Goal: Task Accomplishment & Management: Manage account settings

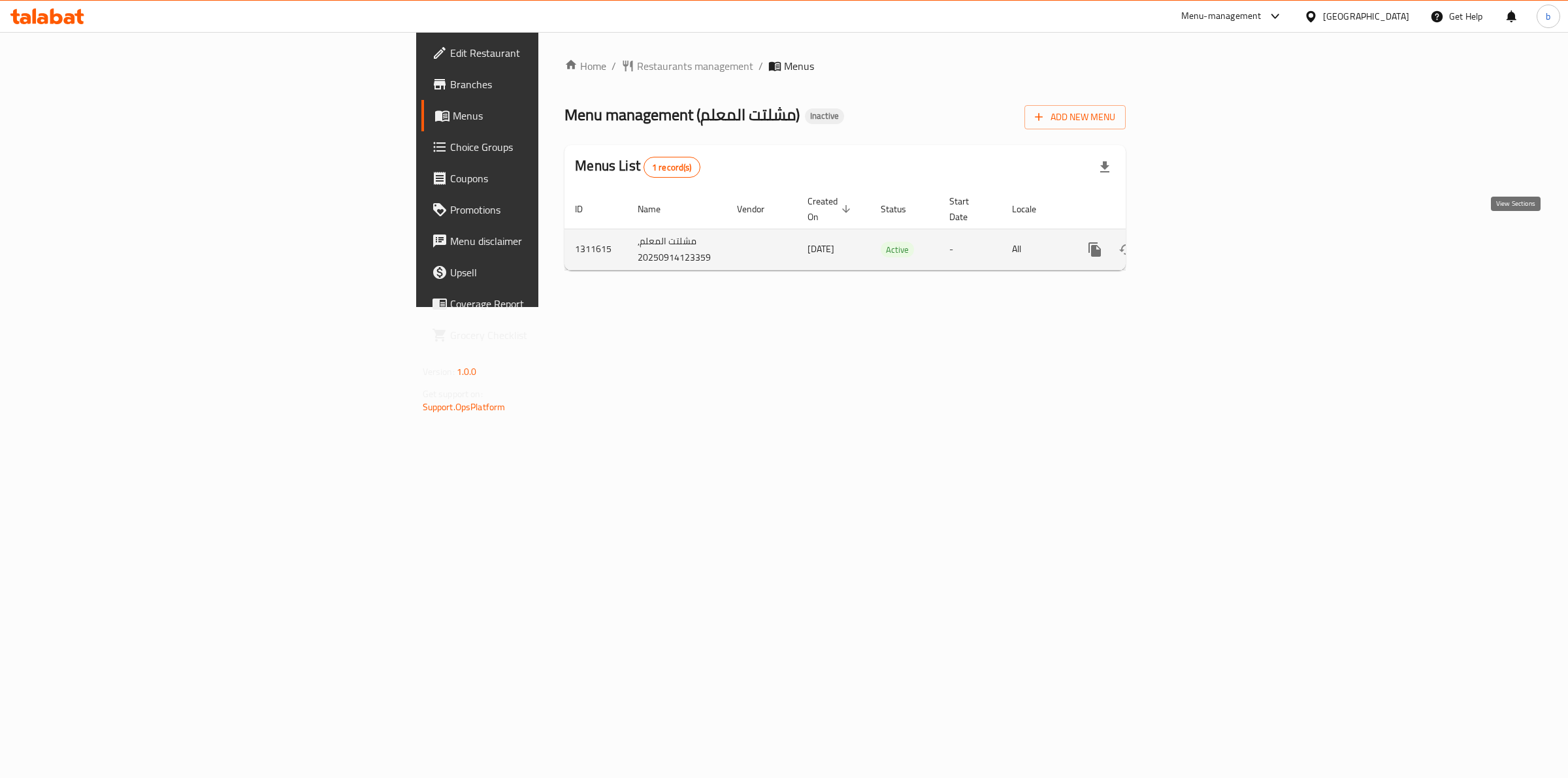
click at [1197, 242] on icon "enhanced table" at bounding box center [1189, 250] width 16 height 16
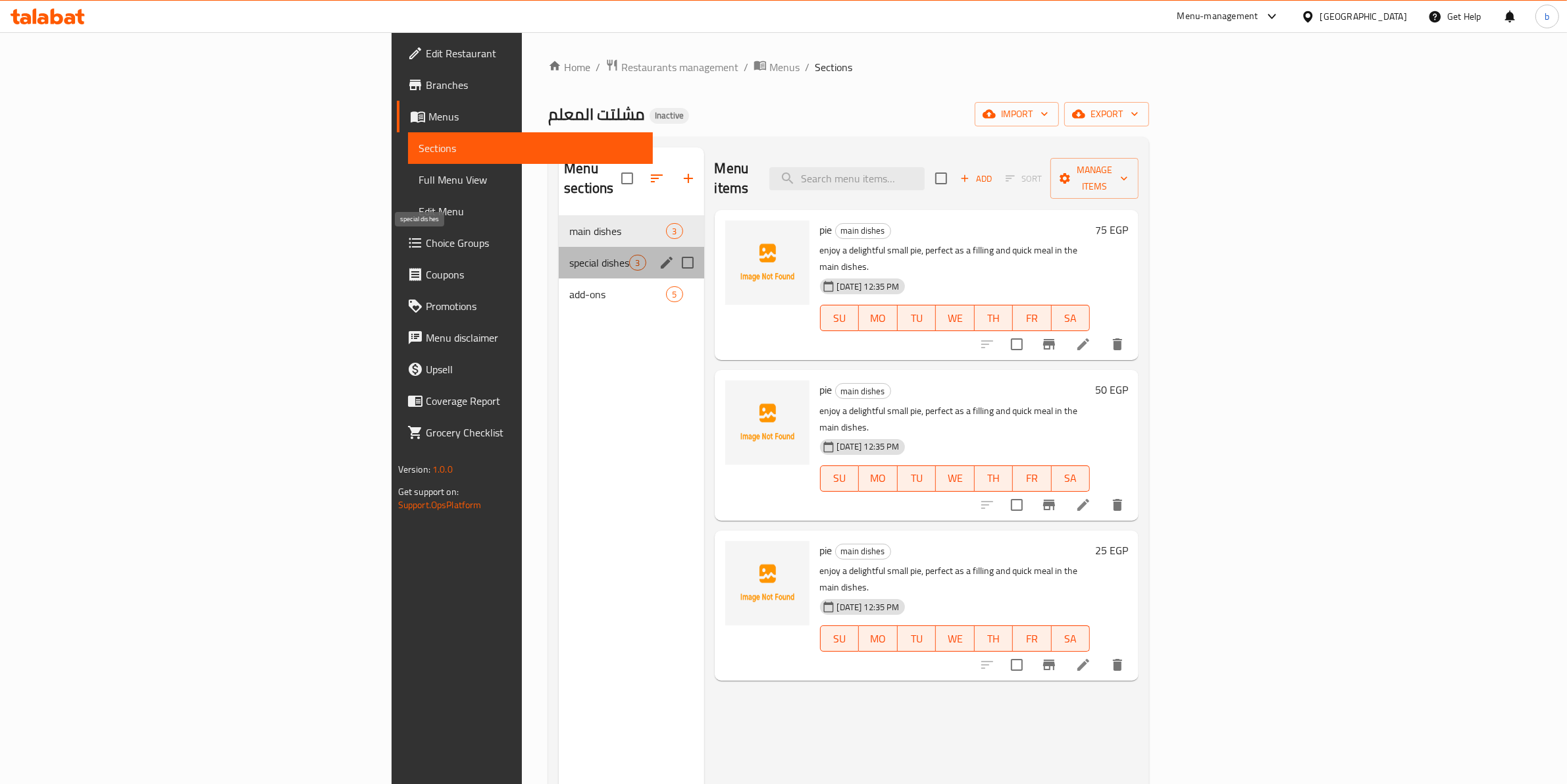
click at [569, 255] on span "special dishes" at bounding box center [599, 263] width 60 height 16
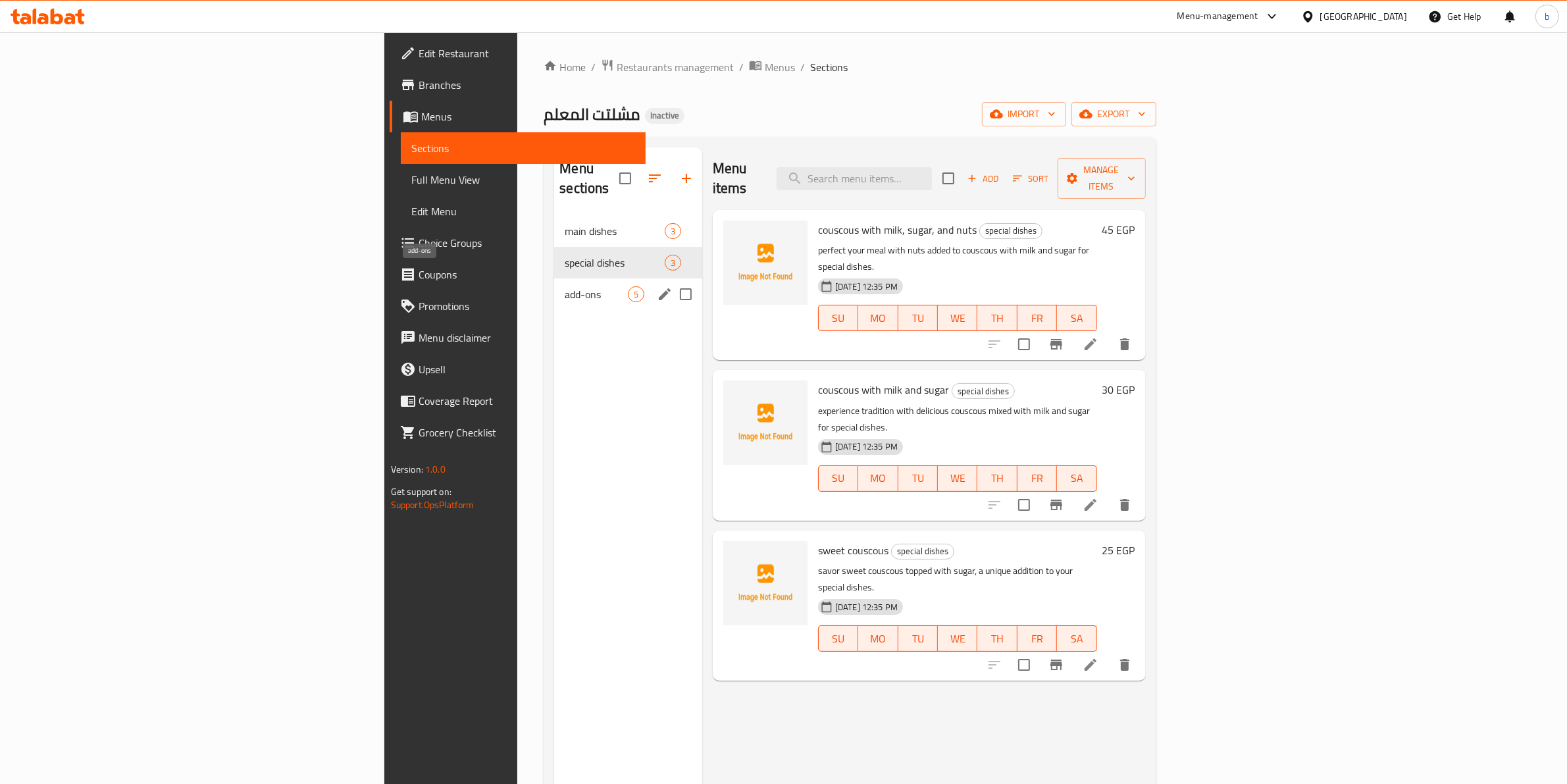
click at [564, 286] on span "add-ons" at bounding box center [595, 294] width 63 height 16
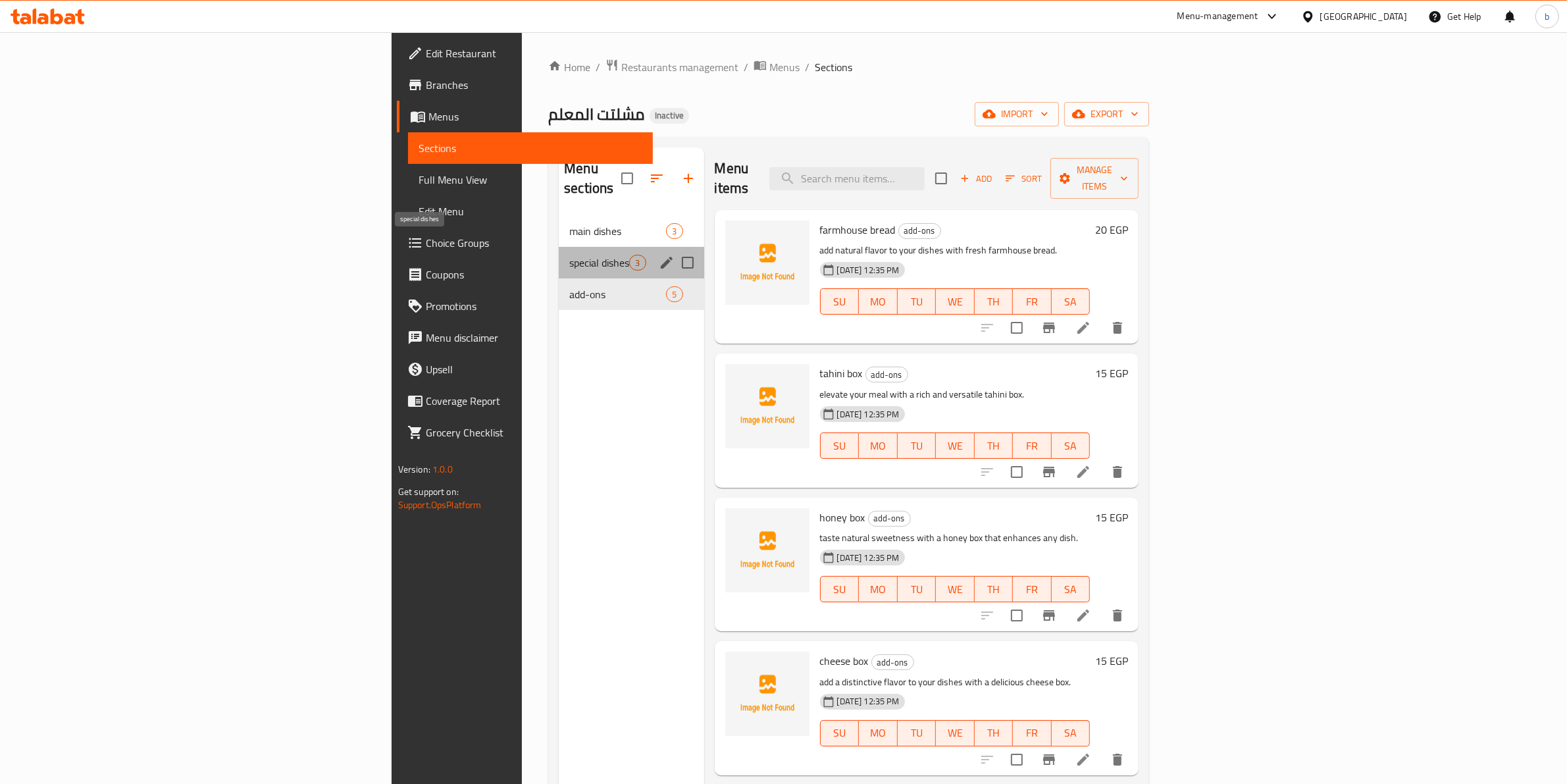
click at [569, 255] on span "special dishes" at bounding box center [599, 263] width 60 height 16
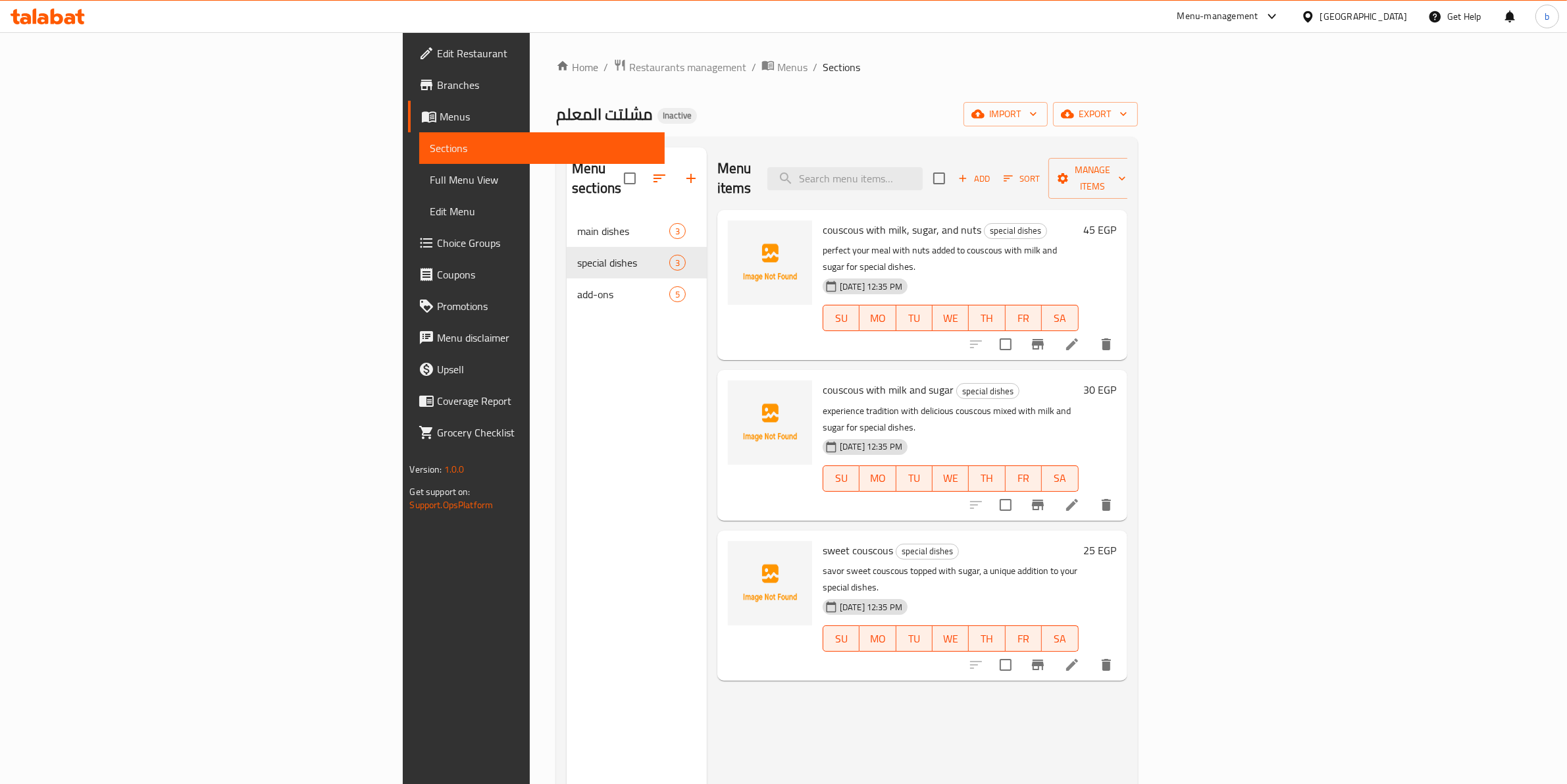
click at [440, 121] on span "Menus" at bounding box center [547, 117] width 214 height 16
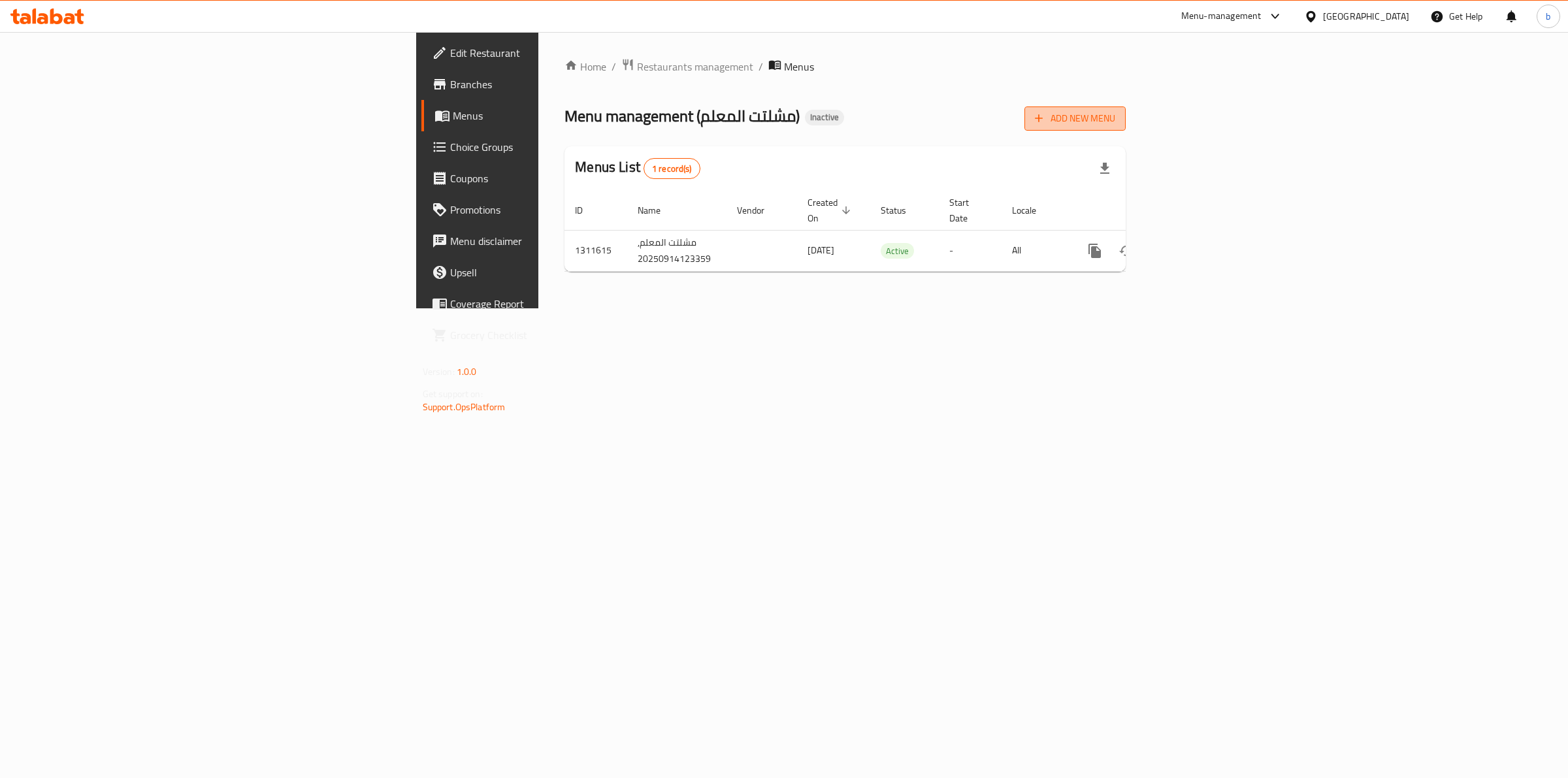
click at [1115, 117] on span "Add New Menu" at bounding box center [1075, 118] width 80 height 17
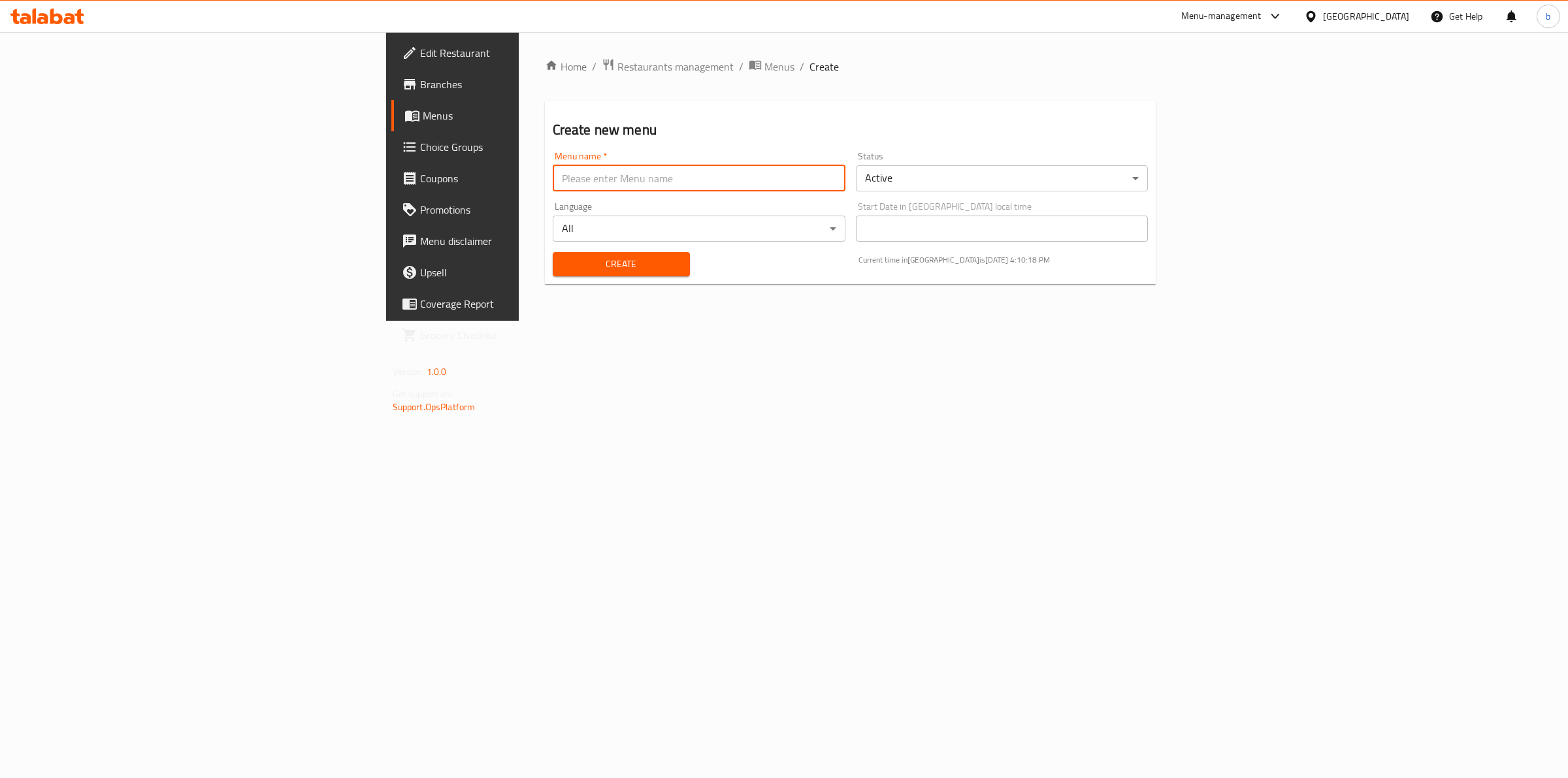
click at [611, 175] on input "text" at bounding box center [699, 178] width 292 height 26
type input "[DATE]"
click at [553, 272] on button "Create" at bounding box center [622, 264] width 137 height 24
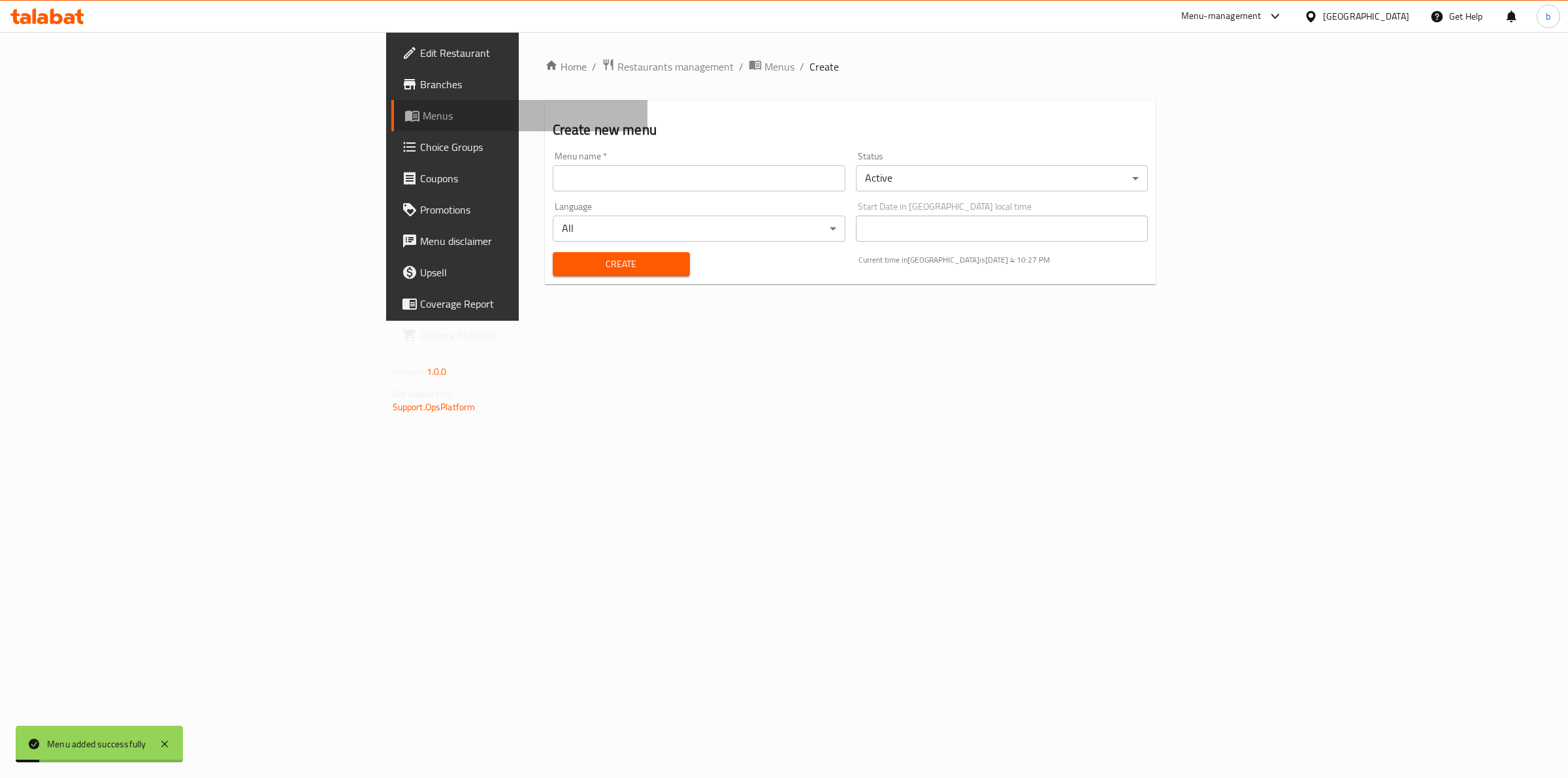
click at [423, 120] on span "Menus" at bounding box center [530, 116] width 215 height 16
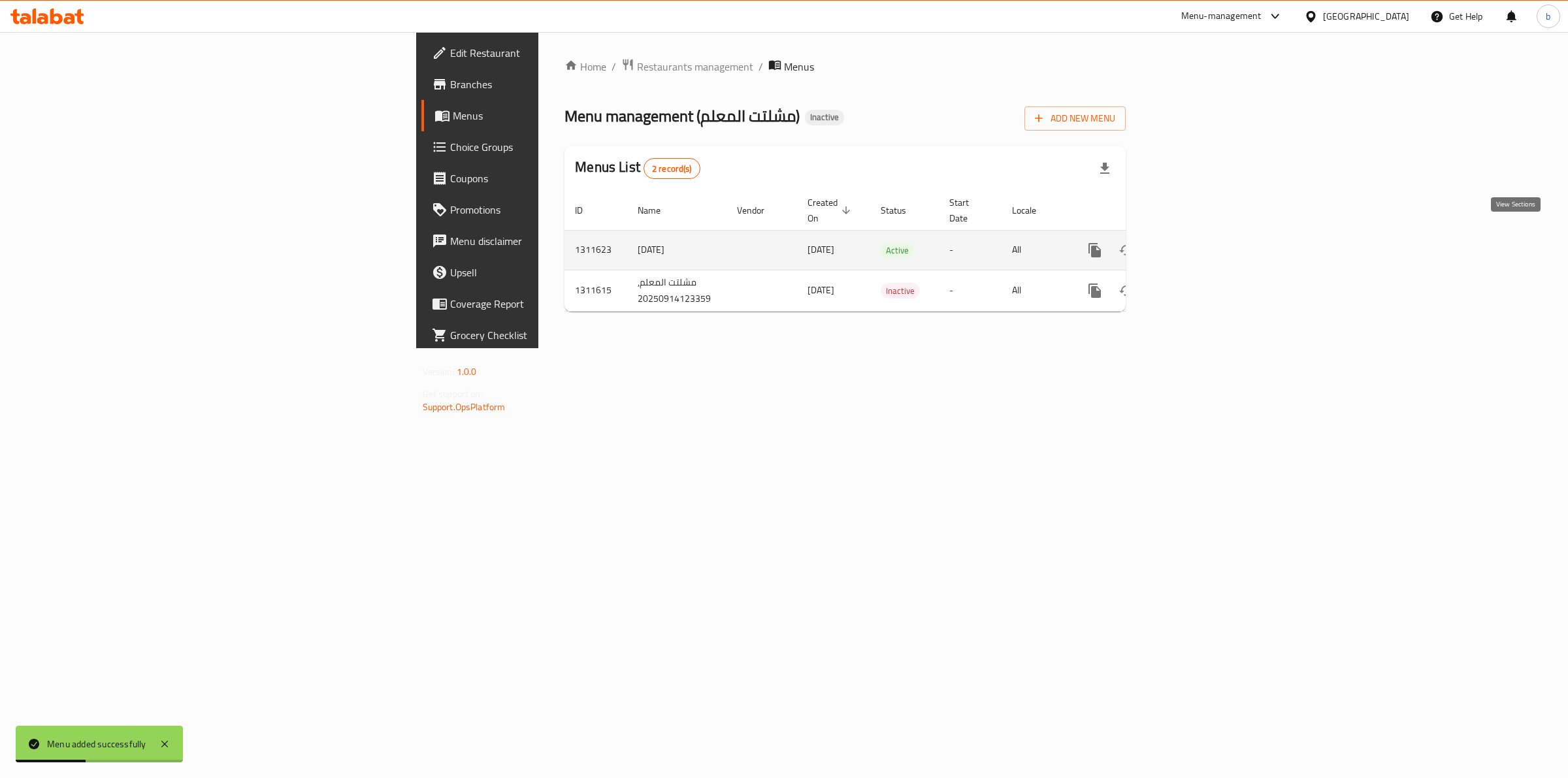
click at [1197, 243] on icon "enhanced table" at bounding box center [1189, 250] width 16 height 16
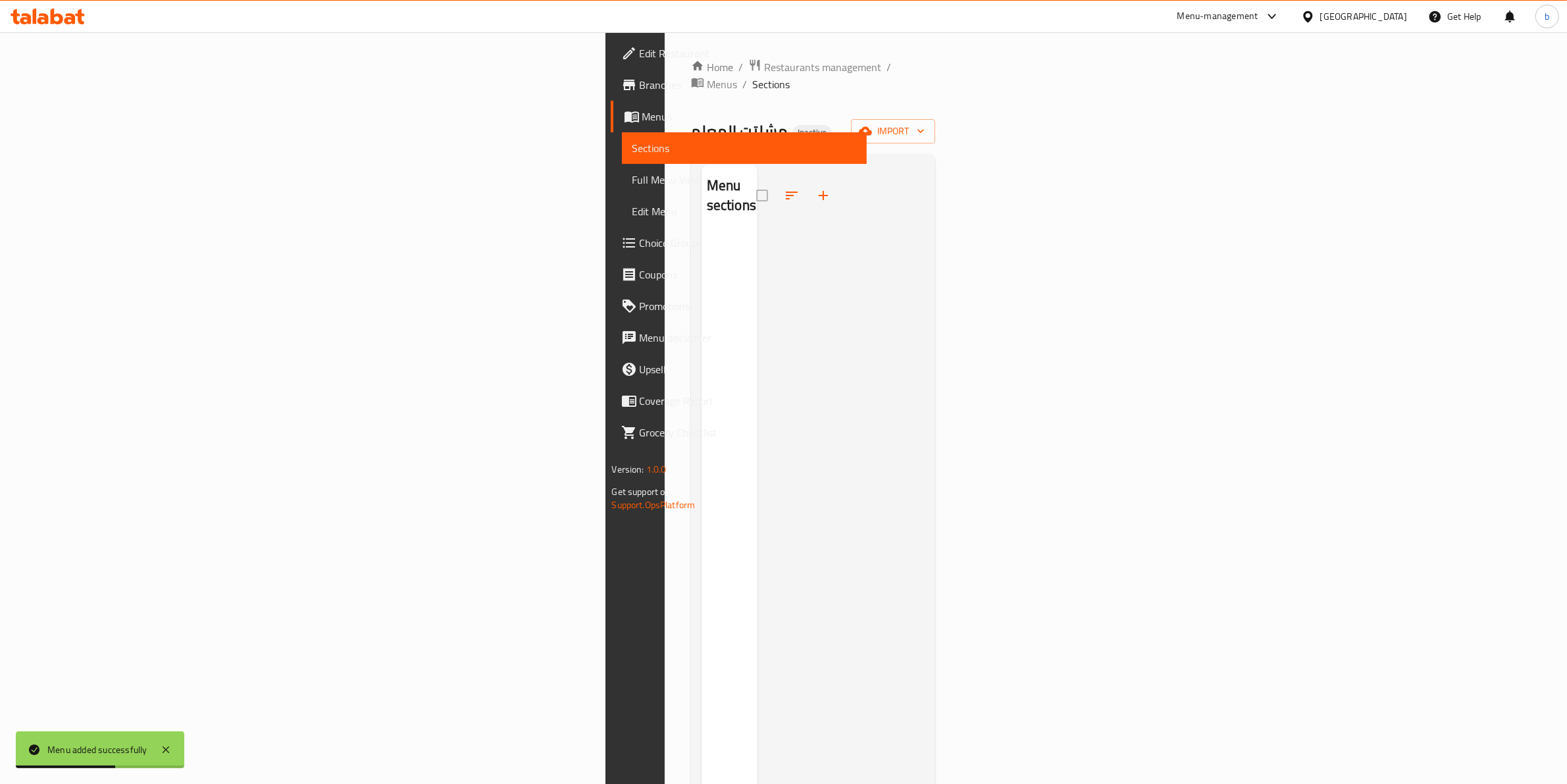
click at [936, 127] on div "Home / Restaurants management / Menus / Sections مشلتت المعلم Inactive import M…" at bounding box center [814, 509] width 244 height 900
click at [872, 127] on icon "button" at bounding box center [865, 131] width 13 height 9
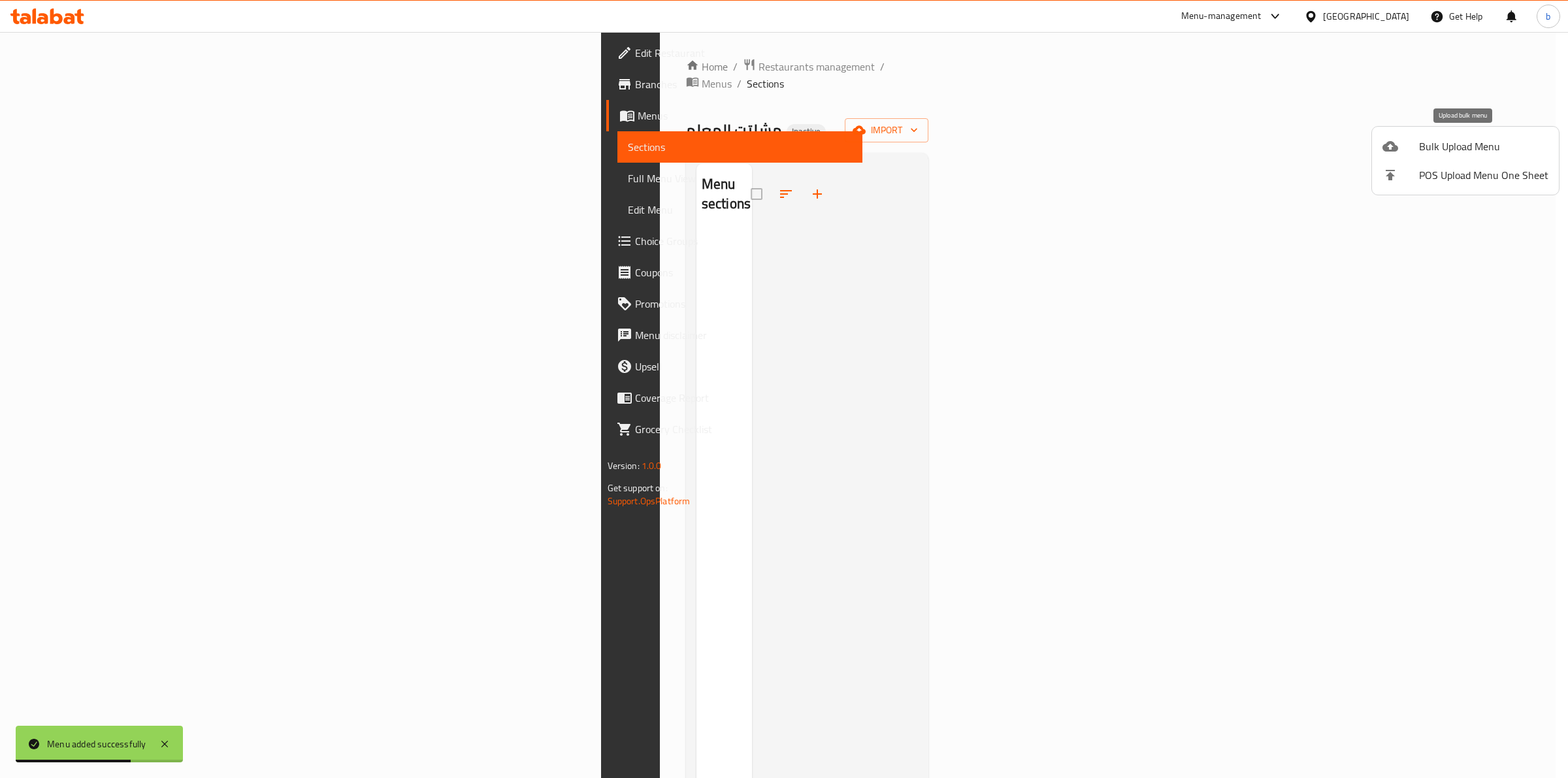
click at [1448, 139] on span "Bulk Upload Menu" at bounding box center [1484, 146] width 129 height 16
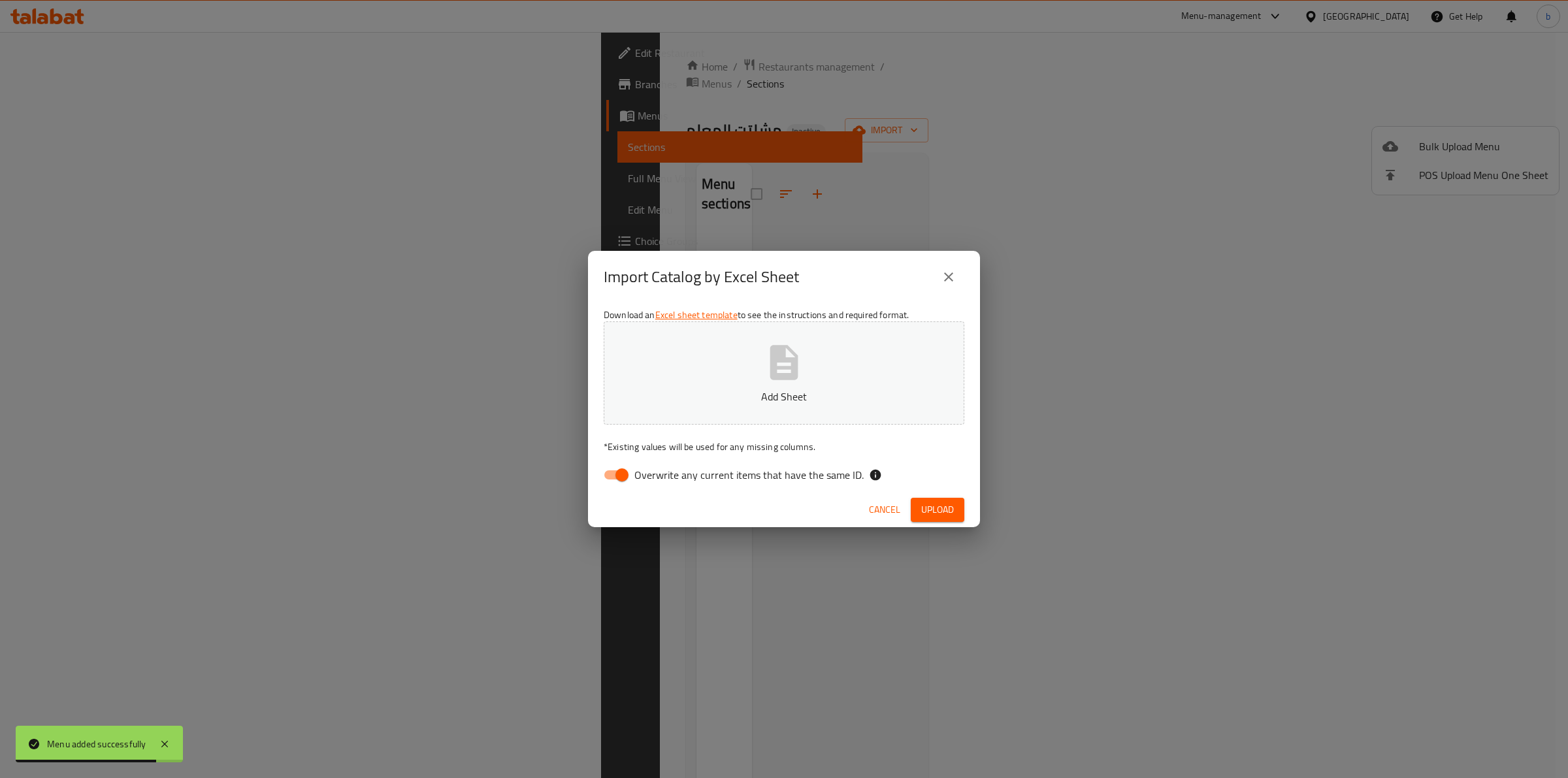
click at [619, 479] on input "Overwrite any current items that have the same ID." at bounding box center [622, 475] width 75 height 25
checkbox input "false"
click at [648, 428] on div "Download an Excel sheet template to see the instructions and required format. A…" at bounding box center [784, 398] width 392 height 189
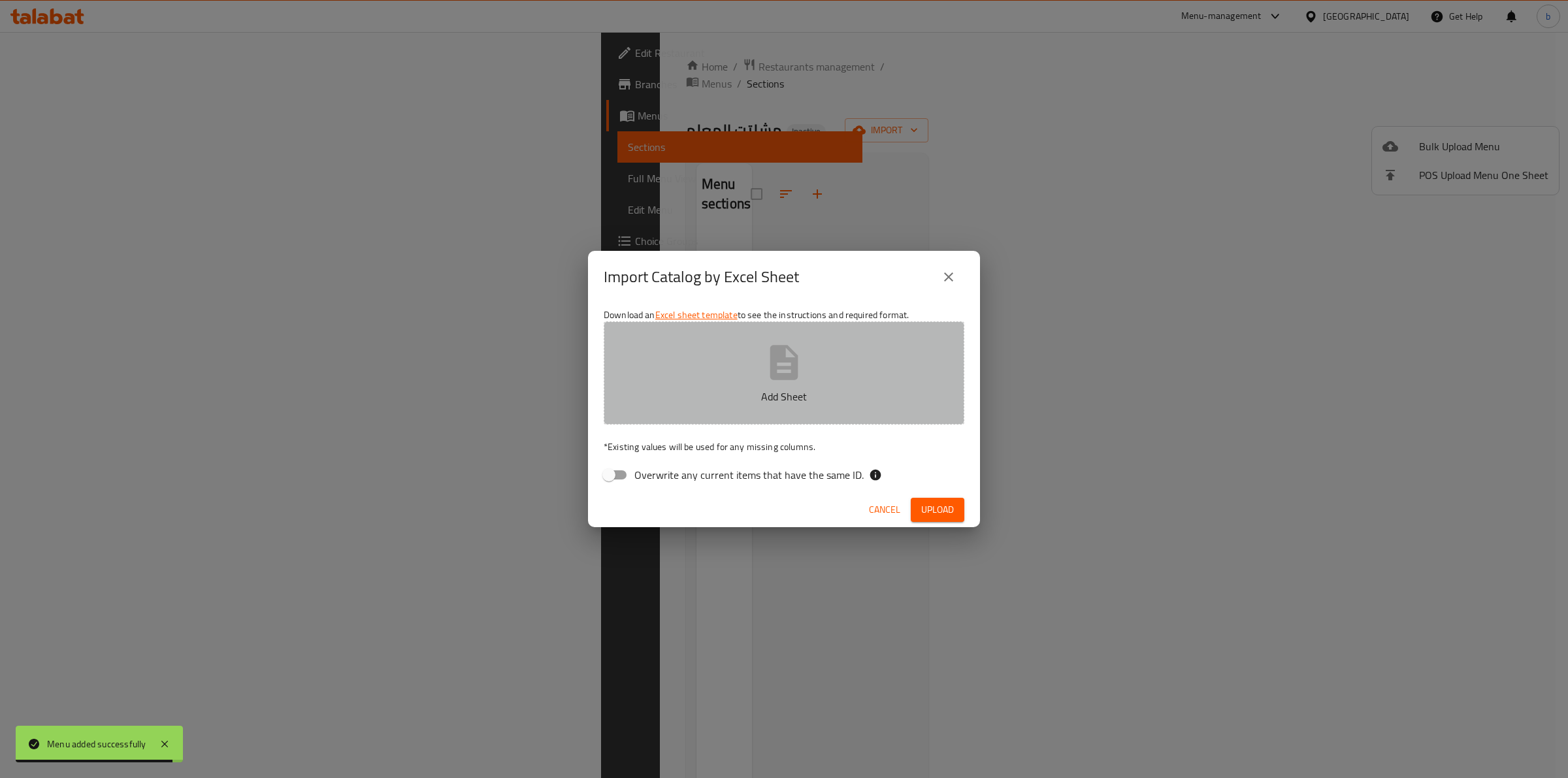
click at [654, 400] on p "Add Sheet" at bounding box center [784, 396] width 320 height 16
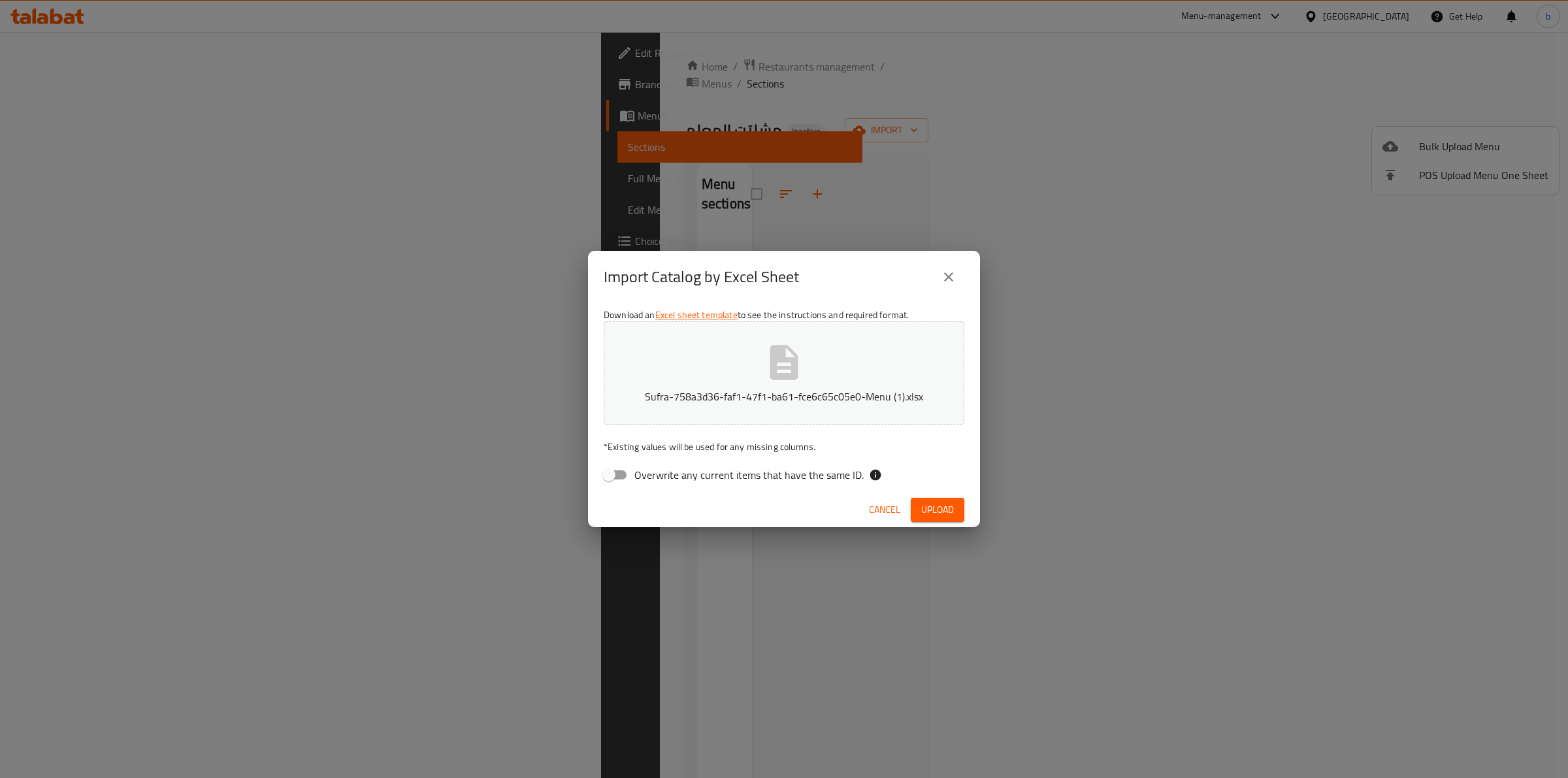
click at [924, 503] on span "Upload" at bounding box center [937, 509] width 32 height 17
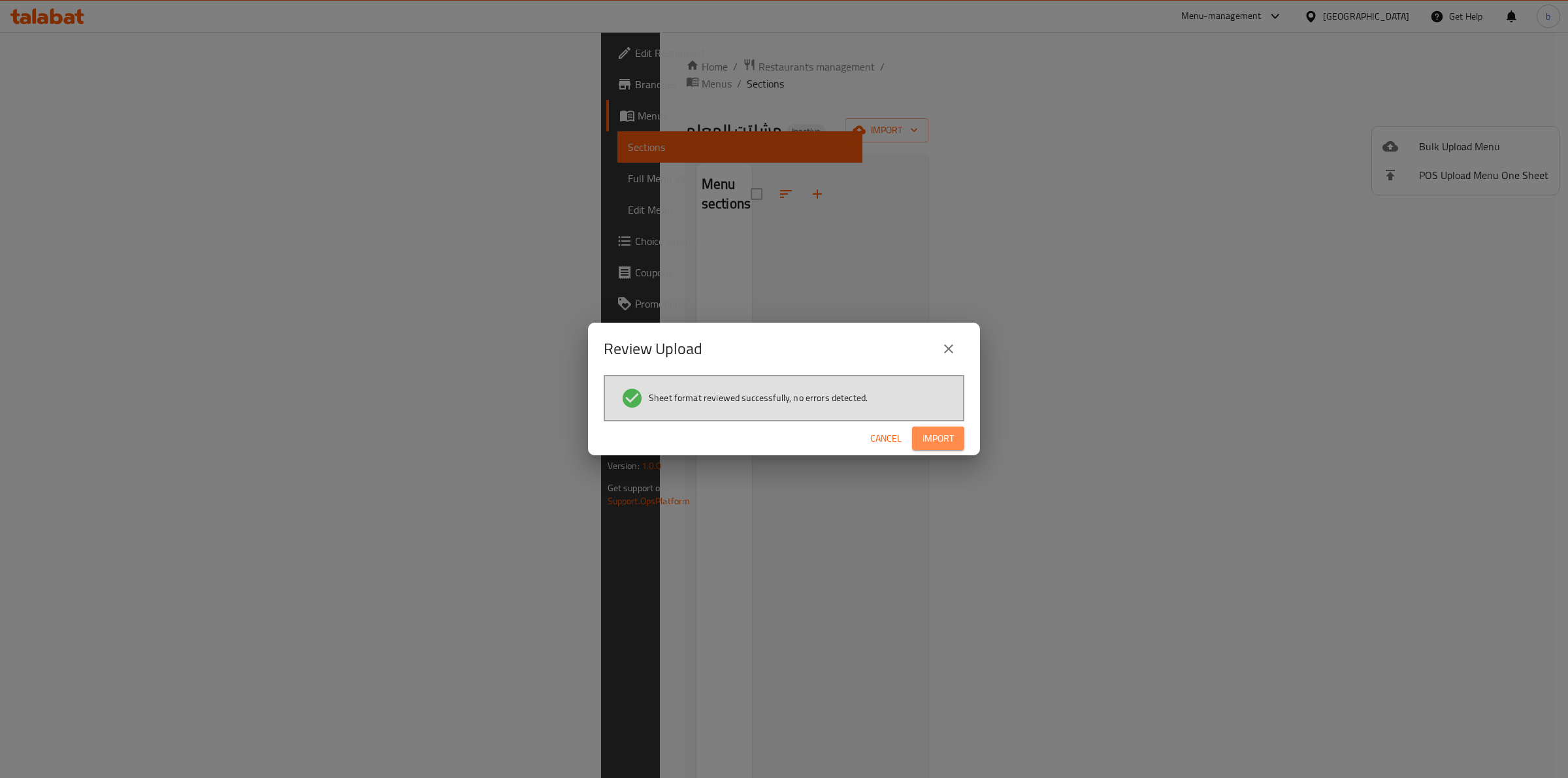
click at [929, 432] on span "Import" at bounding box center [938, 438] width 32 height 17
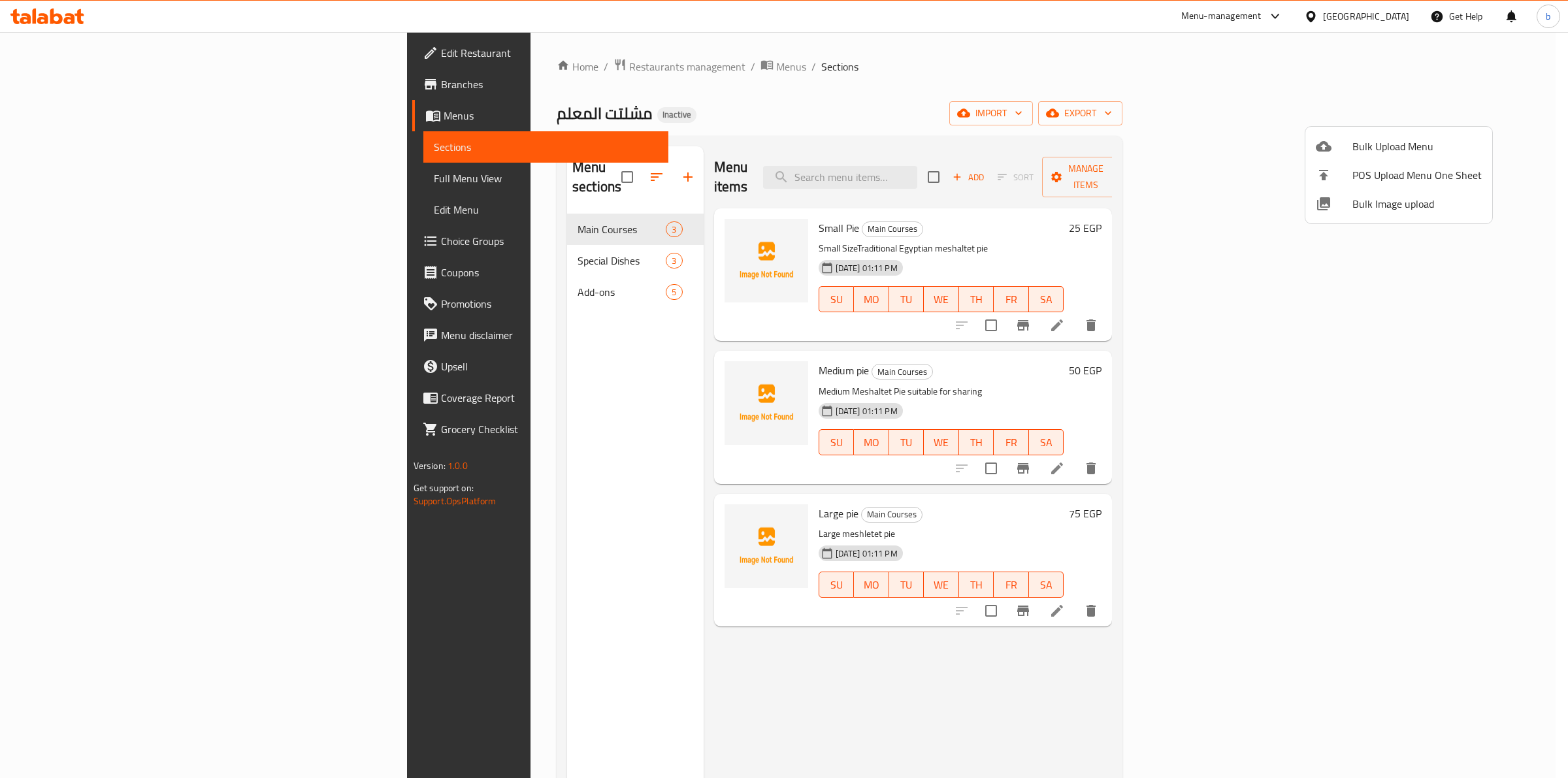
click at [85, 180] on div at bounding box center [784, 389] width 1568 height 778
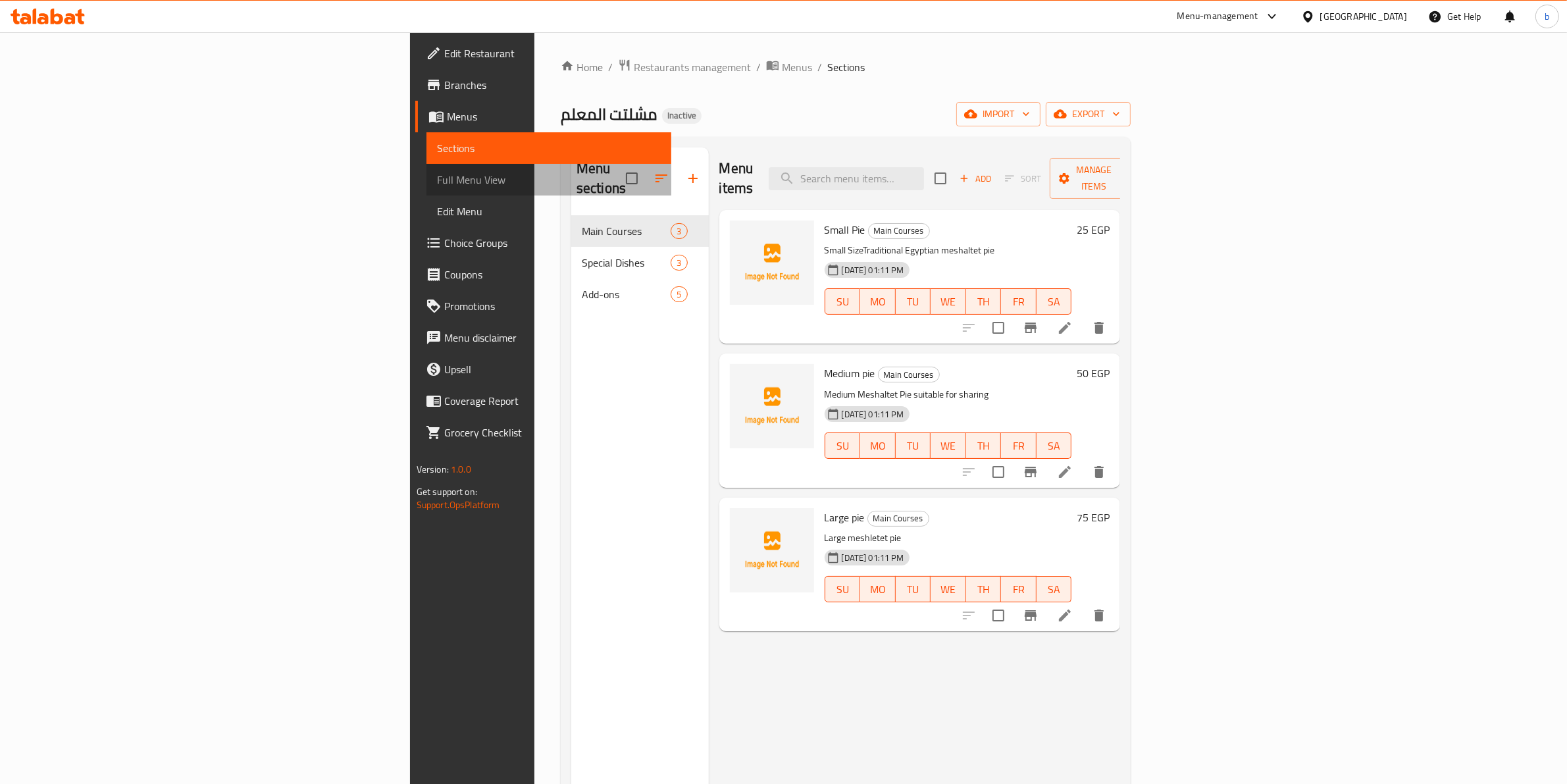
click at [437, 181] on span "Full Menu View" at bounding box center [549, 179] width 225 height 16
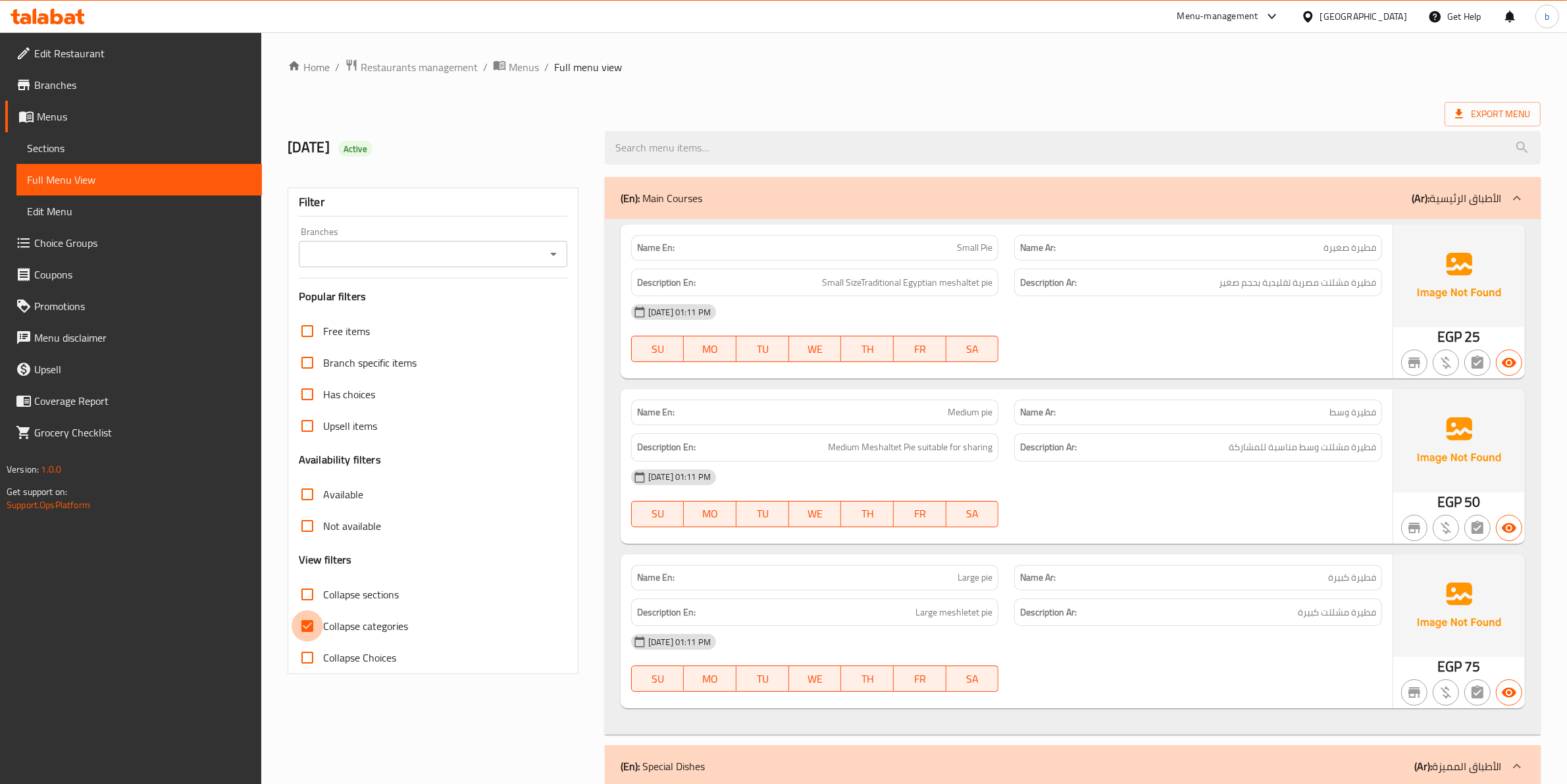
click at [300, 633] on input "Collapse categories" at bounding box center [307, 626] width 32 height 32
checkbox input "false"
click at [1357, 248] on span "فطيرة صغيرة" at bounding box center [1350, 247] width 52 height 13
copy span "فطيرة"
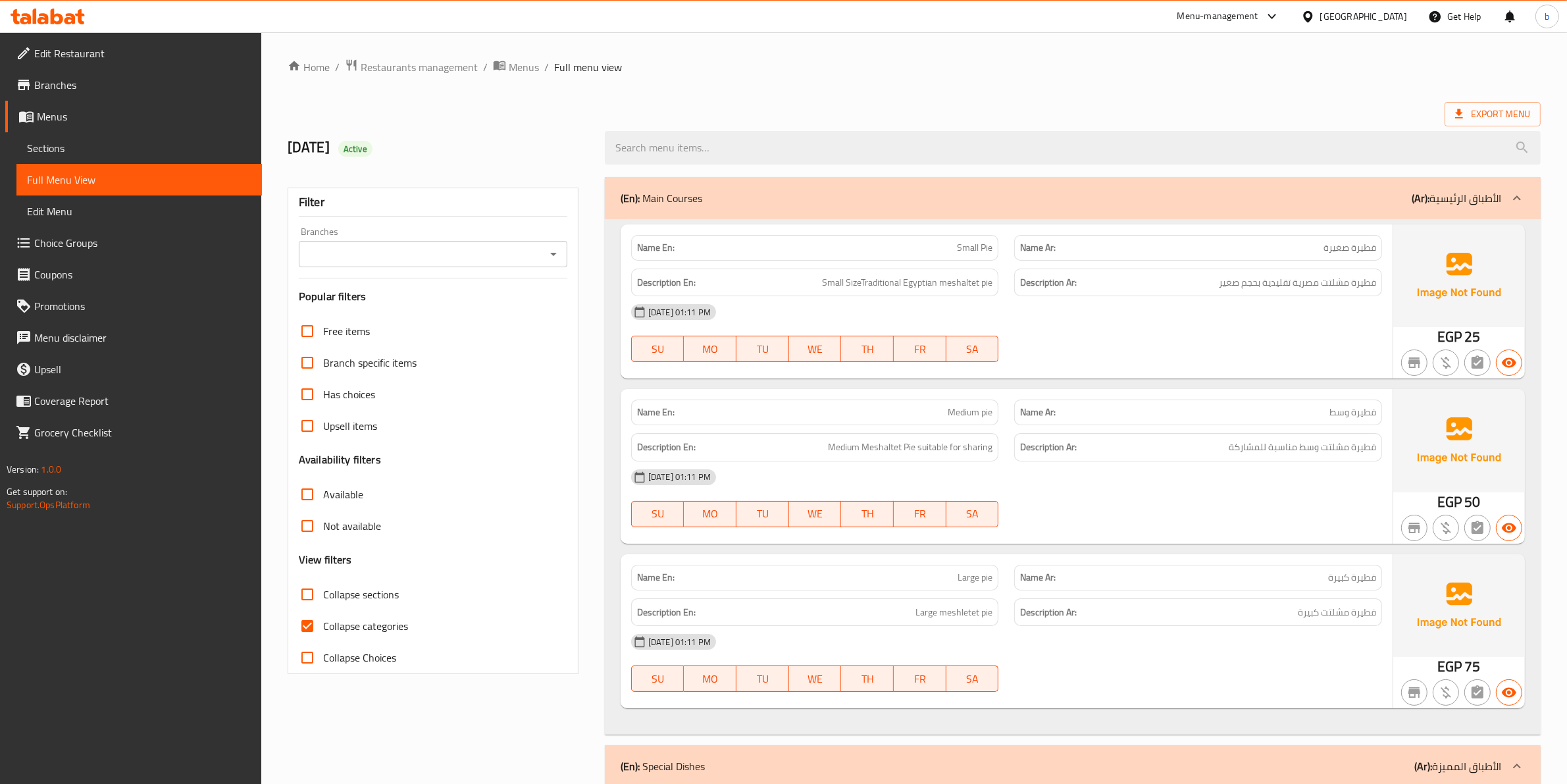
click at [115, 118] on span "Menus" at bounding box center [144, 117] width 214 height 16
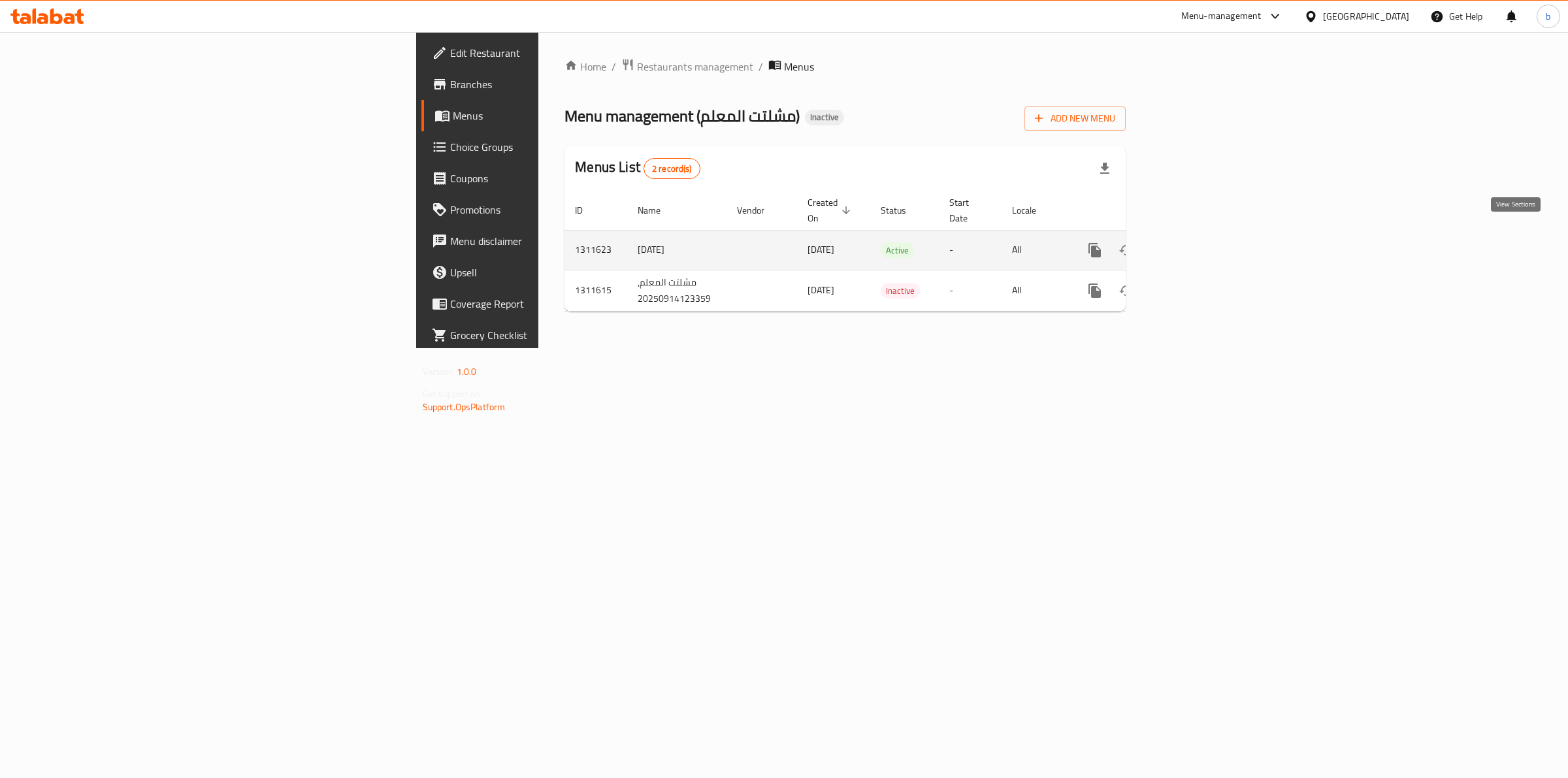
click at [1197, 243] on icon "enhanced table" at bounding box center [1189, 250] width 16 height 16
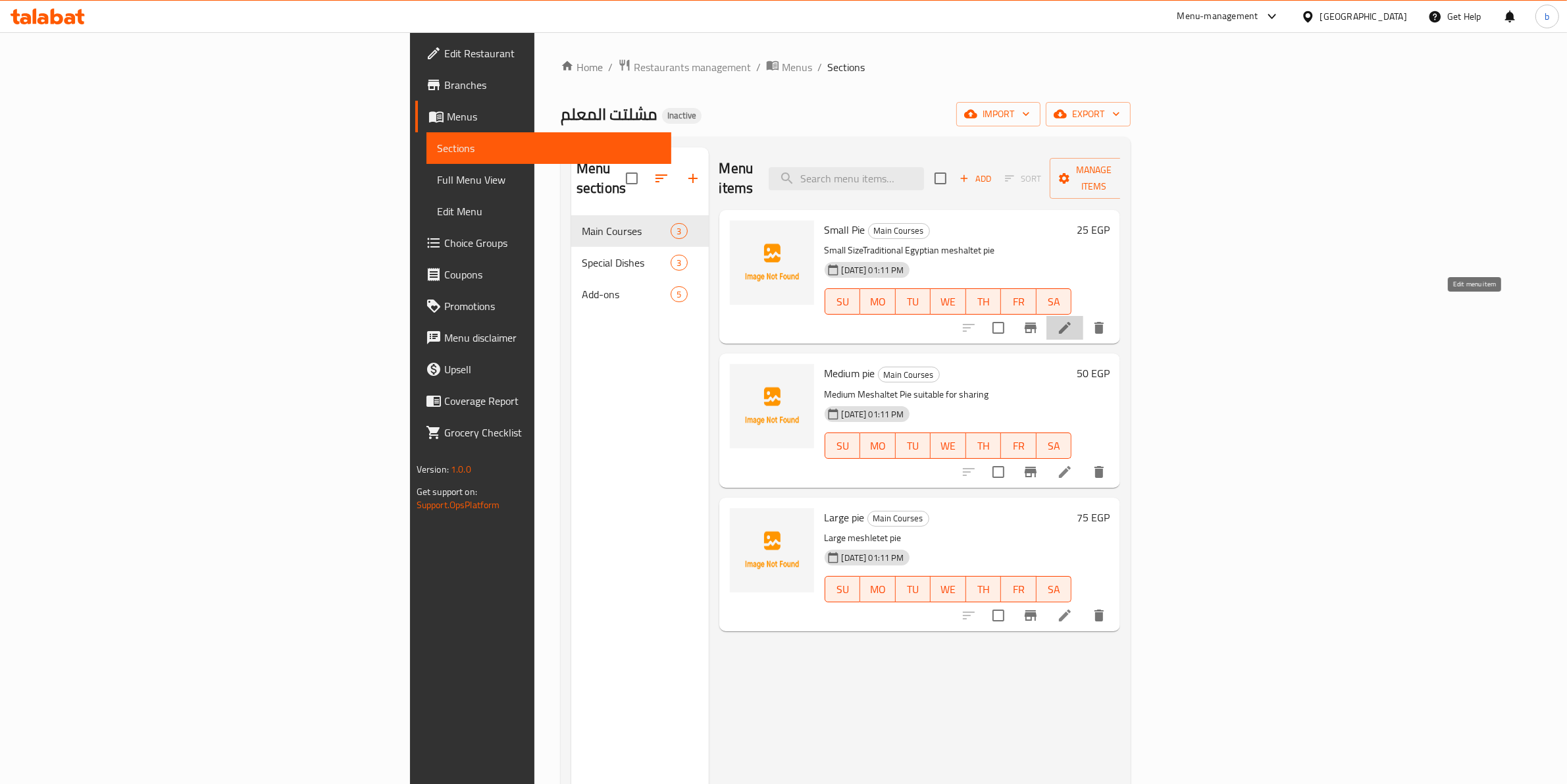
click at [1073, 320] on icon at bounding box center [1065, 328] width 16 height 16
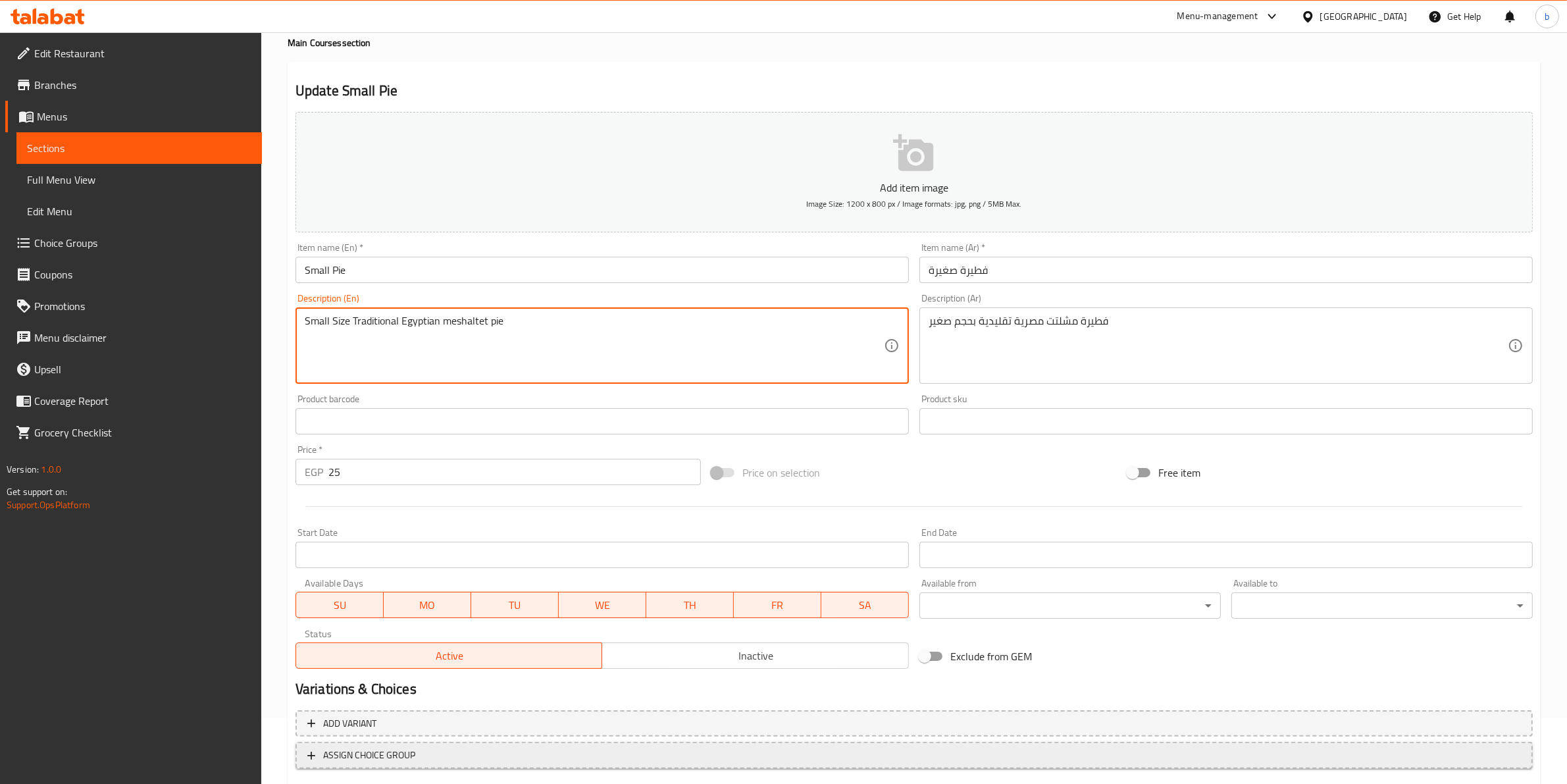
scroll to position [144, 0]
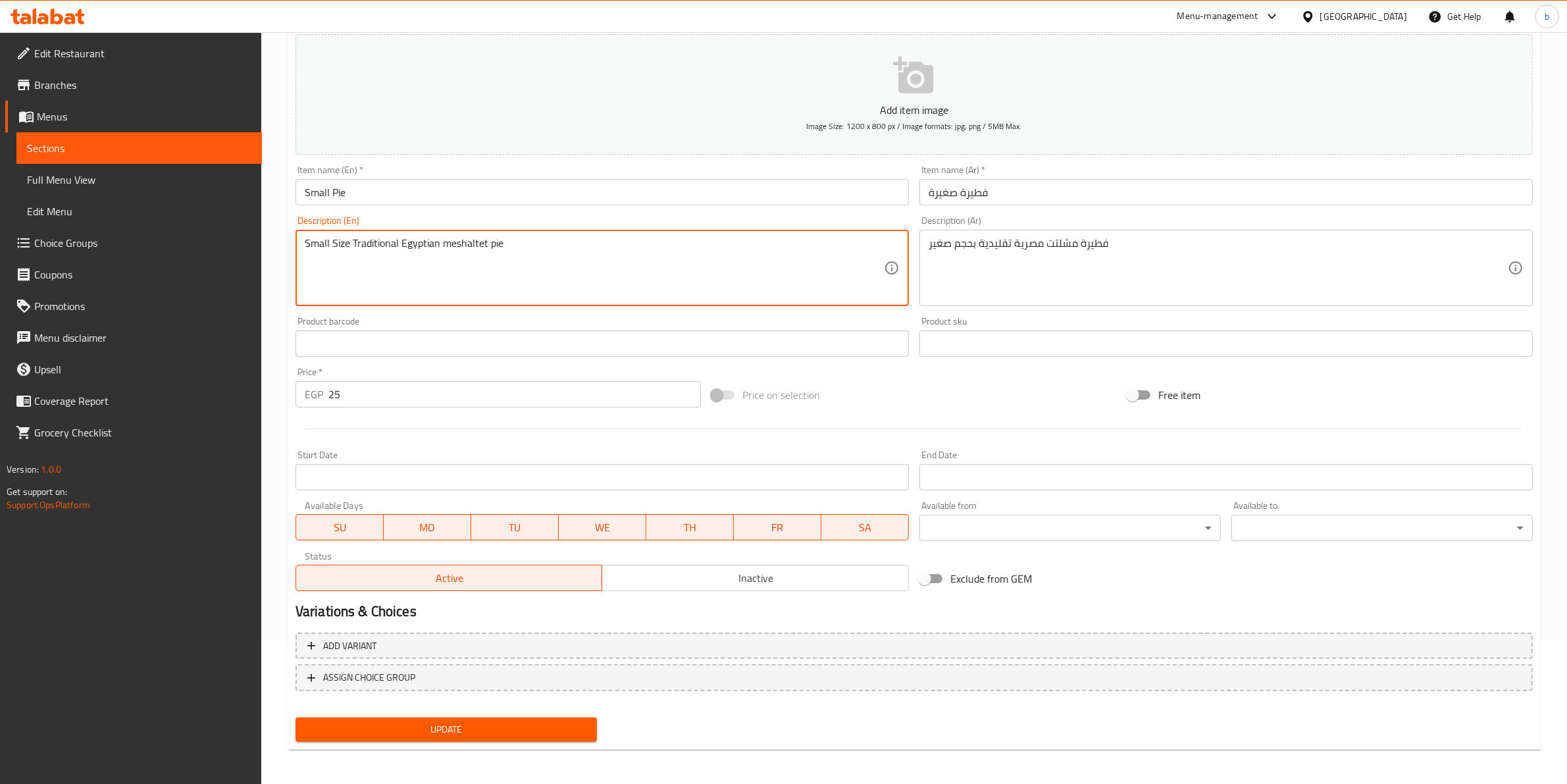
type textarea "Small Size Traditional Egyptian meshaltet pie"
click at [457, 730] on span "Update" at bounding box center [446, 729] width 280 height 17
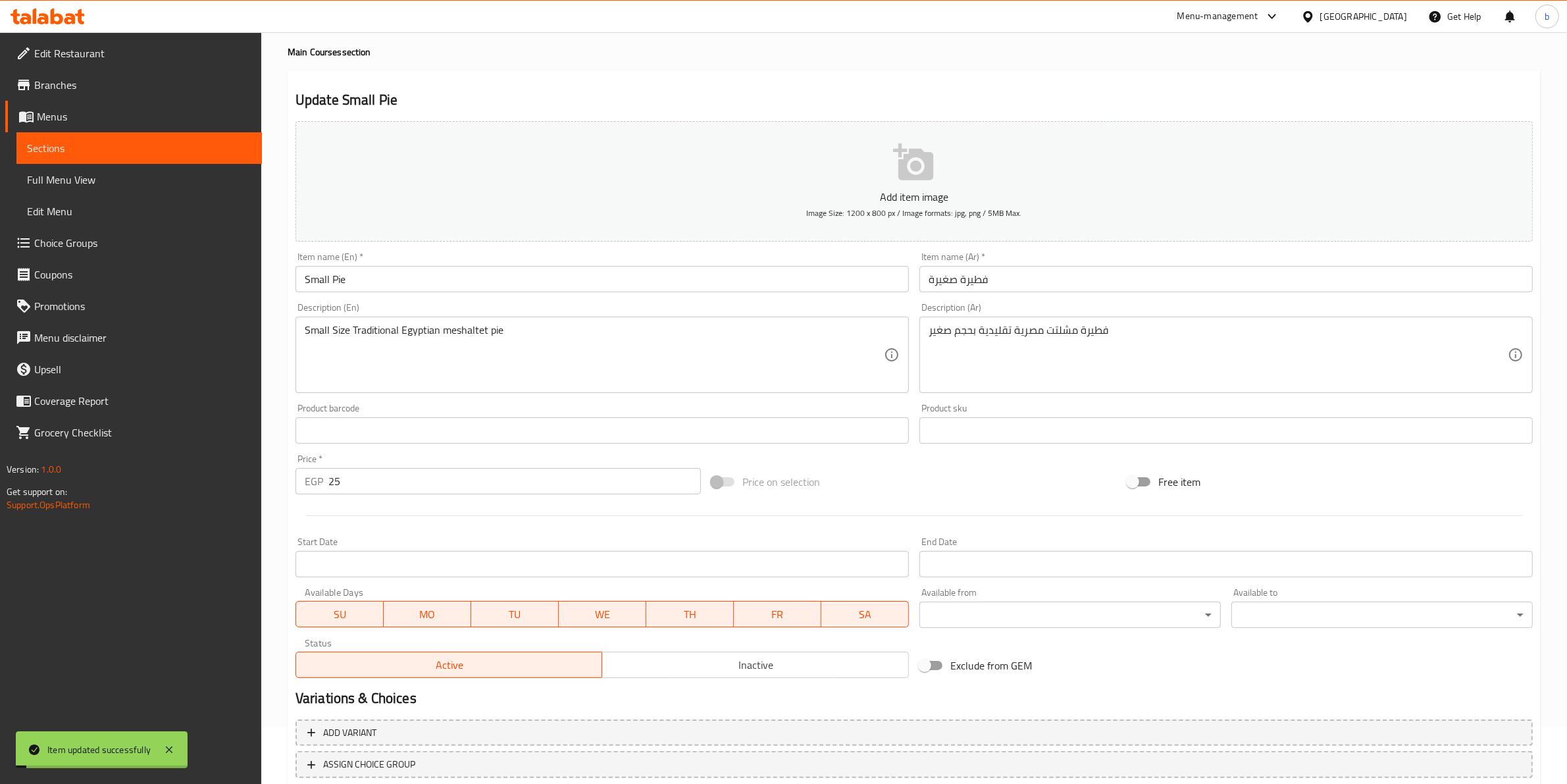
scroll to position [0, 0]
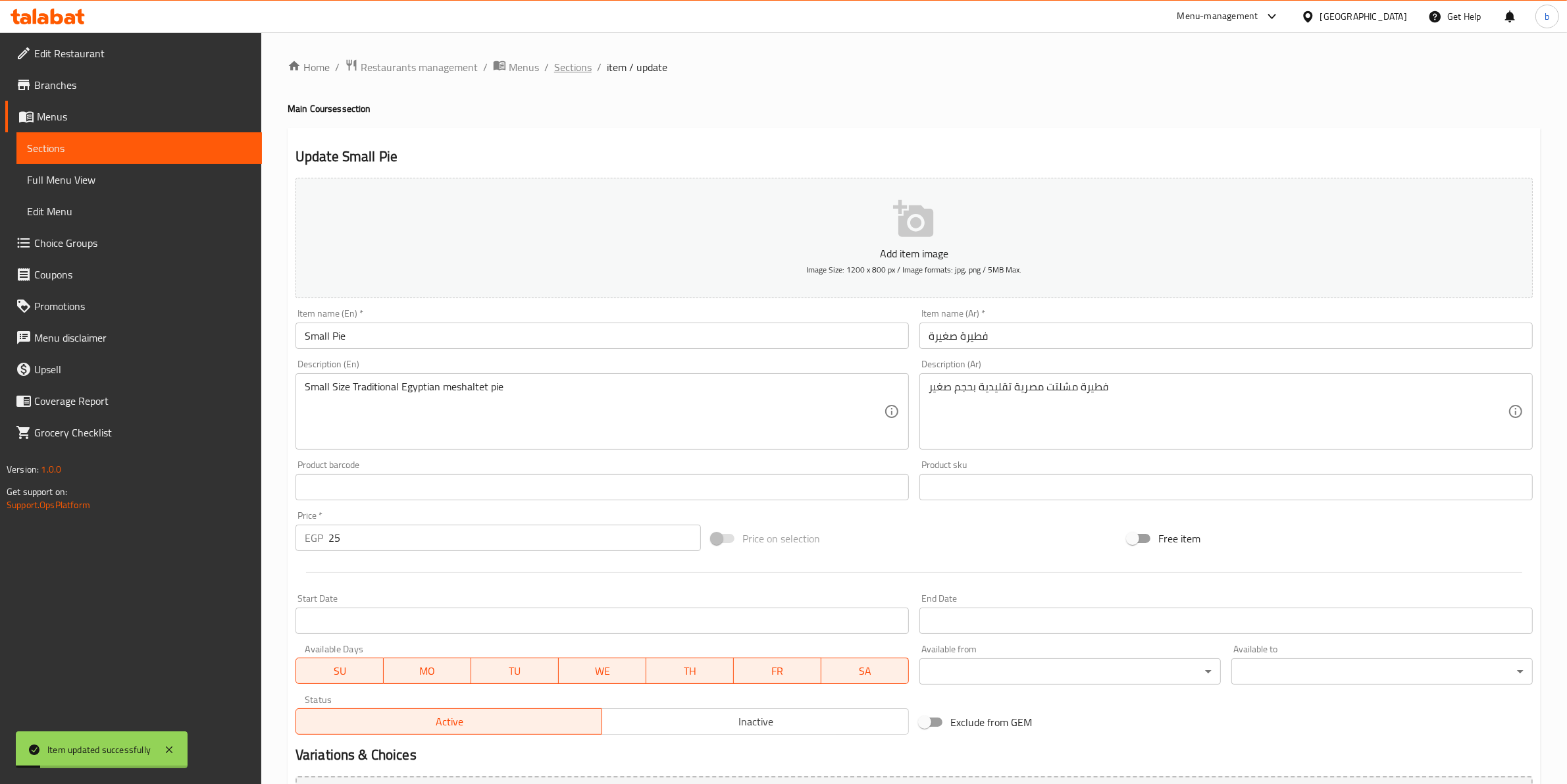
click at [571, 60] on span "Sections" at bounding box center [572, 67] width 37 height 16
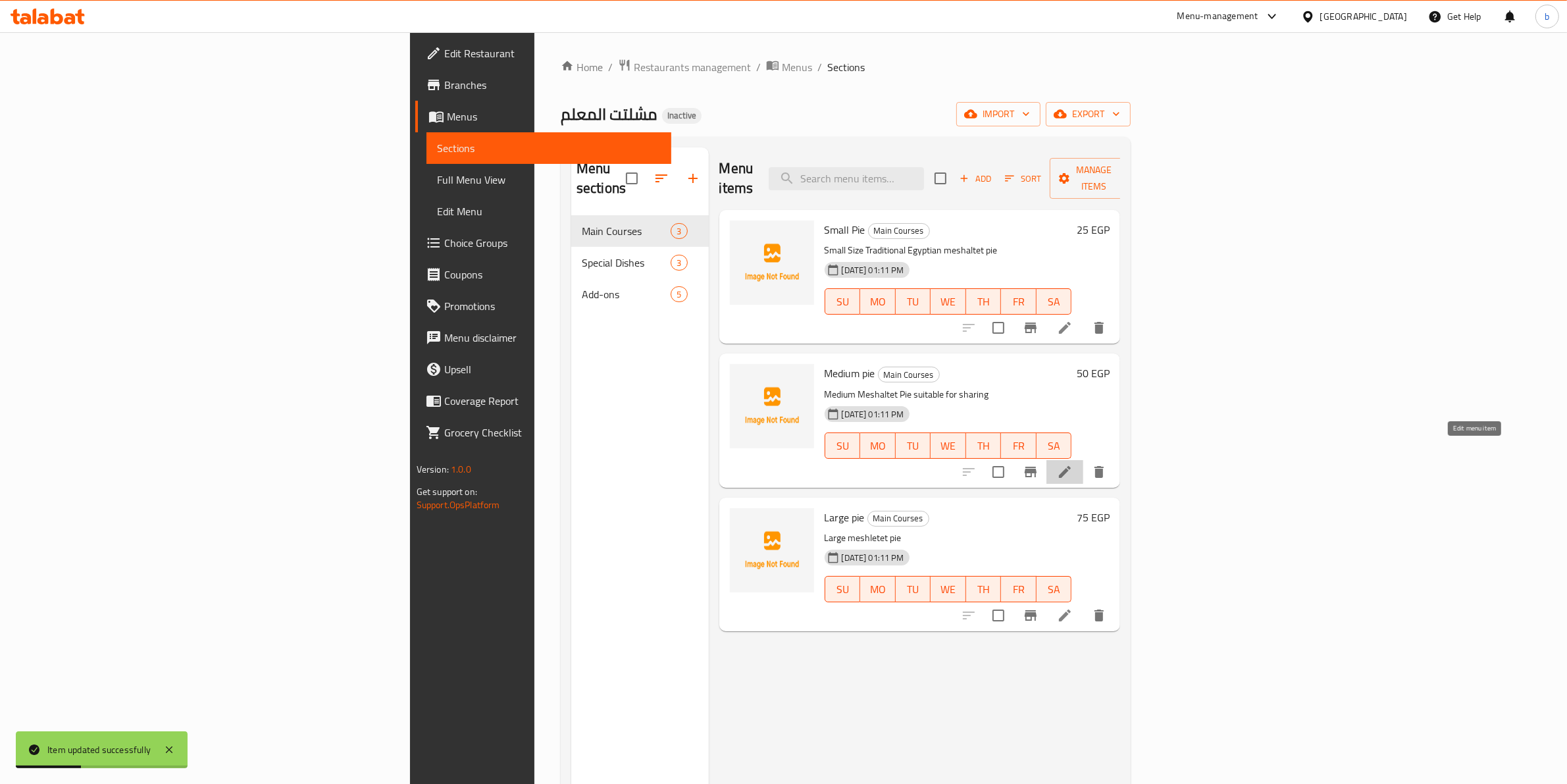
click at [1073, 464] on icon at bounding box center [1065, 472] width 16 height 16
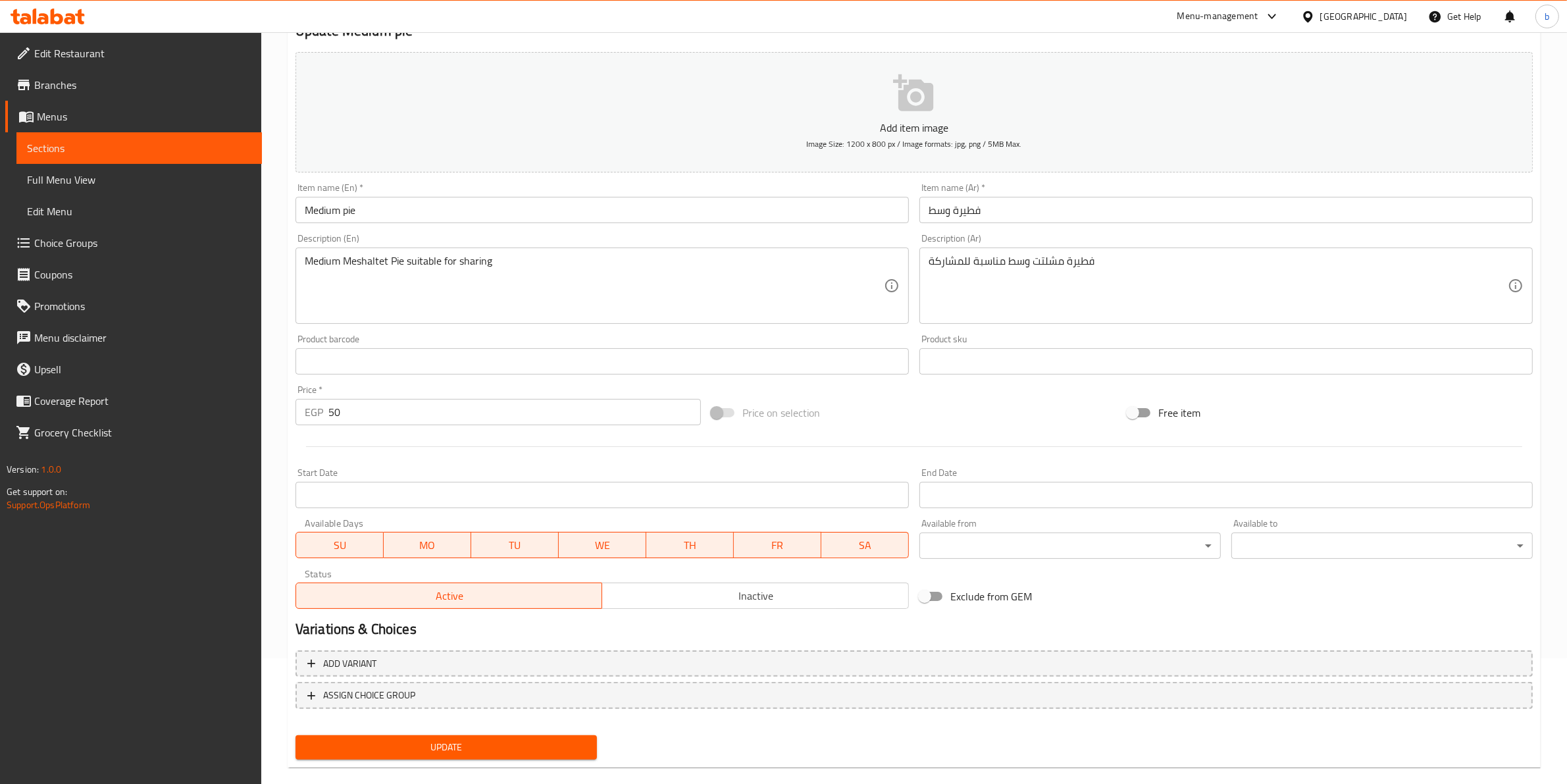
scroll to position [144, 0]
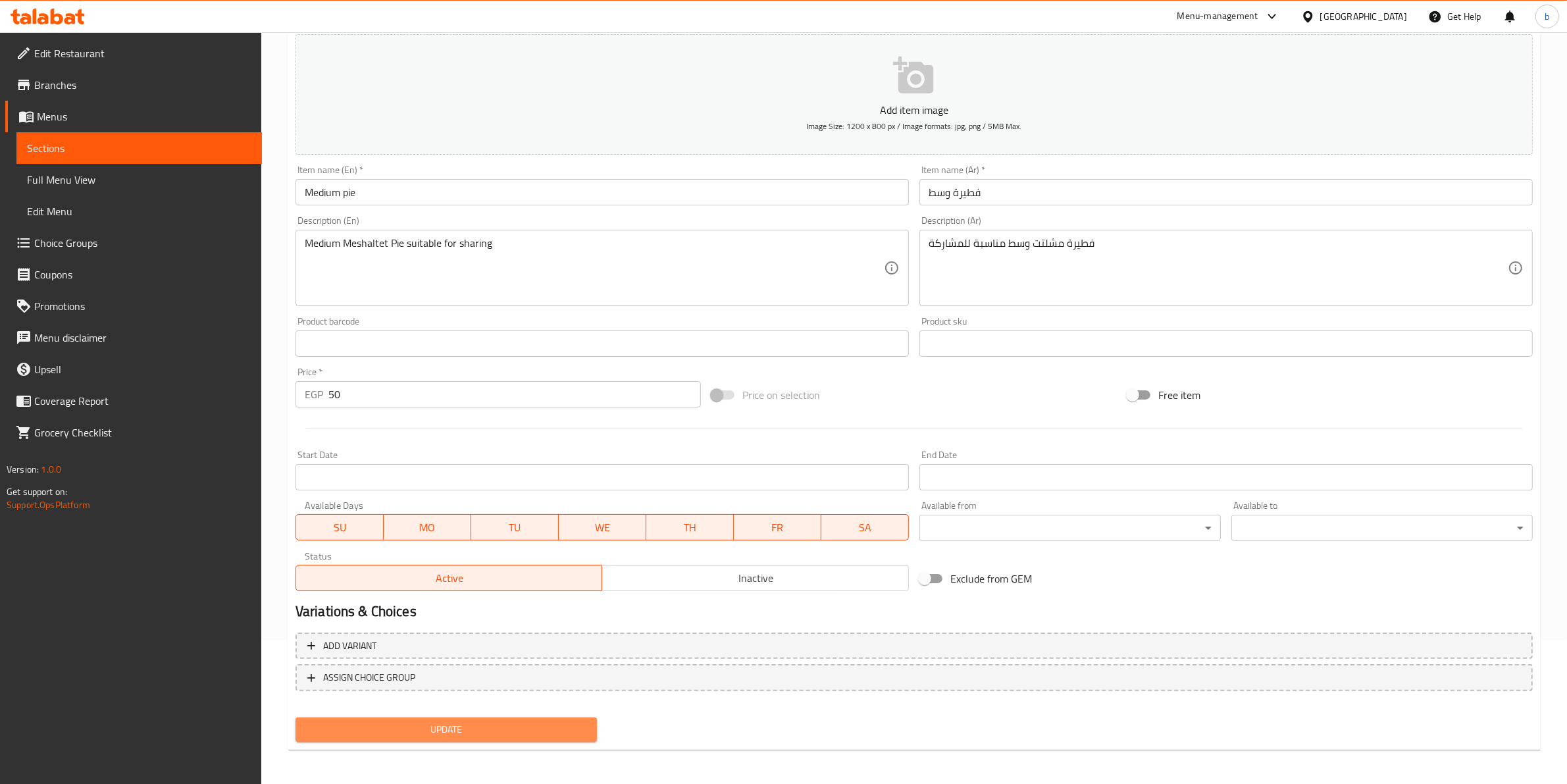
click at [537, 729] on span "Update" at bounding box center [446, 729] width 280 height 17
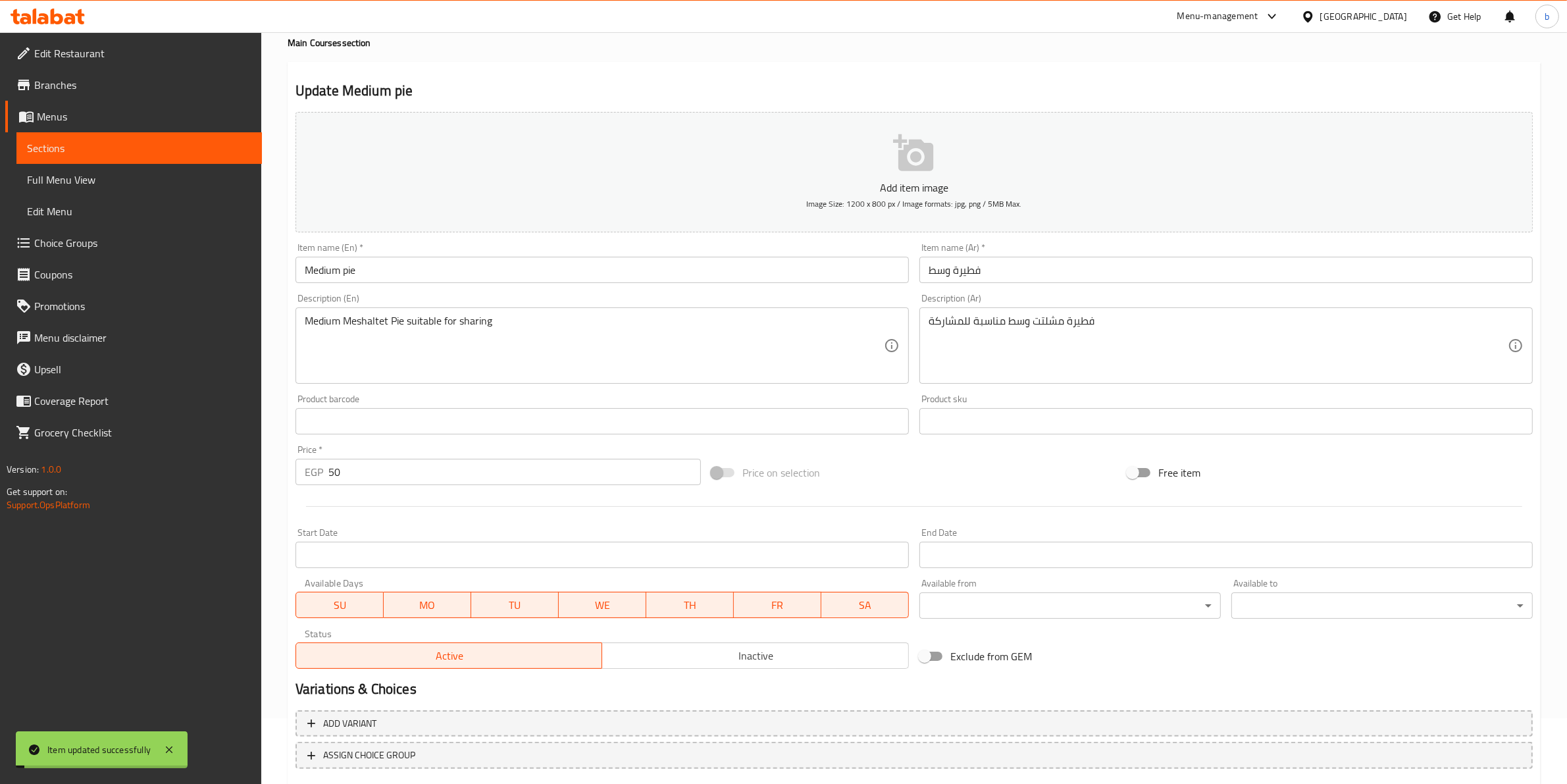
scroll to position [0, 0]
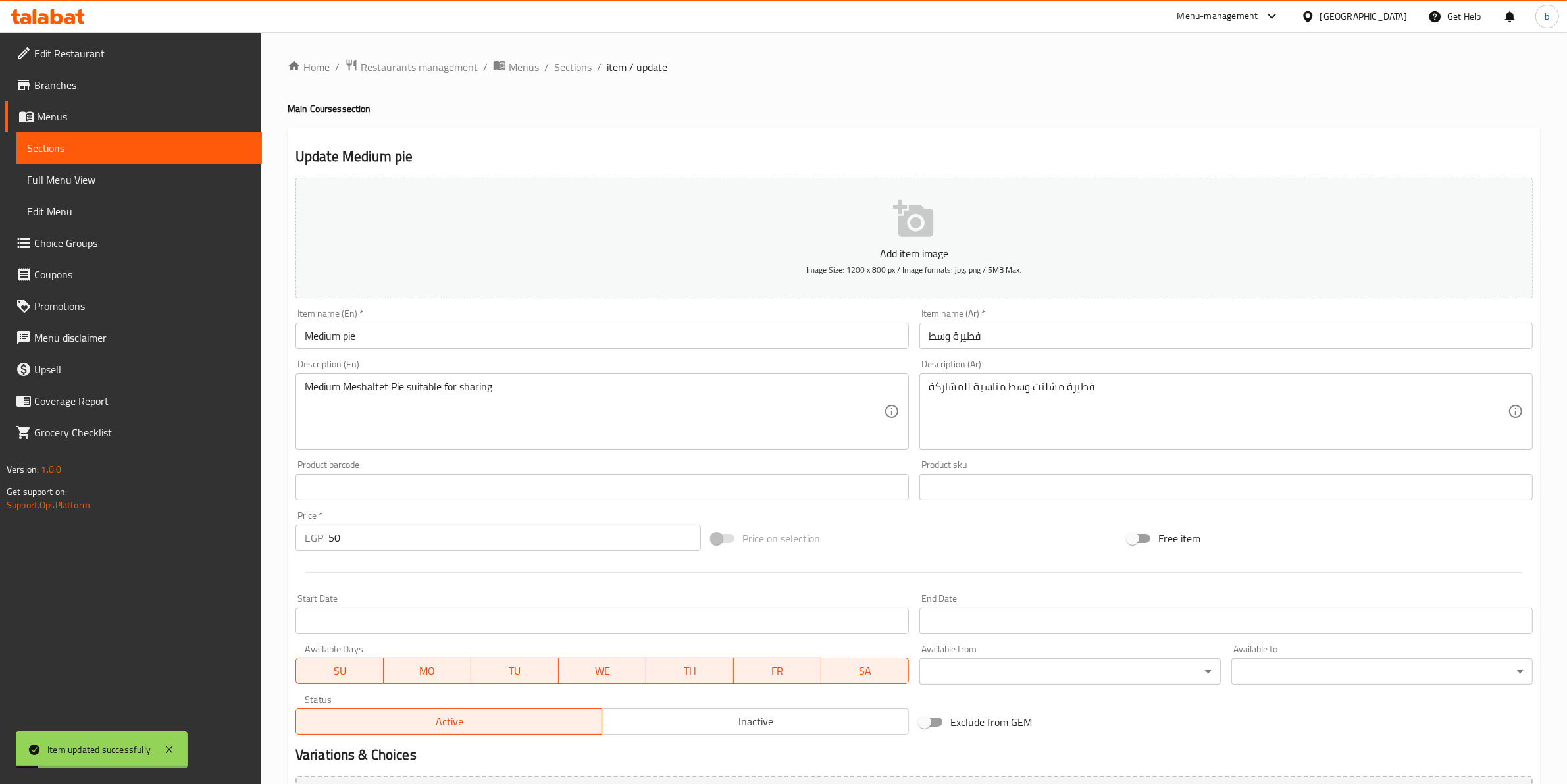
click at [569, 61] on span "Sections" at bounding box center [572, 67] width 37 height 16
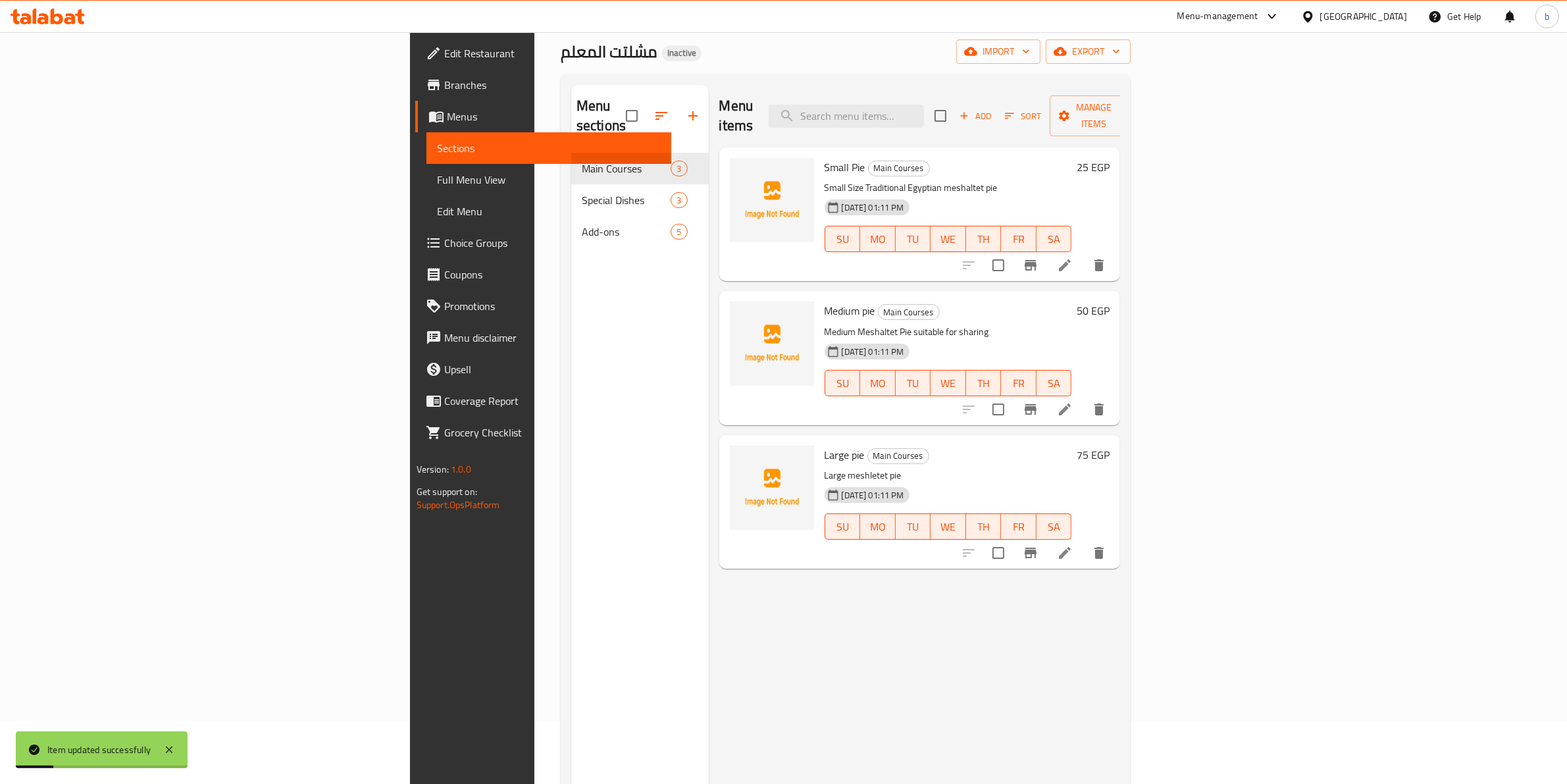
scroll to position [164, 0]
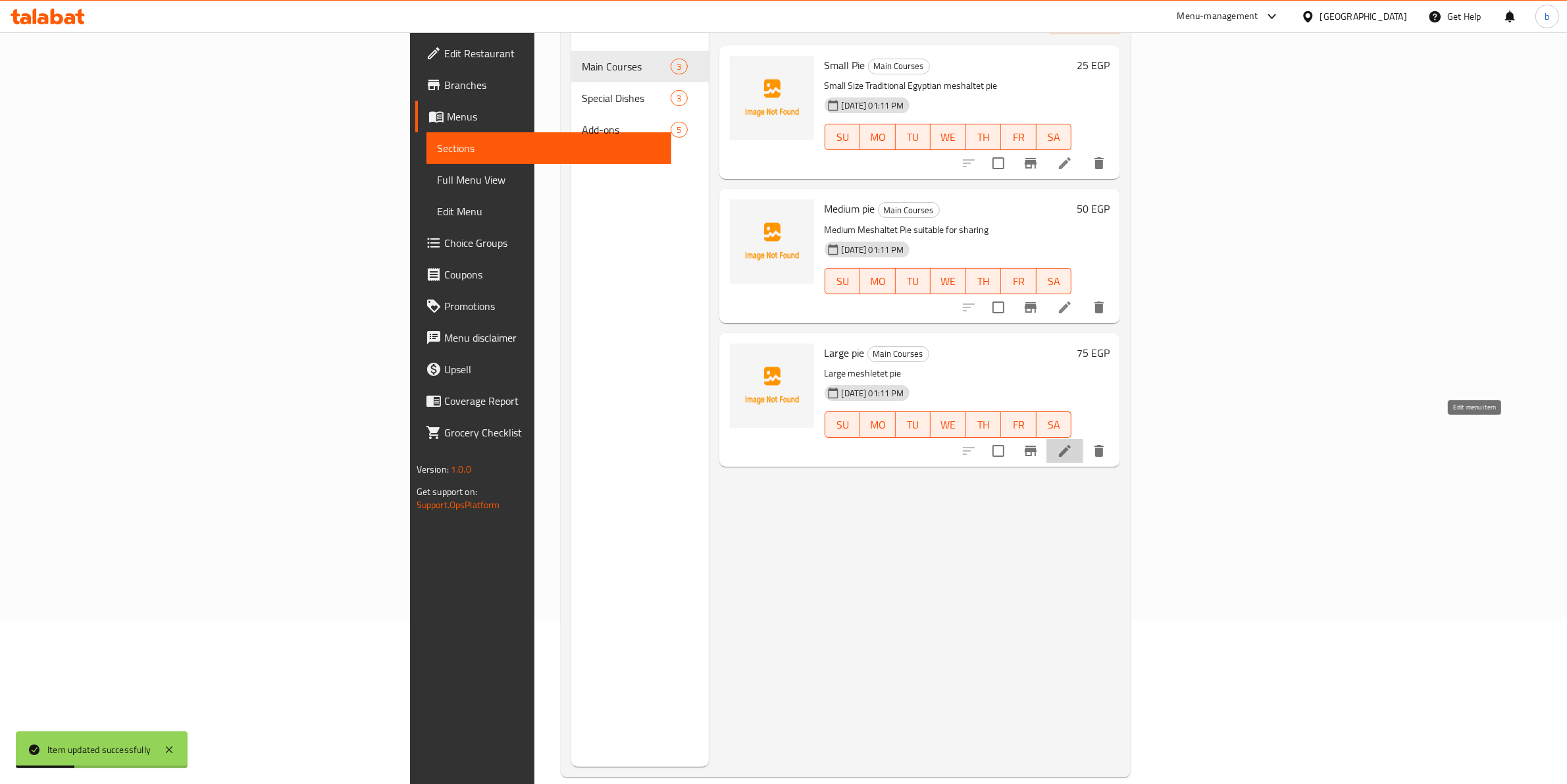
click at [1073, 443] on icon at bounding box center [1065, 451] width 16 height 16
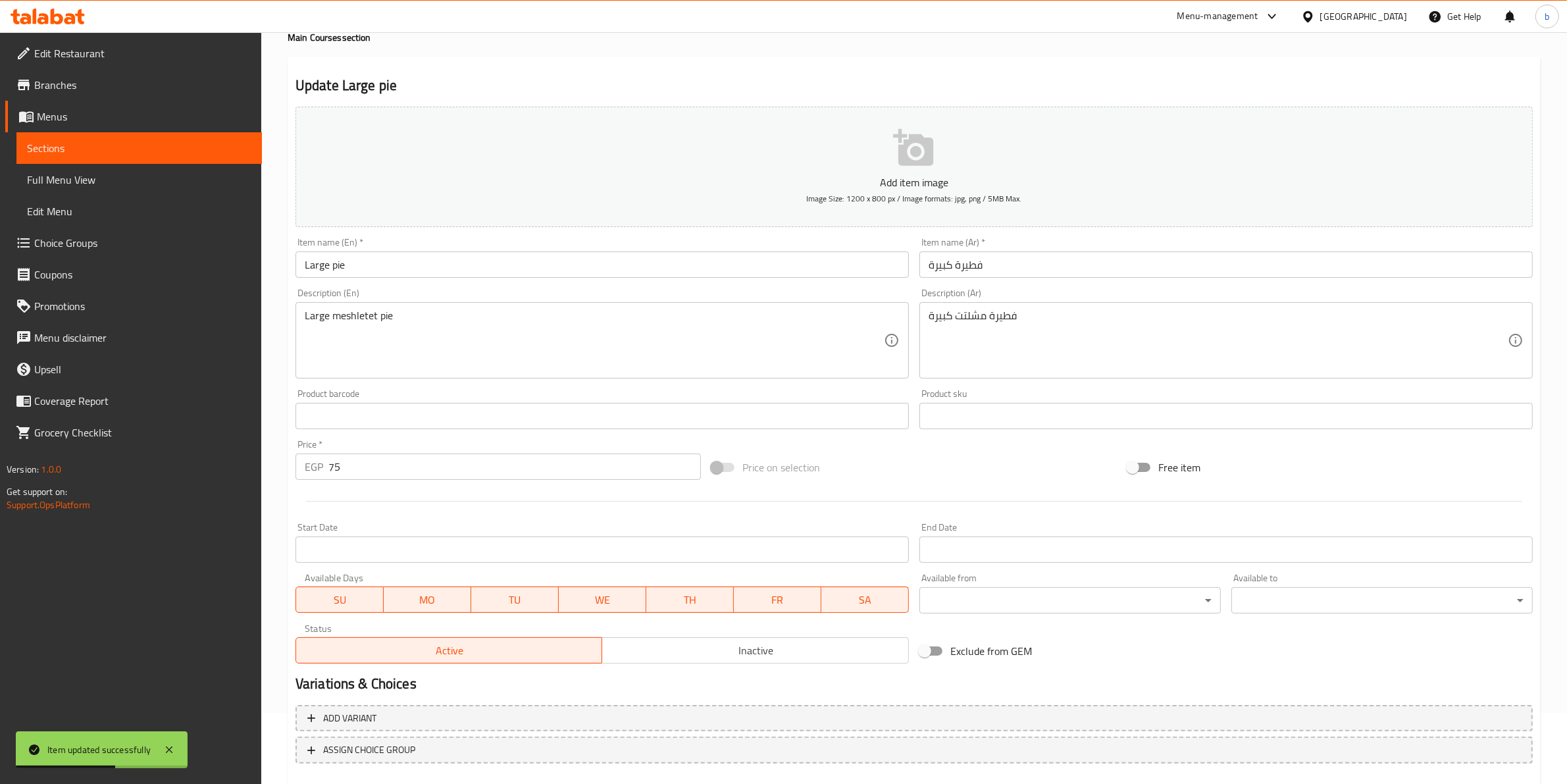
scroll to position [144, 0]
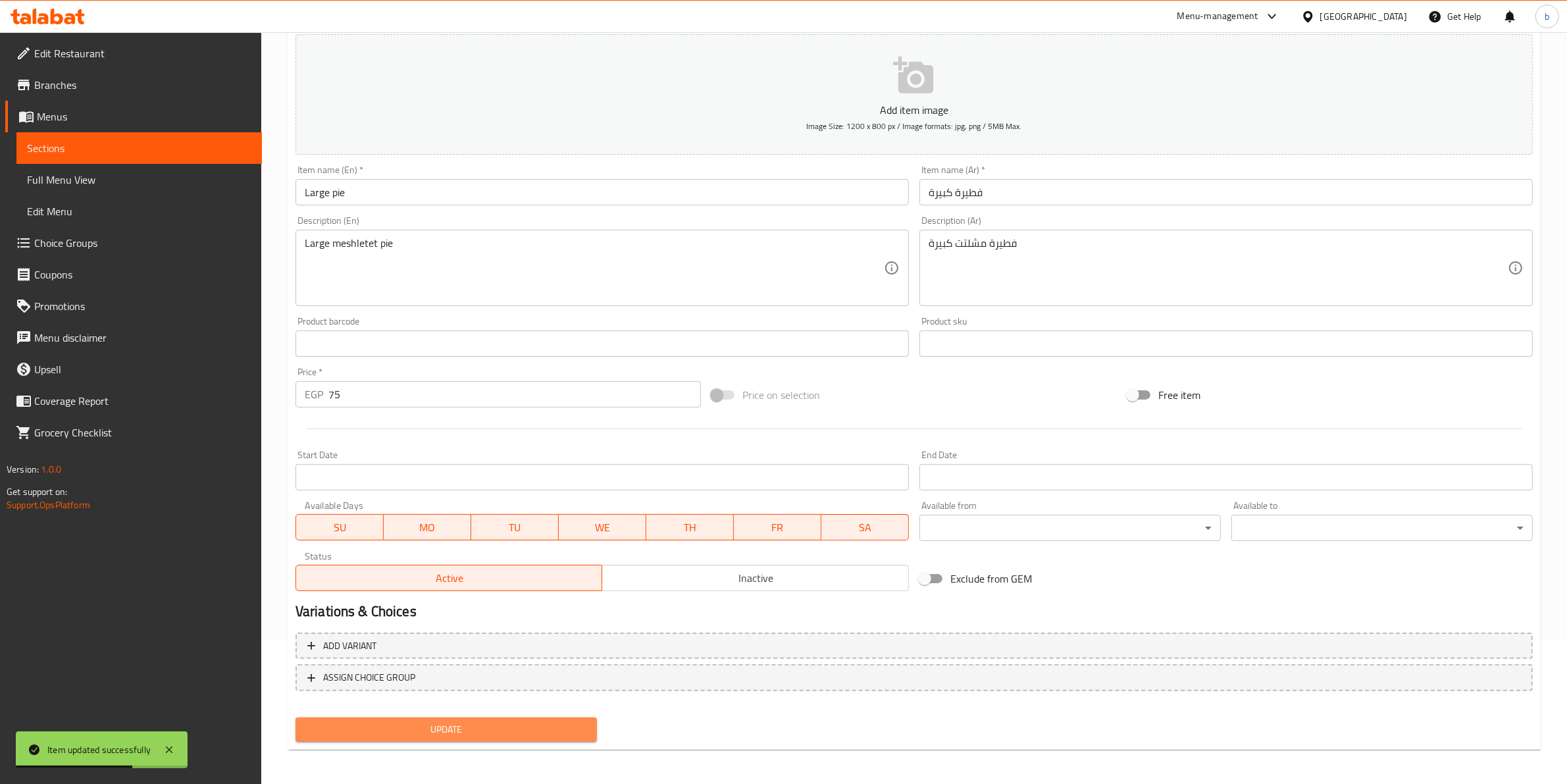
click at [522, 722] on span "Update" at bounding box center [446, 729] width 280 height 17
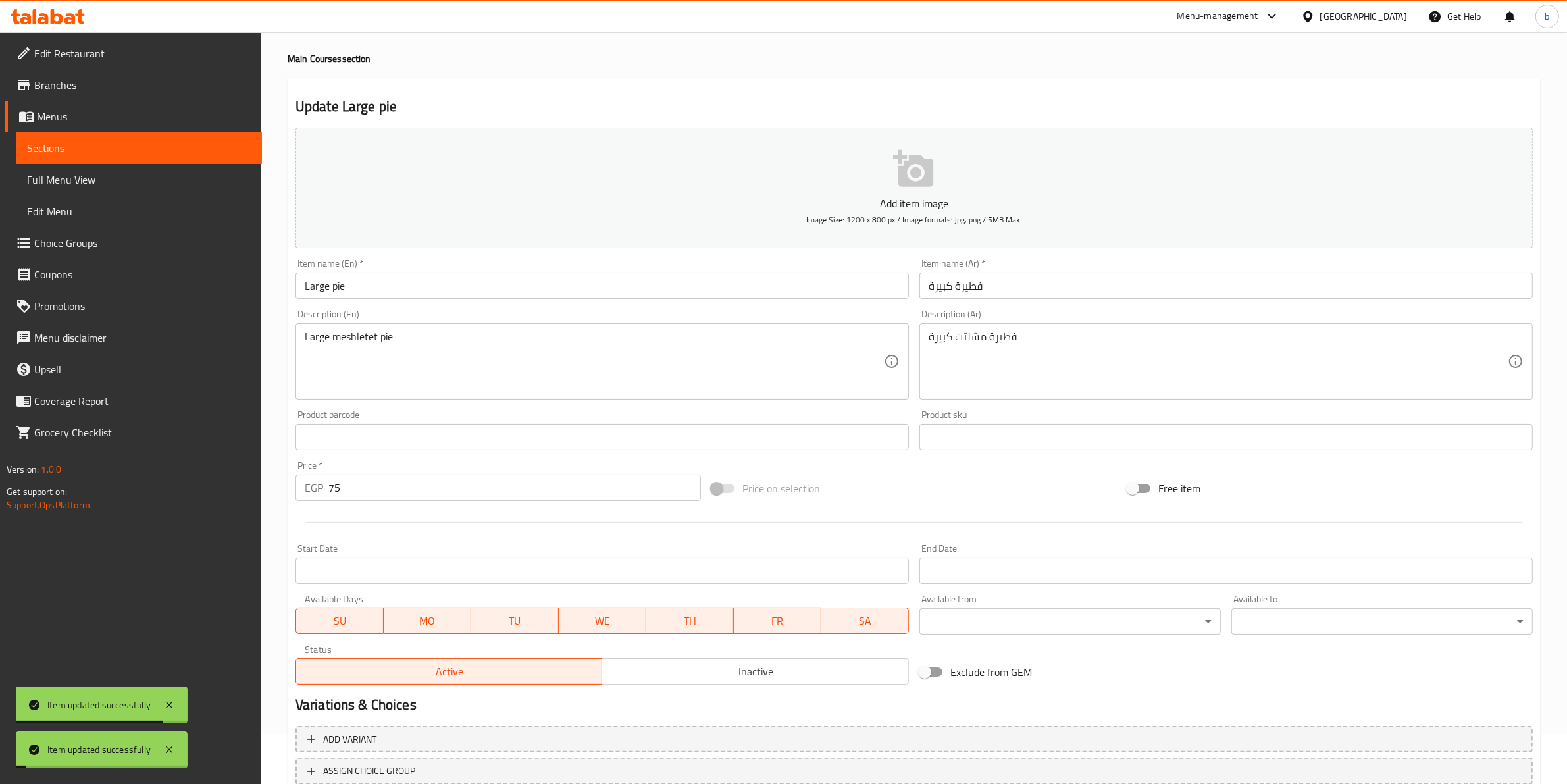
scroll to position [0, 0]
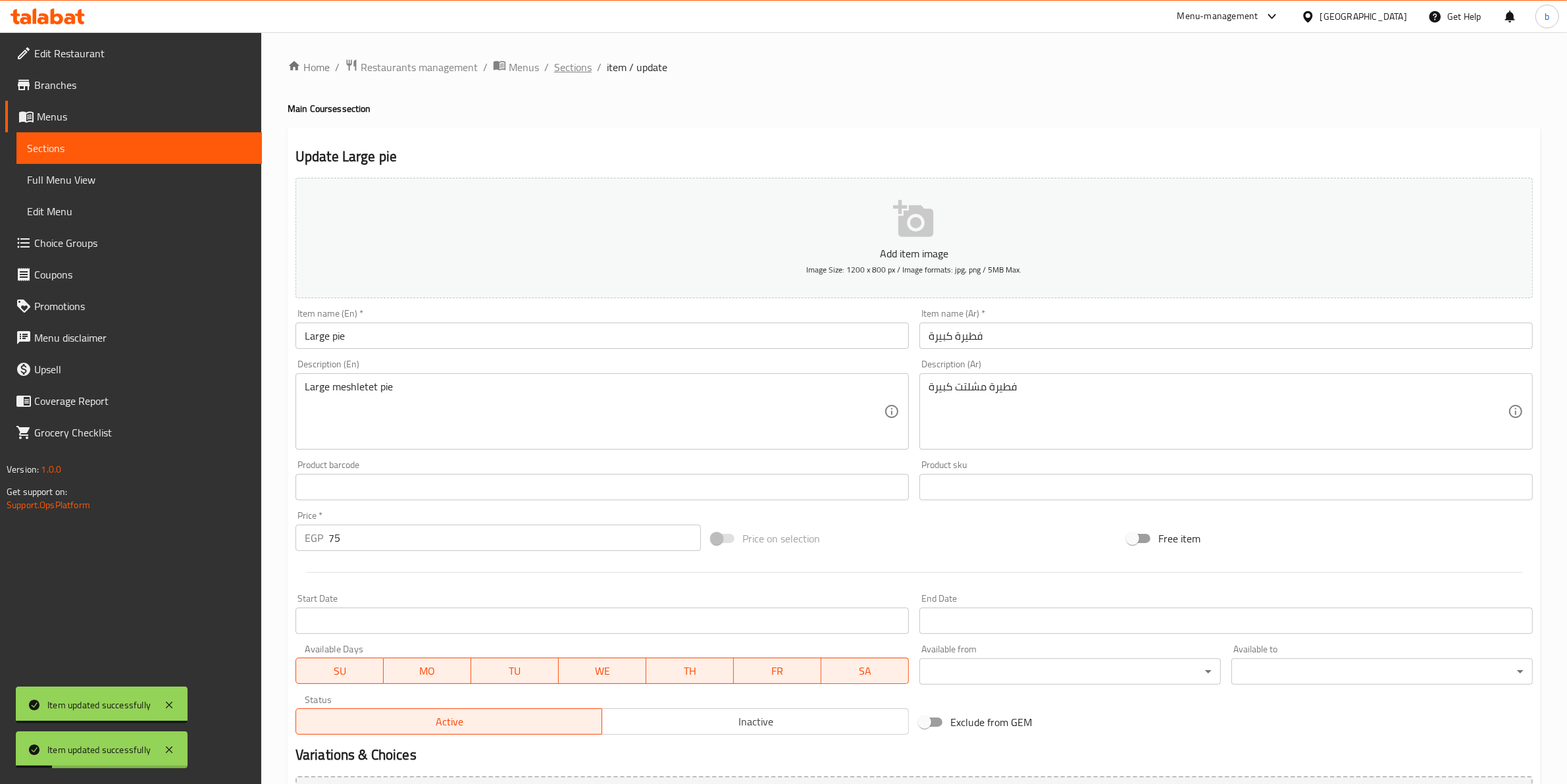
click at [576, 69] on span "Sections" at bounding box center [572, 67] width 37 height 16
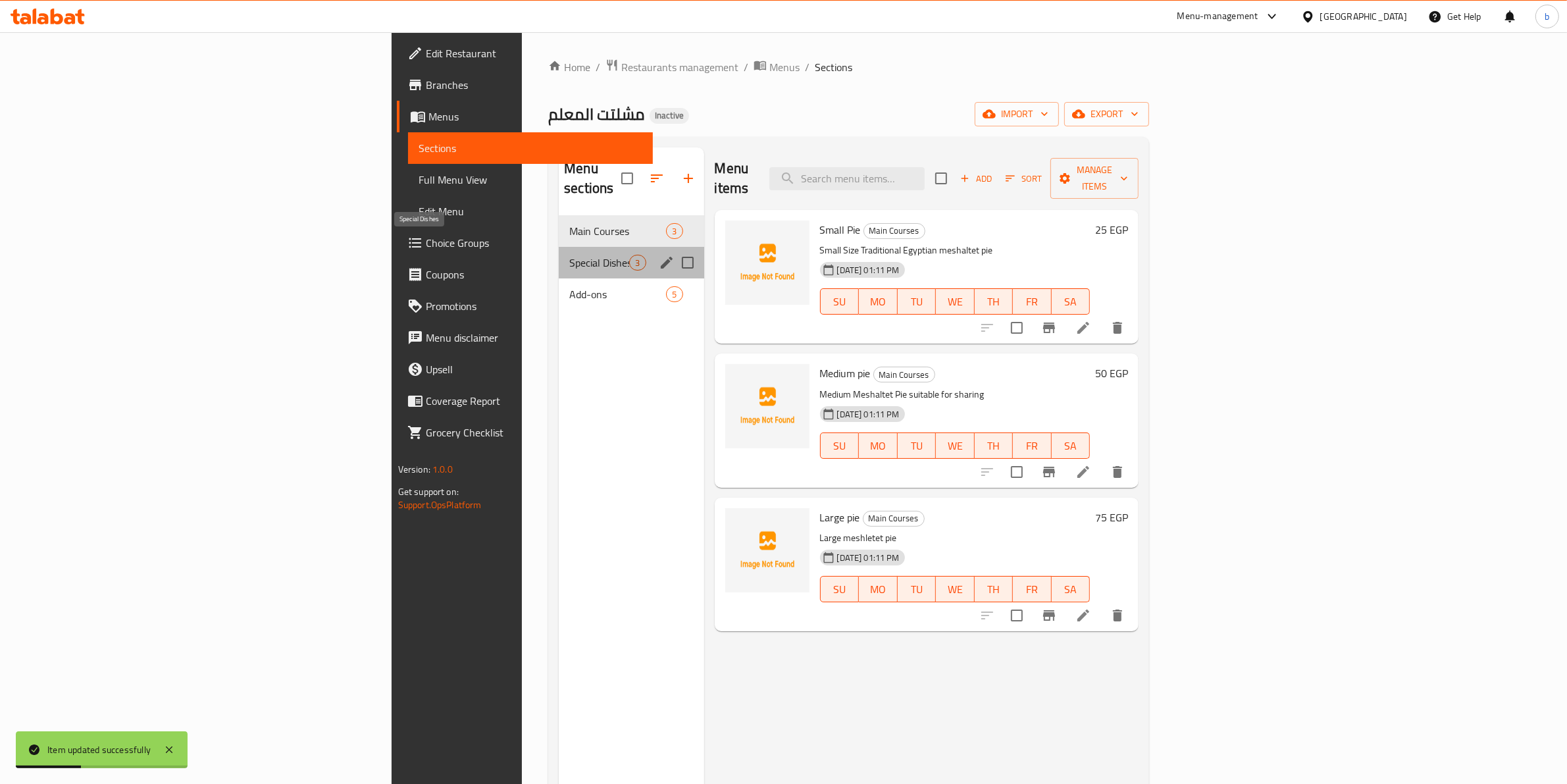
click at [569, 255] on span "Special Dishes" at bounding box center [599, 263] width 60 height 16
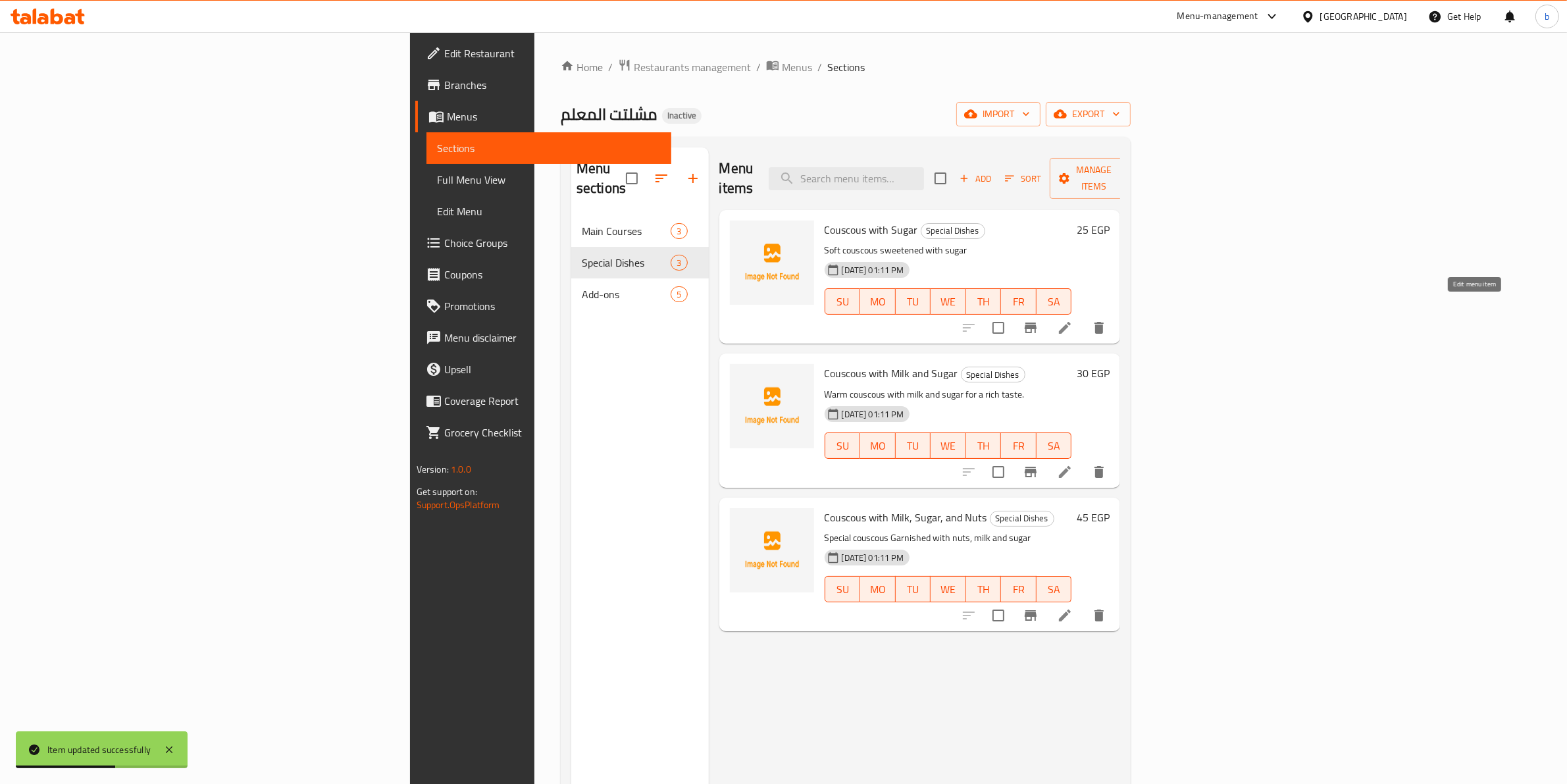
click at [1071, 321] on icon at bounding box center [1065, 327] width 12 height 12
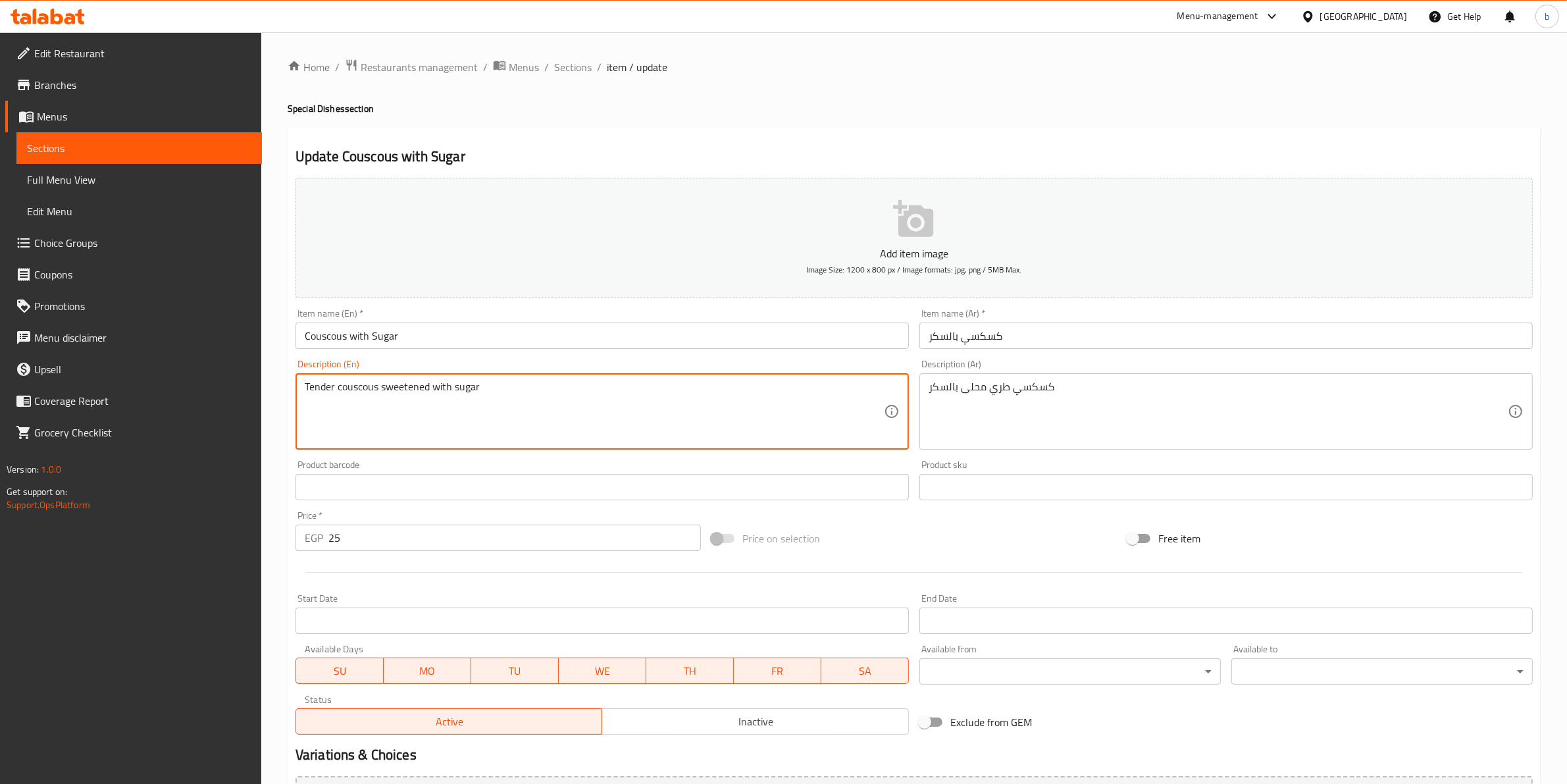
scroll to position [144, 0]
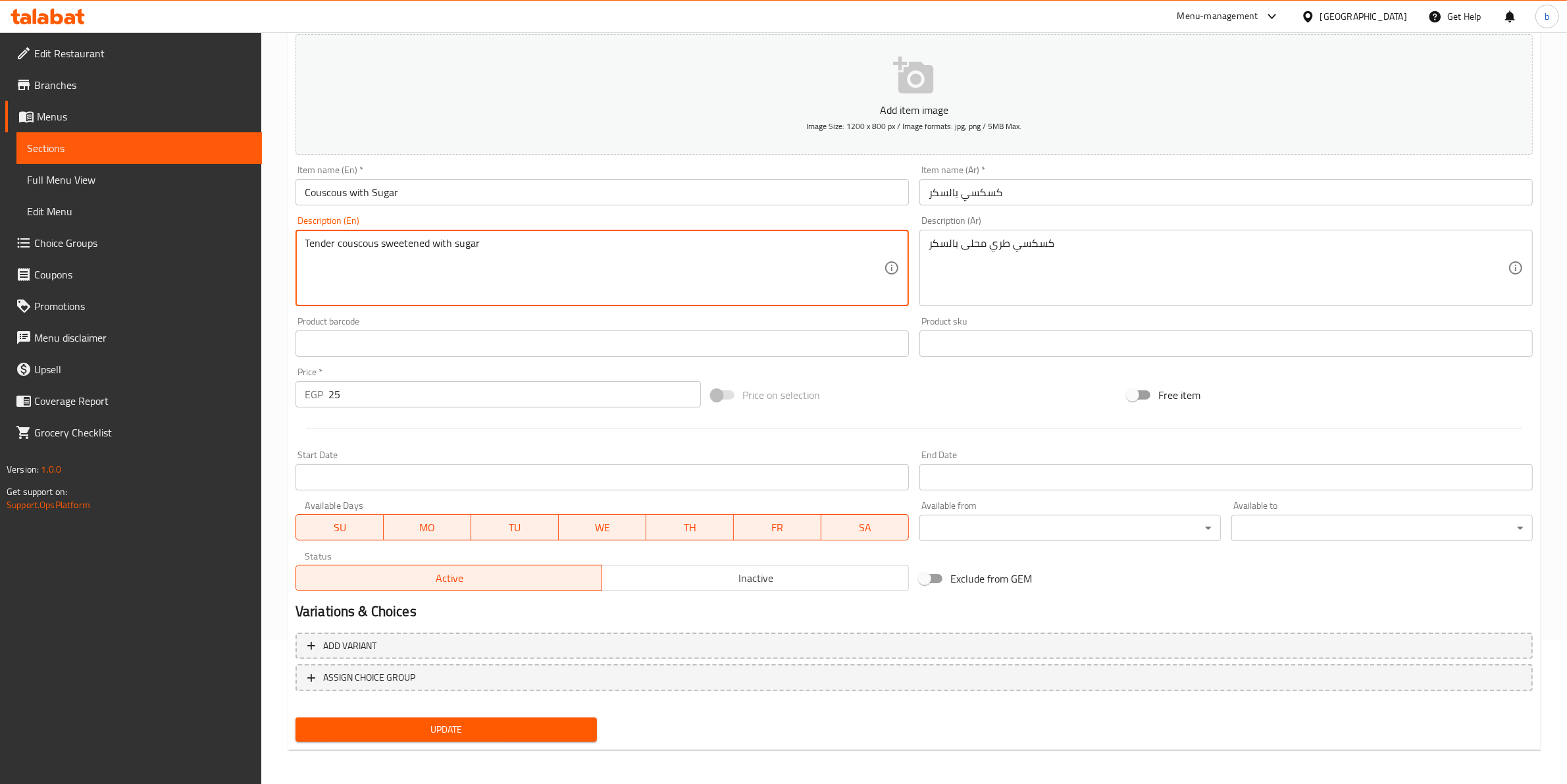
type textarea "Tender couscous sweetened with sugar"
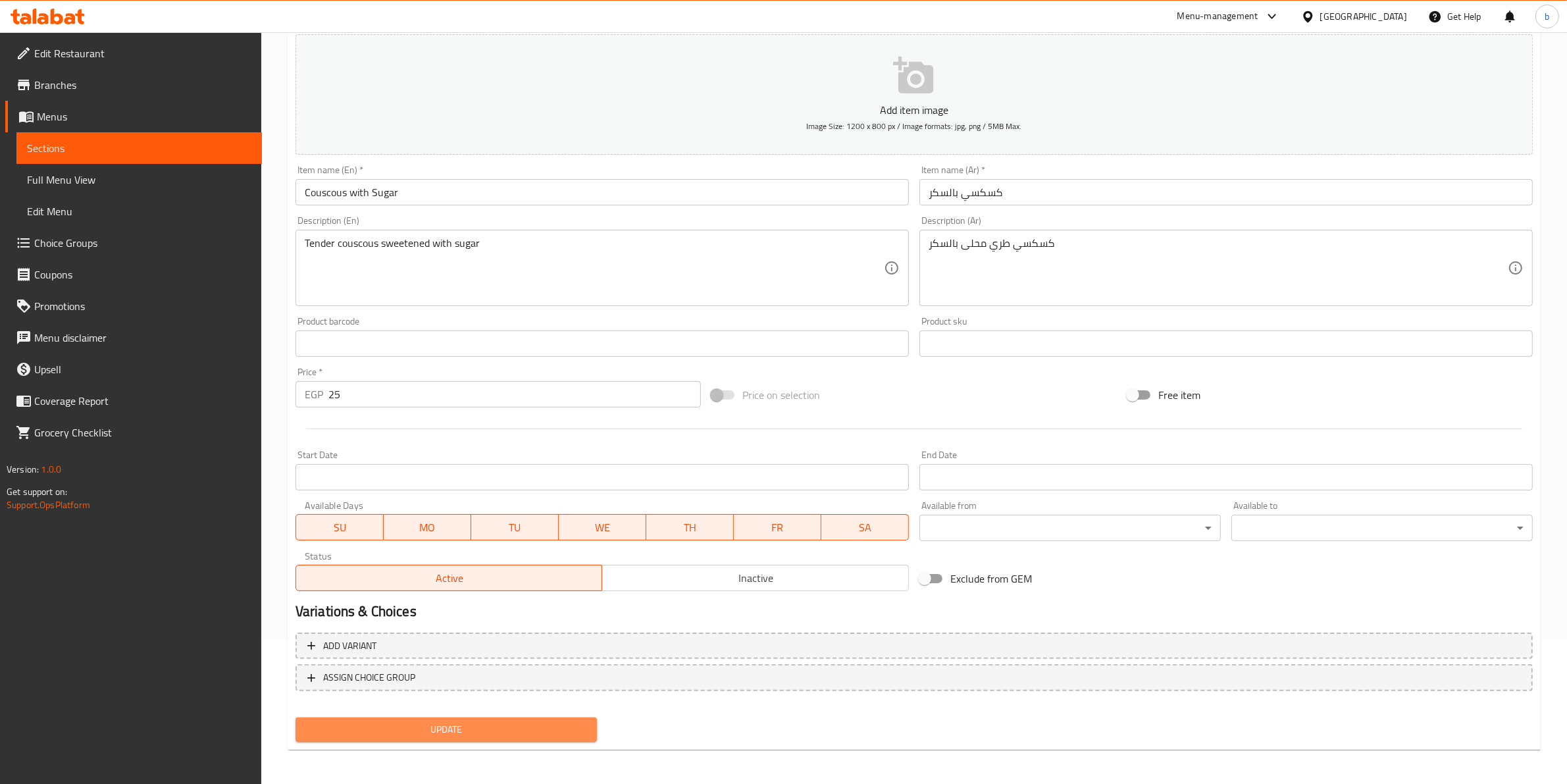
click at [443, 726] on span "Update" at bounding box center [446, 729] width 280 height 17
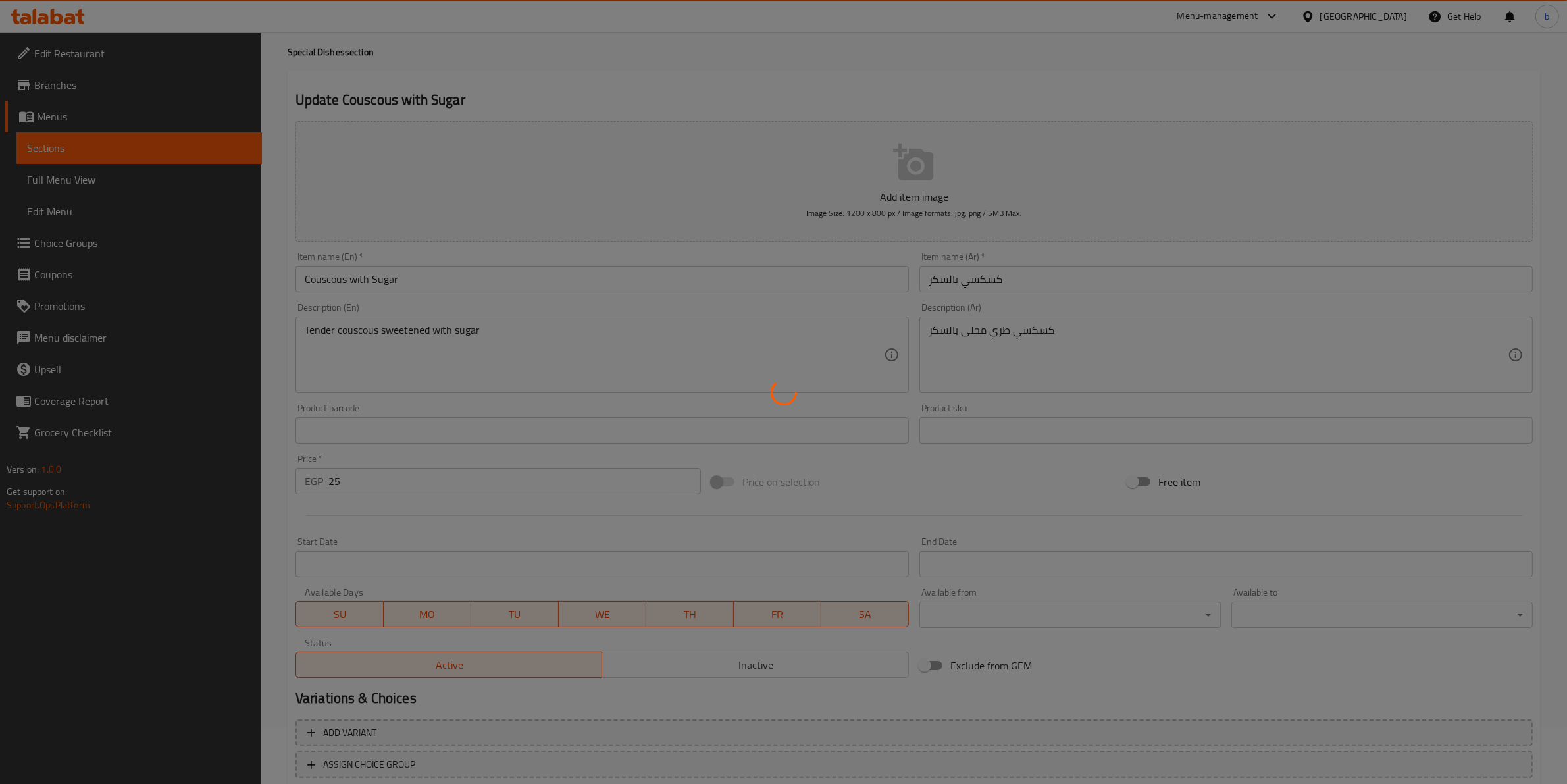
scroll to position [0, 0]
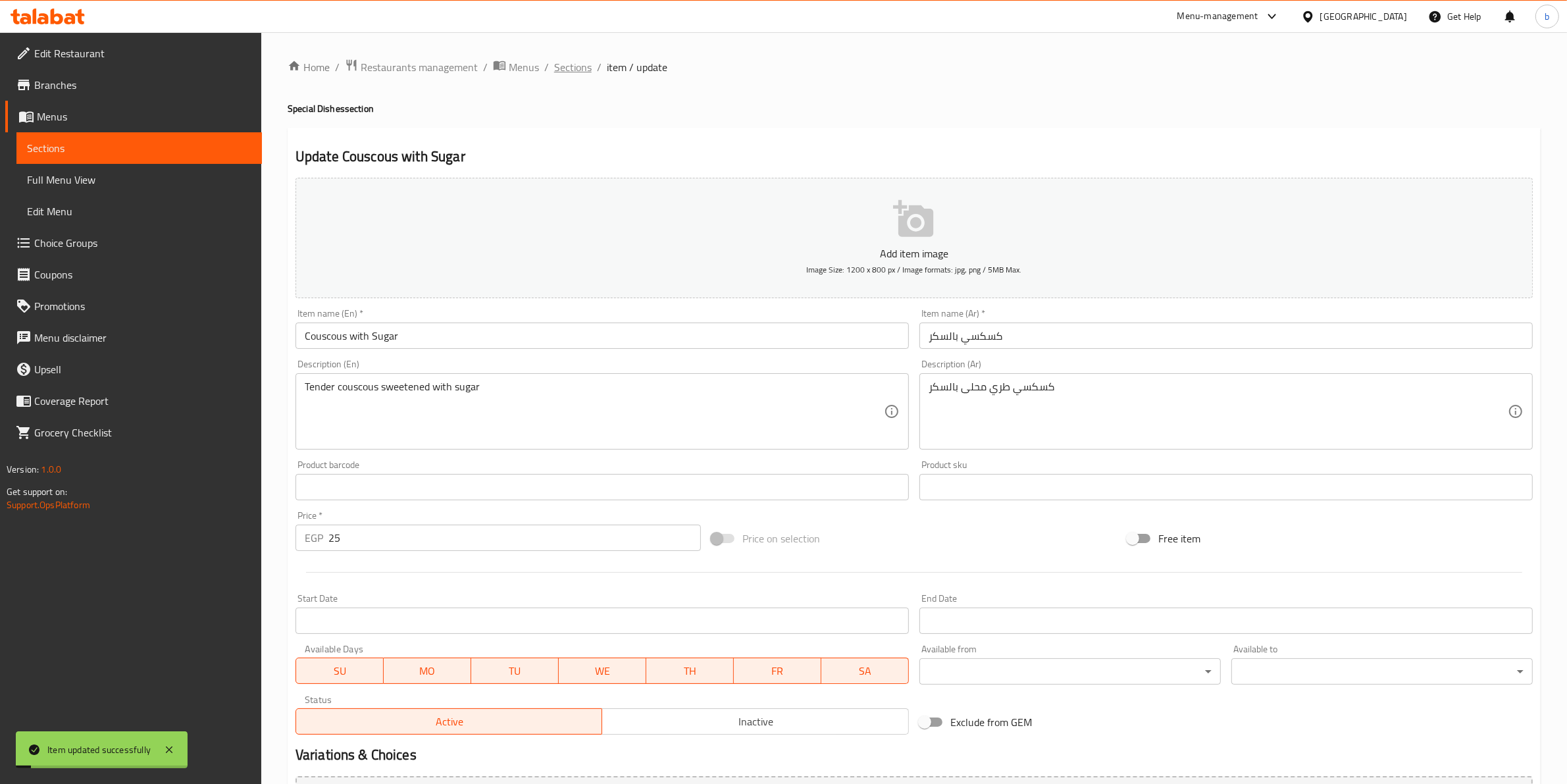
click at [574, 60] on span "Sections" at bounding box center [572, 67] width 37 height 16
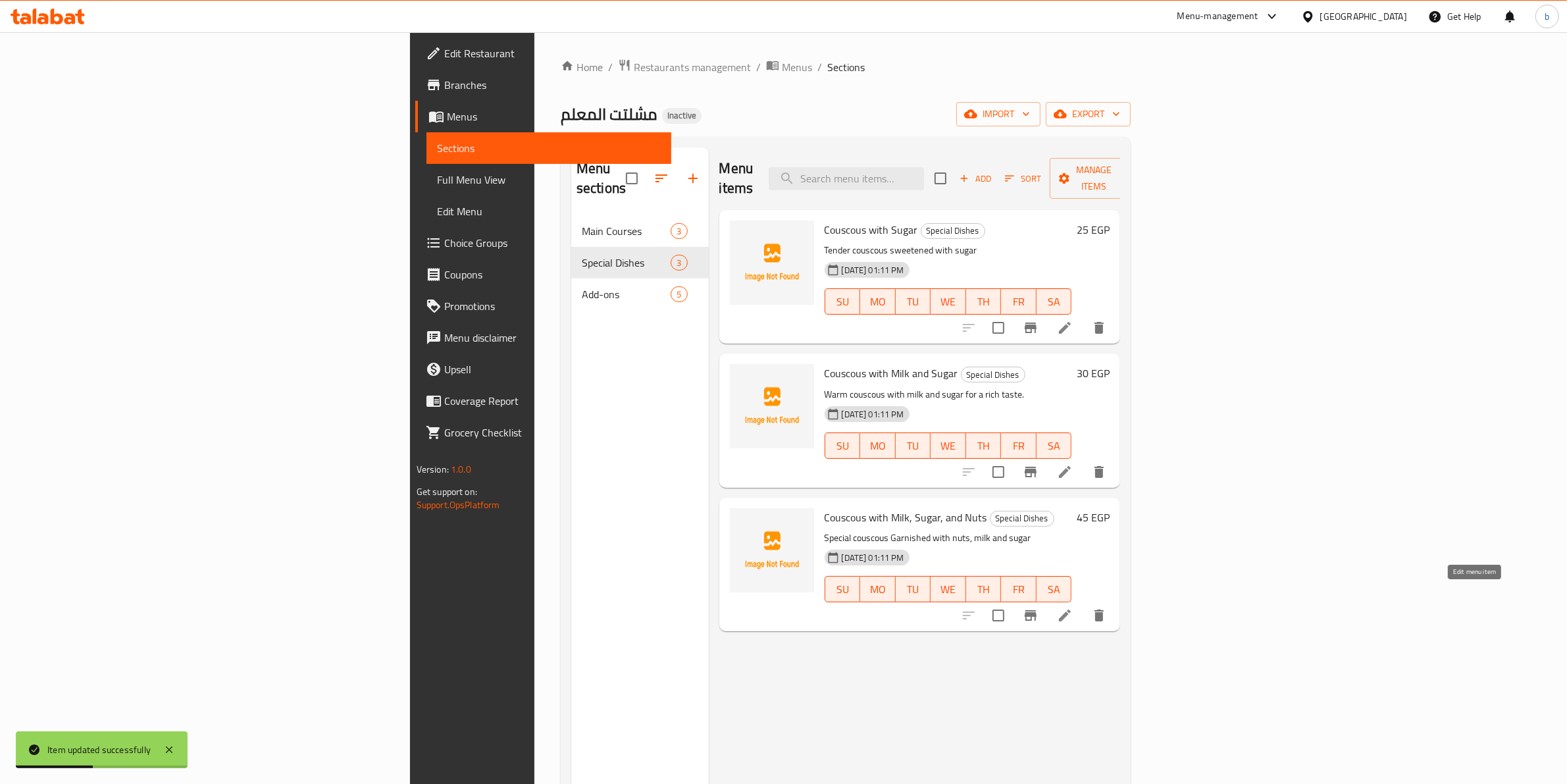
click at [1073, 607] on icon at bounding box center [1065, 615] width 16 height 16
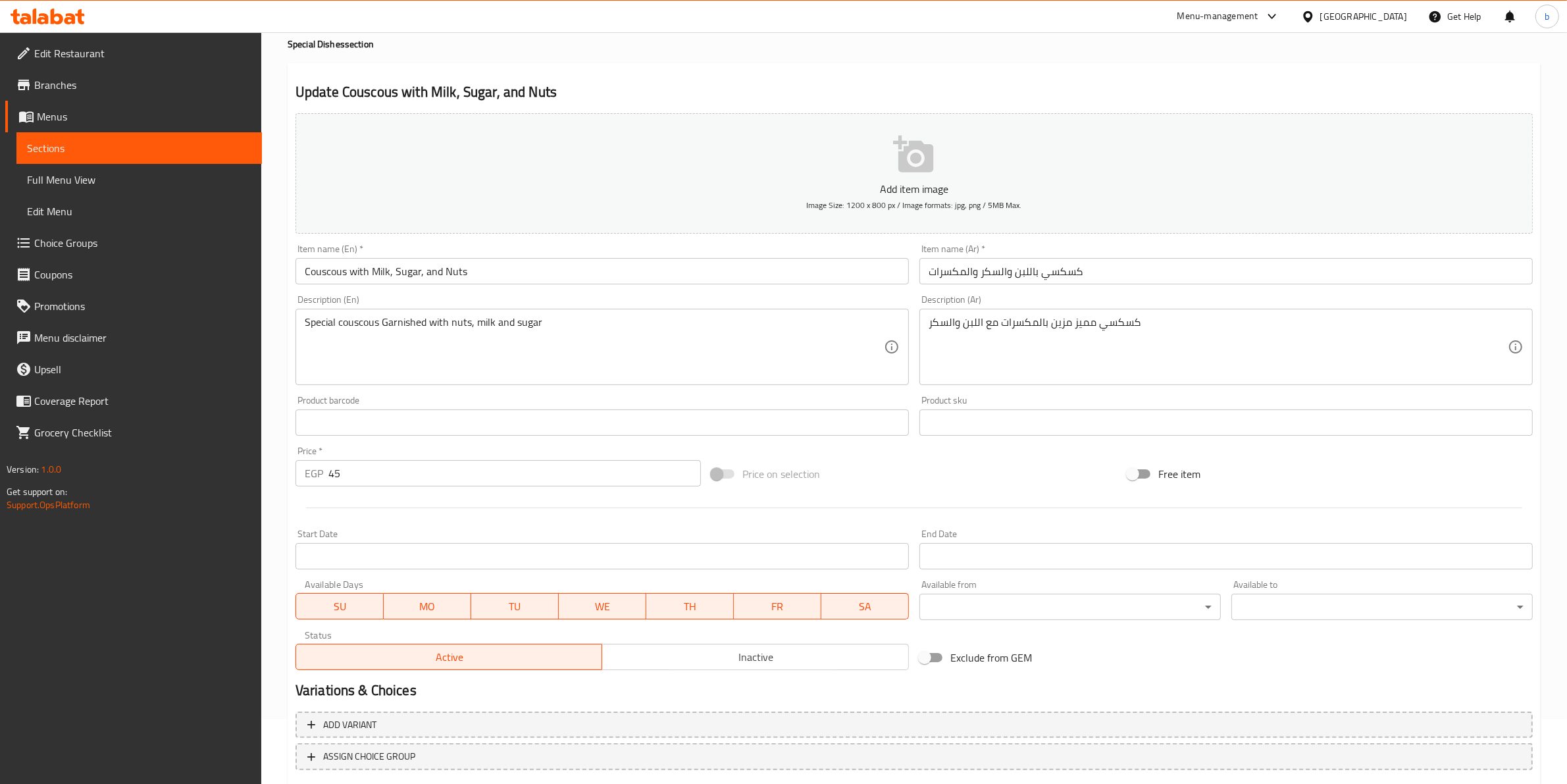
scroll to position [144, 0]
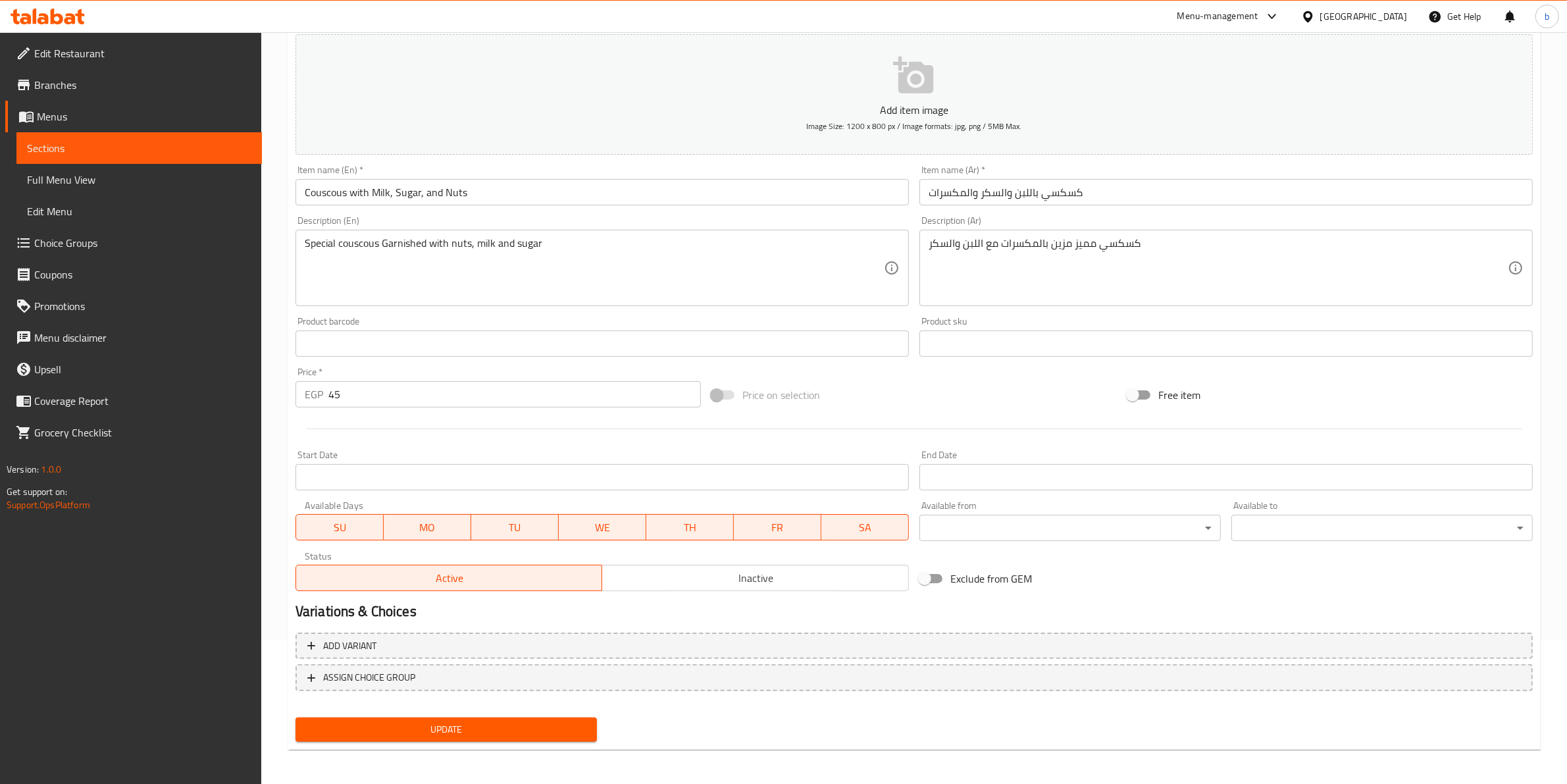
click at [518, 734] on span "Update" at bounding box center [446, 729] width 280 height 17
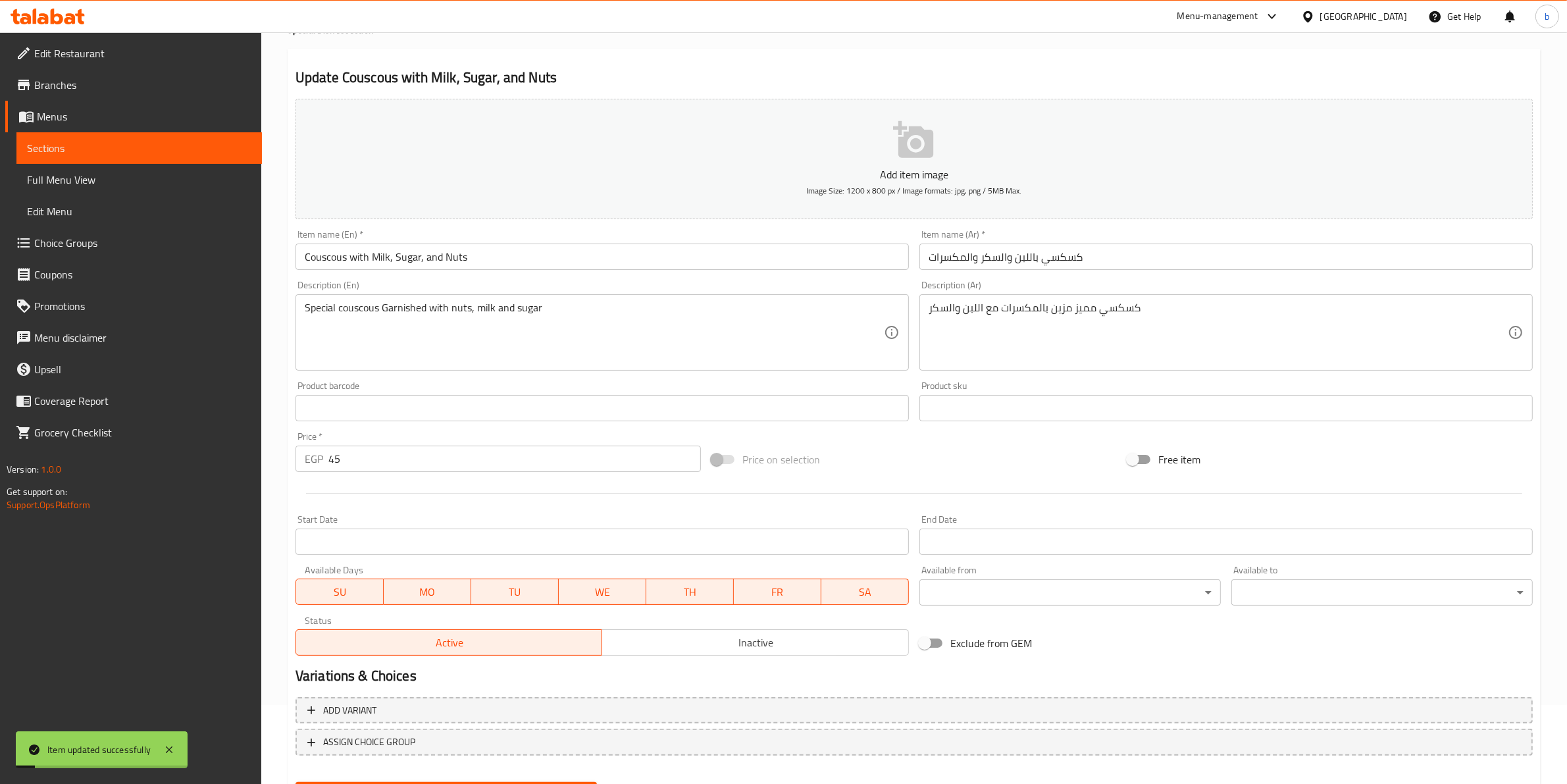
scroll to position [0, 0]
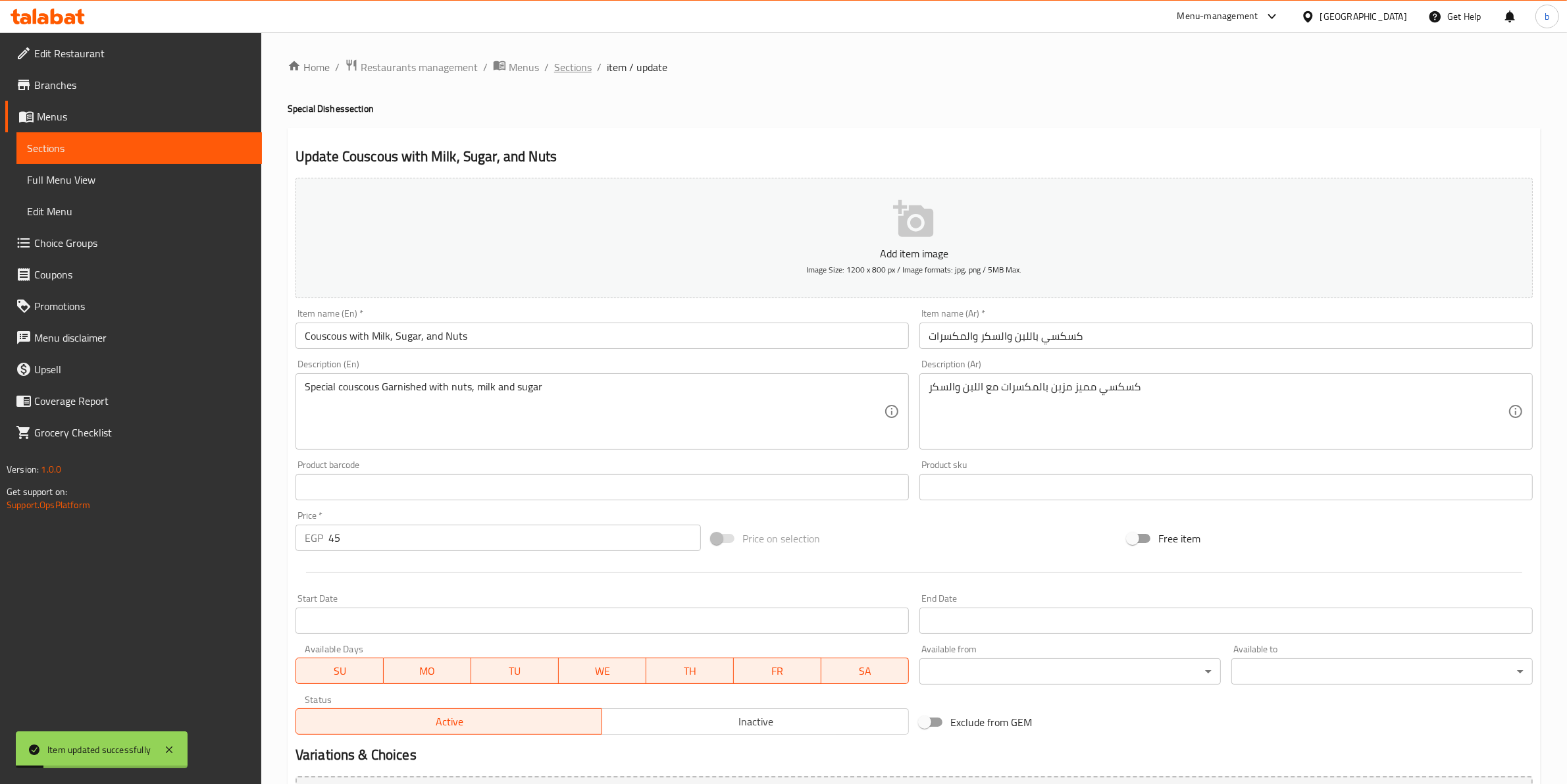
click at [563, 72] on span "Sections" at bounding box center [572, 67] width 37 height 16
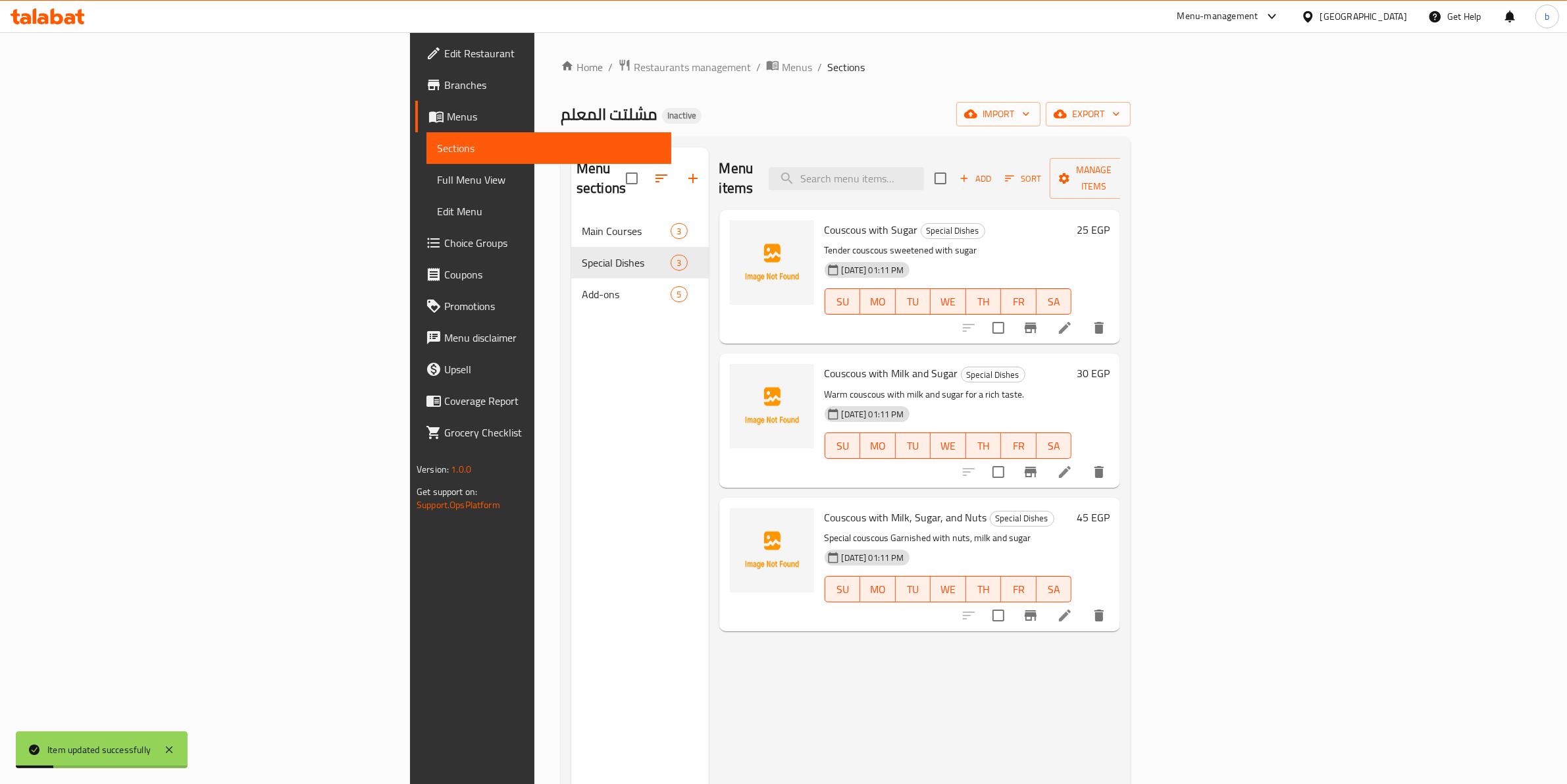
scroll to position [83, 0]
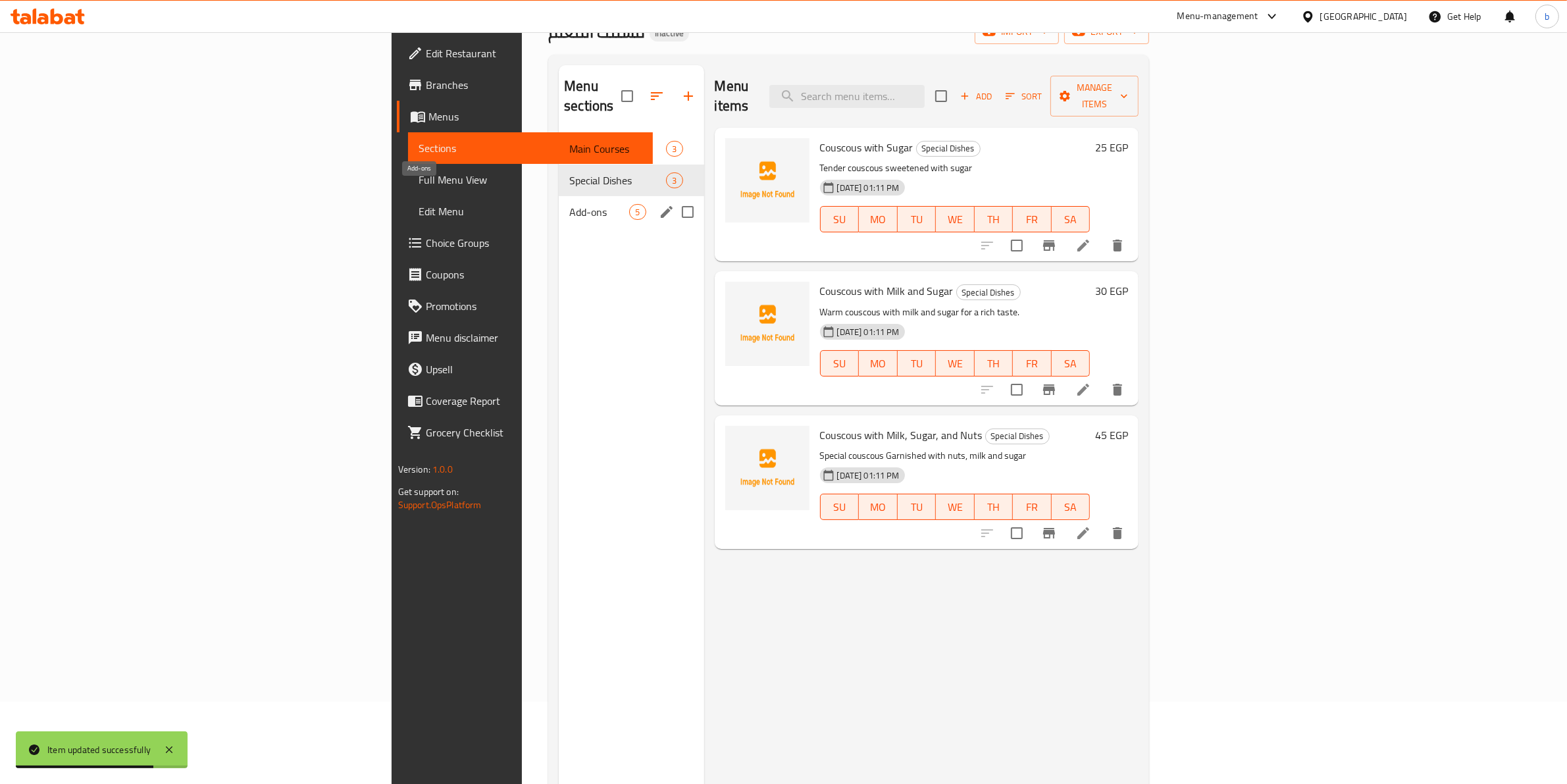
click at [569, 204] on span "Add-ons" at bounding box center [599, 212] width 60 height 16
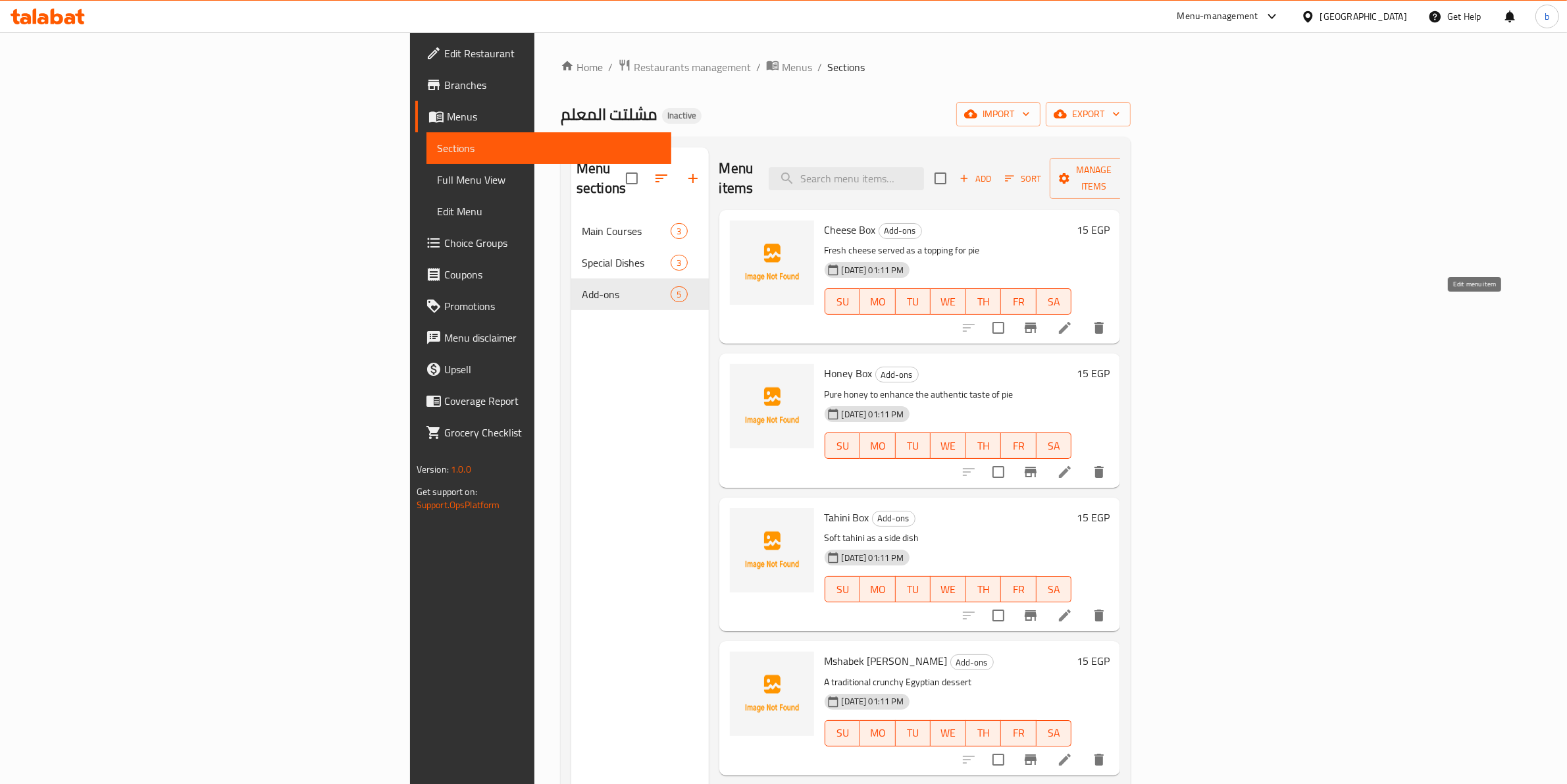
click at [1073, 320] on icon at bounding box center [1065, 328] width 16 height 16
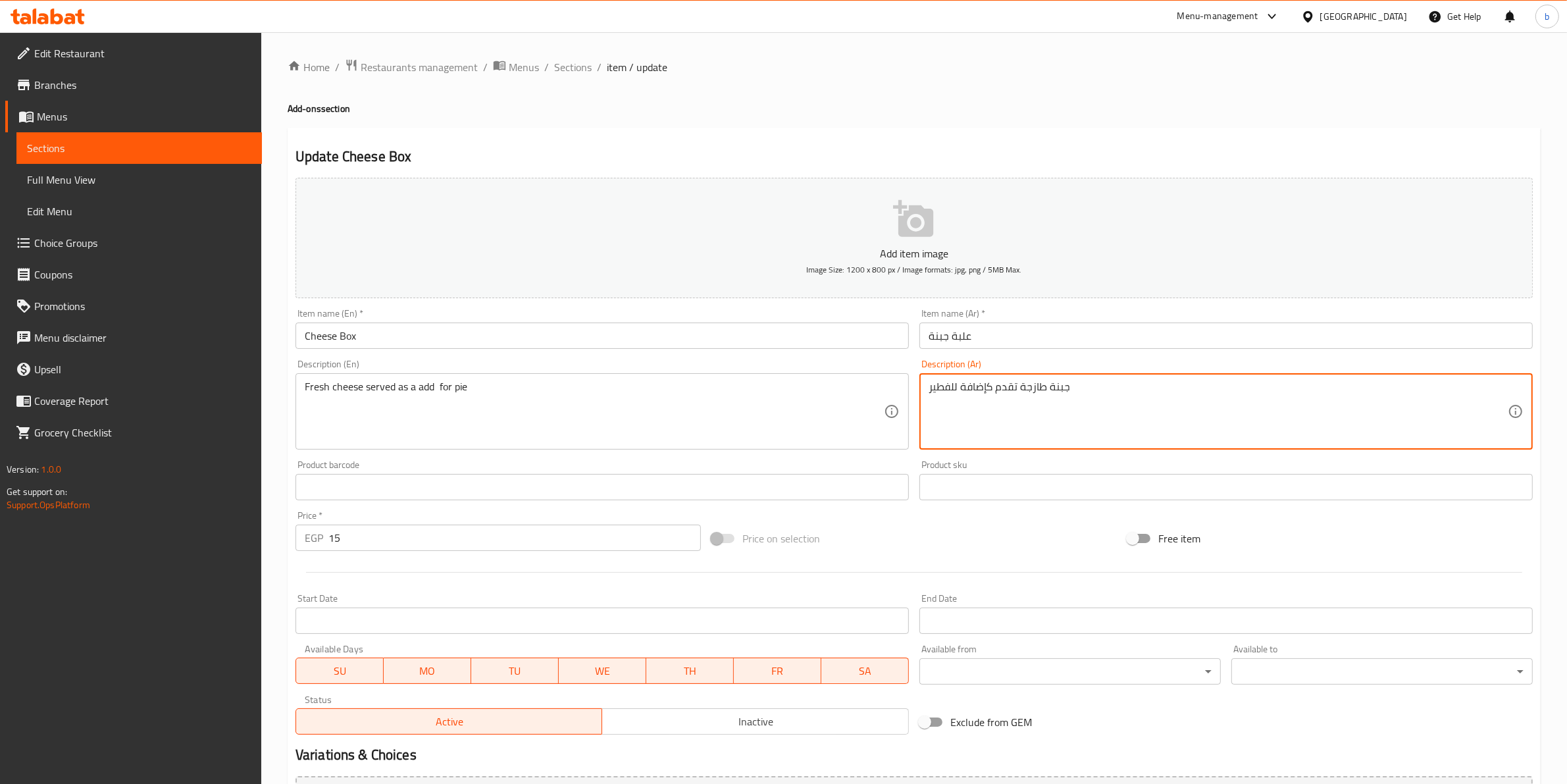
drag, startPoint x: 960, startPoint y: 387, endPoint x: 986, endPoint y: 387, distance: 26.0
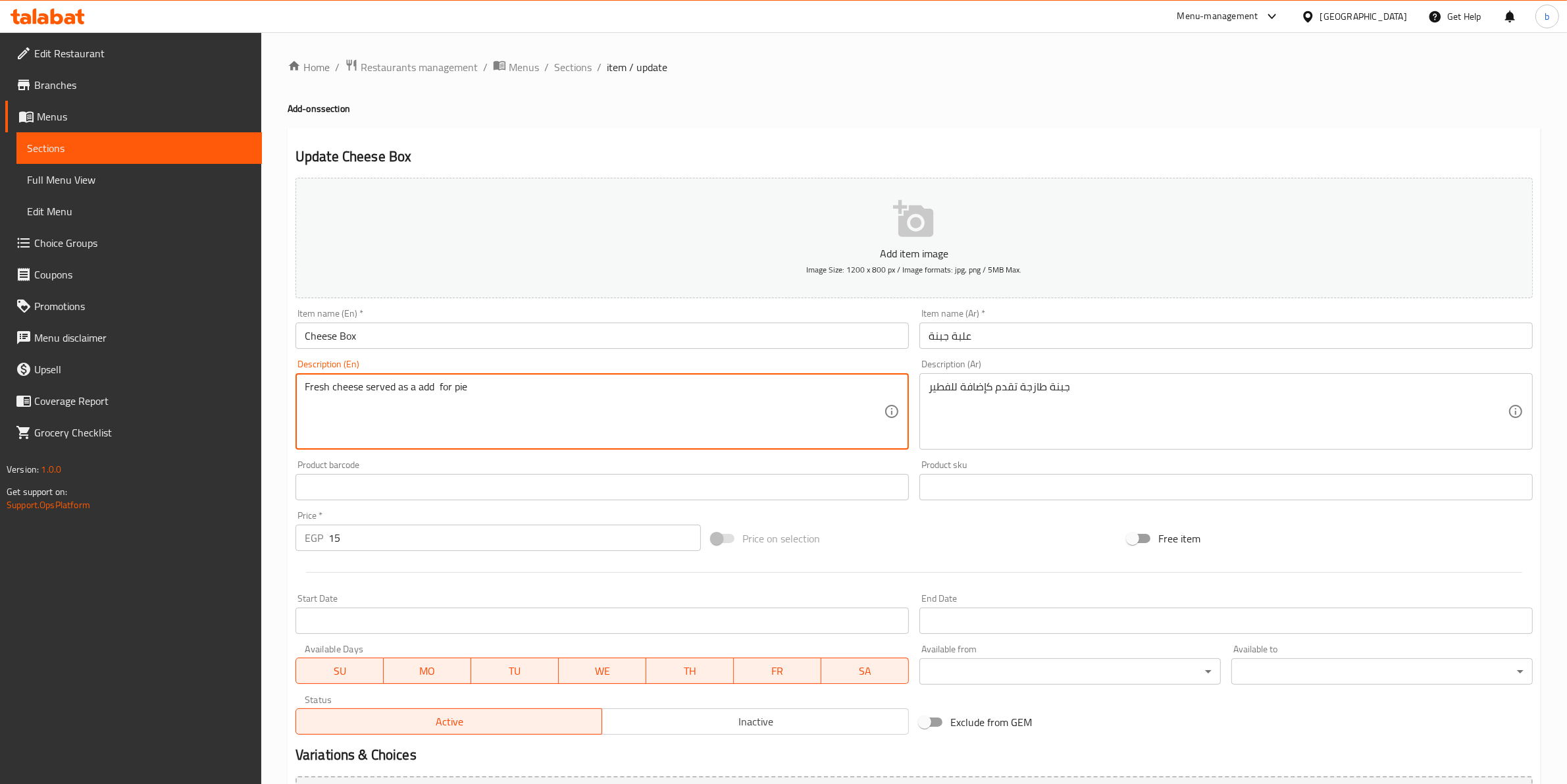
click at [422, 388] on textarea "Fresh cheese served as a add for pie" at bounding box center [595, 411] width 579 height 63
paste textarea "on"
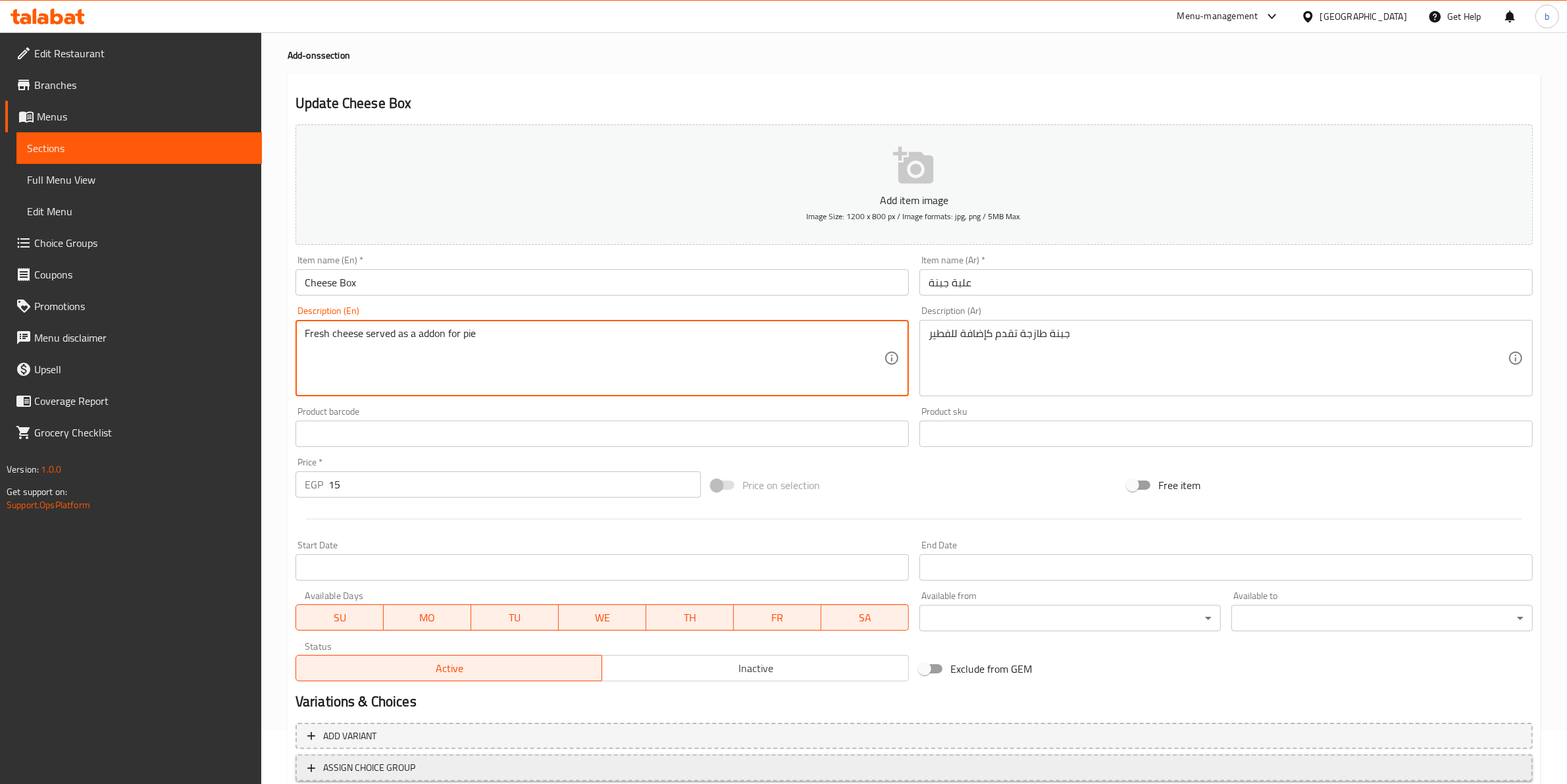
scroll to position [144, 0]
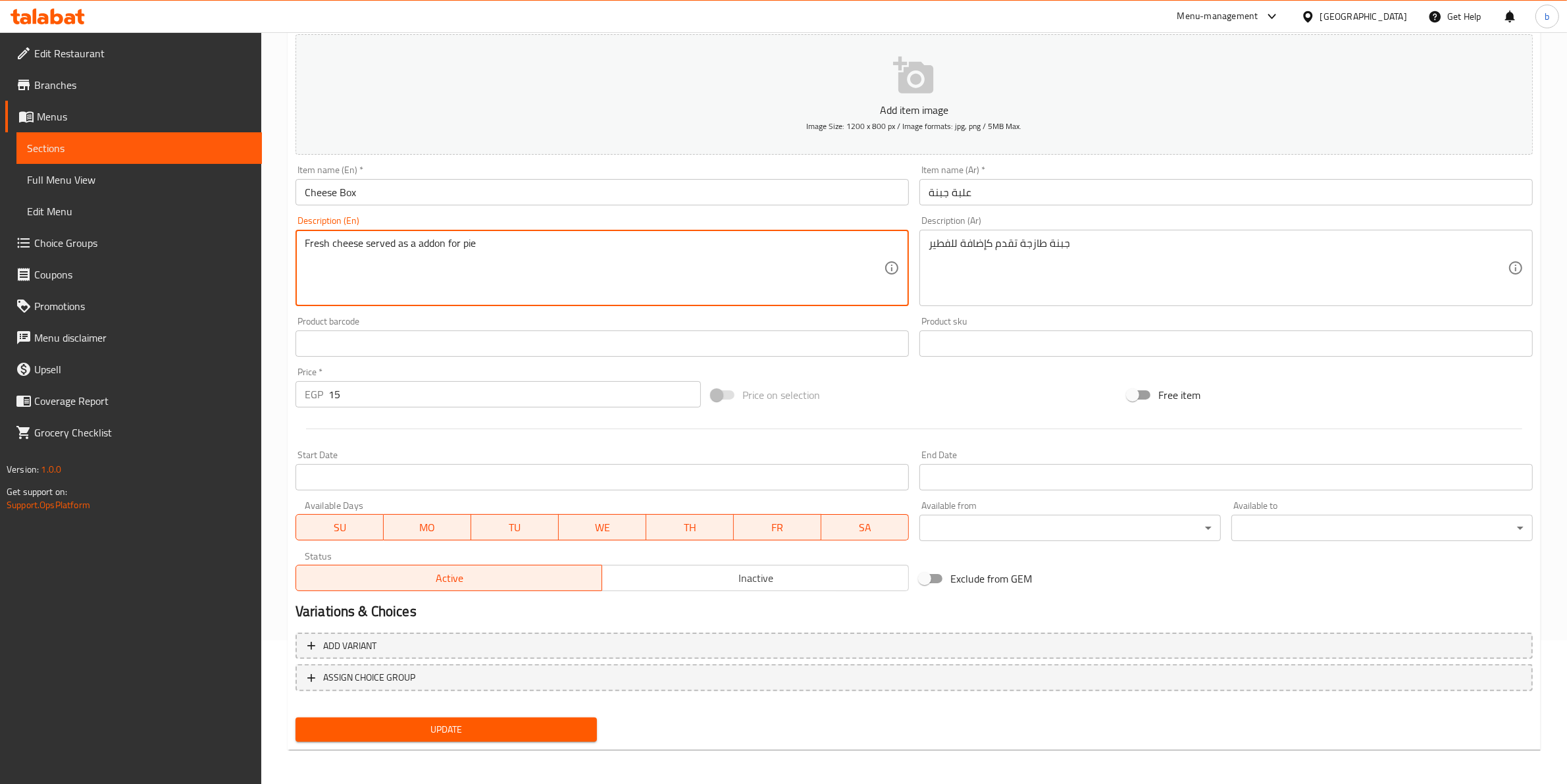
type textarea "Fresh cheese served as a addon for pie"
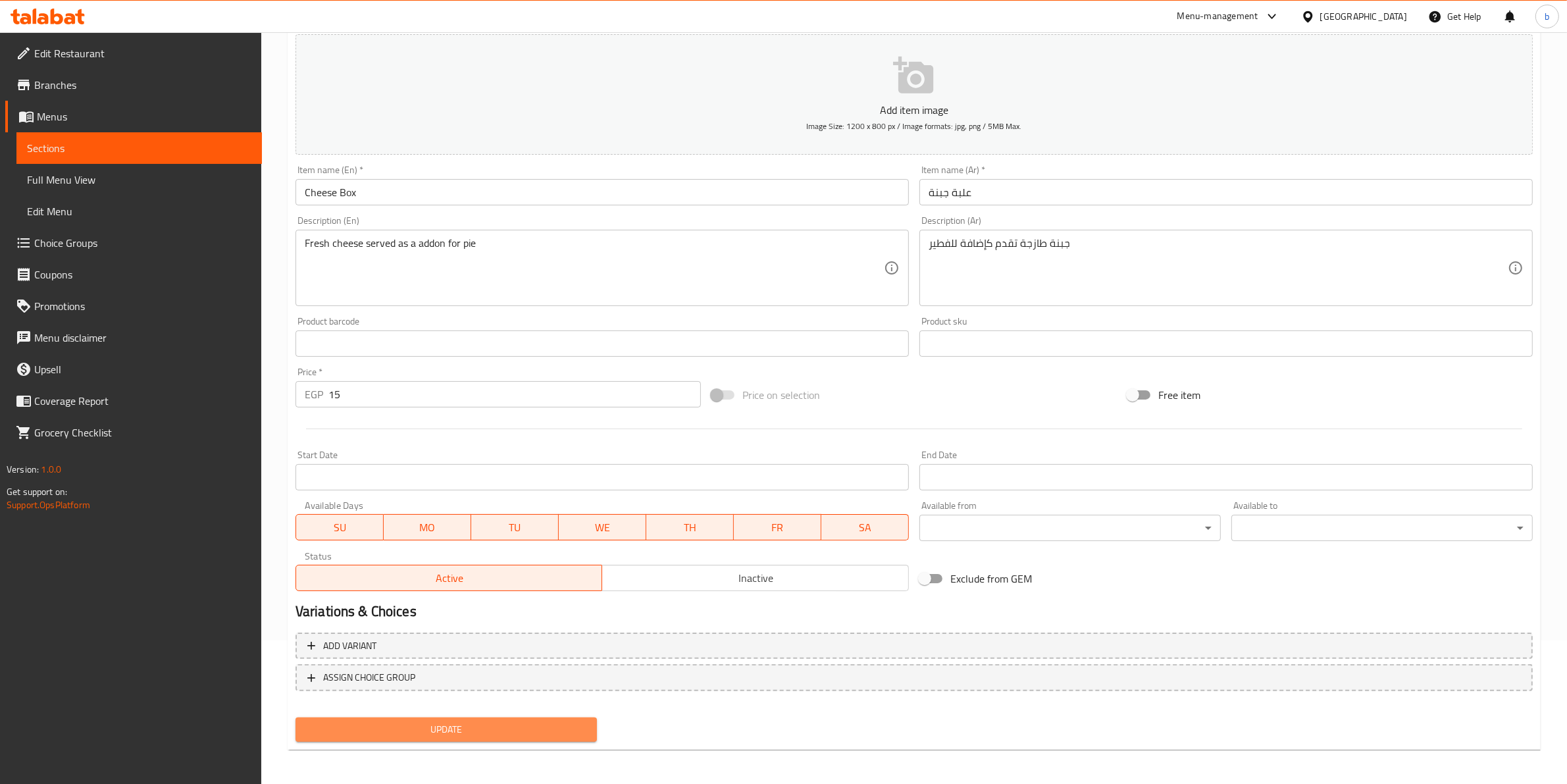
click at [557, 717] on button "Update" at bounding box center [446, 729] width 302 height 25
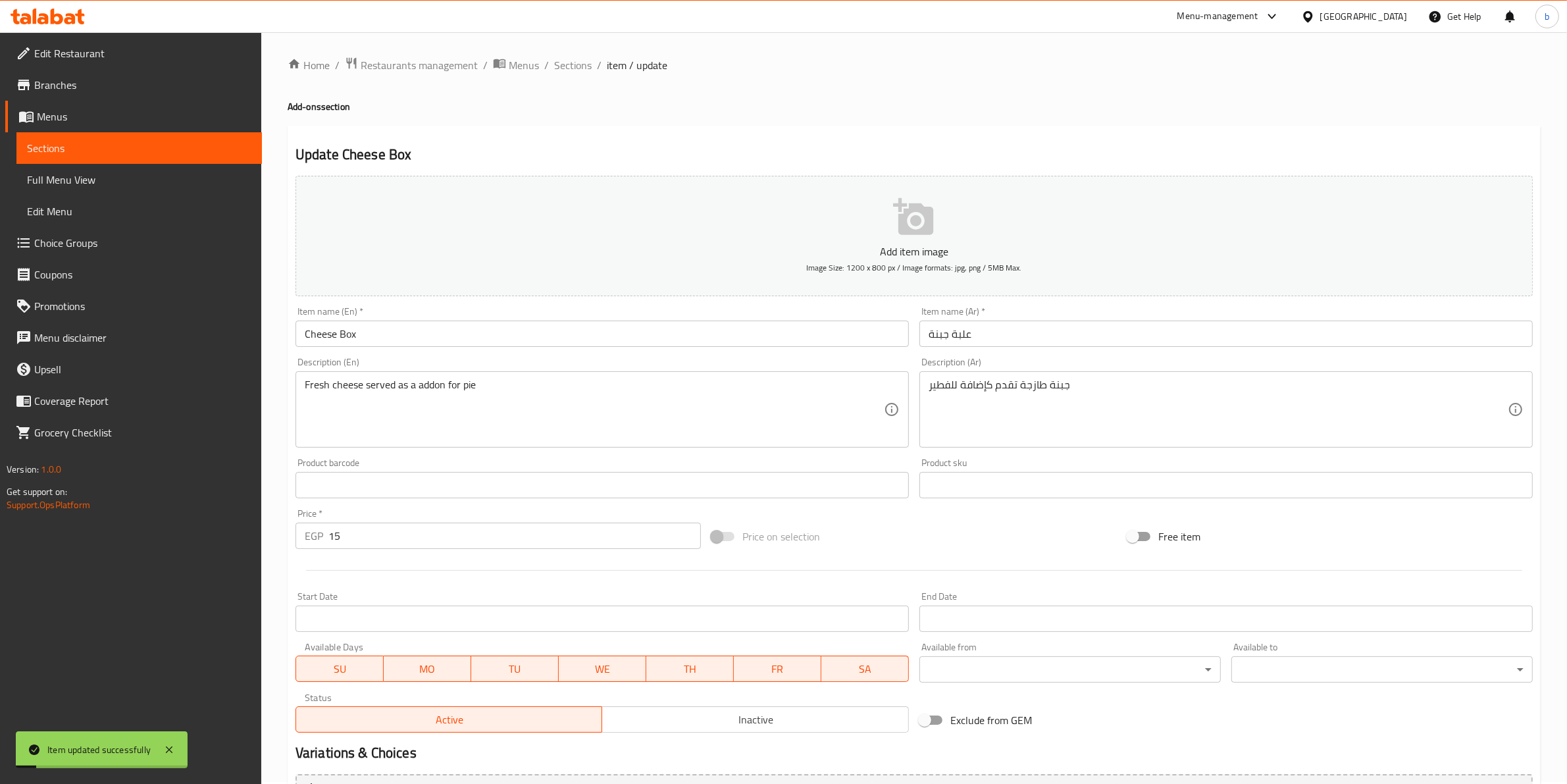
scroll to position [0, 0]
click at [568, 53] on div "Home / Restaurants management / Menus / Sections / item / update Add-ons sectio…" at bounding box center [914, 481] width 1306 height 897
click at [576, 63] on span "Sections" at bounding box center [572, 67] width 37 height 16
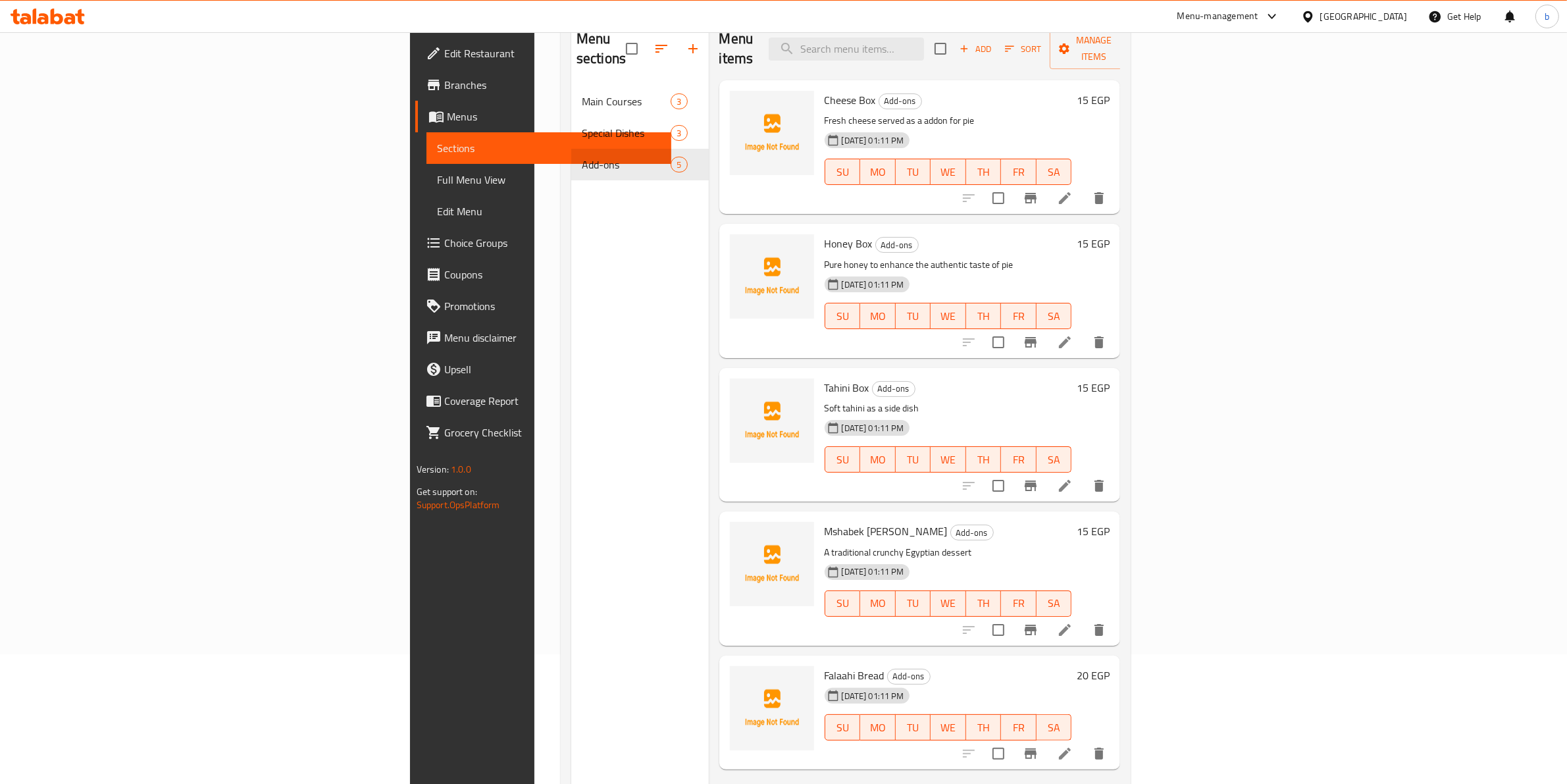
scroll to position [102, 0]
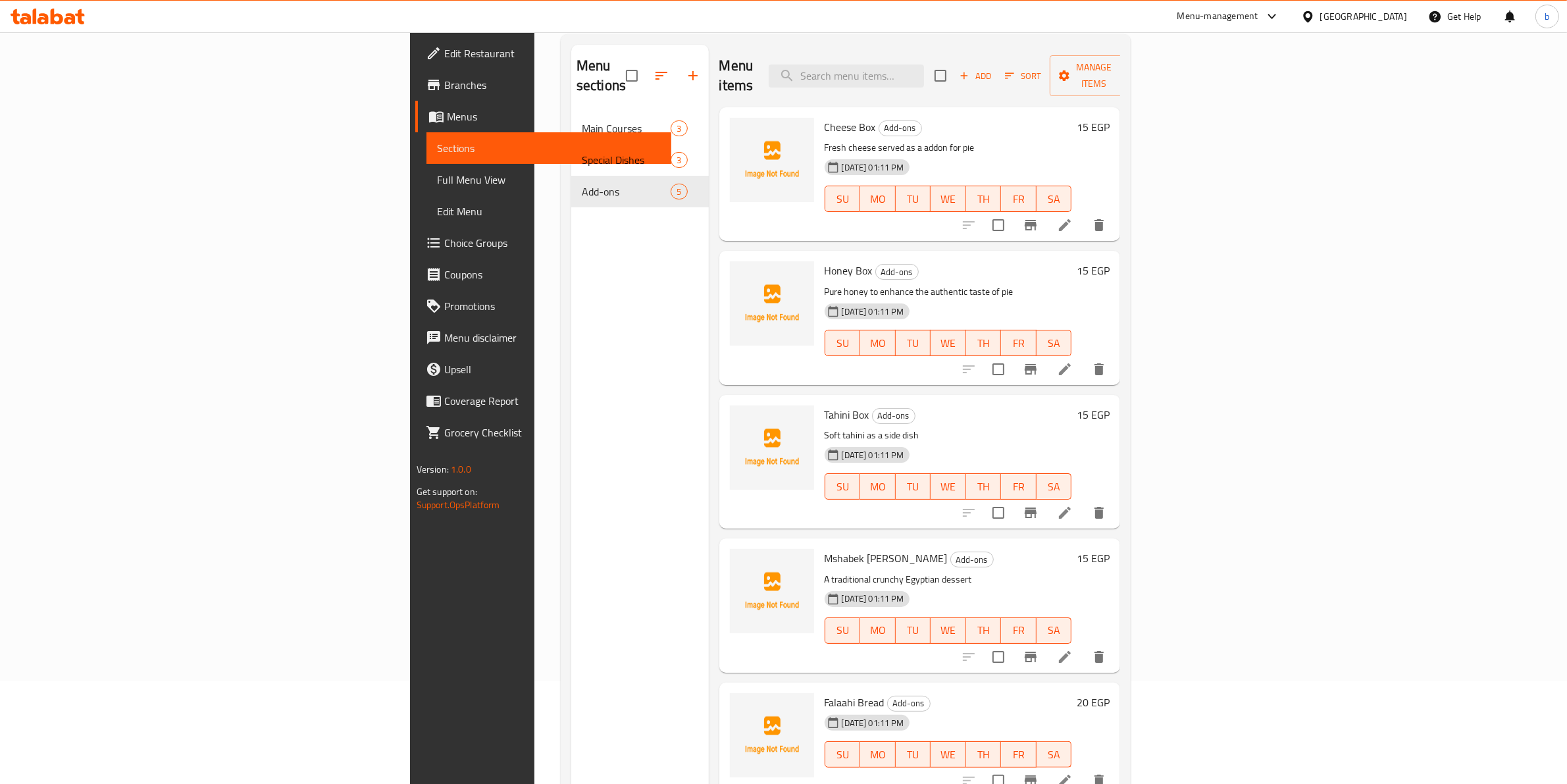
click at [1073, 361] on icon at bounding box center [1065, 369] width 16 height 16
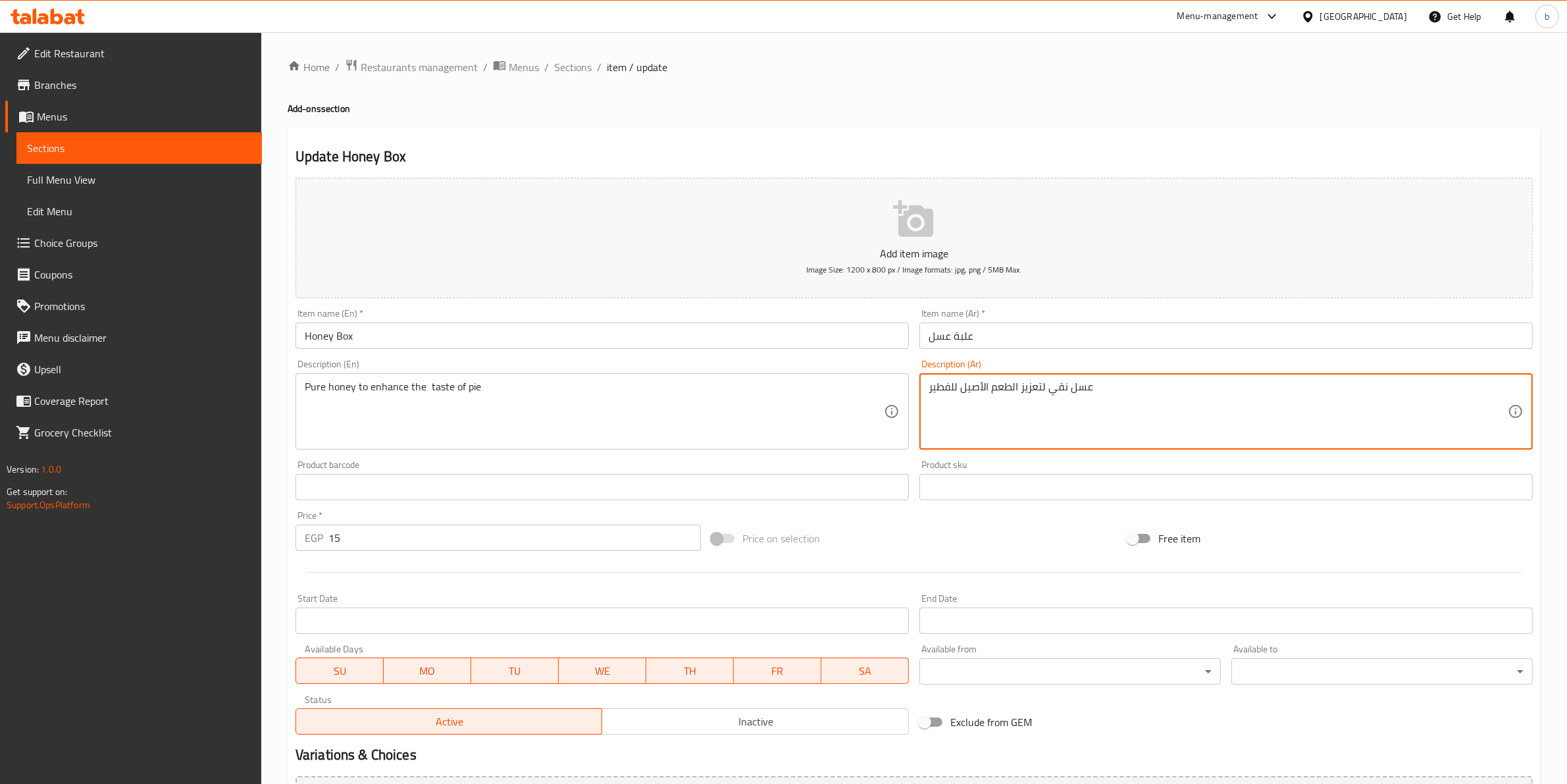
click at [975, 385] on textarea "عسل نقي لتعزيز الطعم الأصيل للفطير" at bounding box center [1219, 411] width 579 height 63
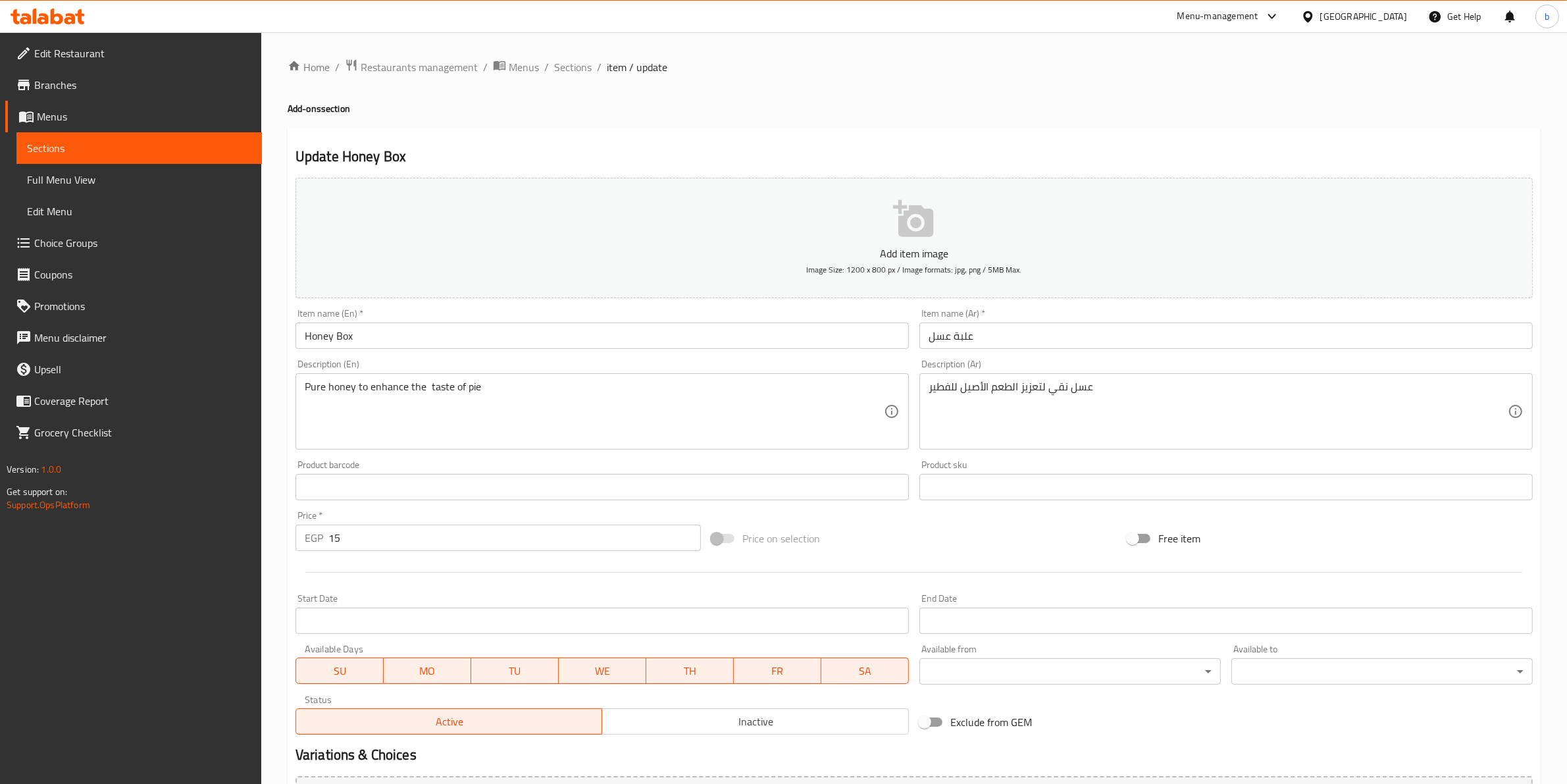
click at [422, 379] on div "Pure honey to enhance the taste of pie Description (En)" at bounding box center [602, 411] width 614 height 76
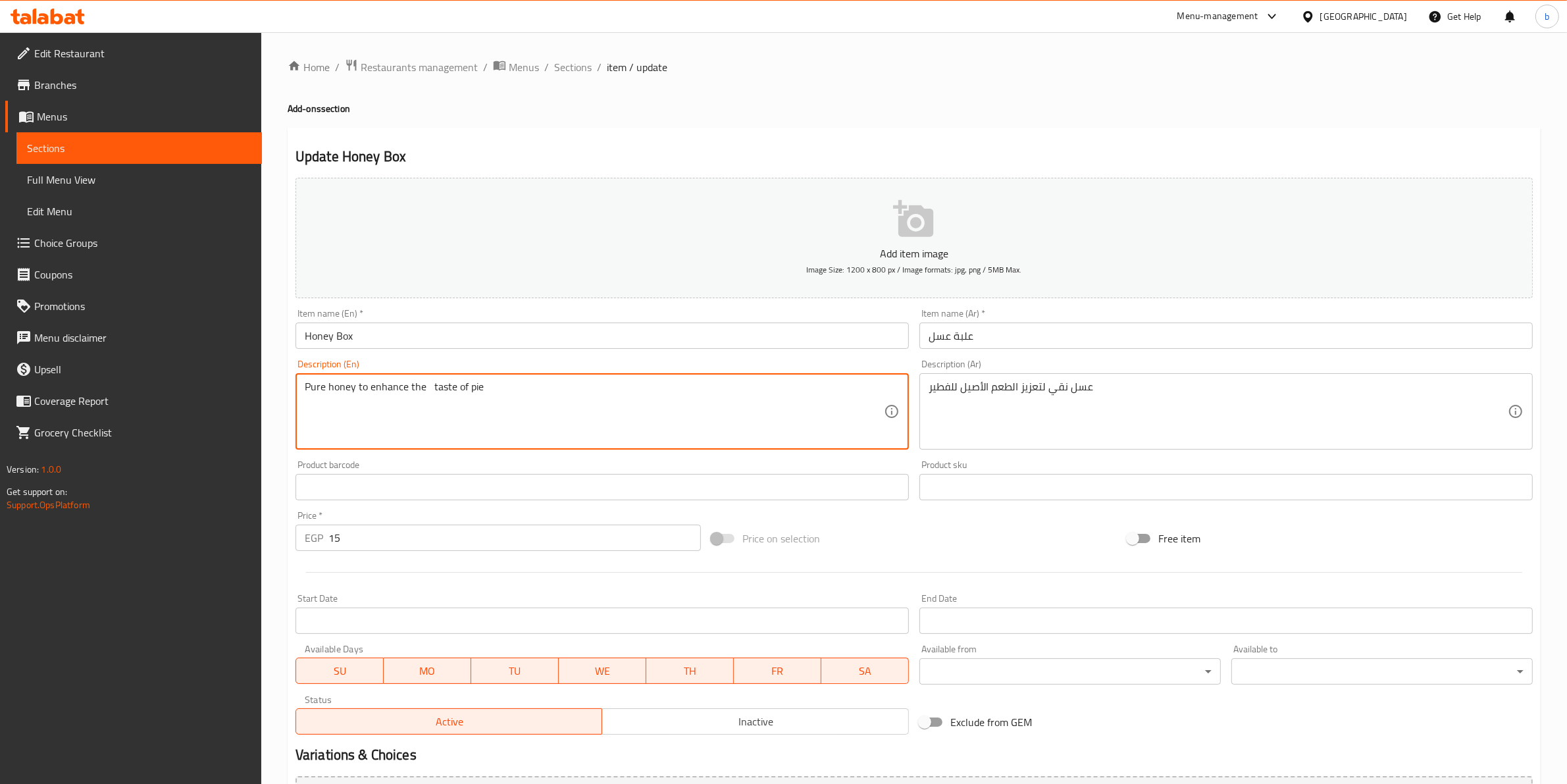
paste textarea "The authentic"
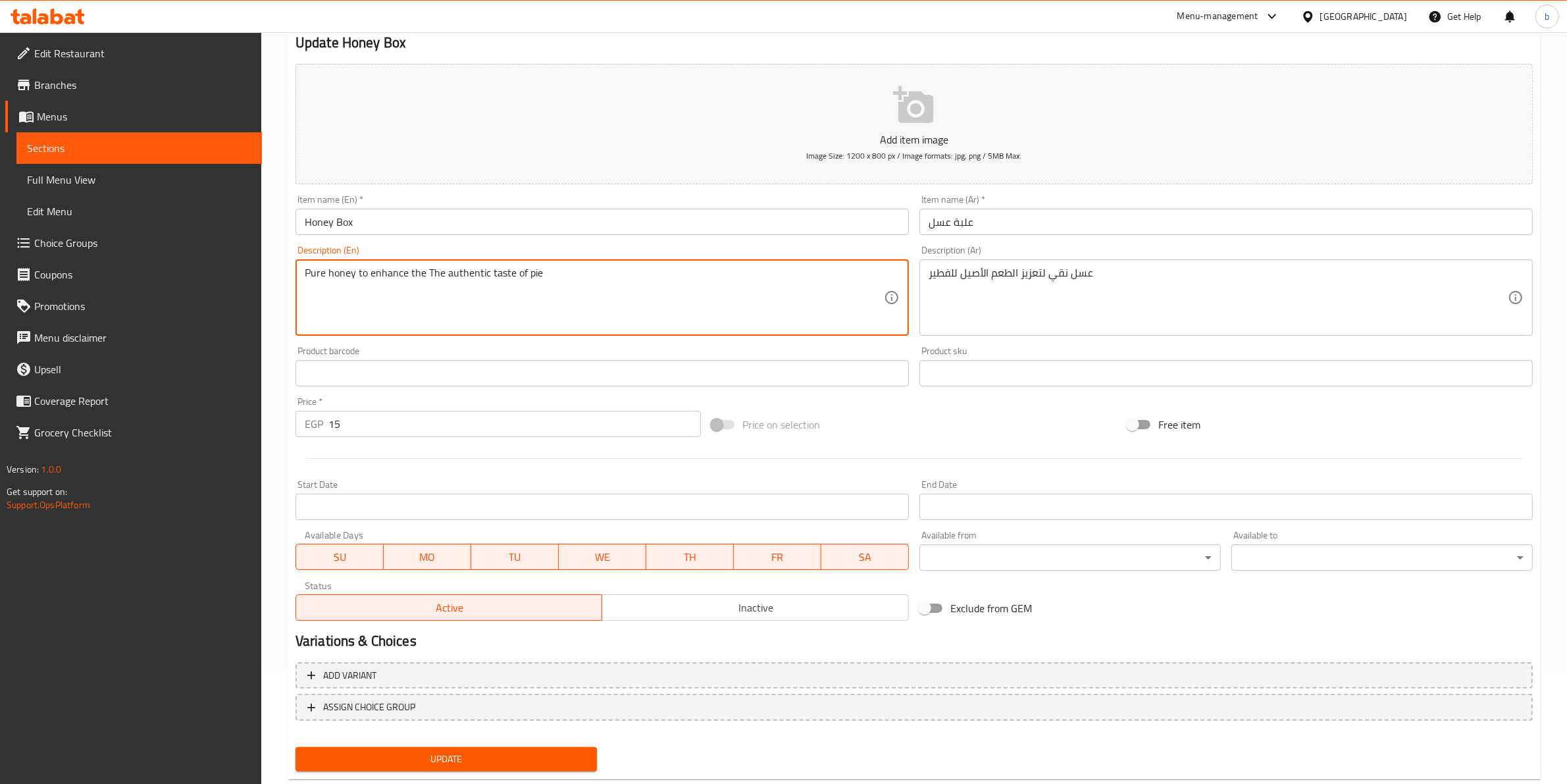
scroll to position [144, 0]
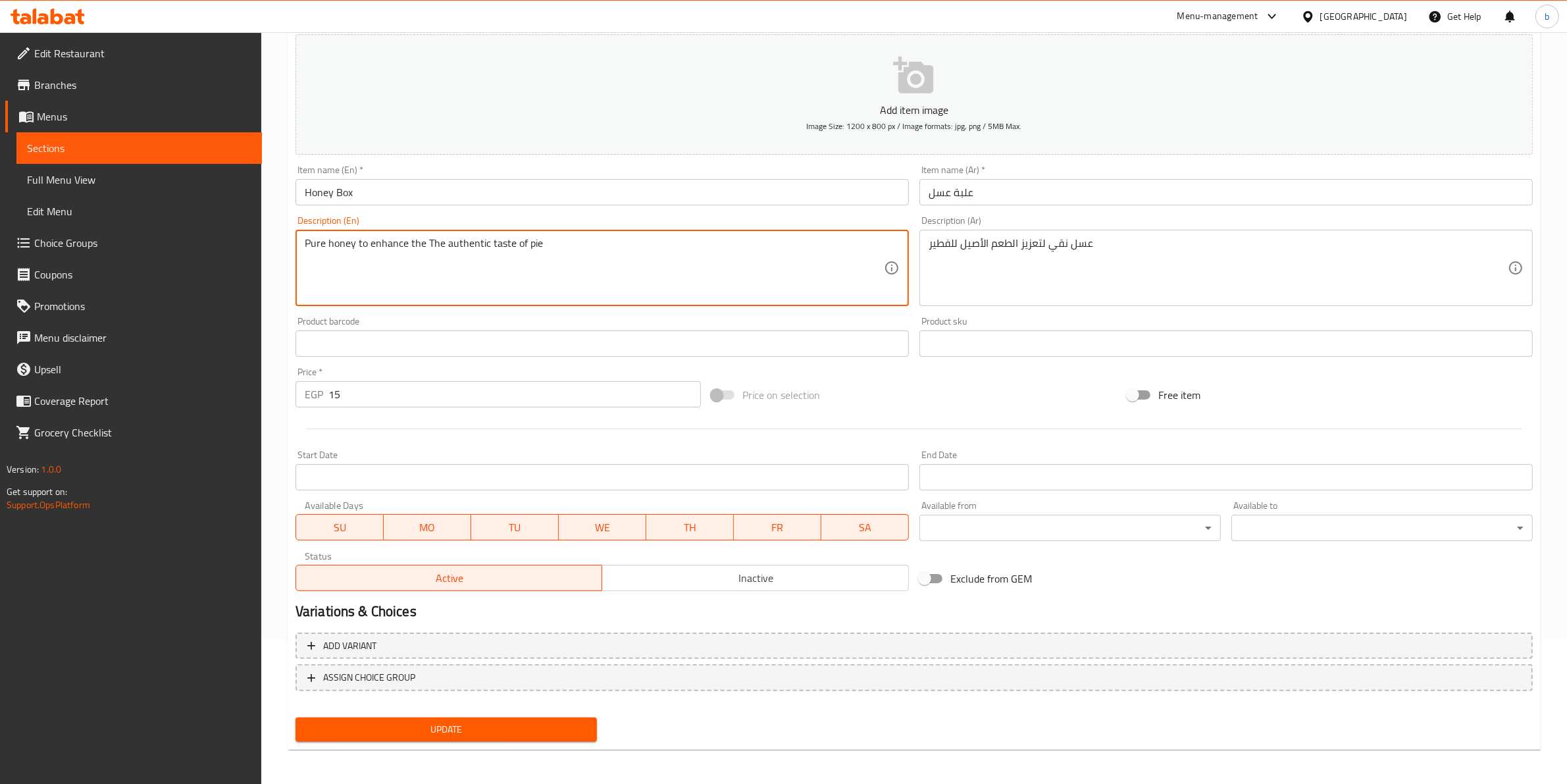
click at [521, 247] on textarea "Pure honey to enhance the The authentic taste of pie" at bounding box center [595, 268] width 579 height 63
type textarea "Pure honey to enhance the The authentic taste of pie"
click at [410, 728] on span "Update" at bounding box center [446, 729] width 280 height 17
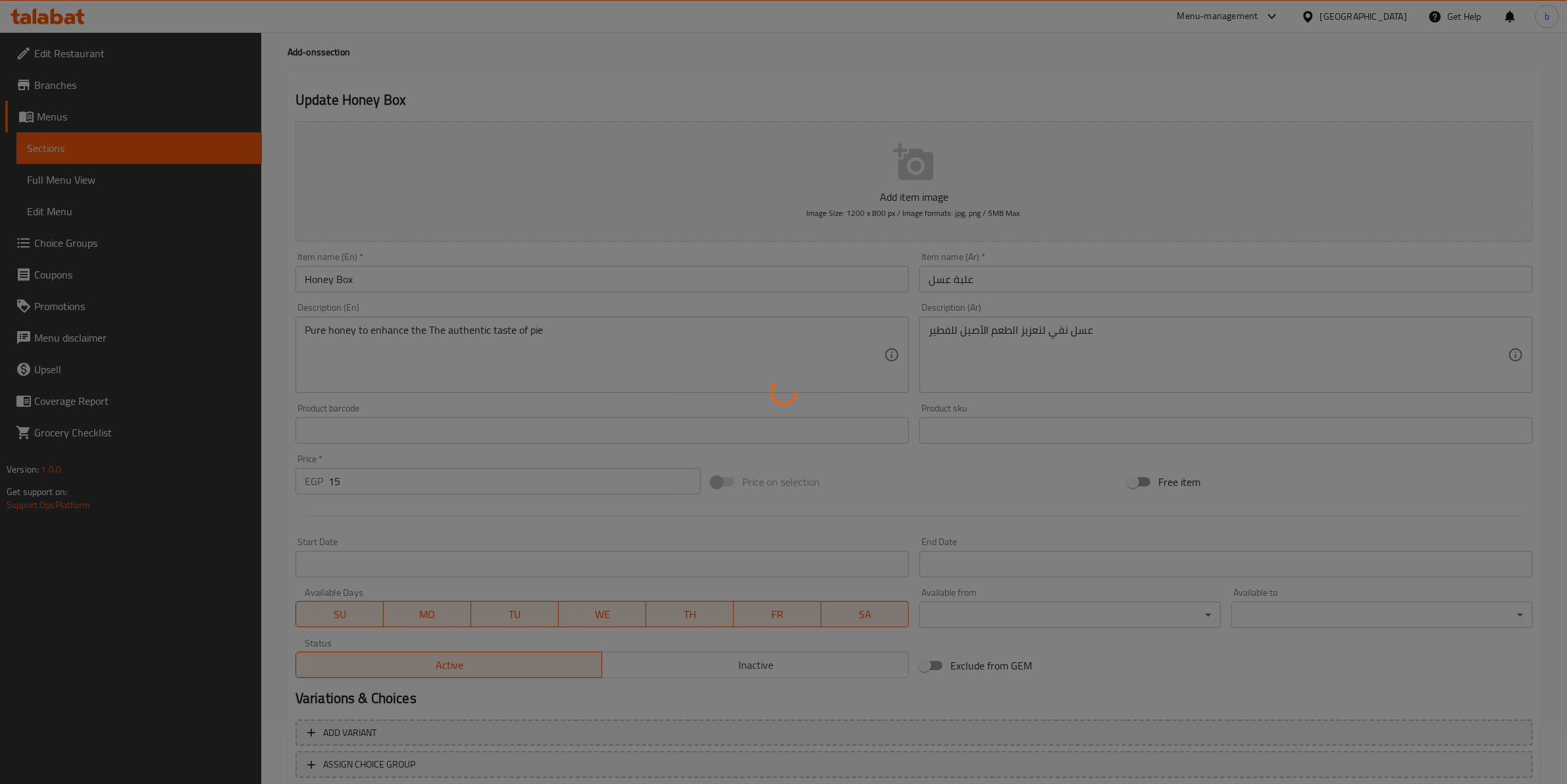
scroll to position [0, 0]
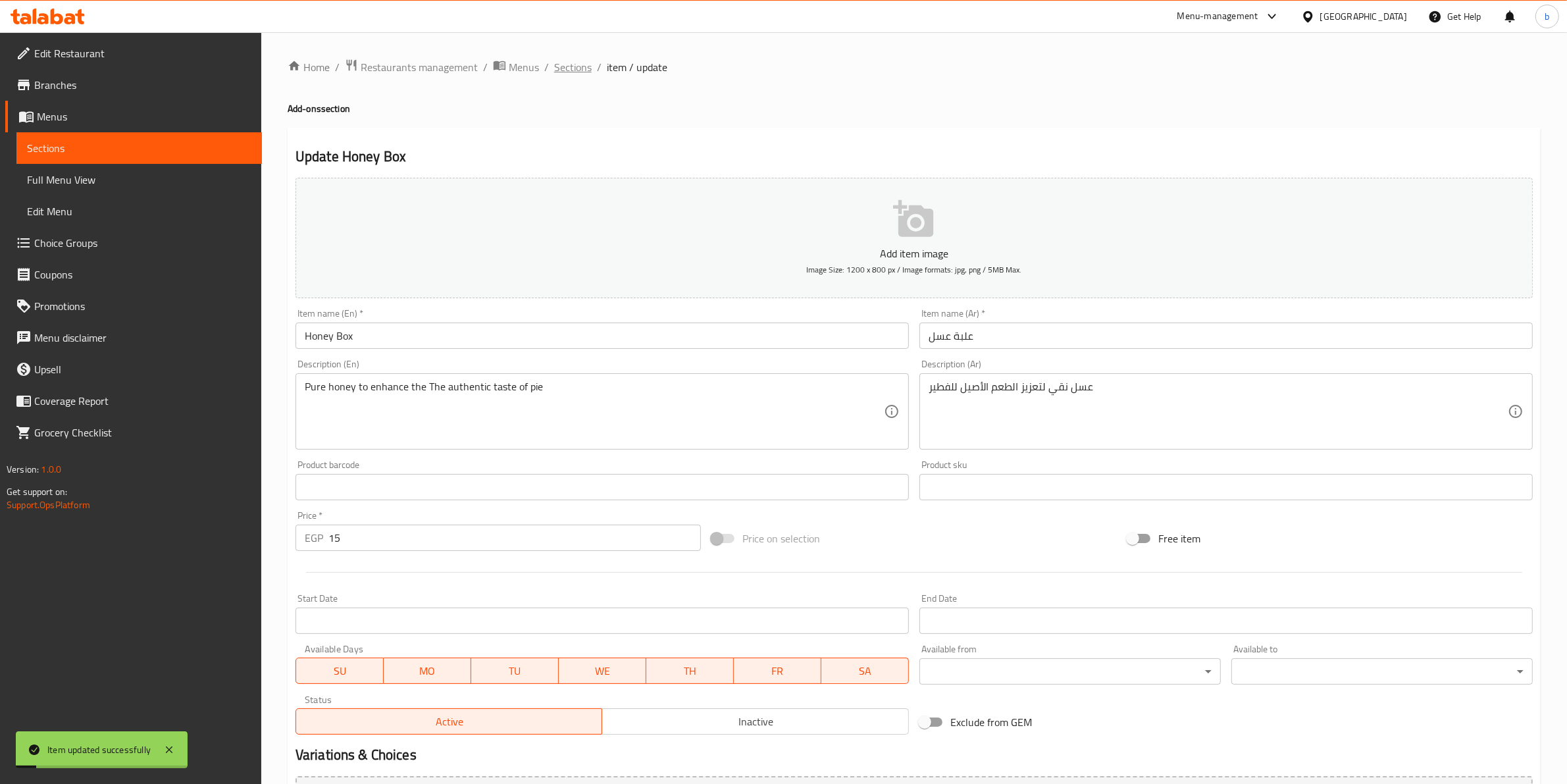
click at [557, 63] on span "Sections" at bounding box center [572, 67] width 37 height 16
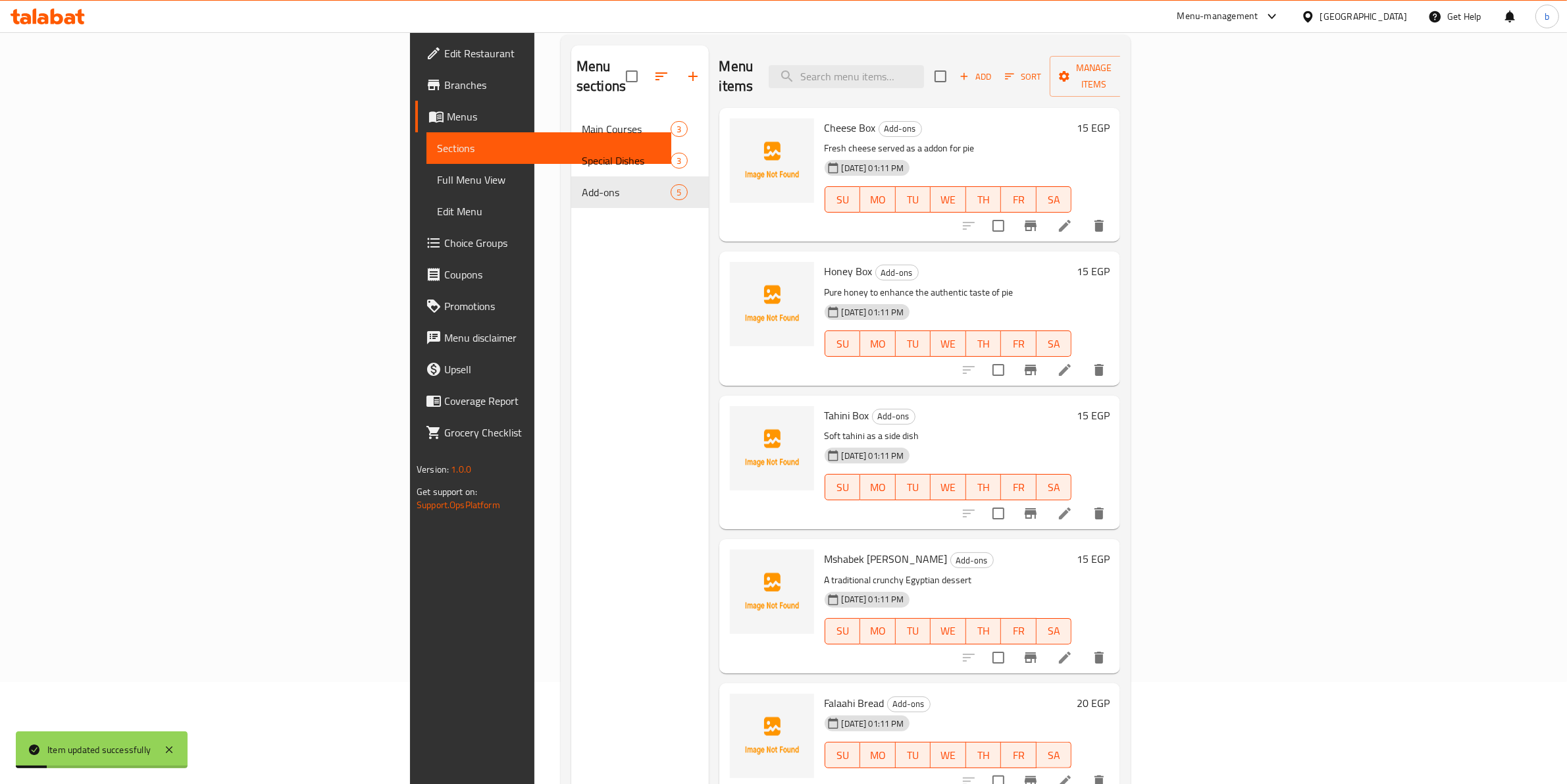
scroll to position [185, 0]
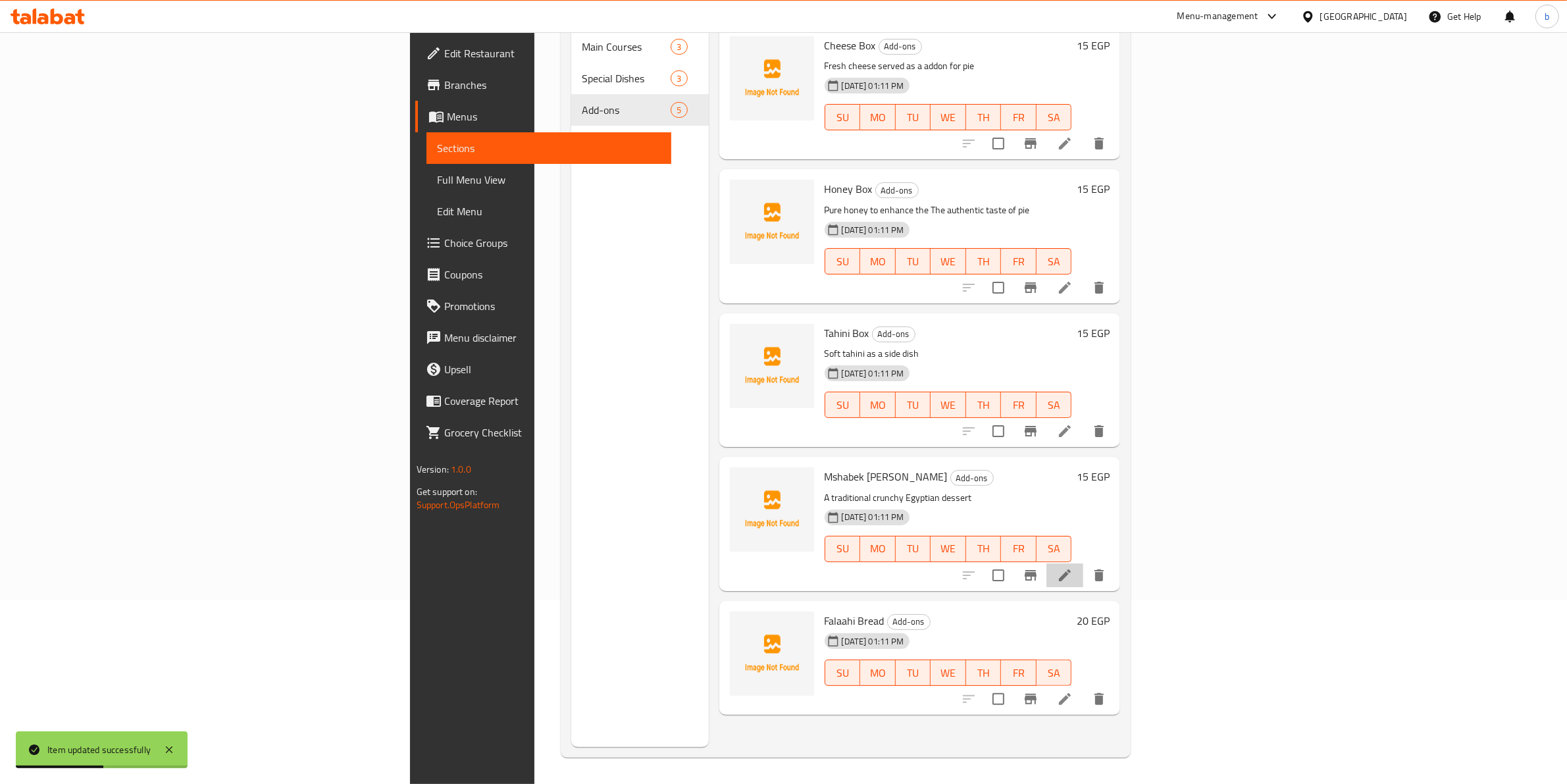
click at [1084, 563] on li at bounding box center [1065, 575] width 37 height 24
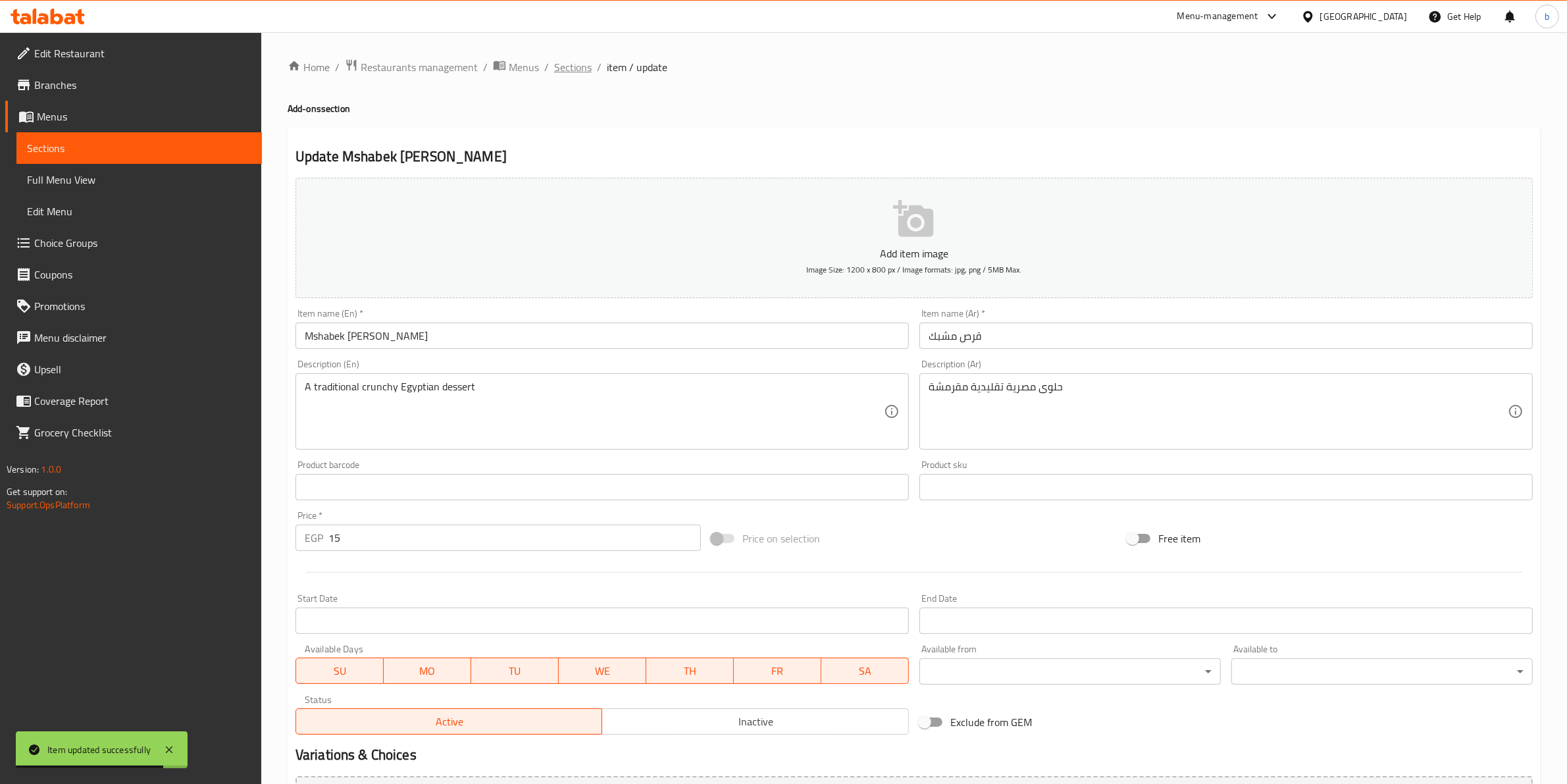
click at [576, 71] on span "Sections" at bounding box center [572, 67] width 37 height 16
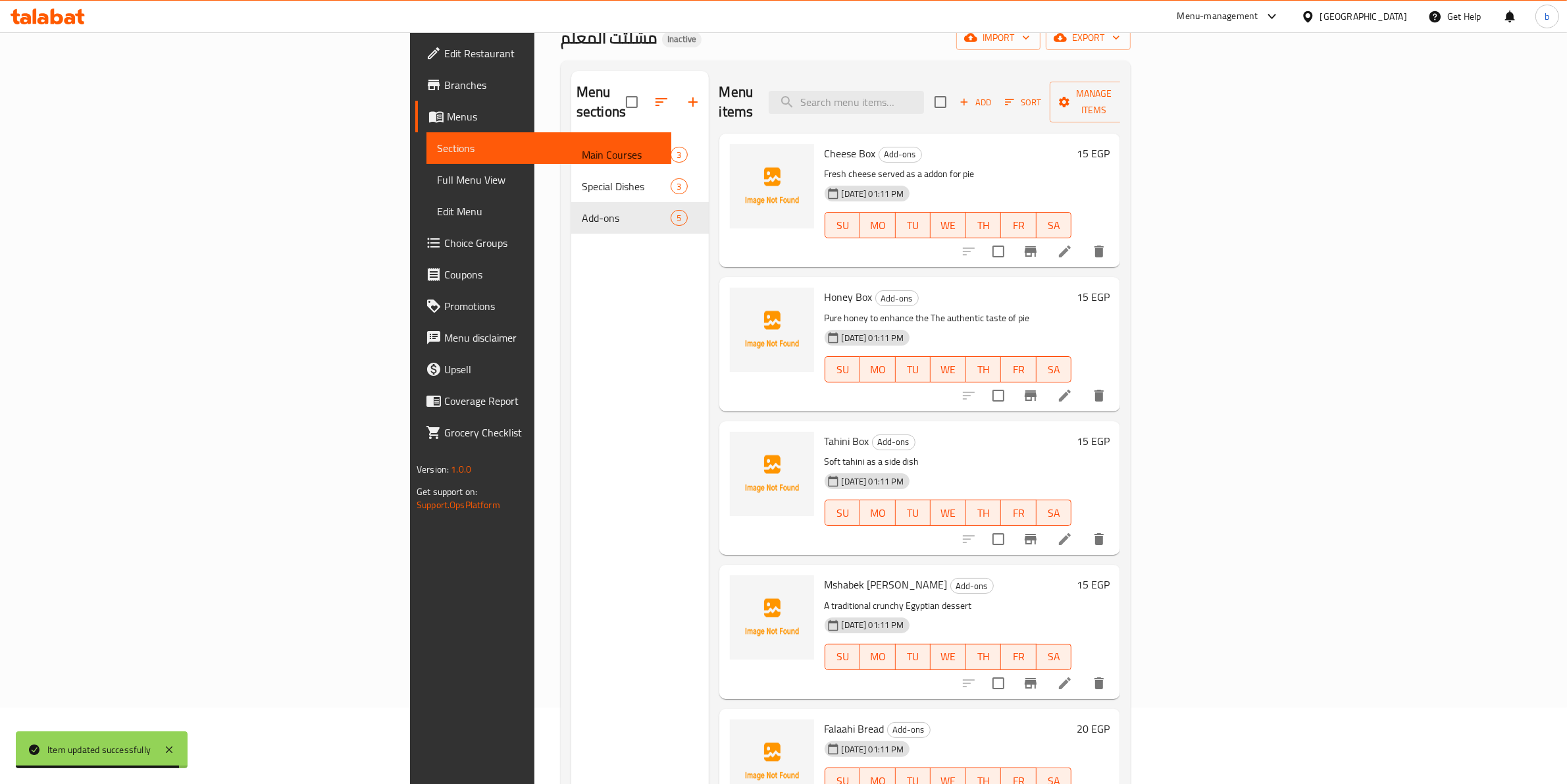
scroll to position [185, 0]
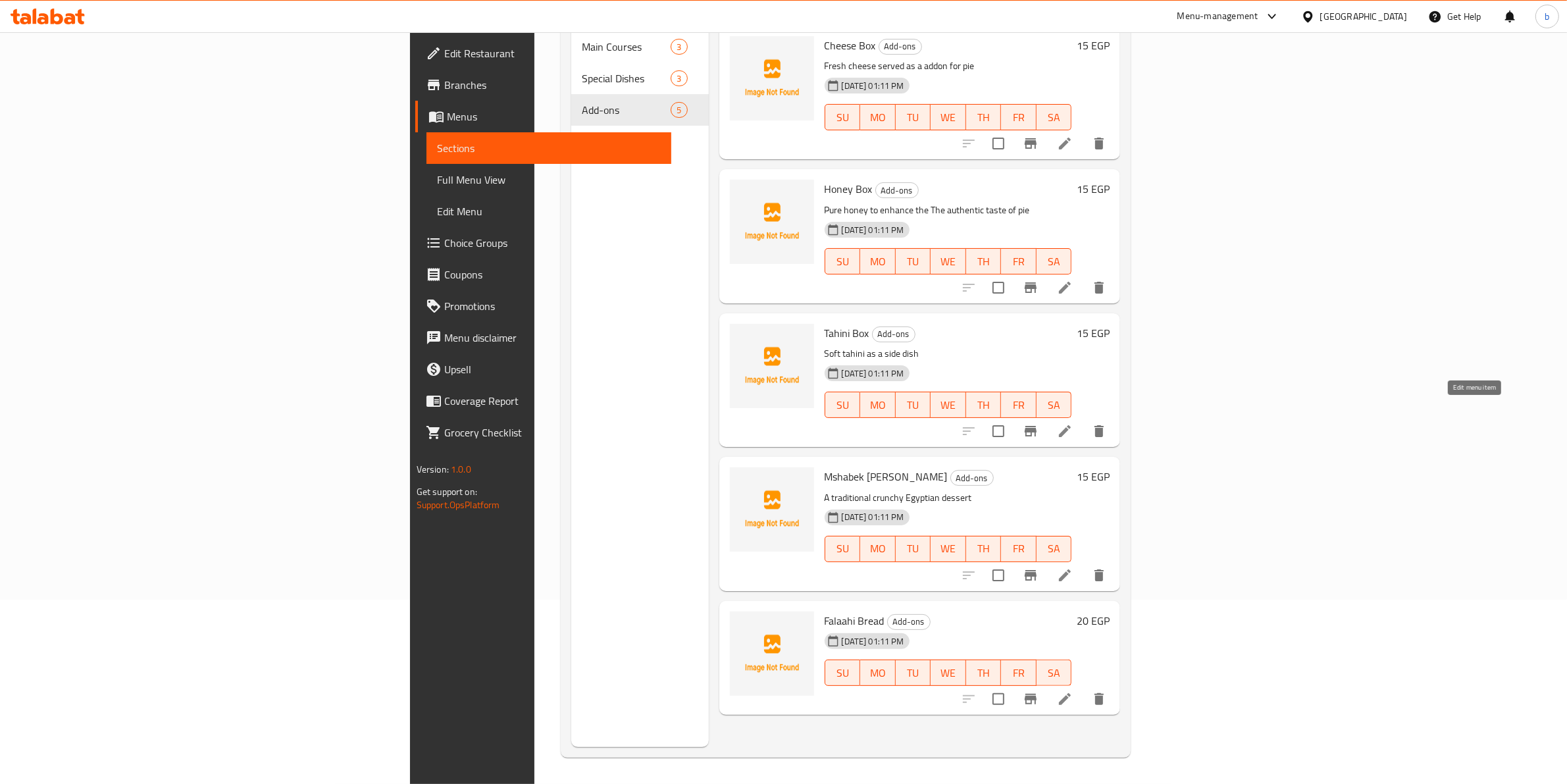
click at [1071, 425] on icon at bounding box center [1065, 431] width 12 height 12
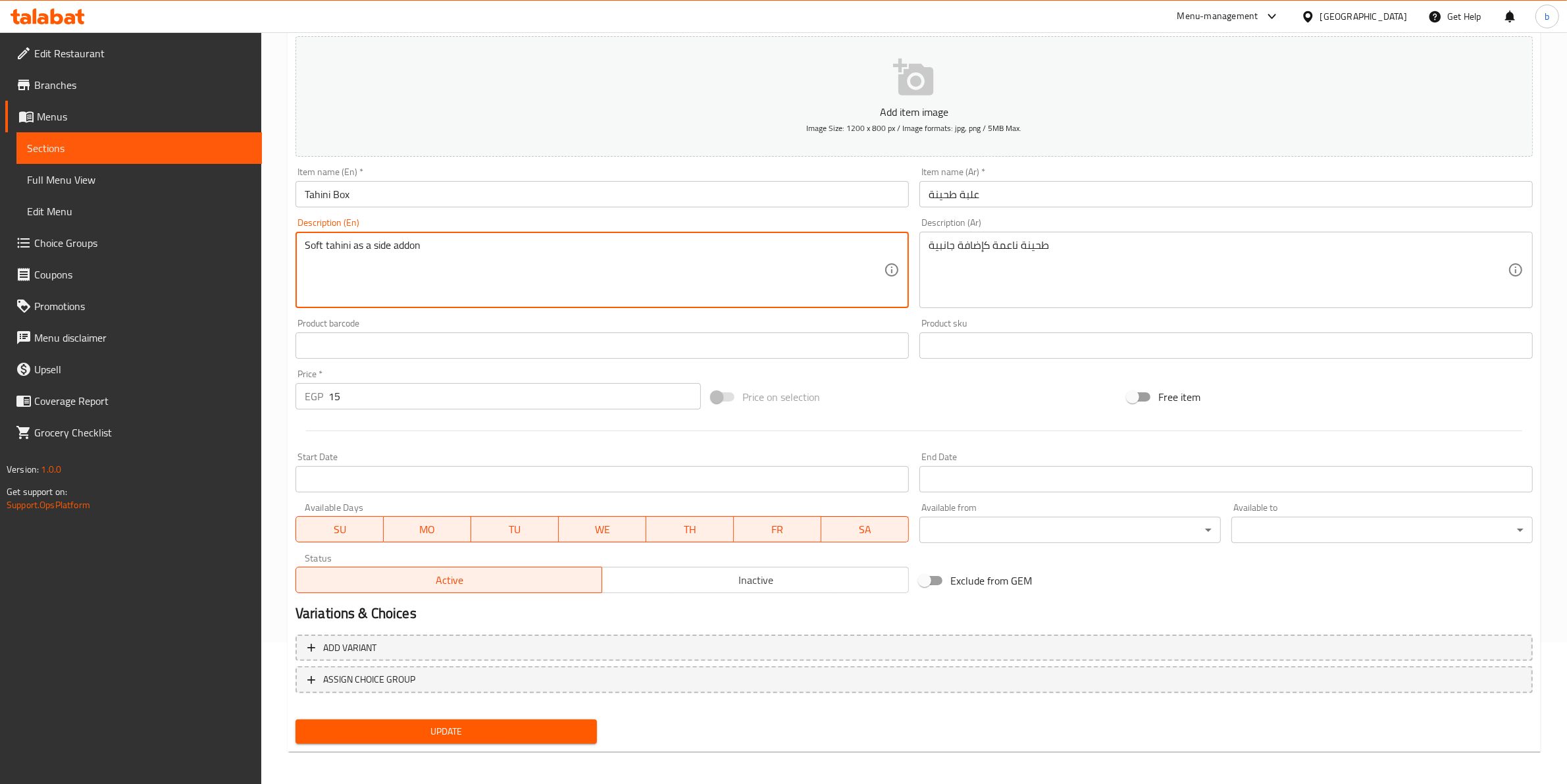
scroll to position [144, 0]
type textarea "Soft tahini as a side addon"
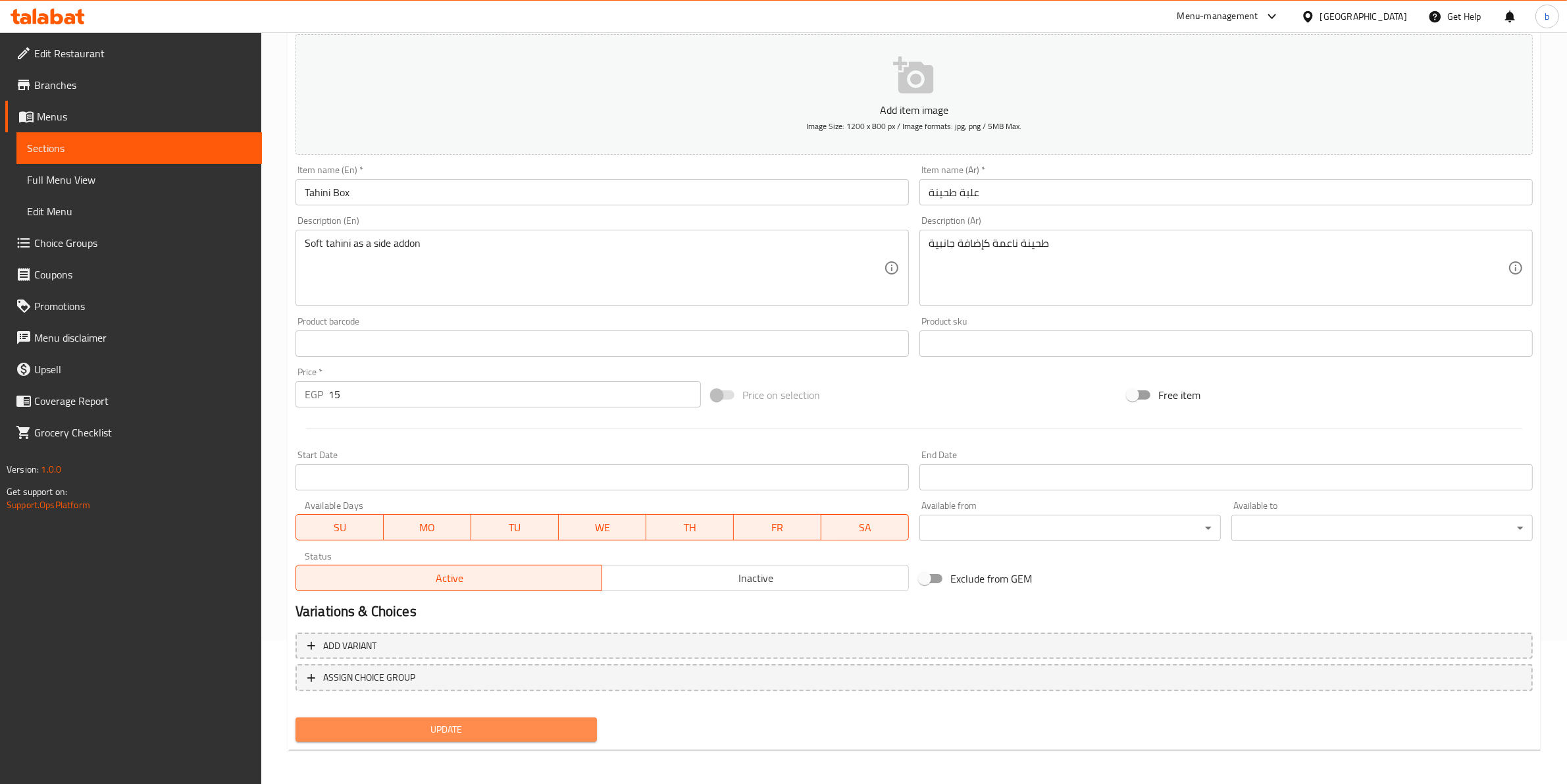
click at [485, 729] on span "Update" at bounding box center [446, 729] width 280 height 17
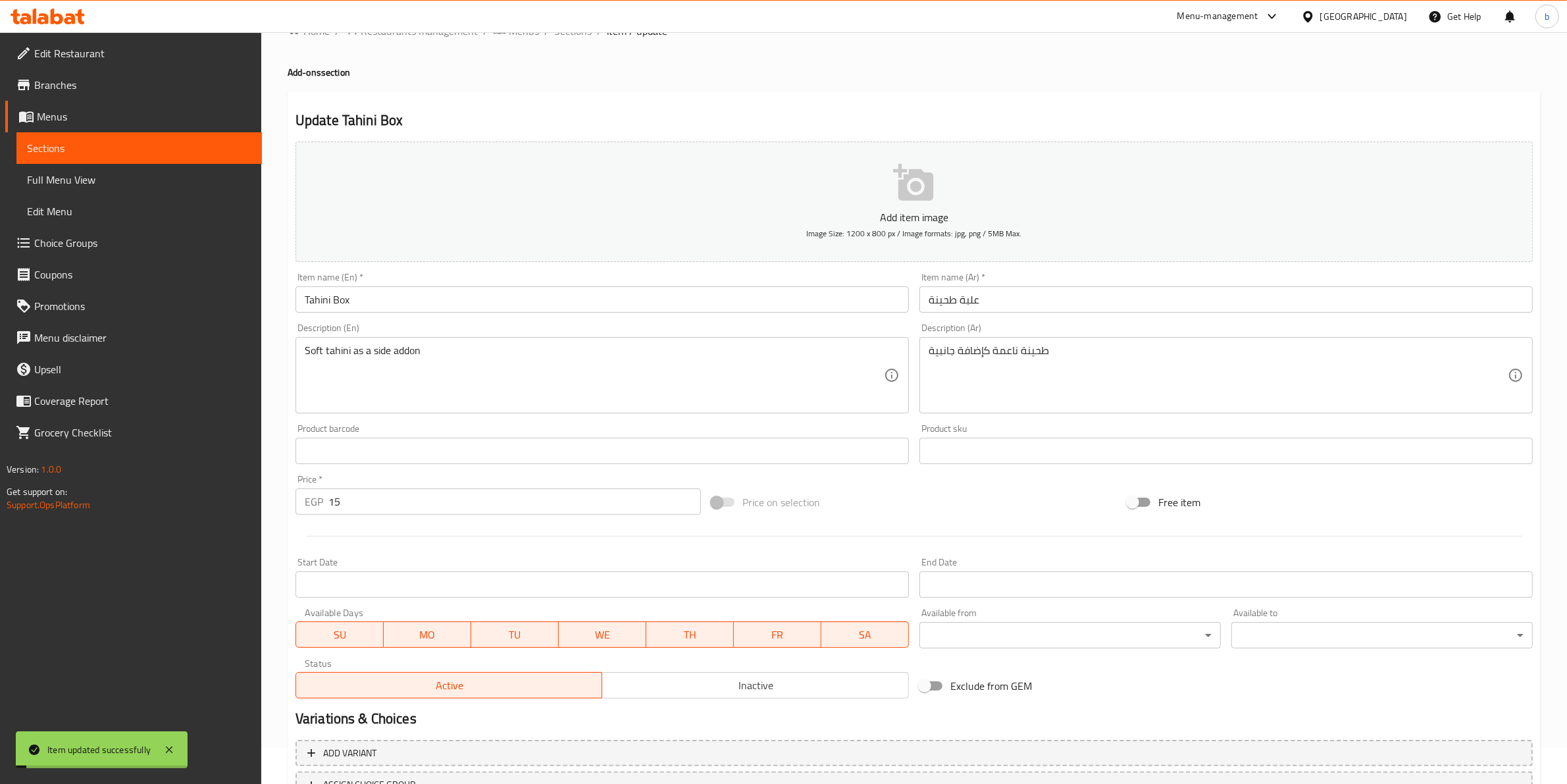
scroll to position [0, 0]
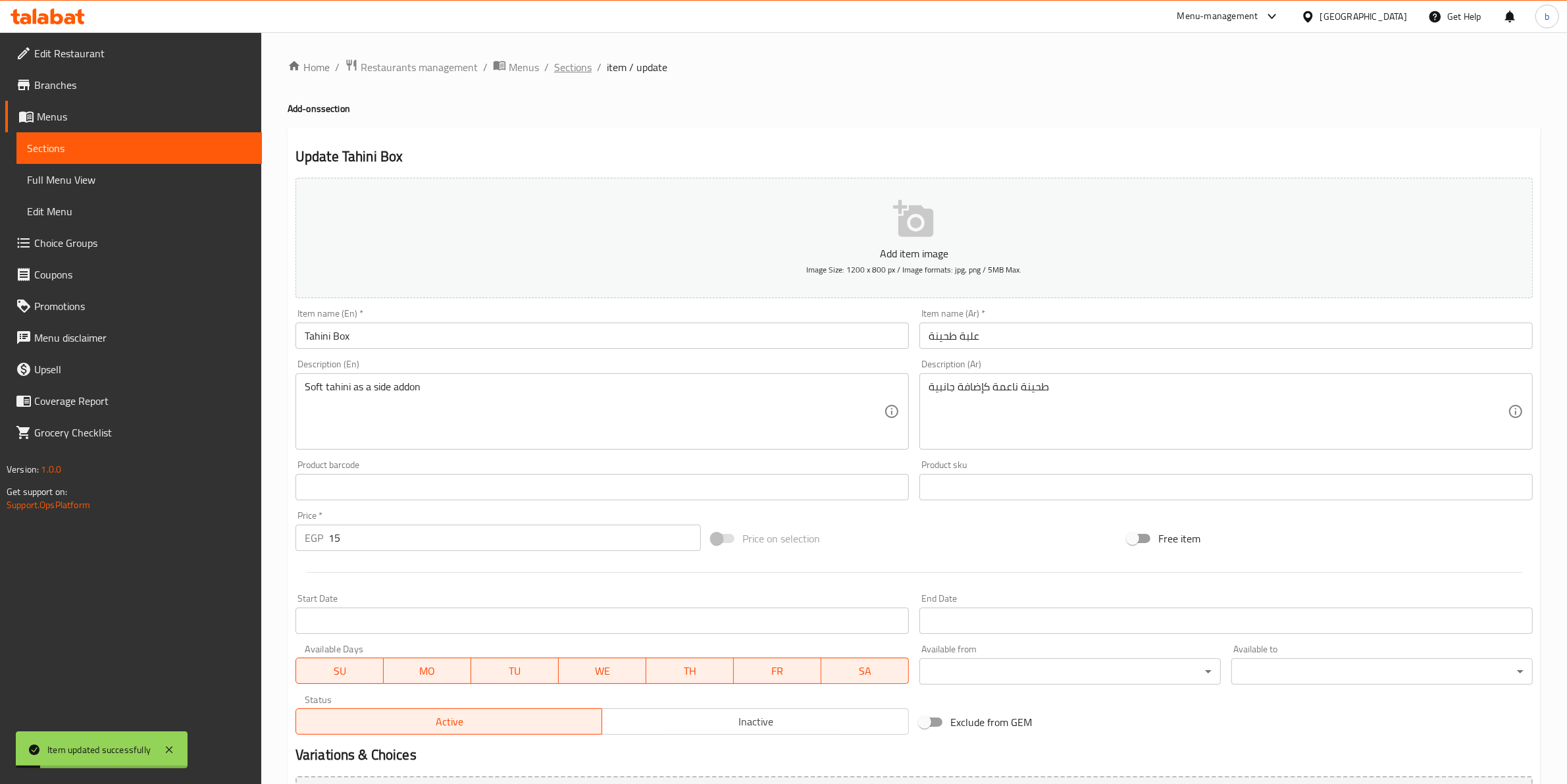
click at [556, 60] on span "Sections" at bounding box center [572, 67] width 37 height 16
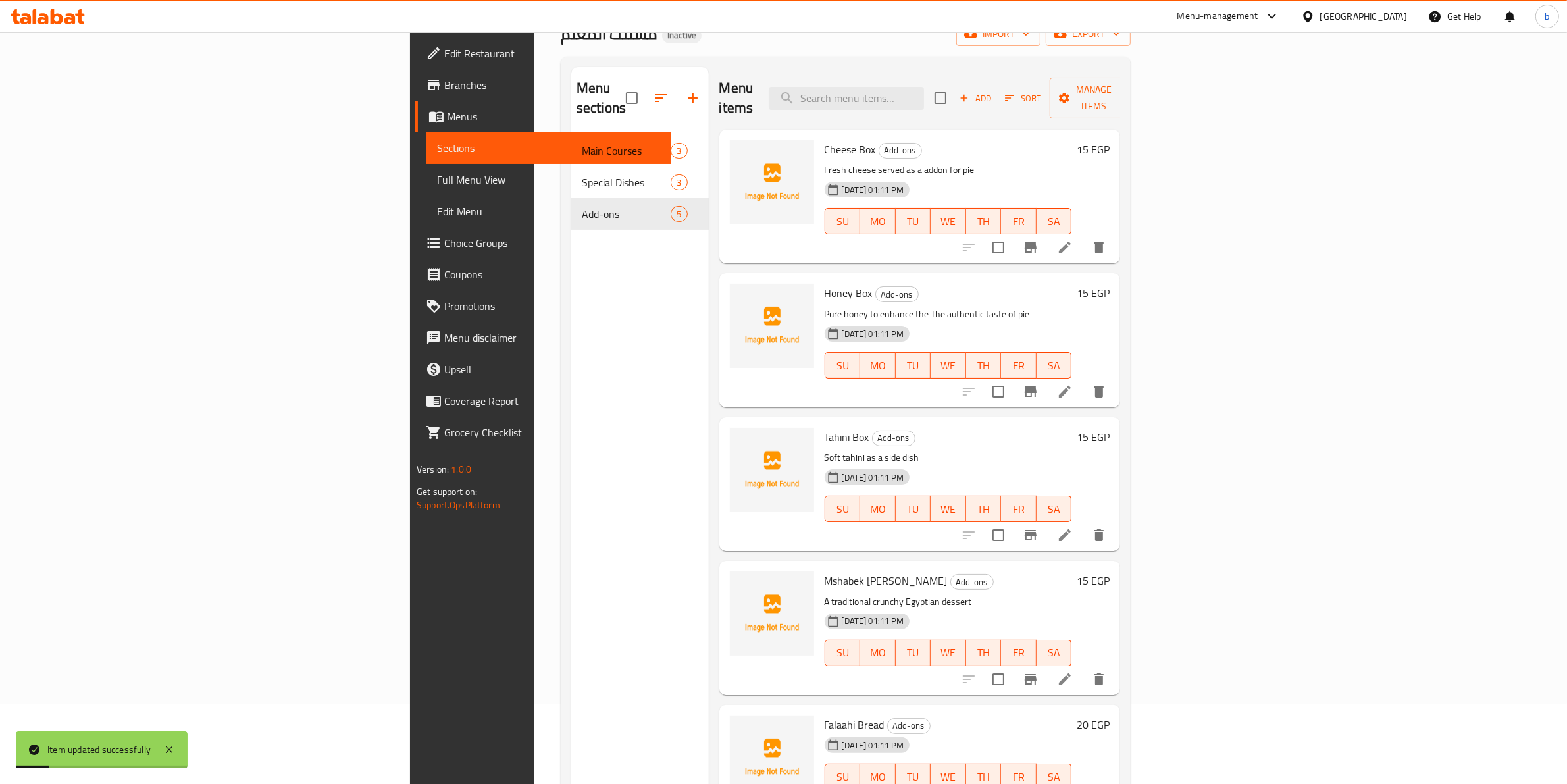
scroll to position [185, 0]
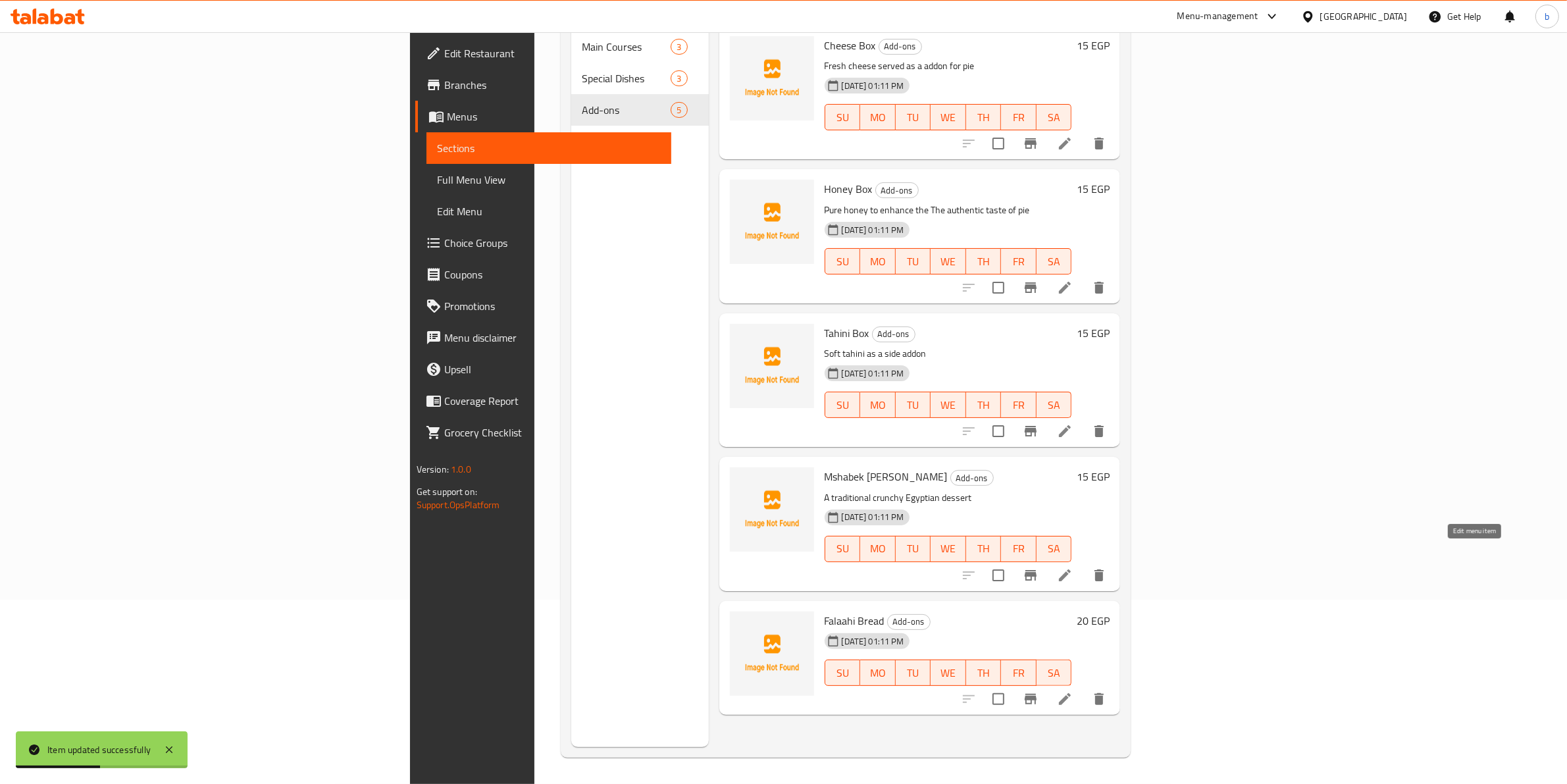
click at [1071, 569] on icon at bounding box center [1065, 575] width 12 height 12
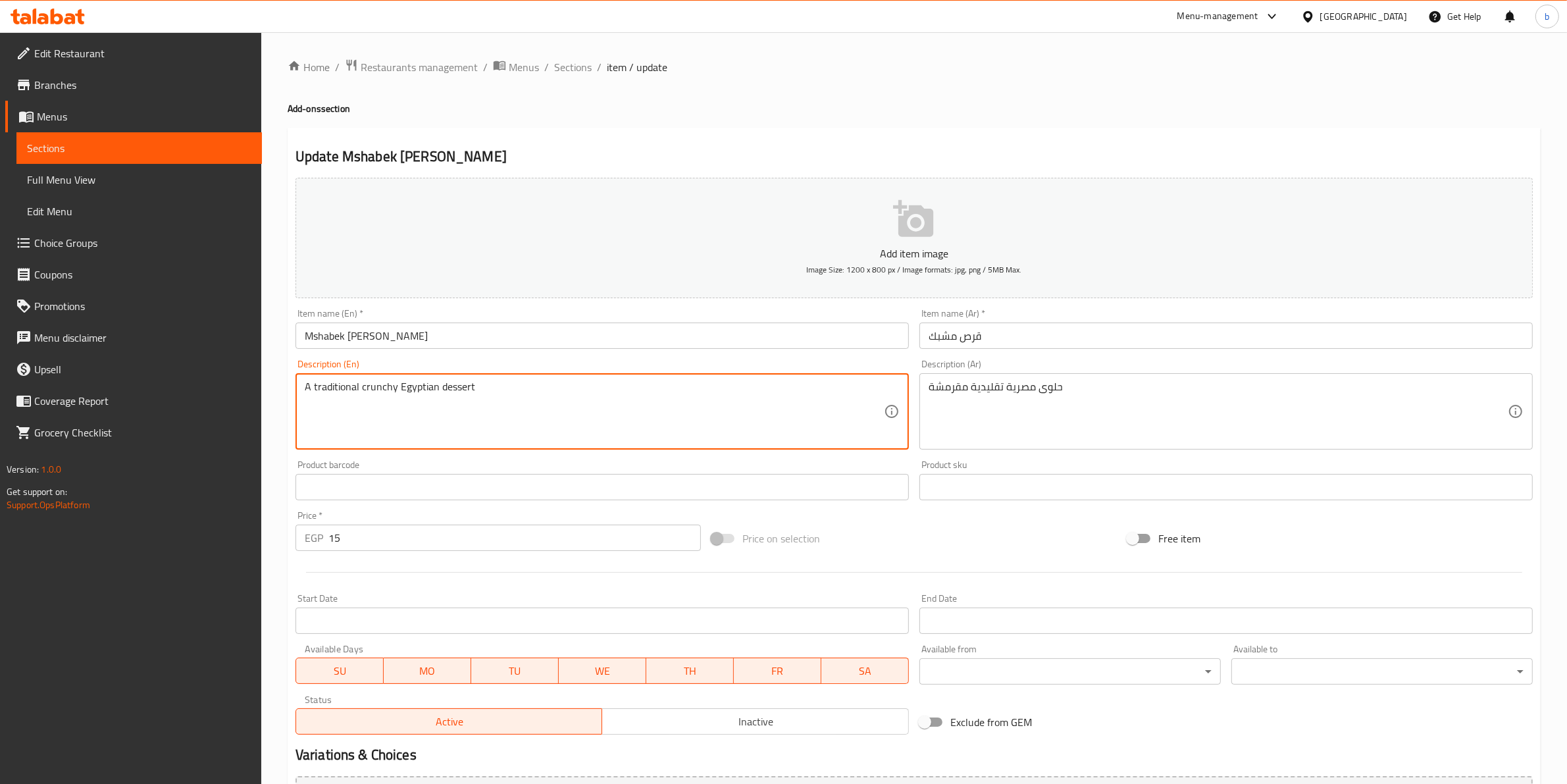
click at [462, 385] on textarea "A traditional crunchy Egyptian dessert" at bounding box center [595, 411] width 579 height 63
paste textarea "Halwa"
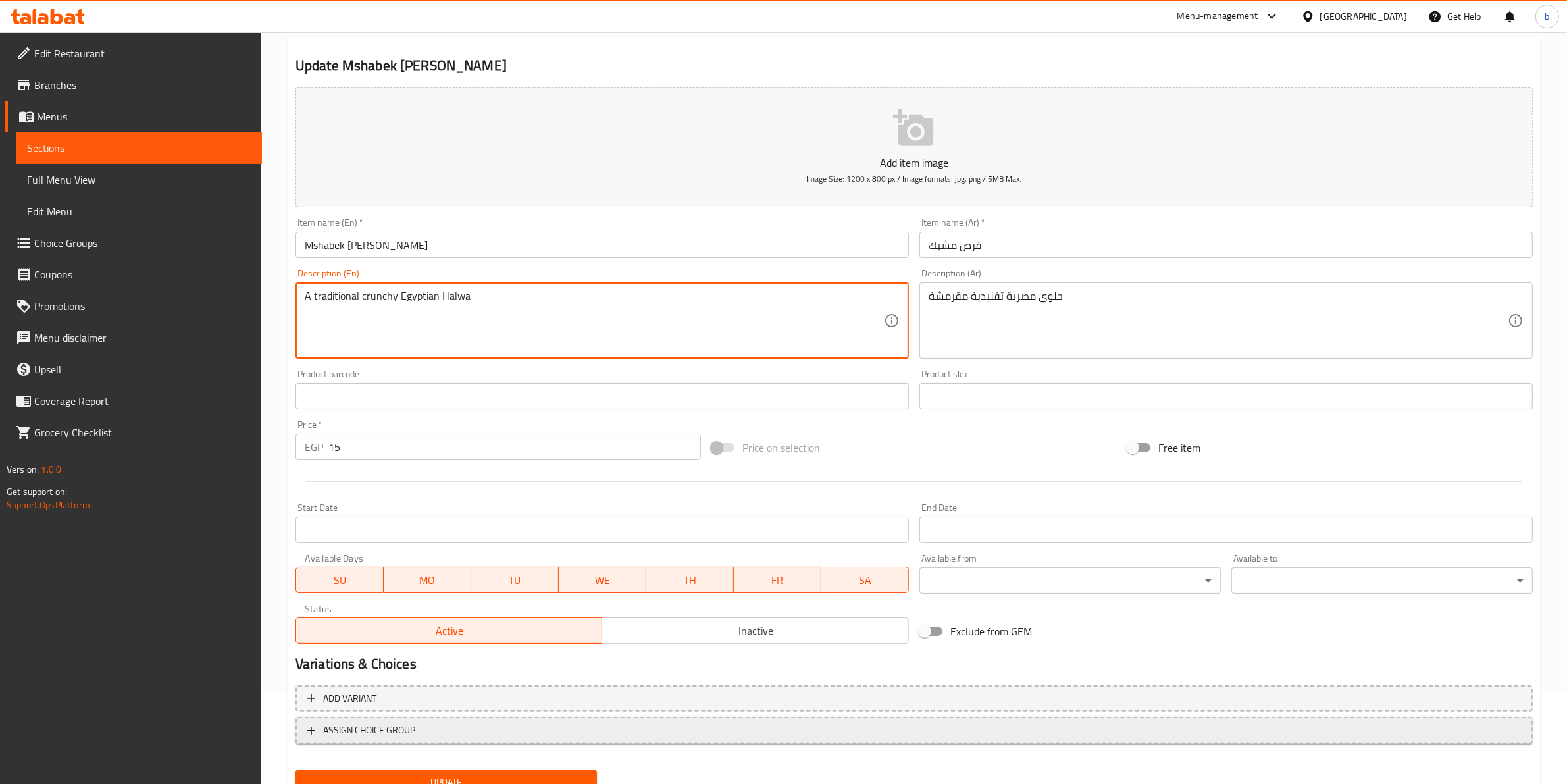
scroll to position [144, 0]
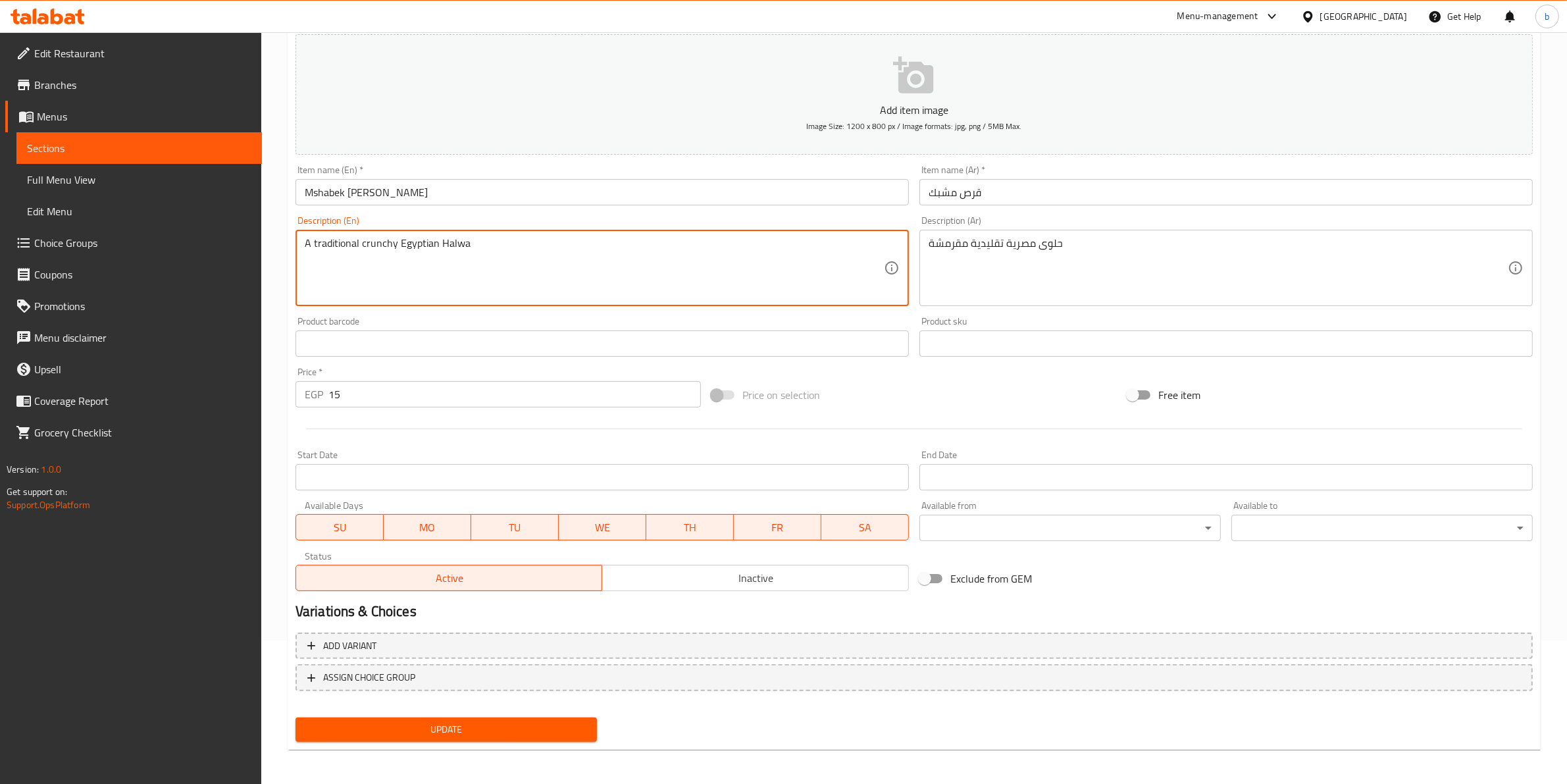
type textarea "A traditional crunchy Egyptian Halwa"
click at [480, 734] on span "Update" at bounding box center [446, 729] width 280 height 17
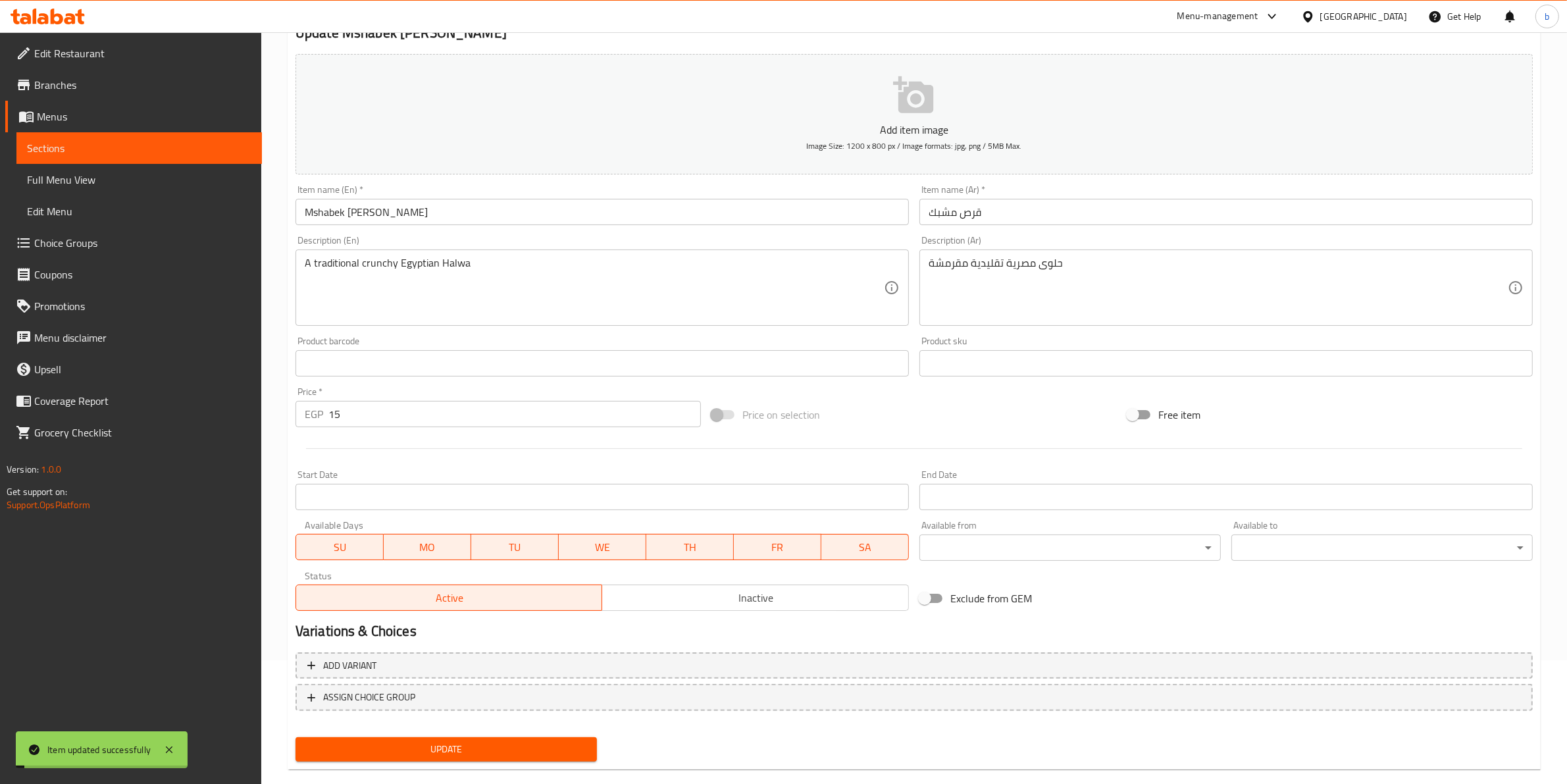
scroll to position [0, 0]
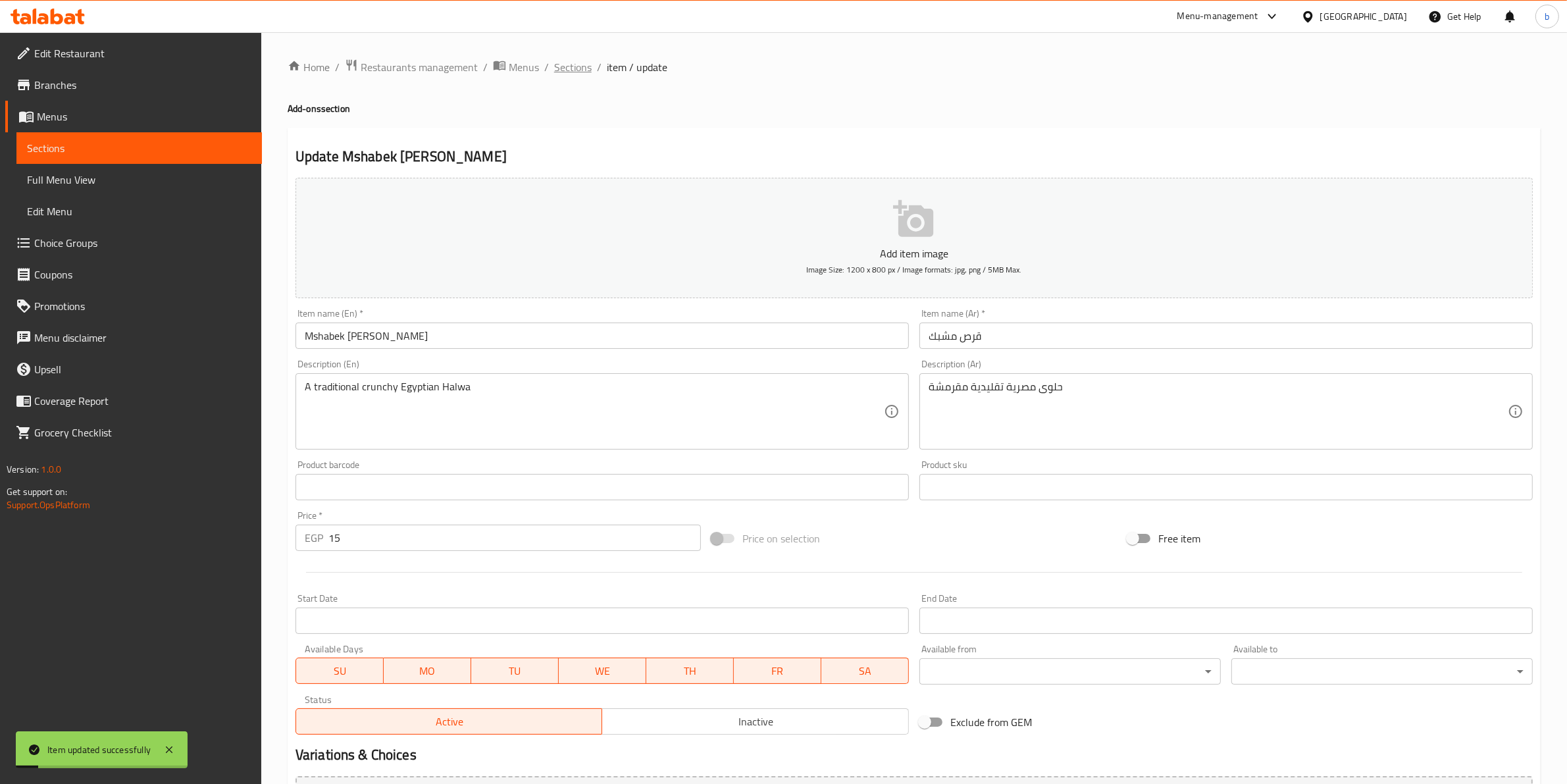
click at [572, 64] on span "Sections" at bounding box center [572, 67] width 37 height 16
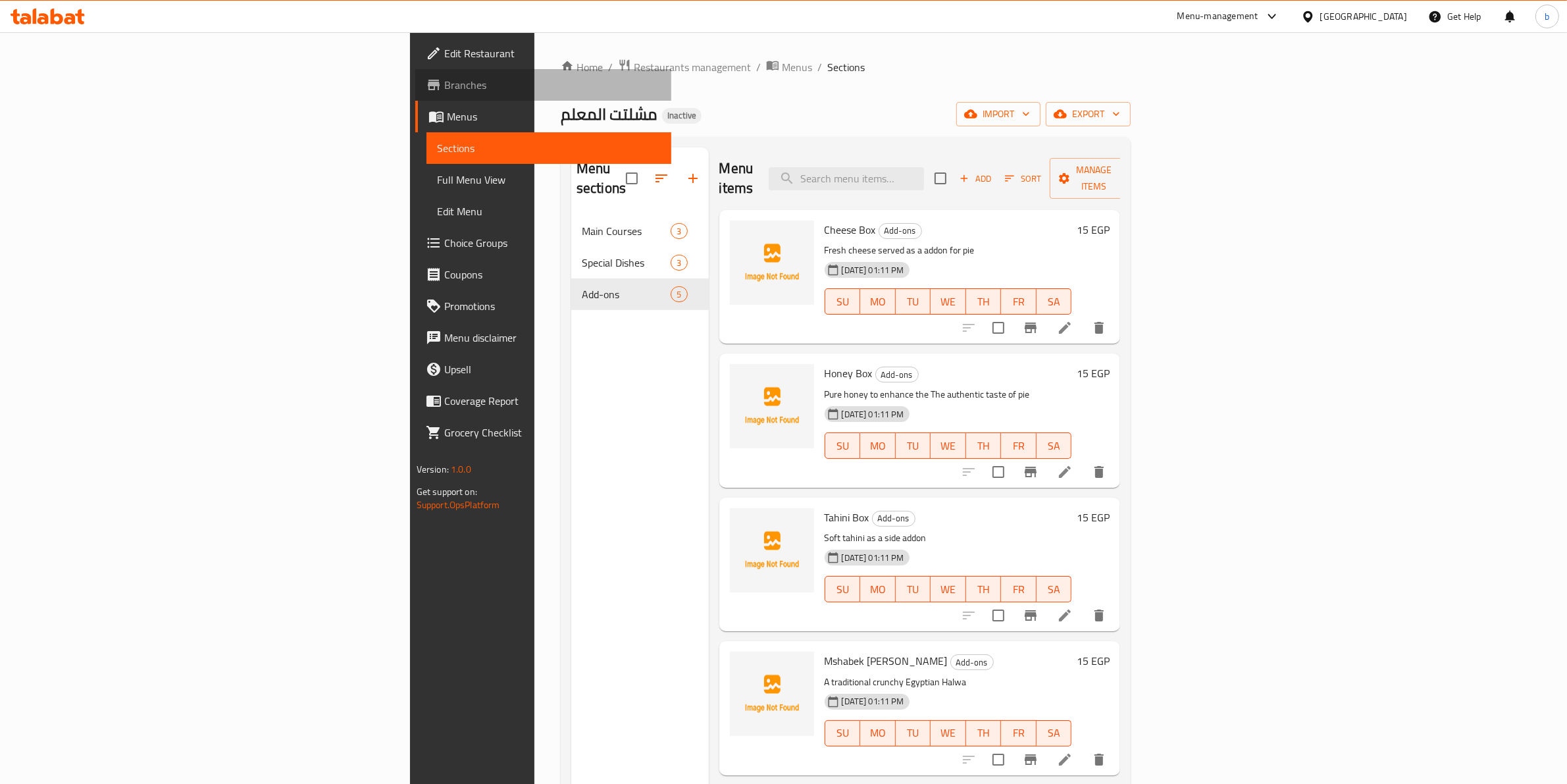
click at [445, 83] on span "Branches" at bounding box center [553, 85] width 218 height 16
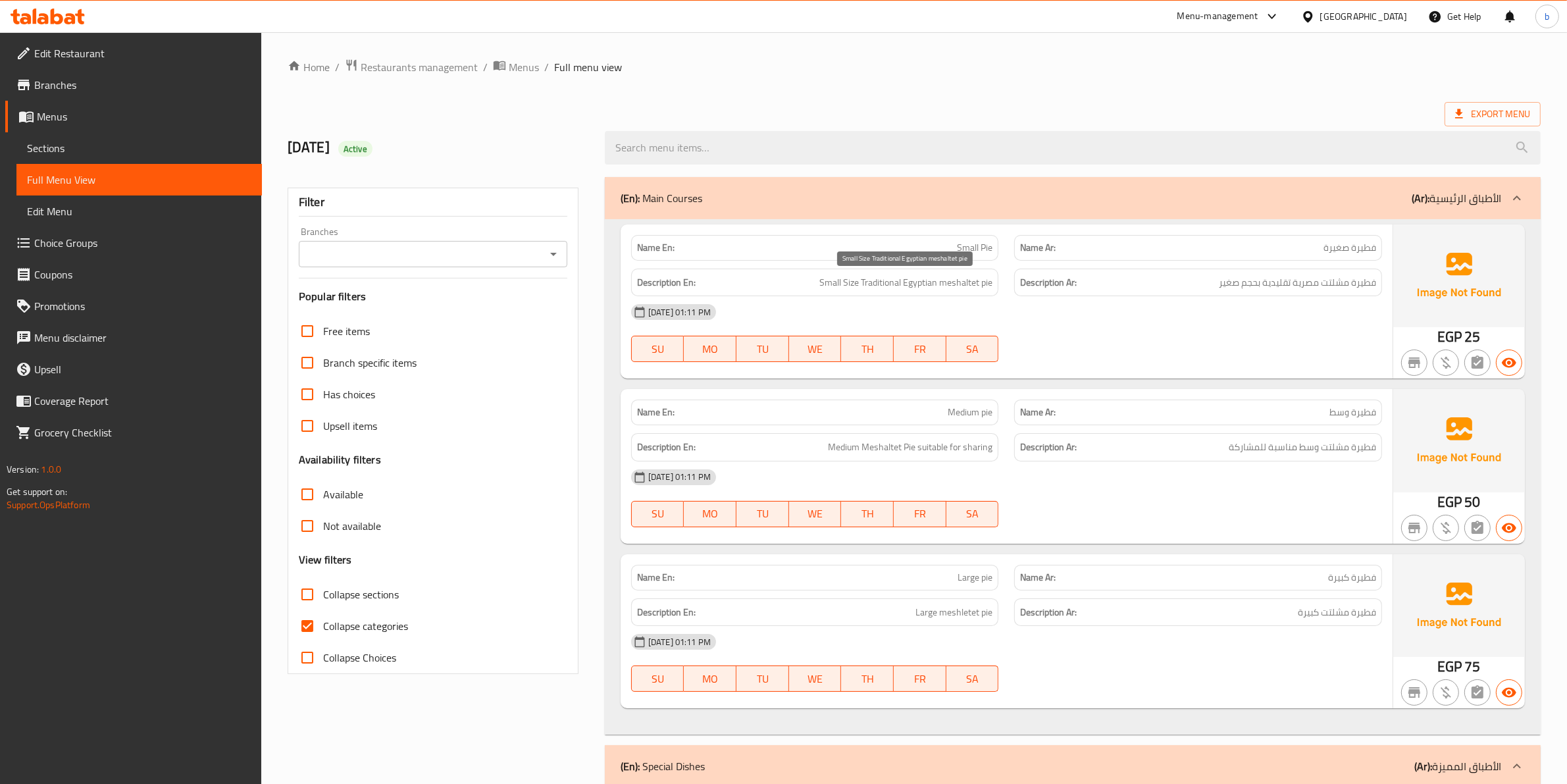
click at [826, 287] on span "Small Size Traditional Egyptian meshaltet pie" at bounding box center [906, 282] width 173 height 17
click at [1231, 283] on span "فطيرة مشلتت مصرية تقليدية بحجم صغير" at bounding box center [1298, 282] width 157 height 17
click at [1222, 279] on span "فطيرة مشلتت مصرية تقليدية بحجم صغير" at bounding box center [1298, 282] width 157 height 17
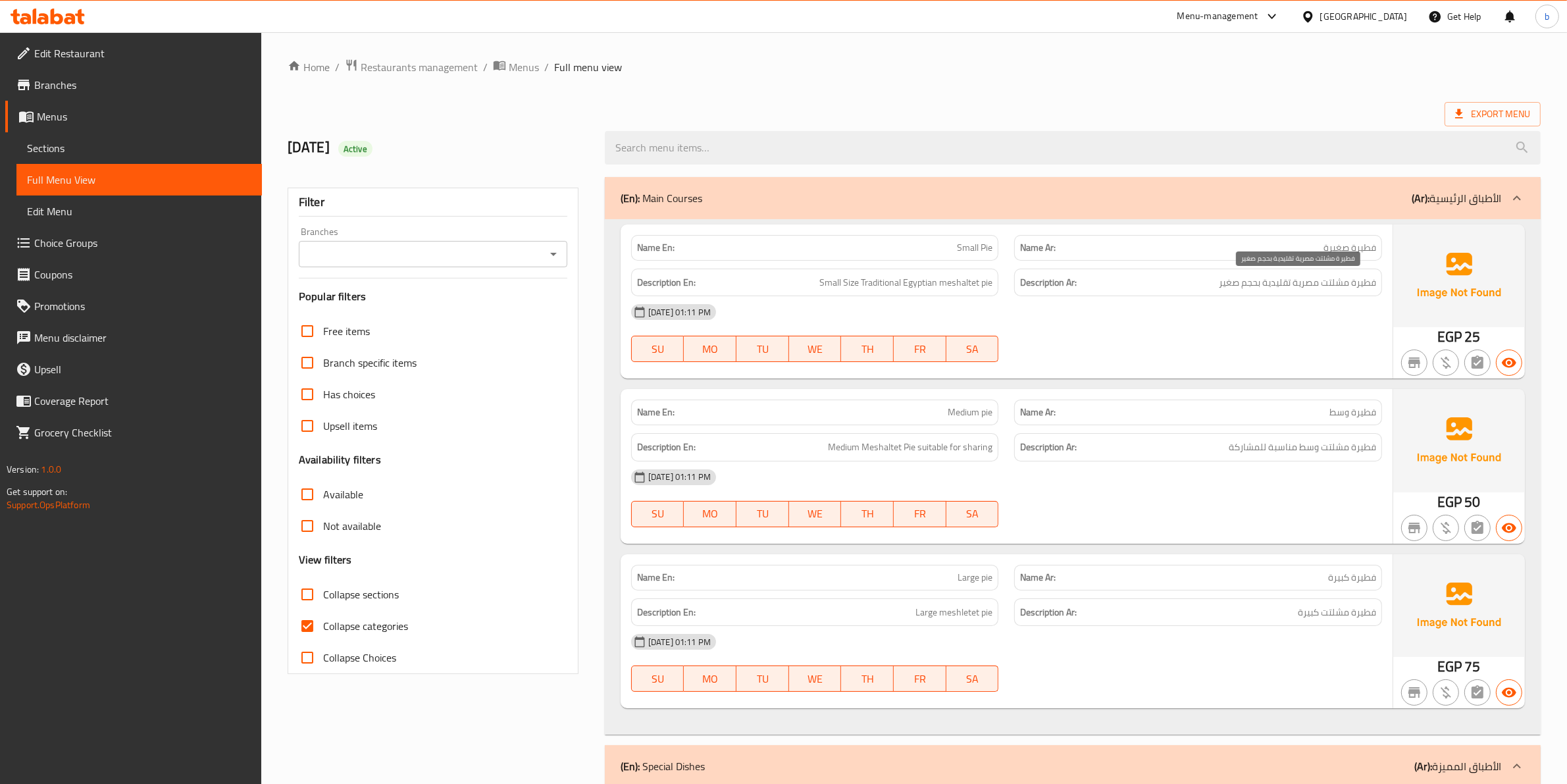
click at [1365, 283] on span "فطيرة مشلتت مصرية تقليدية بحجم صغير" at bounding box center [1298, 282] width 157 height 17
click at [986, 283] on span "Small Size Traditional Egyptian meshaltet pie" at bounding box center [906, 282] width 173 height 17
click at [1337, 280] on span "فطيرة مشلتت مصرية تقليدية بحجم صغير" at bounding box center [1298, 282] width 157 height 17
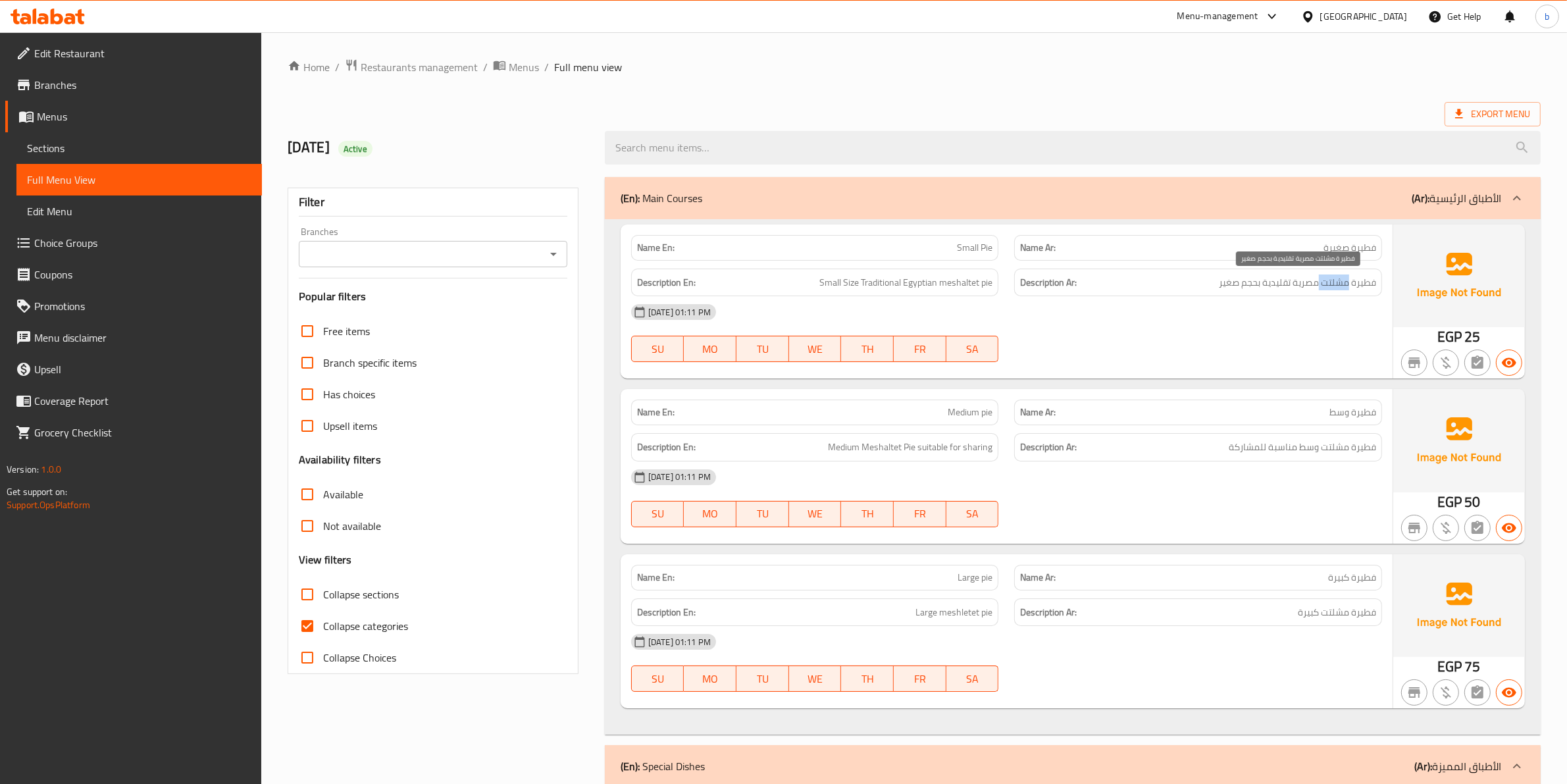
click at [1337, 280] on span "فطيرة مشلتت مصرية تقليدية بحجم صغير" at bounding box center [1298, 282] width 157 height 17
click at [960, 280] on span "Small Size Traditional Egyptian meshaltet pie" at bounding box center [906, 282] width 173 height 17
click at [1298, 279] on span "فطيرة مشلتت مصرية تقليدية بحجم صغير" at bounding box center [1298, 282] width 157 height 17
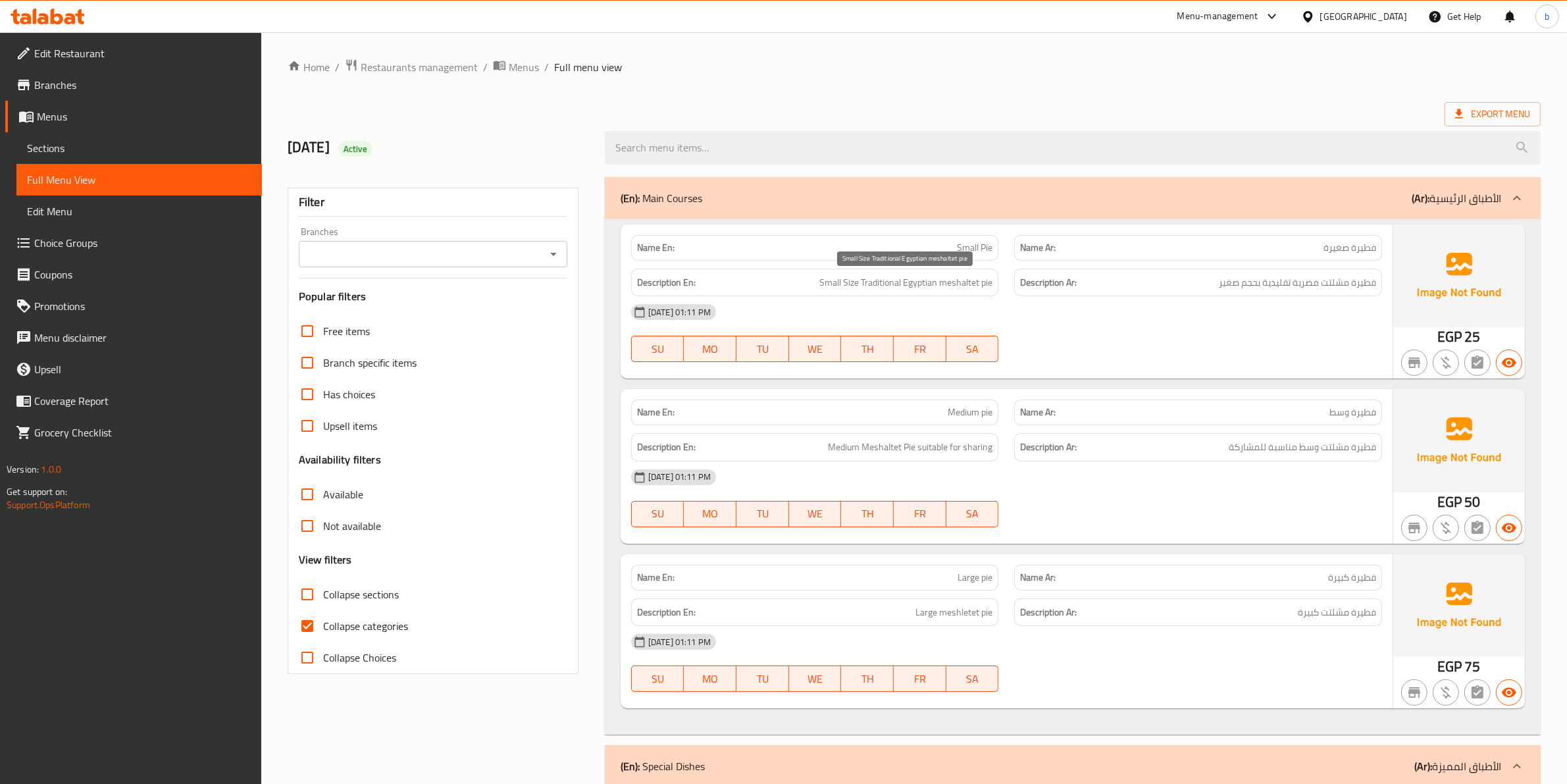
click at [923, 281] on span "Small Size Traditional Egyptian meshaltet pie" at bounding box center [906, 282] width 173 height 17
click at [1270, 281] on span "فطيرة مشلتت مصرية تقليدية بحجم صغير" at bounding box center [1298, 282] width 157 height 17
drag, startPoint x: 1270, startPoint y: 281, endPoint x: 1111, endPoint y: 294, distance: 159.5
click at [1249, 284] on span "فطيرة مشلتت مصرية تقليدية بحجم صغير" at bounding box center [1298, 282] width 157 height 17
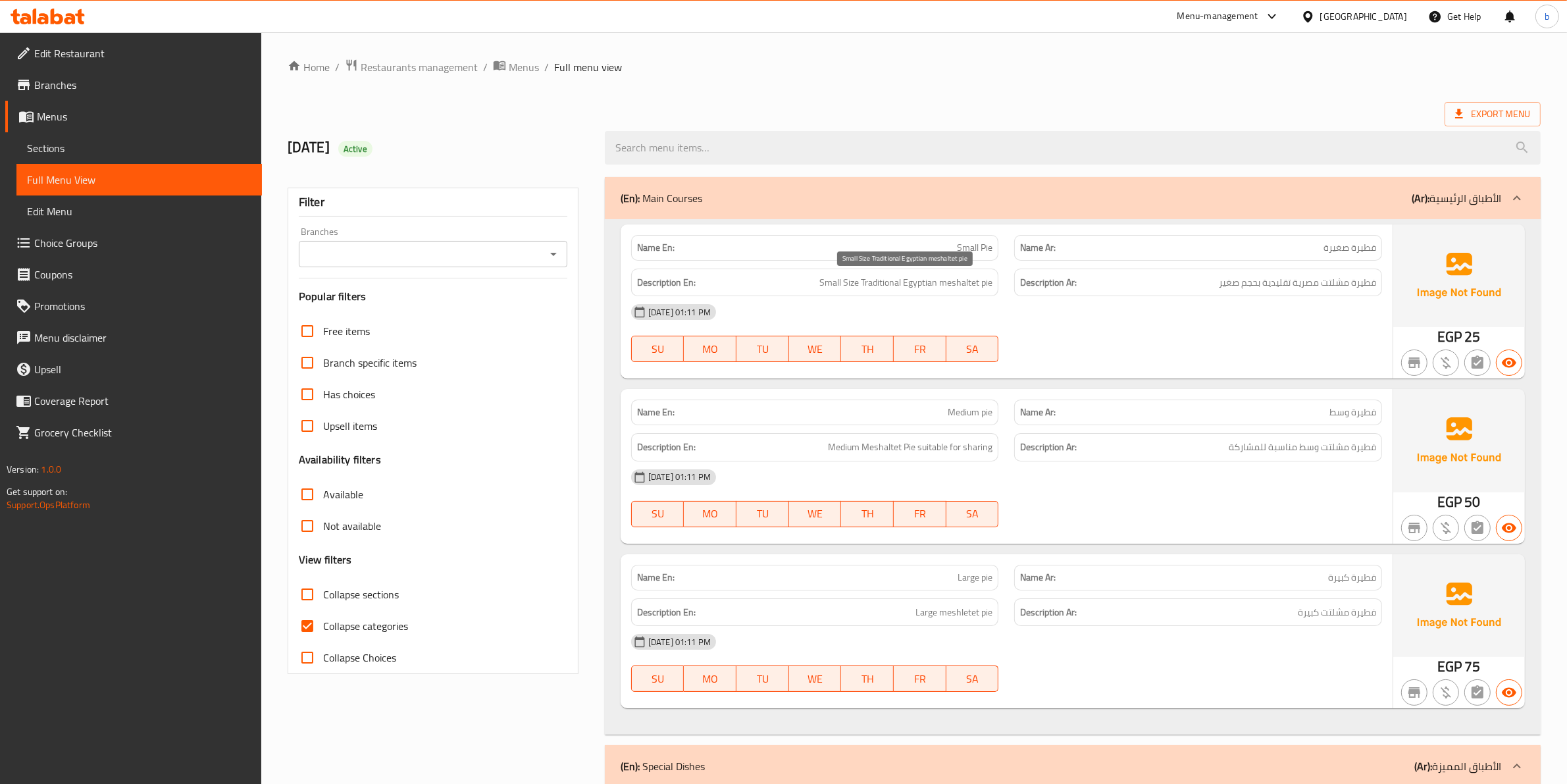
click at [892, 277] on span "Small Size Traditional Egyptian meshaltet pie" at bounding box center [906, 282] width 173 height 17
click at [1248, 279] on span "فطيرة مشلتت مصرية تقليدية بحجم صغير" at bounding box center [1298, 282] width 157 height 17
click at [848, 279] on span "Small Size Traditional Egyptian meshaltet pie" at bounding box center [906, 282] width 173 height 17
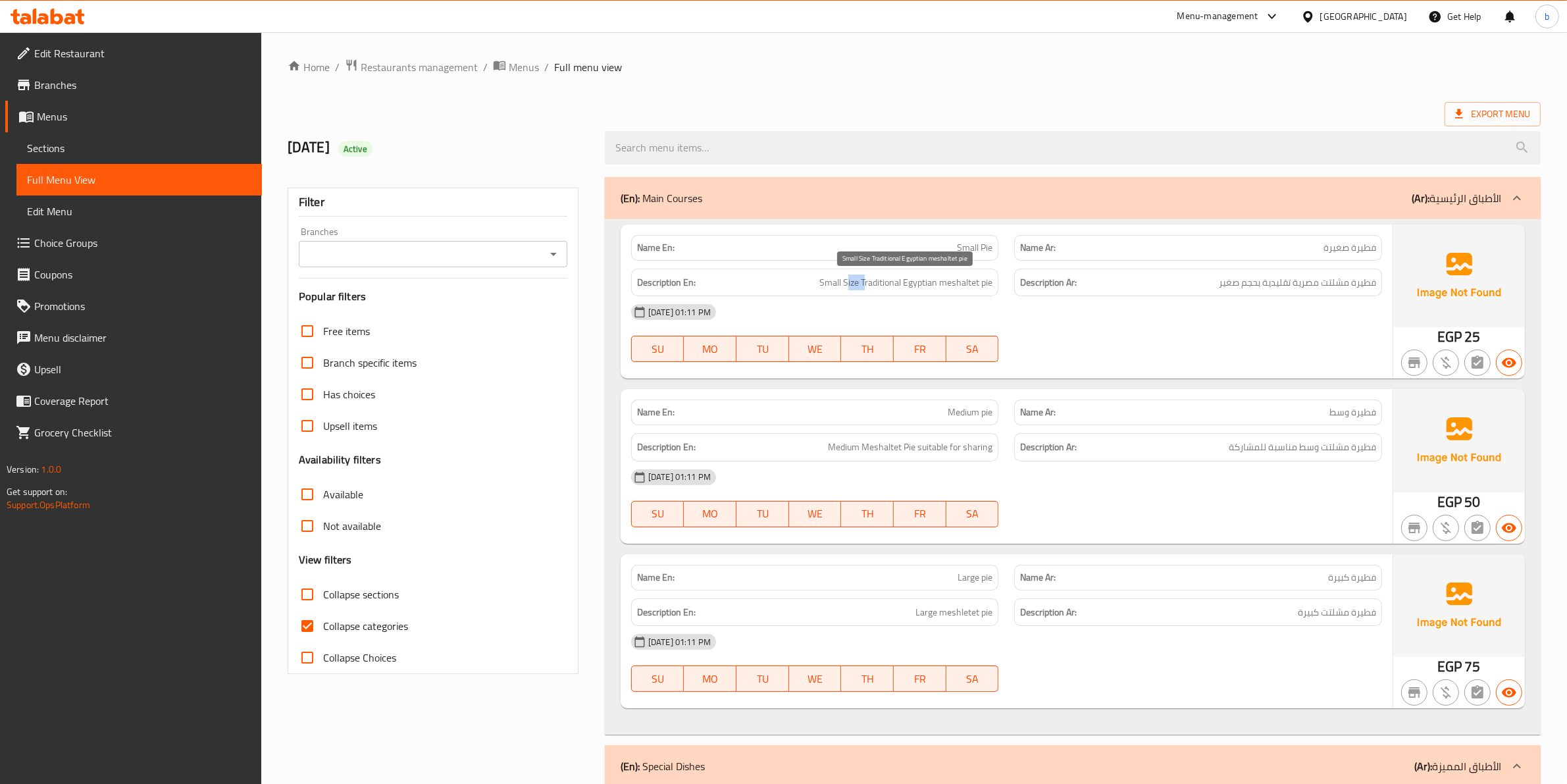
click at [848, 279] on span "Small Size Traditional Egyptian meshaltet pie" at bounding box center [906, 282] width 173 height 17
click at [822, 288] on span "Small Size Traditional Egyptian meshaltet pie" at bounding box center [906, 282] width 173 height 17
click at [1359, 422] on div "Name Ar: فطيرة وسط" at bounding box center [1199, 412] width 368 height 25
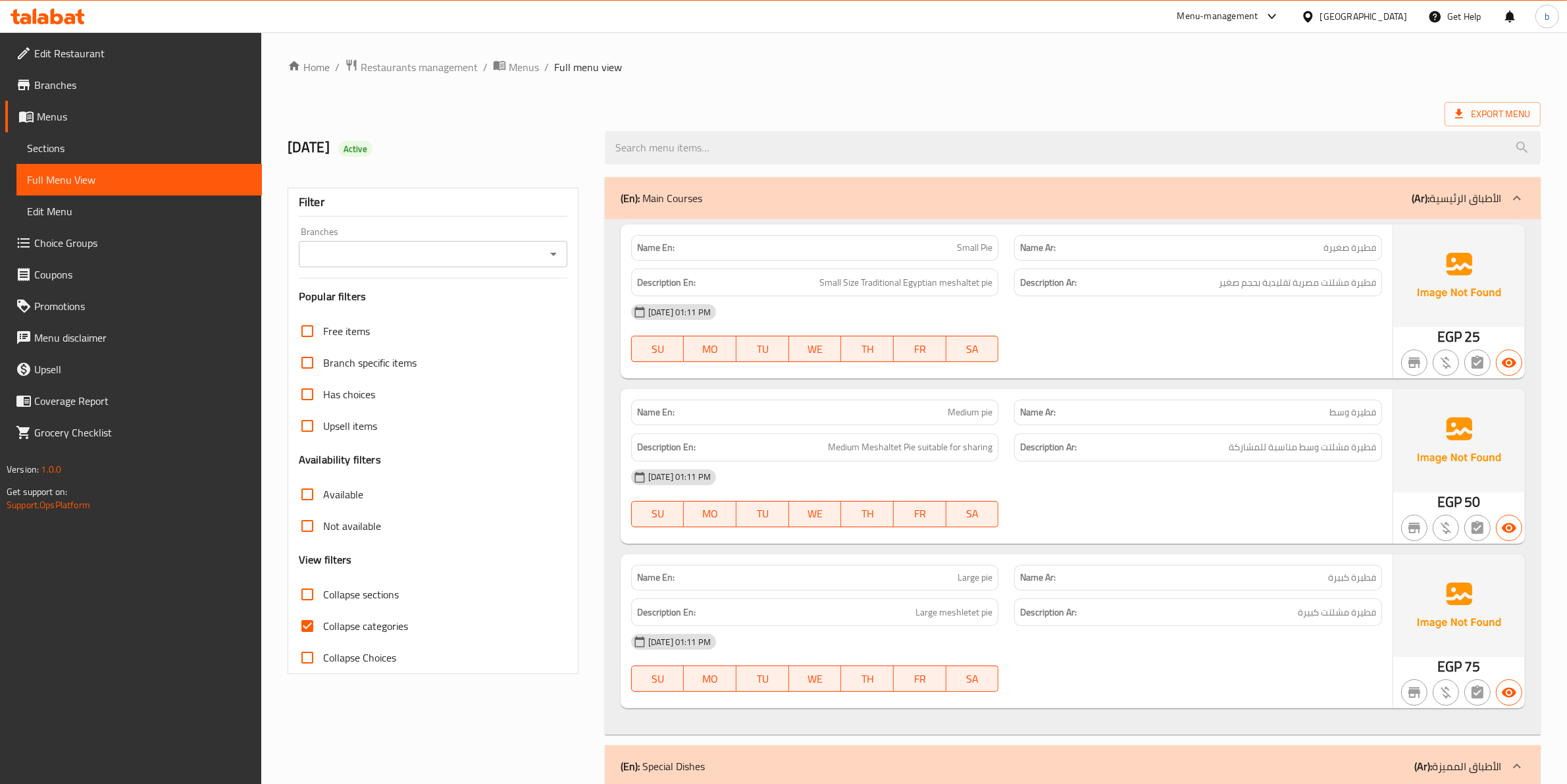
click at [1338, 414] on span "فطيرة وسط" at bounding box center [1353, 412] width 47 height 13
click at [948, 409] on span "Medium pie" at bounding box center [970, 412] width 44 height 13
click at [981, 415] on span "Medium pie" at bounding box center [970, 412] width 44 height 13
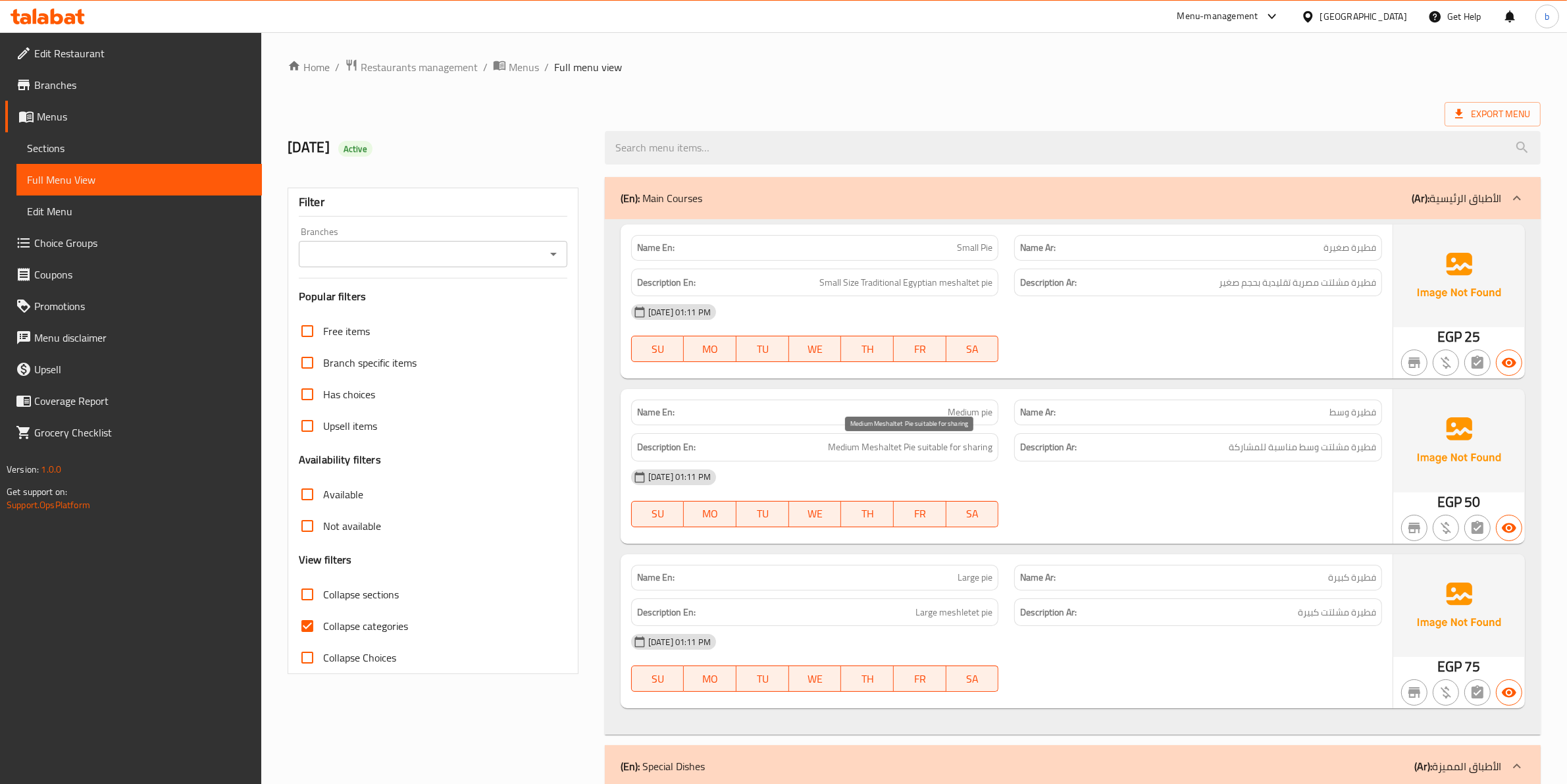
click at [834, 452] on span "Medium Meshaltet Pie suitable for sharing" at bounding box center [910, 447] width 164 height 17
click at [870, 454] on span "Medium Meshaltet Pie suitable for sharing" at bounding box center [910, 447] width 164 height 17
click at [1362, 449] on span "فطيرة مشلتت وسط مناسبة للمشاركة" at bounding box center [1303, 447] width 148 height 17
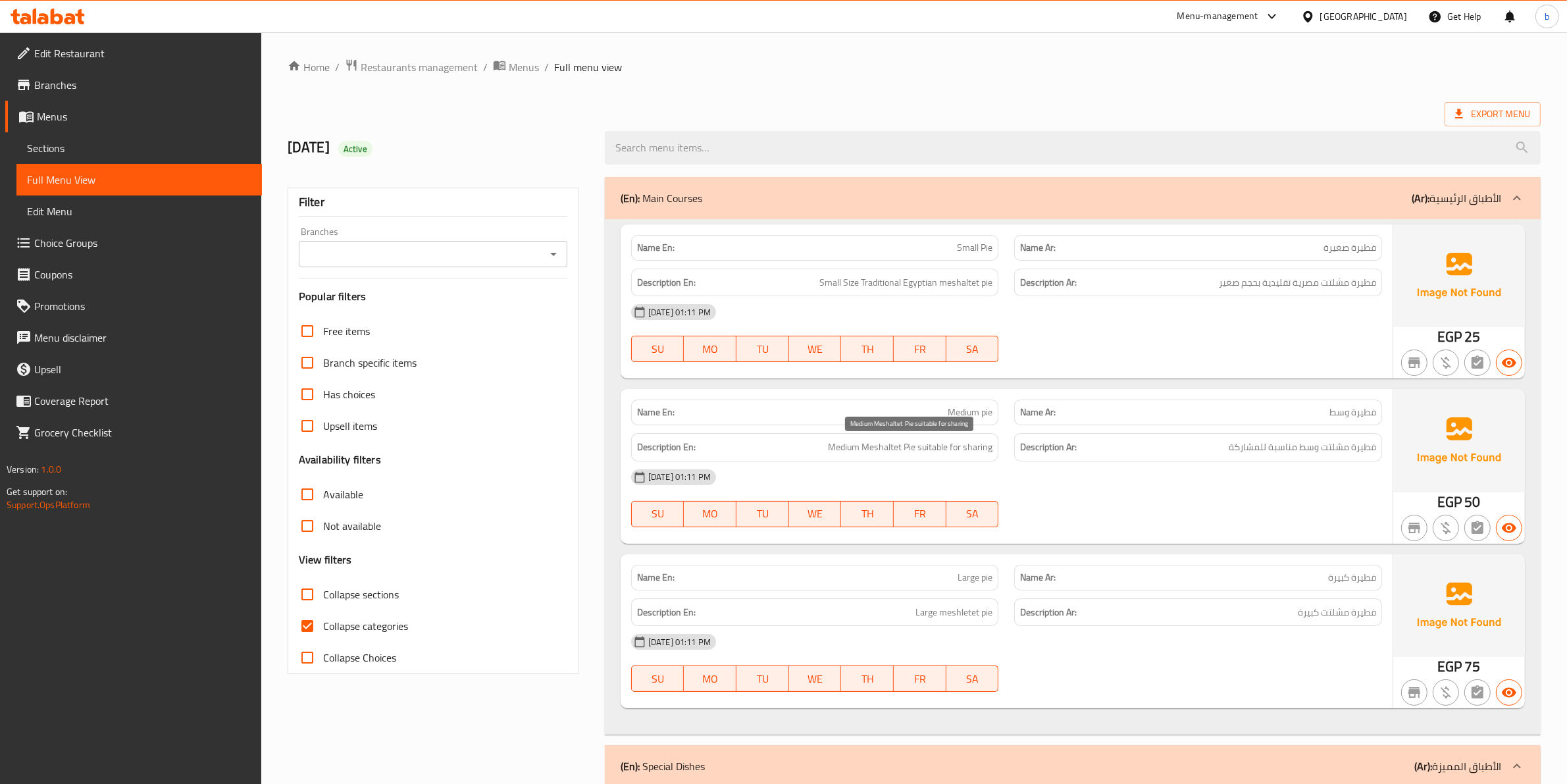
click at [907, 448] on span "Medium Meshaltet Pie suitable for sharing" at bounding box center [910, 447] width 164 height 17
click at [1333, 455] on span "فطيرة مشلتت وسط مناسبة للمشاركة" at bounding box center [1303, 447] width 148 height 17
drag, startPoint x: 1333, startPoint y: 455, endPoint x: 1325, endPoint y: 455, distance: 8.0
click at [1328, 455] on span "فطيرة مشلتت وسط مناسبة للمشاركة" at bounding box center [1303, 447] width 148 height 17
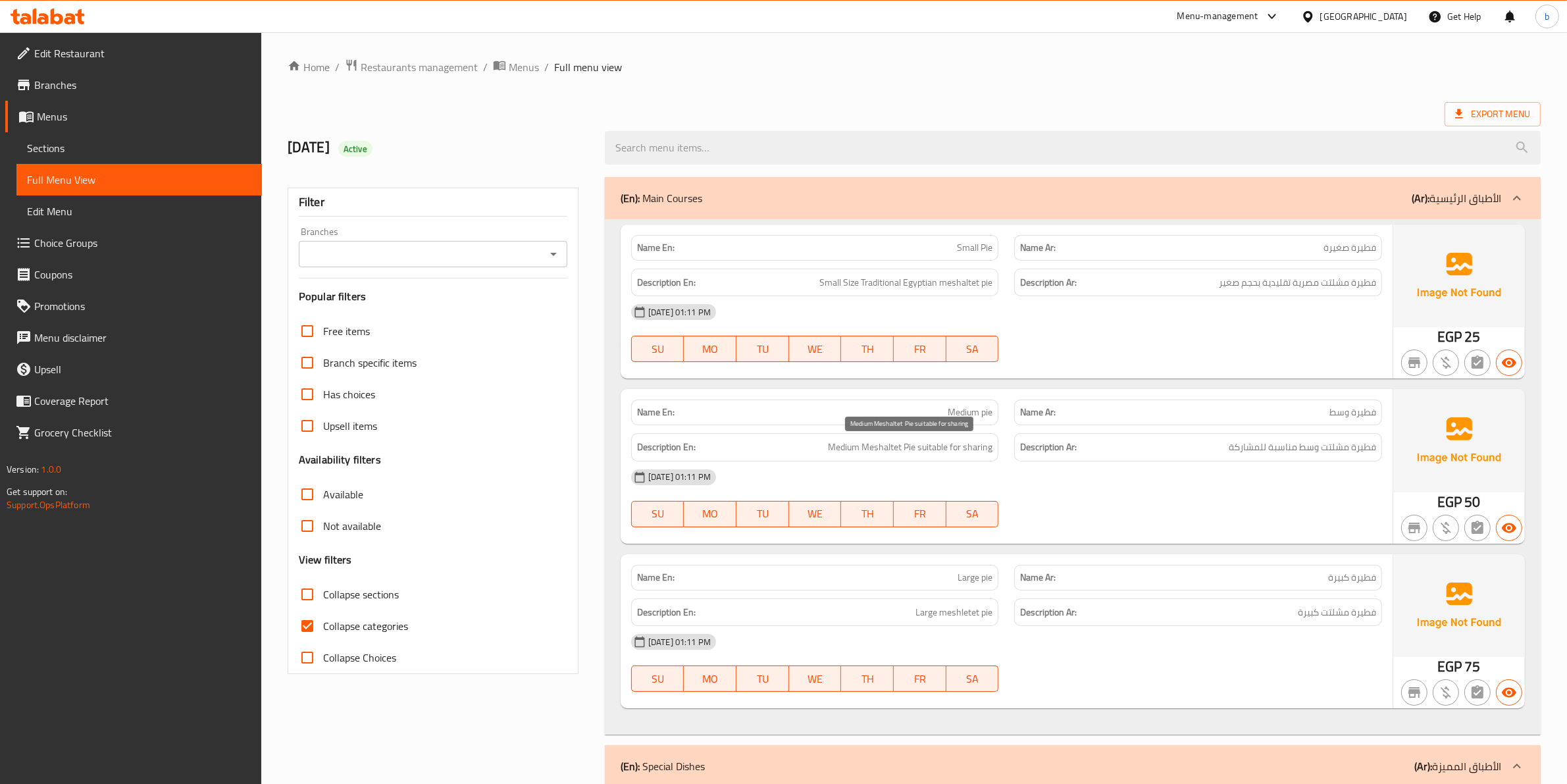
click at [893, 446] on span "Medium Meshaltet Pie suitable for sharing" at bounding box center [910, 447] width 164 height 17
click at [1308, 451] on span "فطيرة مشلتت وسط مناسبة للمشاركة" at bounding box center [1303, 447] width 148 height 17
drag, startPoint x: 1308, startPoint y: 451, endPoint x: 994, endPoint y: 462, distance: 314.2
click at [1304, 451] on span "فطيرة مشلتت وسط مناسبة للمشاركة" at bounding box center [1303, 447] width 148 height 17
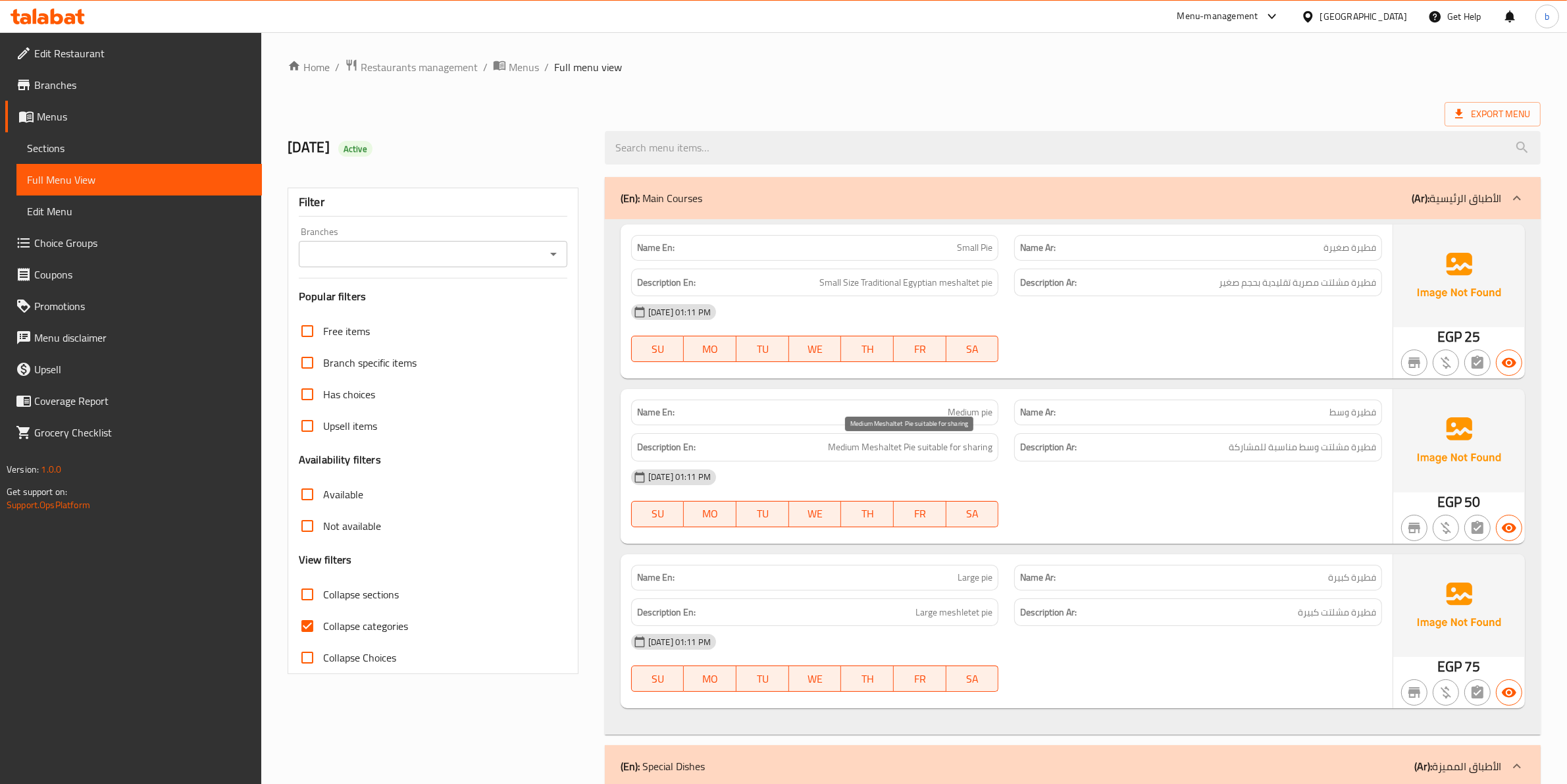
click at [844, 449] on span "Medium Meshaltet Pie suitable for sharing" at bounding box center [910, 447] width 164 height 17
click at [1281, 451] on span "فطيرة مشلتت وسط مناسبة للمشاركة" at bounding box center [1303, 447] width 148 height 17
click at [934, 443] on span "Medium Meshaltet Pie suitable for sharing" at bounding box center [910, 447] width 164 height 17
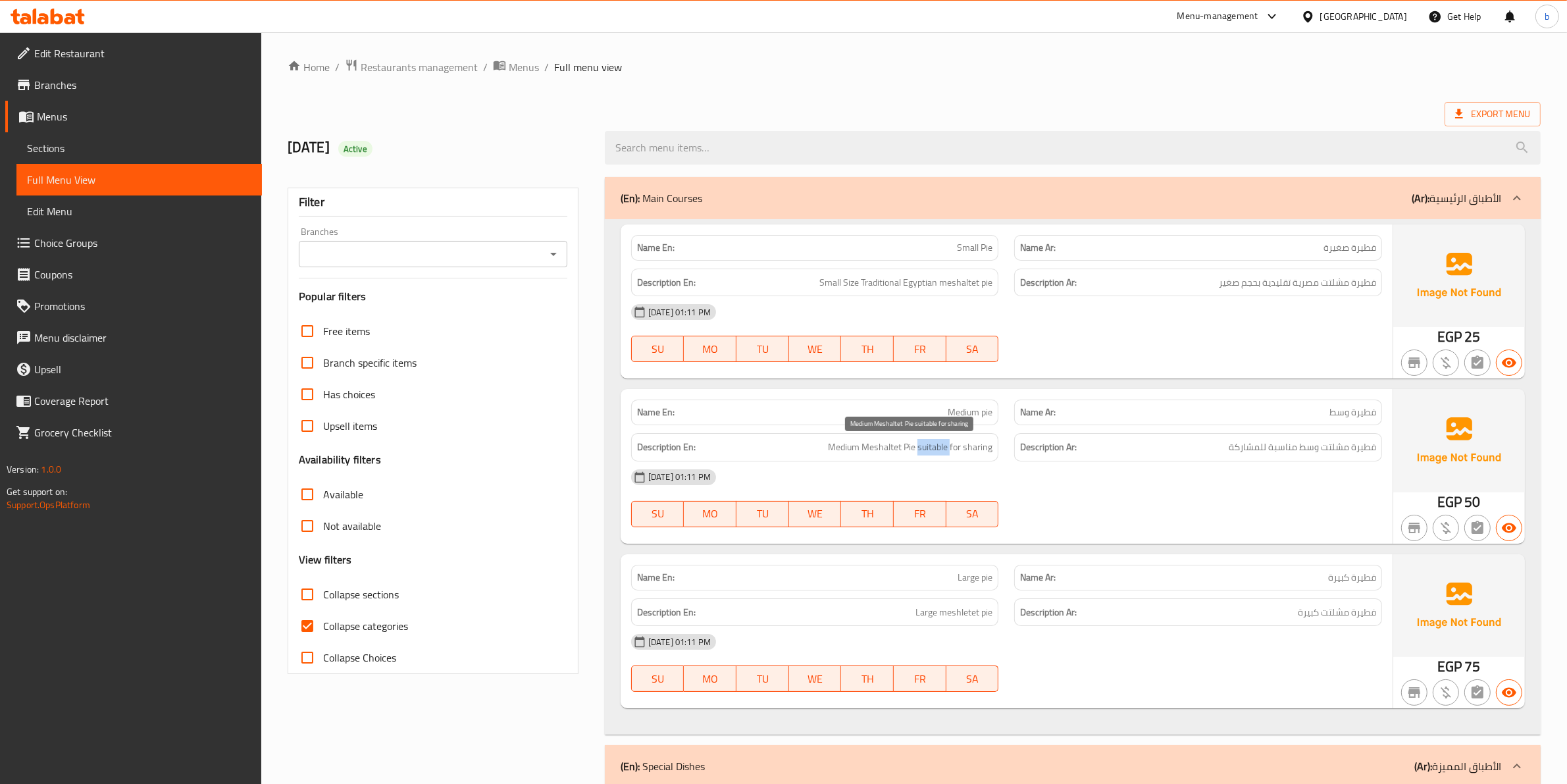
click at [934, 443] on span "Medium Meshaltet Pie suitable for sharing" at bounding box center [910, 447] width 164 height 17
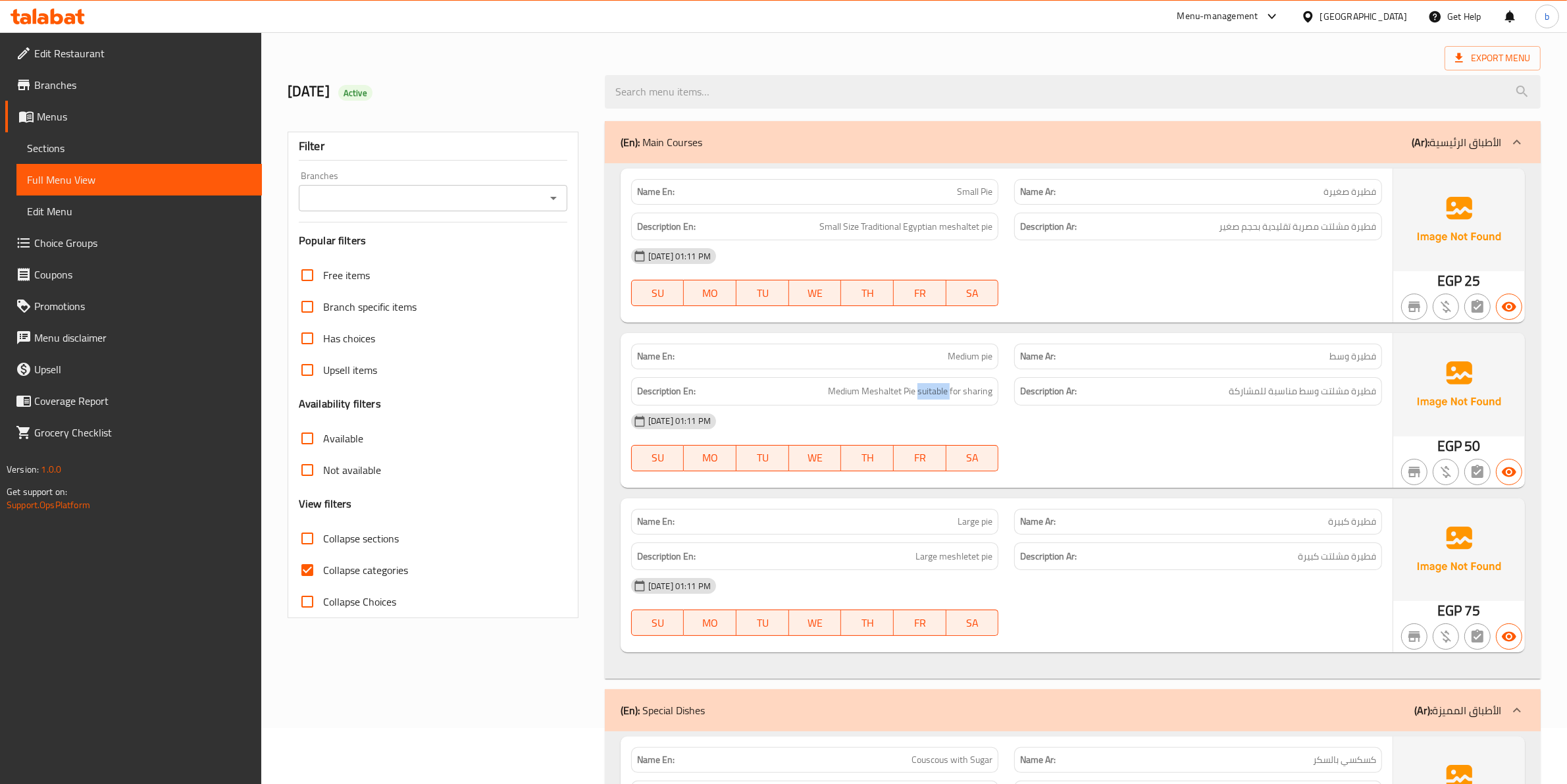
scroll to position [83, 0]
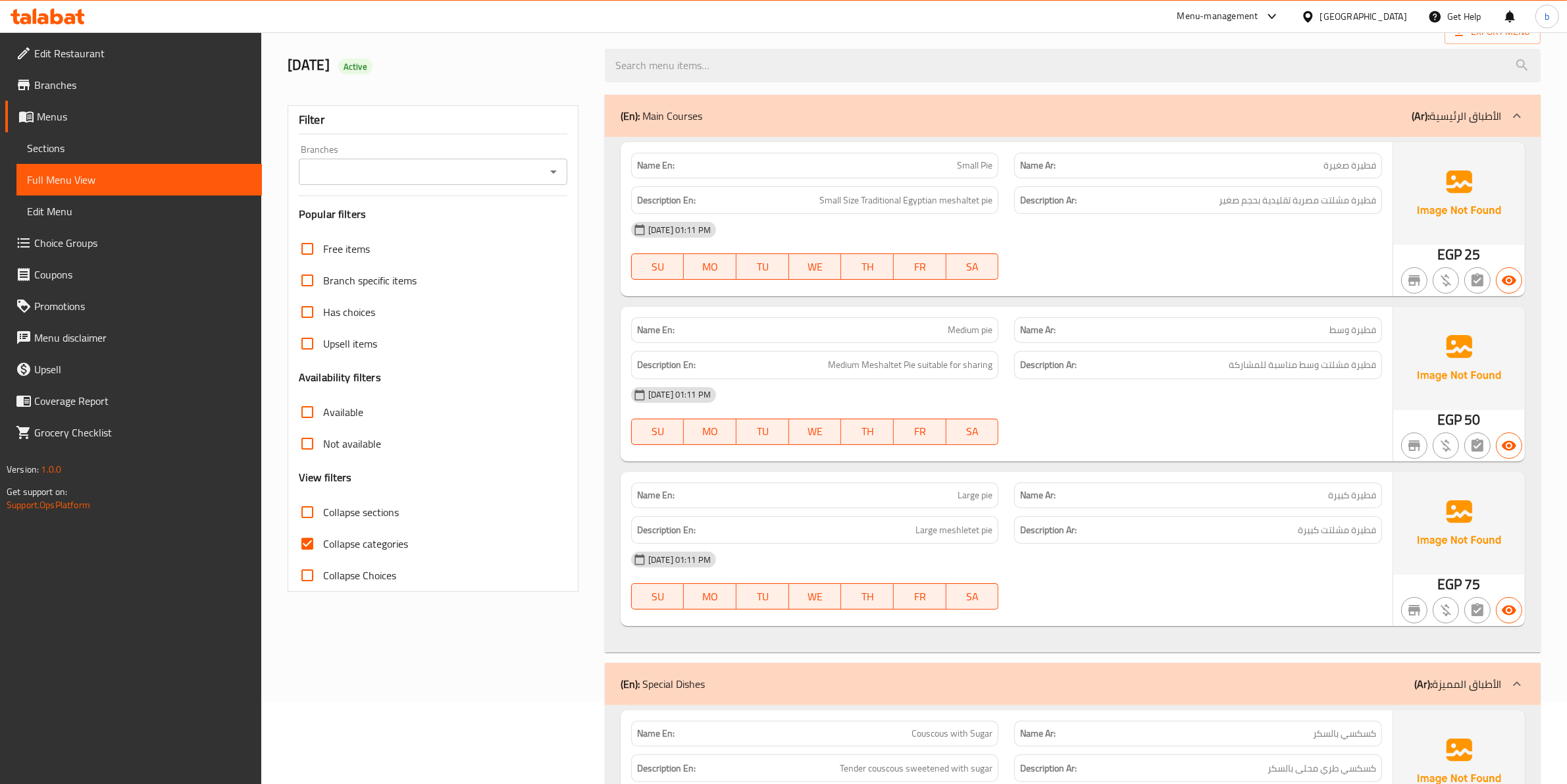
click at [1367, 502] on span "فطيرة كبيرة" at bounding box center [1352, 494] width 48 height 13
click at [988, 494] on span "Large pie" at bounding box center [976, 494] width 35 height 13
click at [1332, 494] on span "فطيرة كبيرة" at bounding box center [1352, 494] width 48 height 13
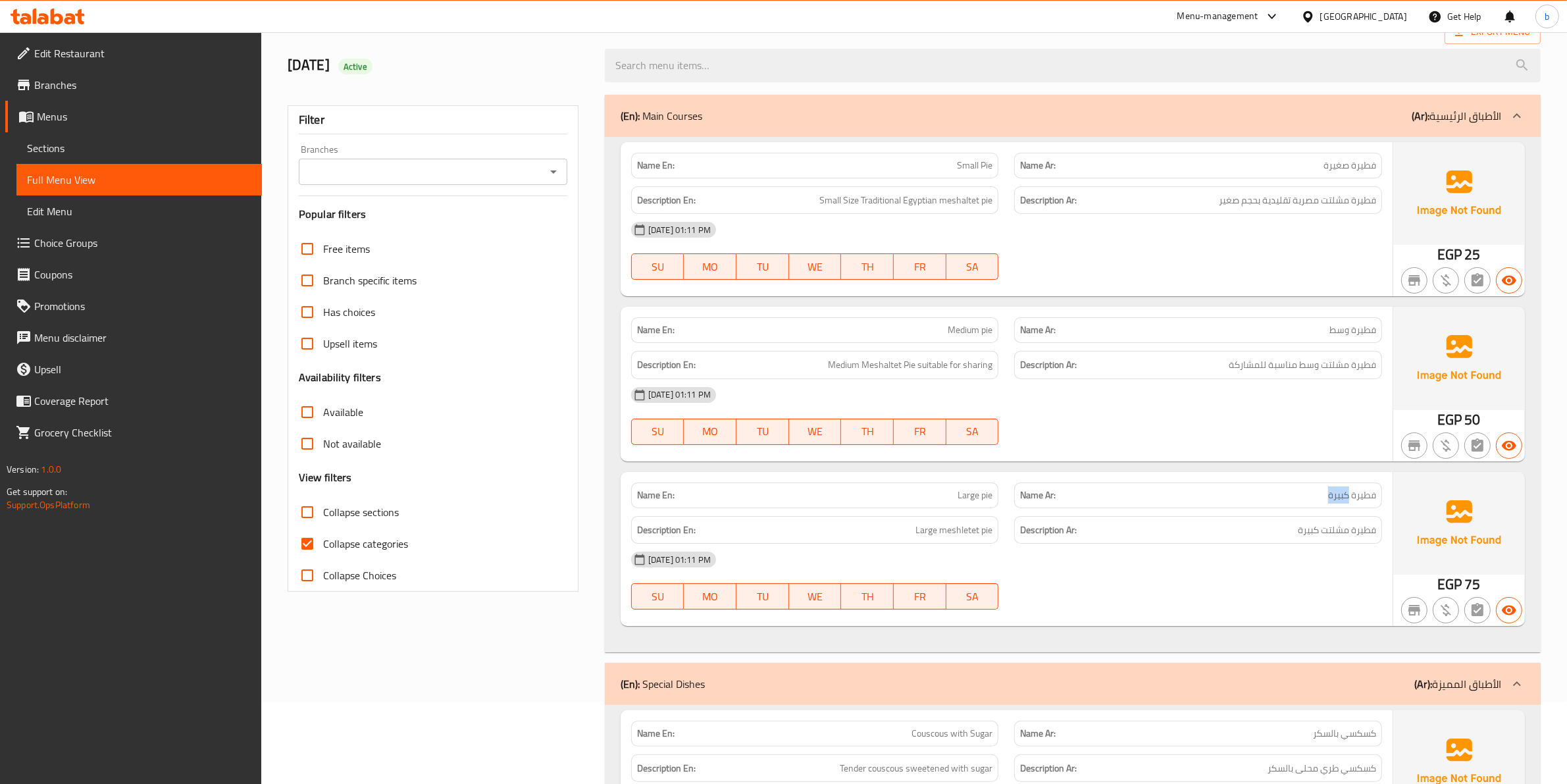
click at [1332, 494] on span "فطيرة كبيرة" at bounding box center [1352, 494] width 48 height 13
click at [959, 498] on span "Large pie" at bounding box center [976, 494] width 35 height 13
click at [1360, 527] on span "فطيرة مشلتت كبيرة" at bounding box center [1337, 530] width 79 height 17
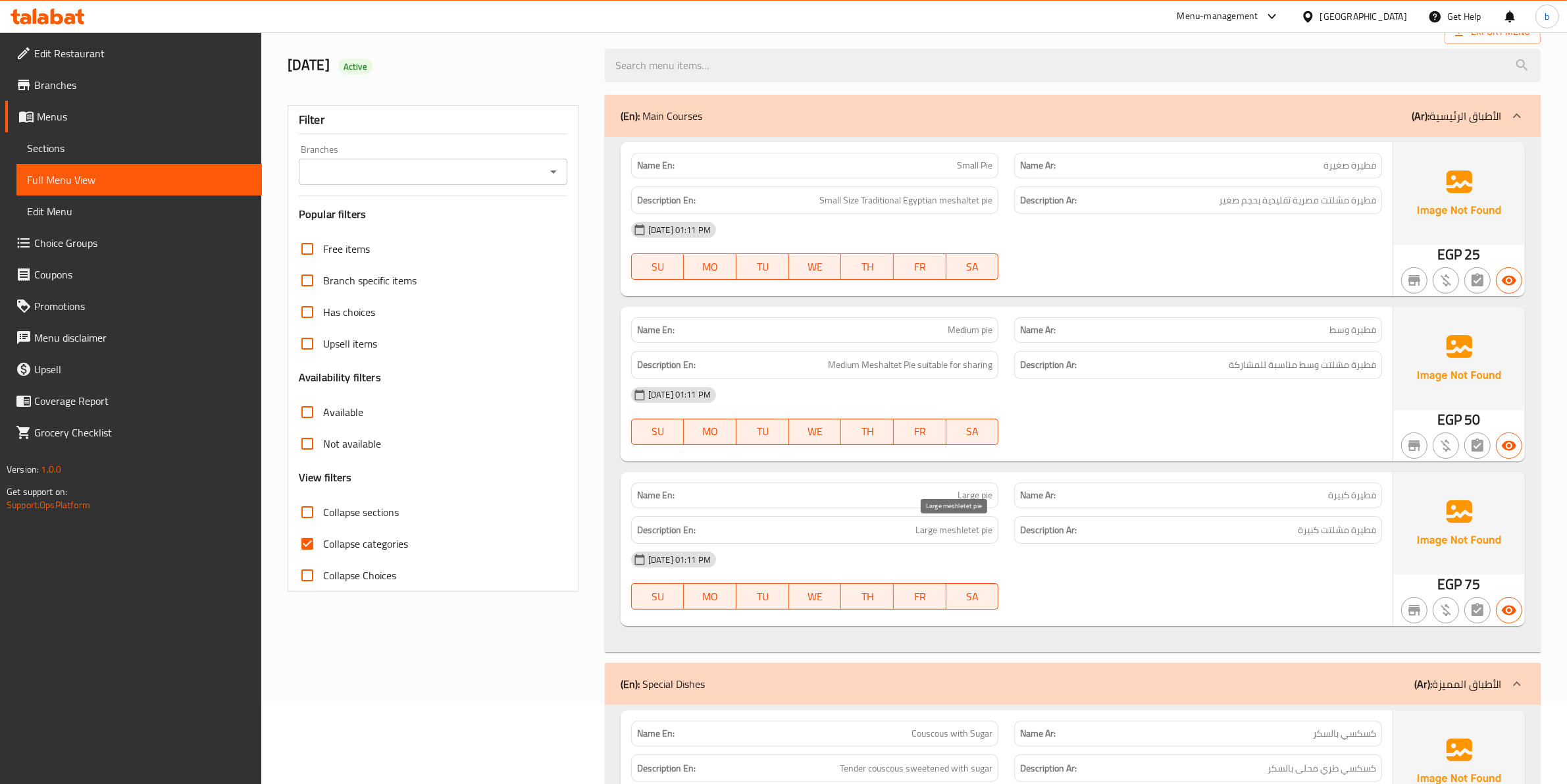
click at [986, 530] on span "Large meshletet pie" at bounding box center [953, 530] width 77 height 17
click at [1337, 533] on span "فطيرة مشلتت كبيرة" at bounding box center [1337, 530] width 79 height 17
click at [953, 530] on span "Large meshletet pie" at bounding box center [953, 530] width 77 height 17
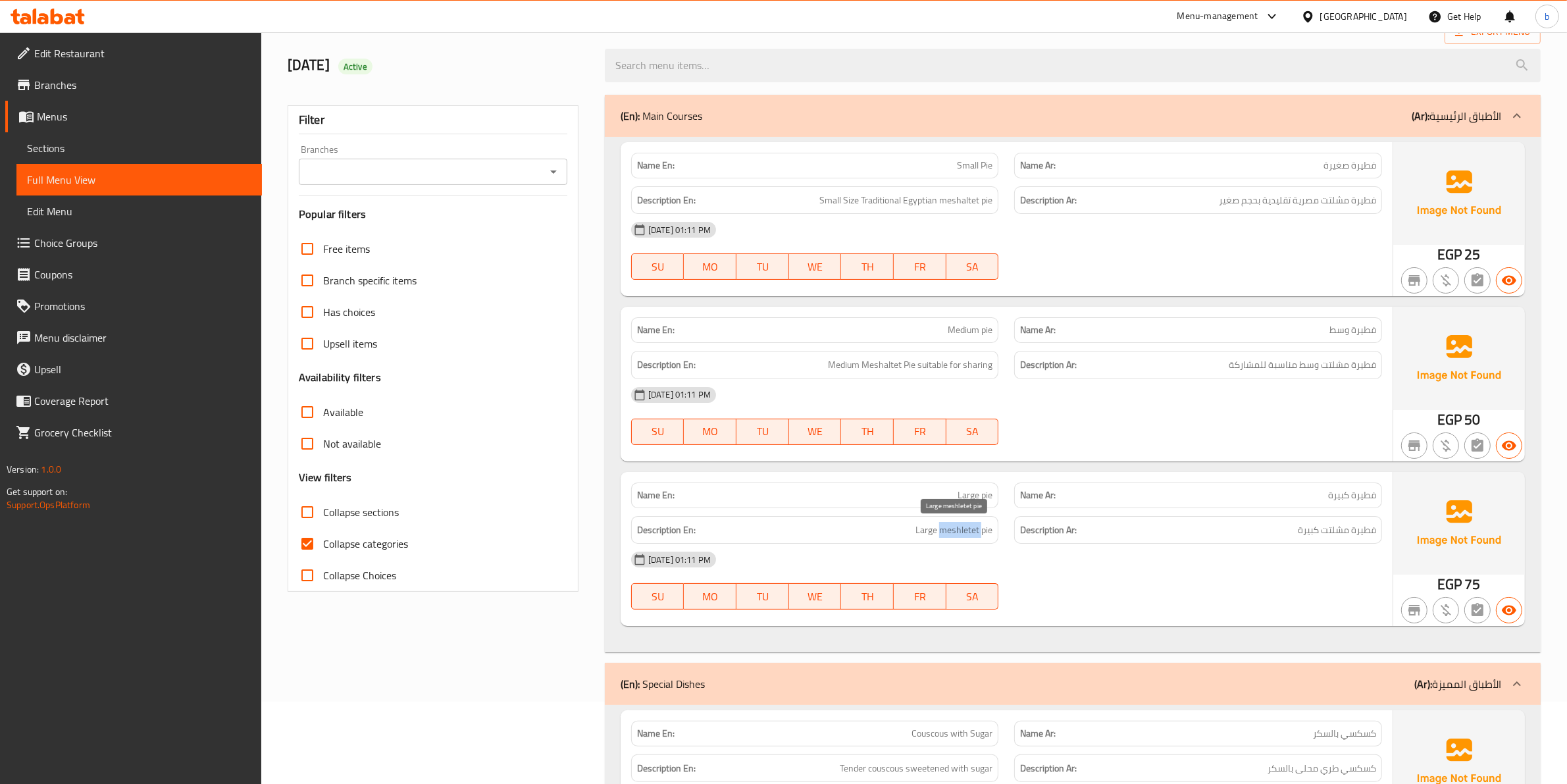
click at [953, 530] on span "Large meshletet pie" at bounding box center [953, 530] width 77 height 17
click at [1308, 530] on span "فطيرة مشلتت كبيرة" at bounding box center [1337, 530] width 79 height 17
click at [922, 530] on span "Large meshletet pie" at bounding box center [953, 530] width 77 height 17
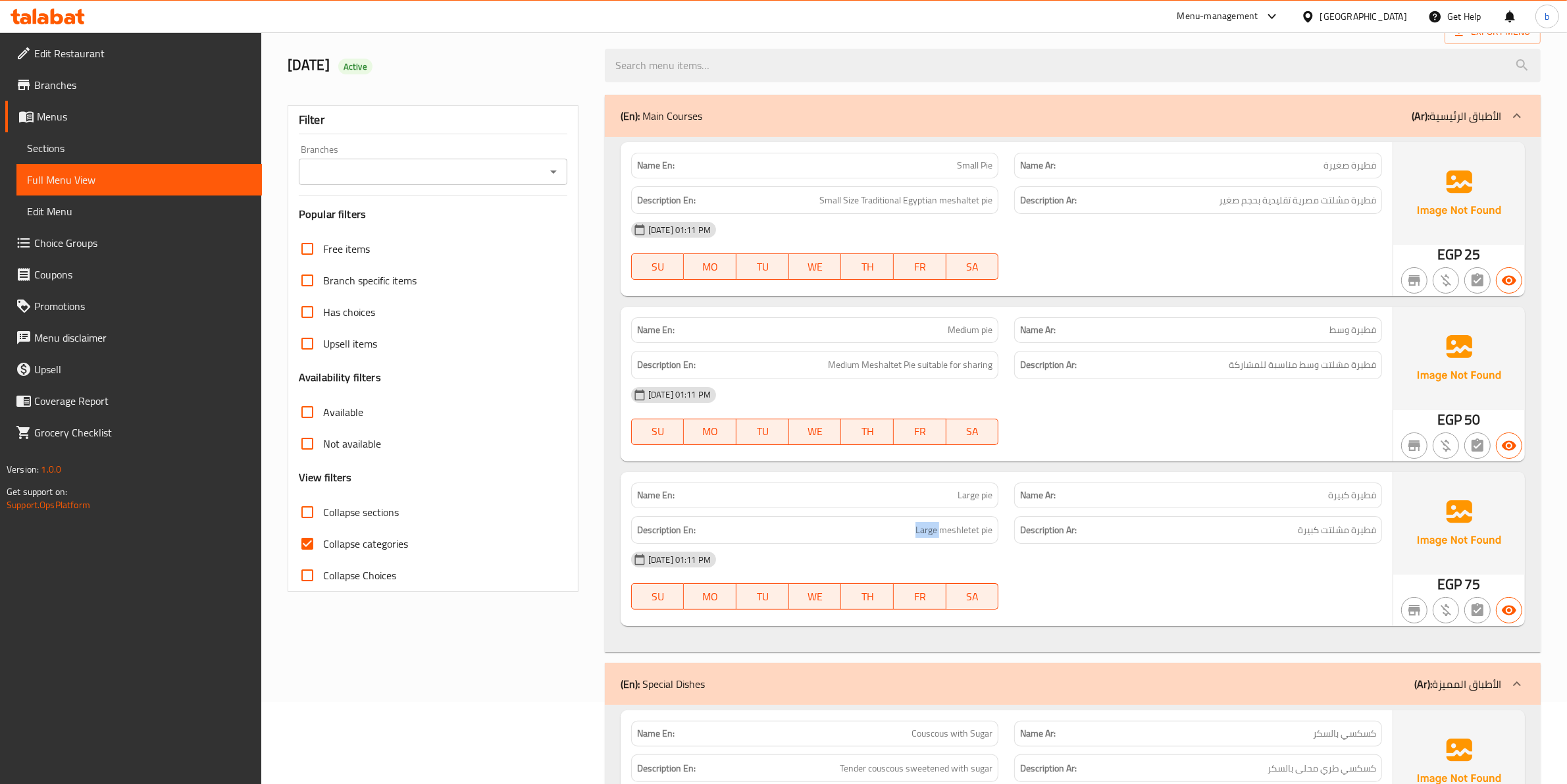
scroll to position [329, 0]
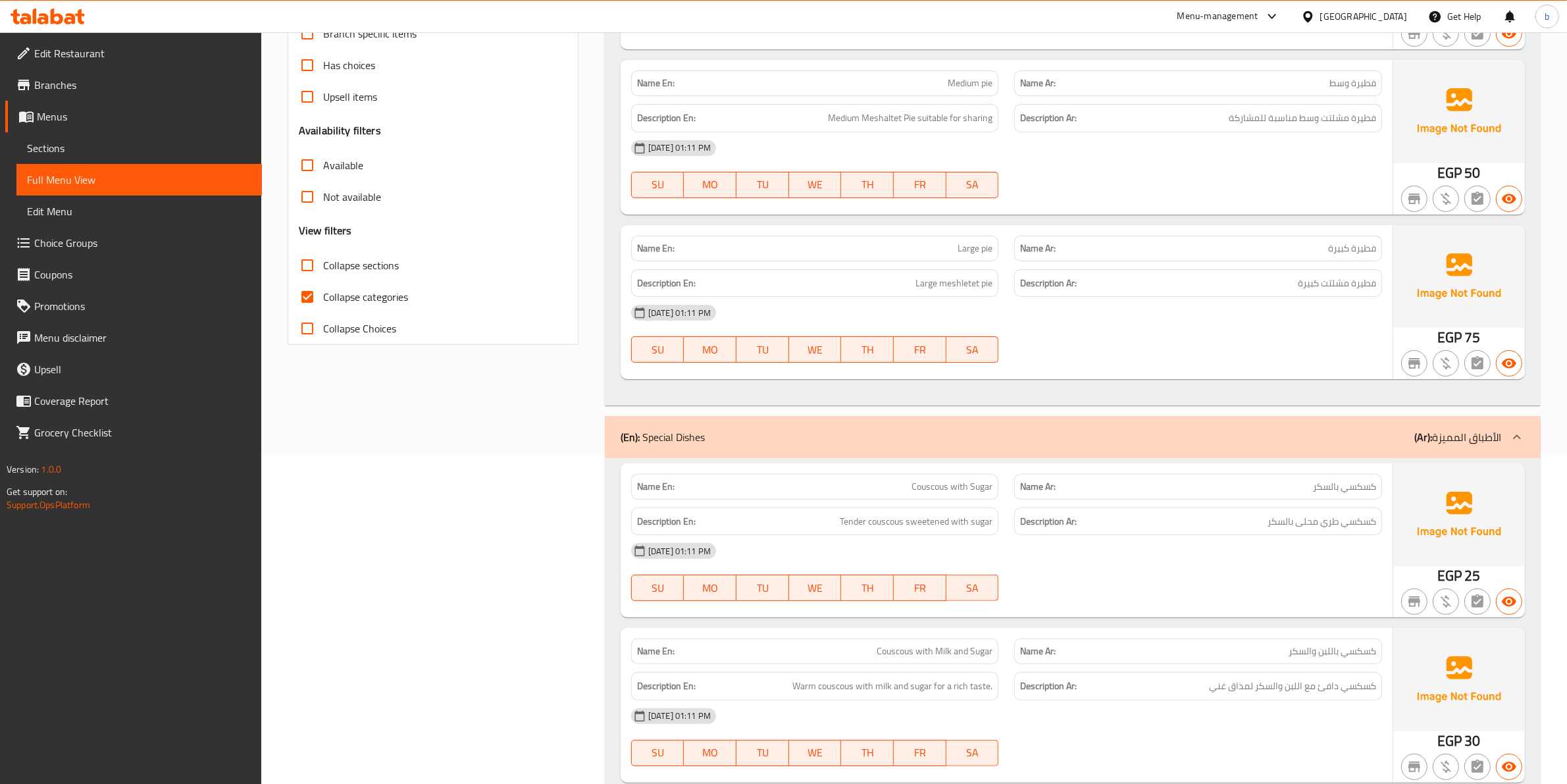
click at [1357, 490] on span "كسكسي بالسكر" at bounding box center [1345, 486] width 64 height 13
click at [926, 491] on span "Couscous with Sugar" at bounding box center [952, 486] width 81 height 13
click at [1358, 521] on span "كسكسي طري محلى بالسكر" at bounding box center [1322, 521] width 109 height 17
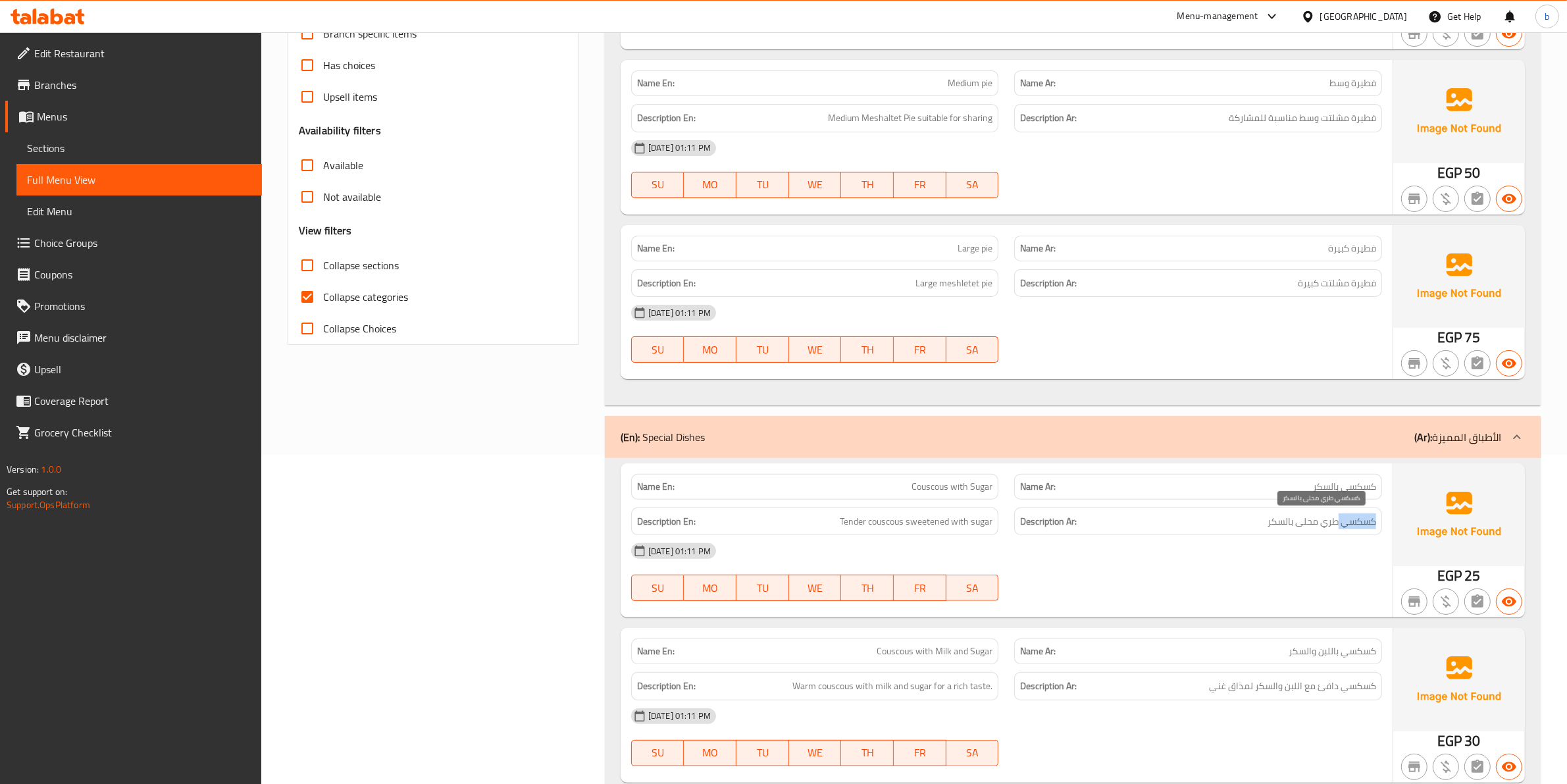
click at [1358, 521] on span "كسكسي طري محلى بالسكر" at bounding box center [1322, 521] width 109 height 17
click at [880, 521] on span "Tender couscous sweetened with sugar" at bounding box center [916, 521] width 152 height 17
click at [1327, 528] on span "كسكسي طري محلى بالسكر" at bounding box center [1322, 521] width 109 height 17
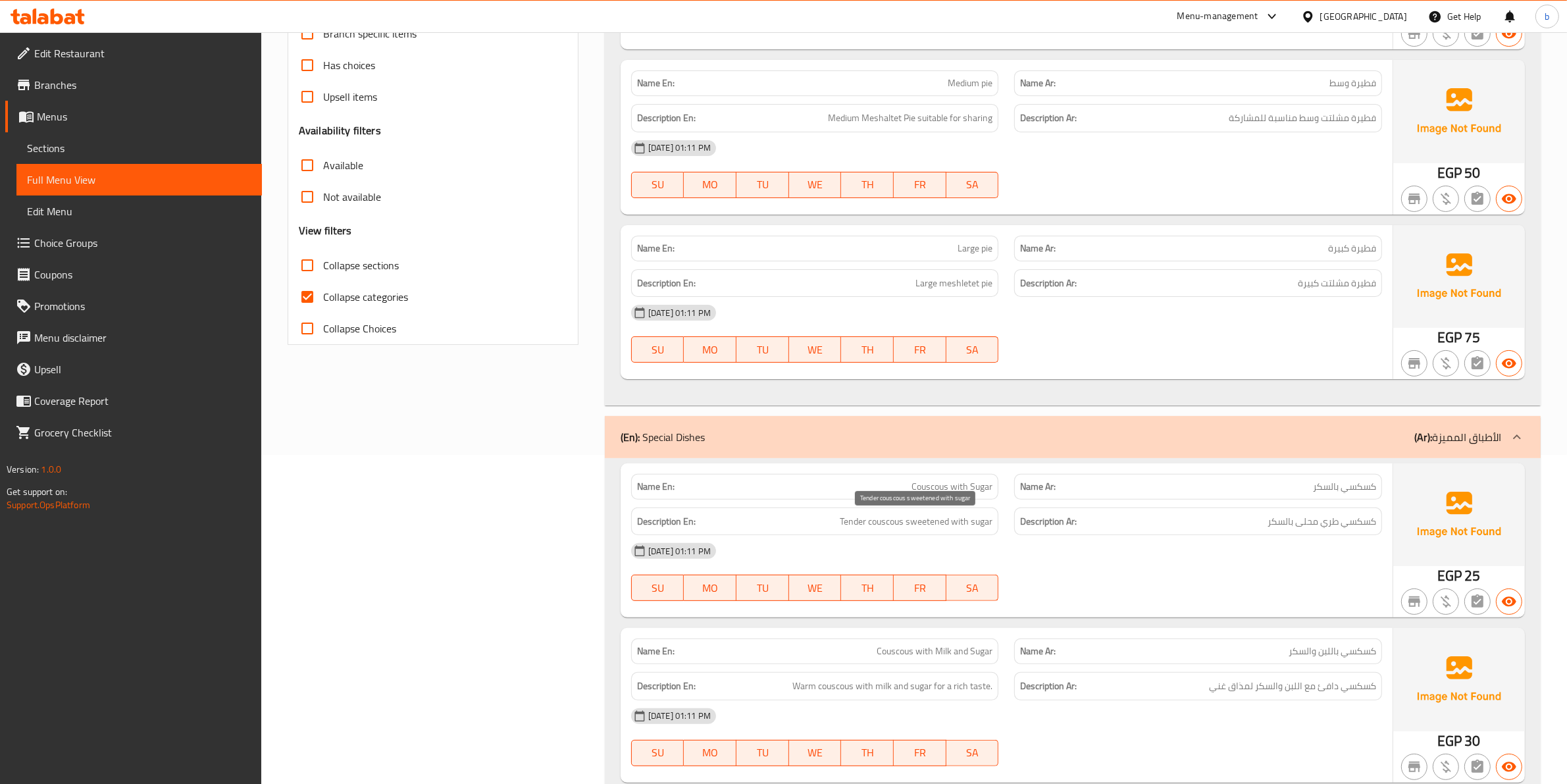
click at [853, 522] on span "Tender couscous sweetened with sugar" at bounding box center [916, 521] width 152 height 17
click at [1308, 518] on span "كسكسي طري محلى بالسكر" at bounding box center [1322, 521] width 109 height 17
click at [923, 527] on span "Tender couscous sweetened with sugar" at bounding box center [916, 521] width 152 height 17
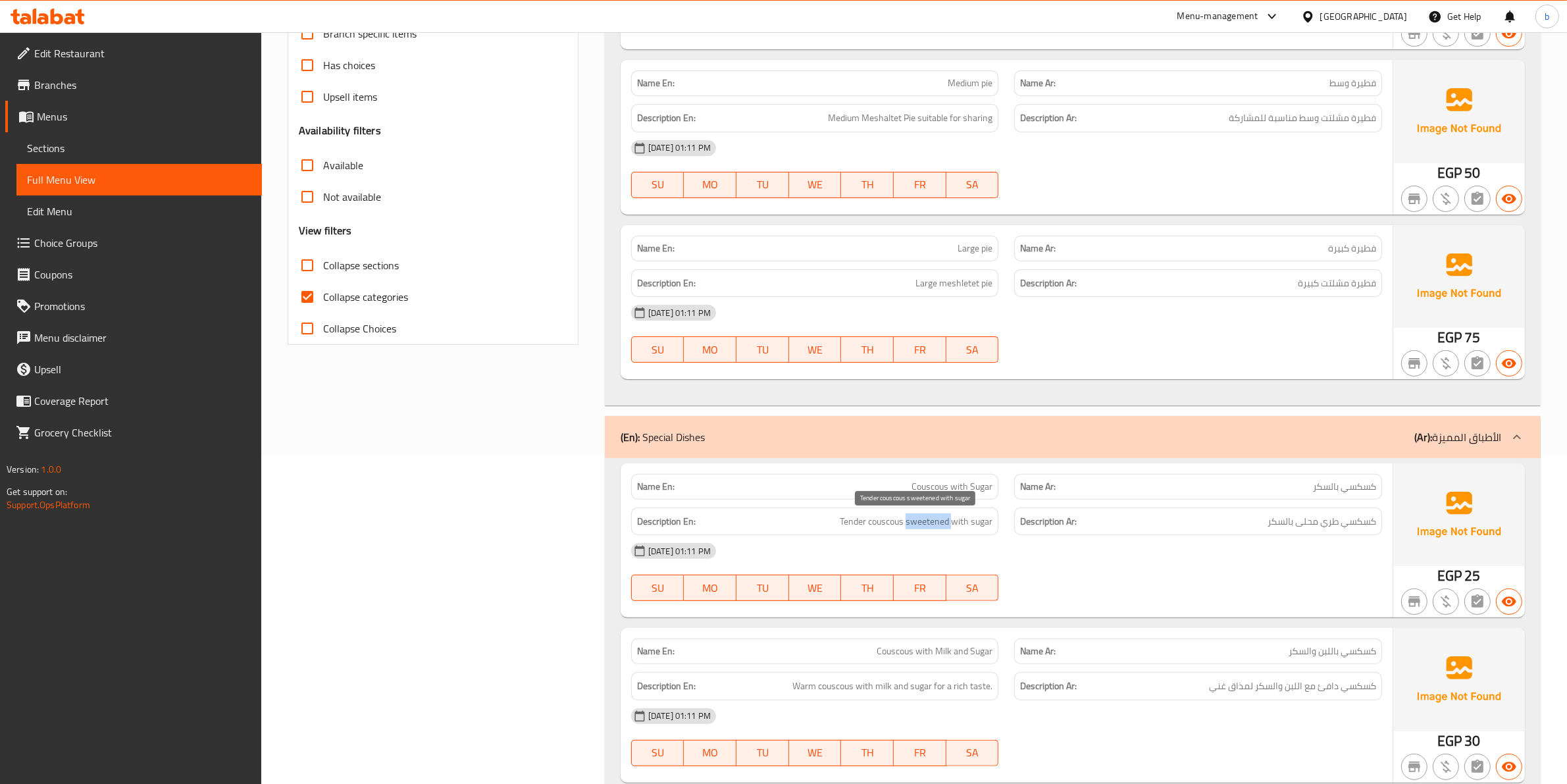
click at [923, 527] on span "Tender couscous sweetened with sugar" at bounding box center [916, 521] width 152 height 17
click at [1255, 522] on h6 "Description Ar: كسكسي طري محلى بالسكر" at bounding box center [1198, 521] width 356 height 17
click at [1264, 522] on h6 "Description Ar: كسكسي طري محلى بالسكر" at bounding box center [1198, 521] width 356 height 17
click at [1274, 521] on h6 "Description Ar: كسكسي طري محلى بالسكر" at bounding box center [1198, 521] width 356 height 17
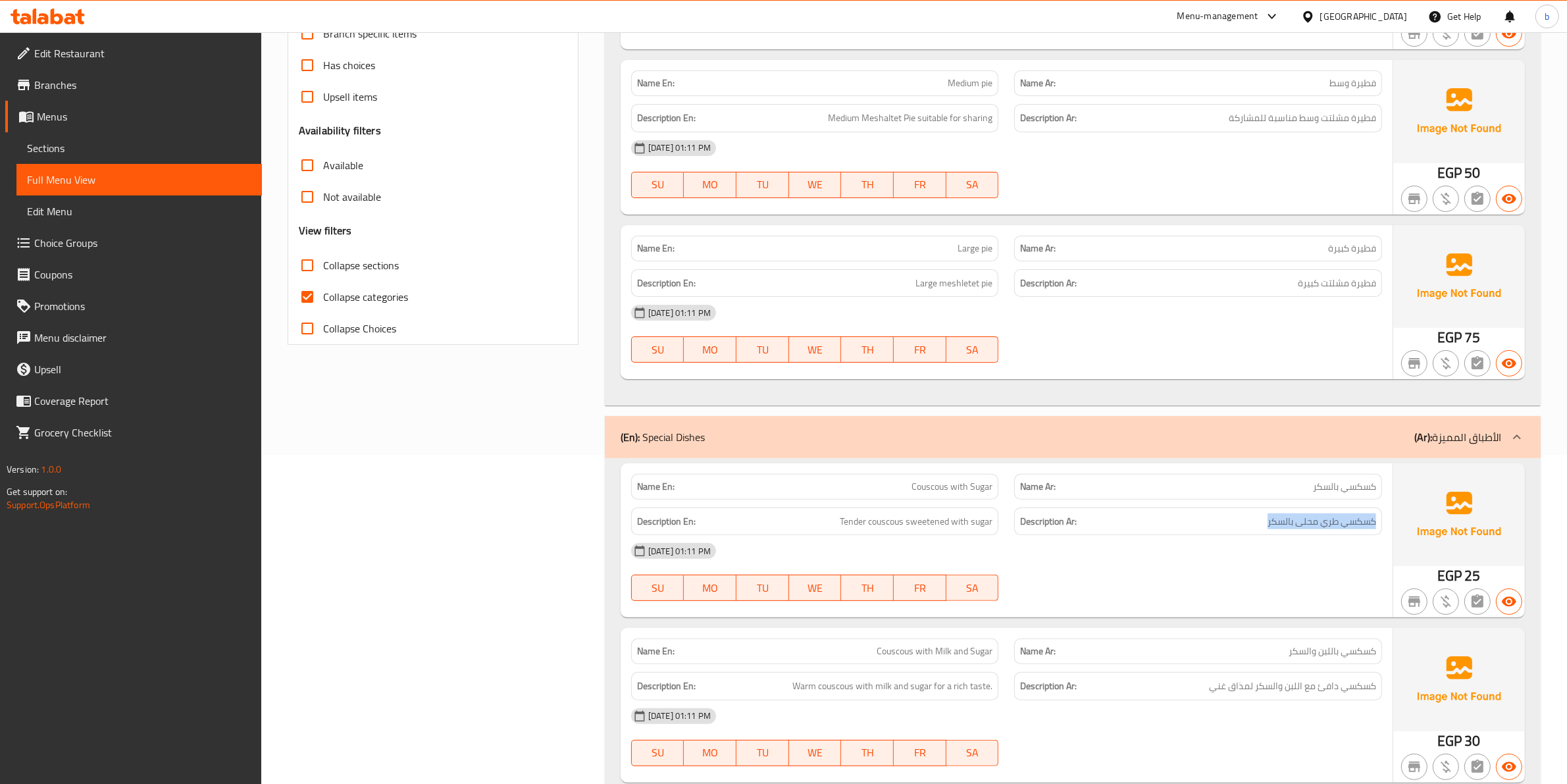
click at [1274, 521] on span "كسكسي طري محلى بالسكر" at bounding box center [1322, 521] width 109 height 17
click at [1276, 521] on span "كسكسي طري محلى بالسكر" at bounding box center [1322, 521] width 109 height 17
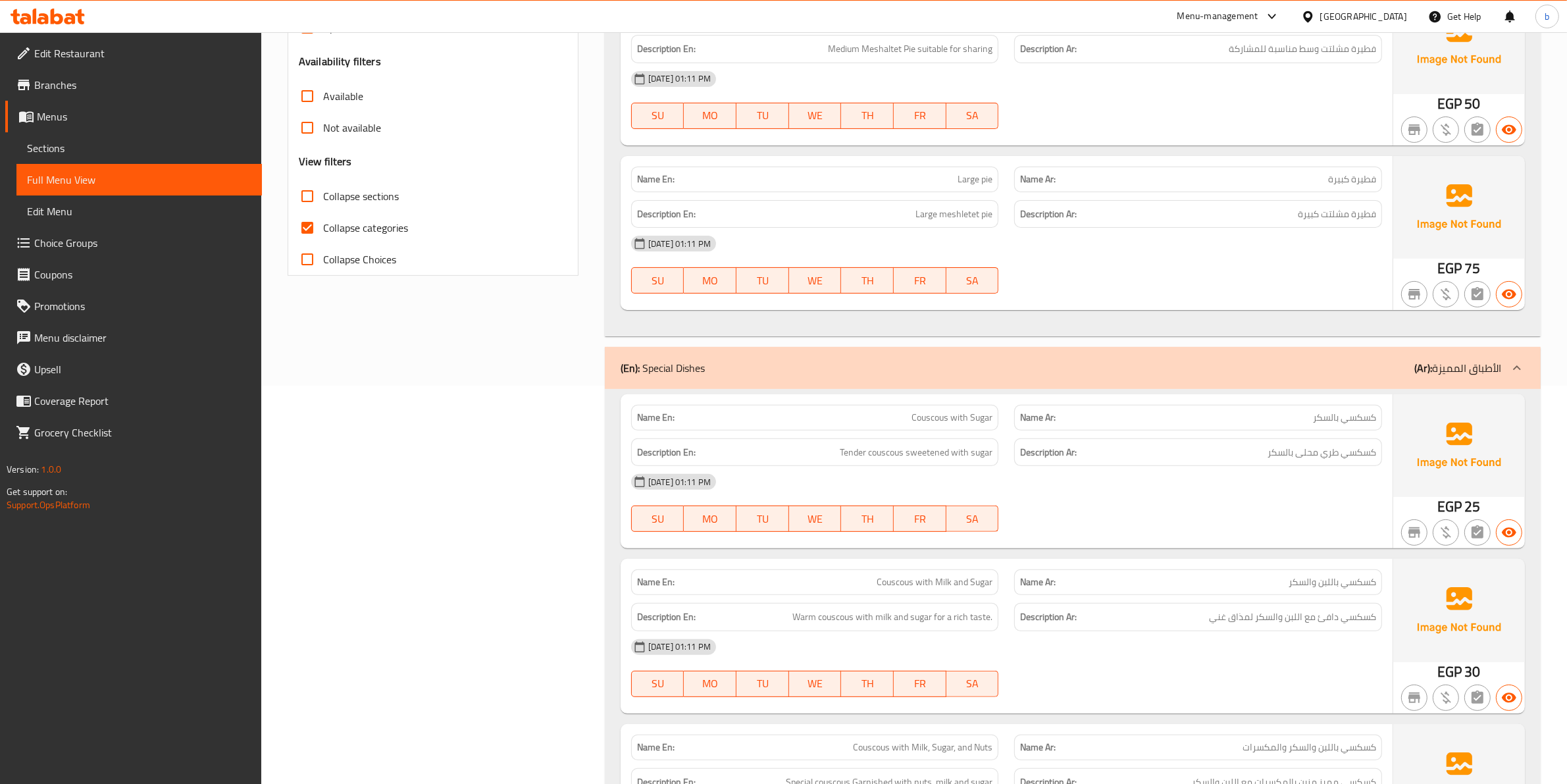
scroll to position [576, 0]
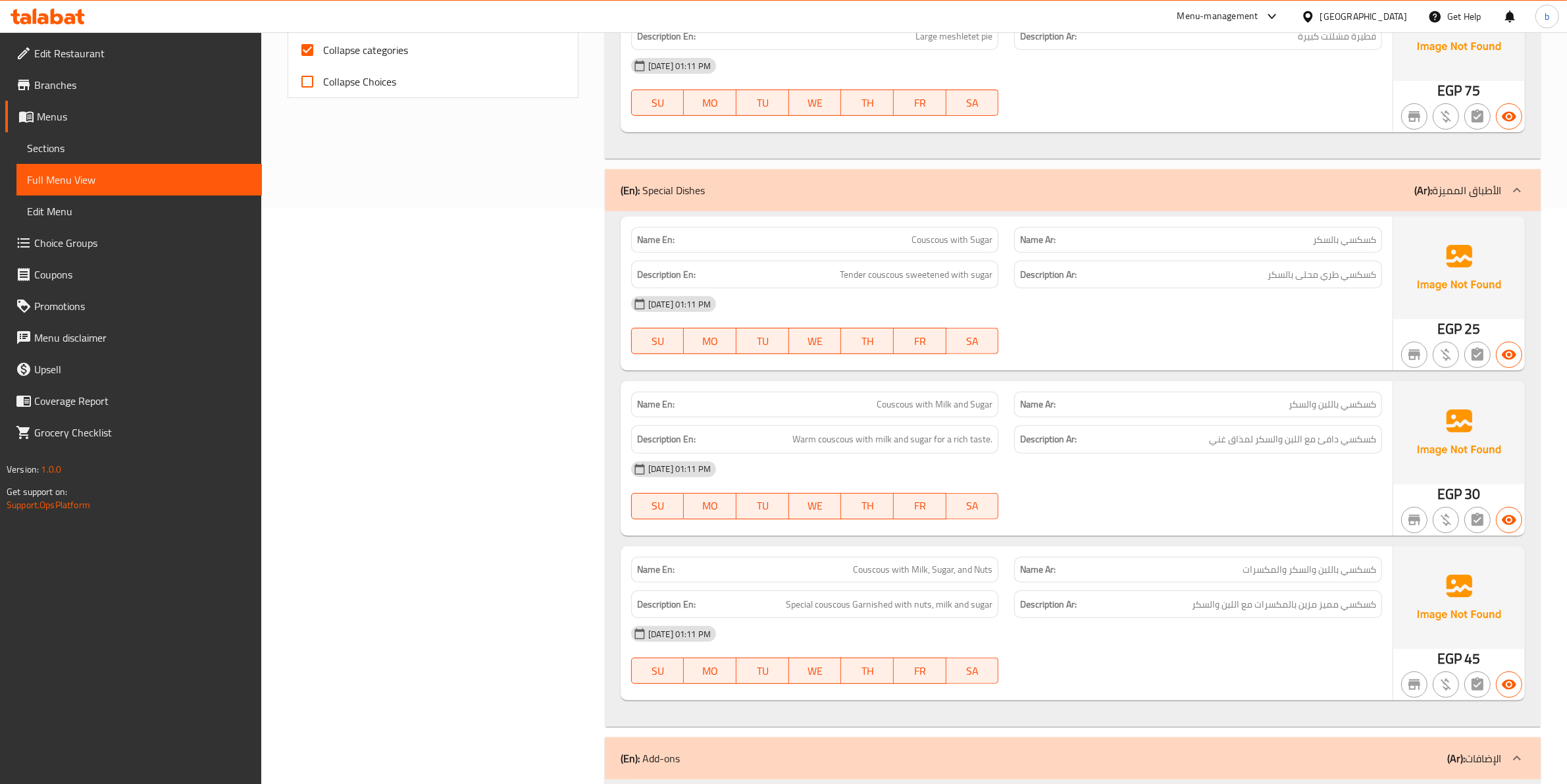
click at [1357, 400] on span "كسكسي باللبن والسكر" at bounding box center [1333, 404] width 87 height 13
click at [893, 405] on span "Couscous with Milk and Sugar" at bounding box center [935, 404] width 116 height 13
click at [1334, 405] on span "كسكسي باللبن والسكر" at bounding box center [1333, 404] width 87 height 13
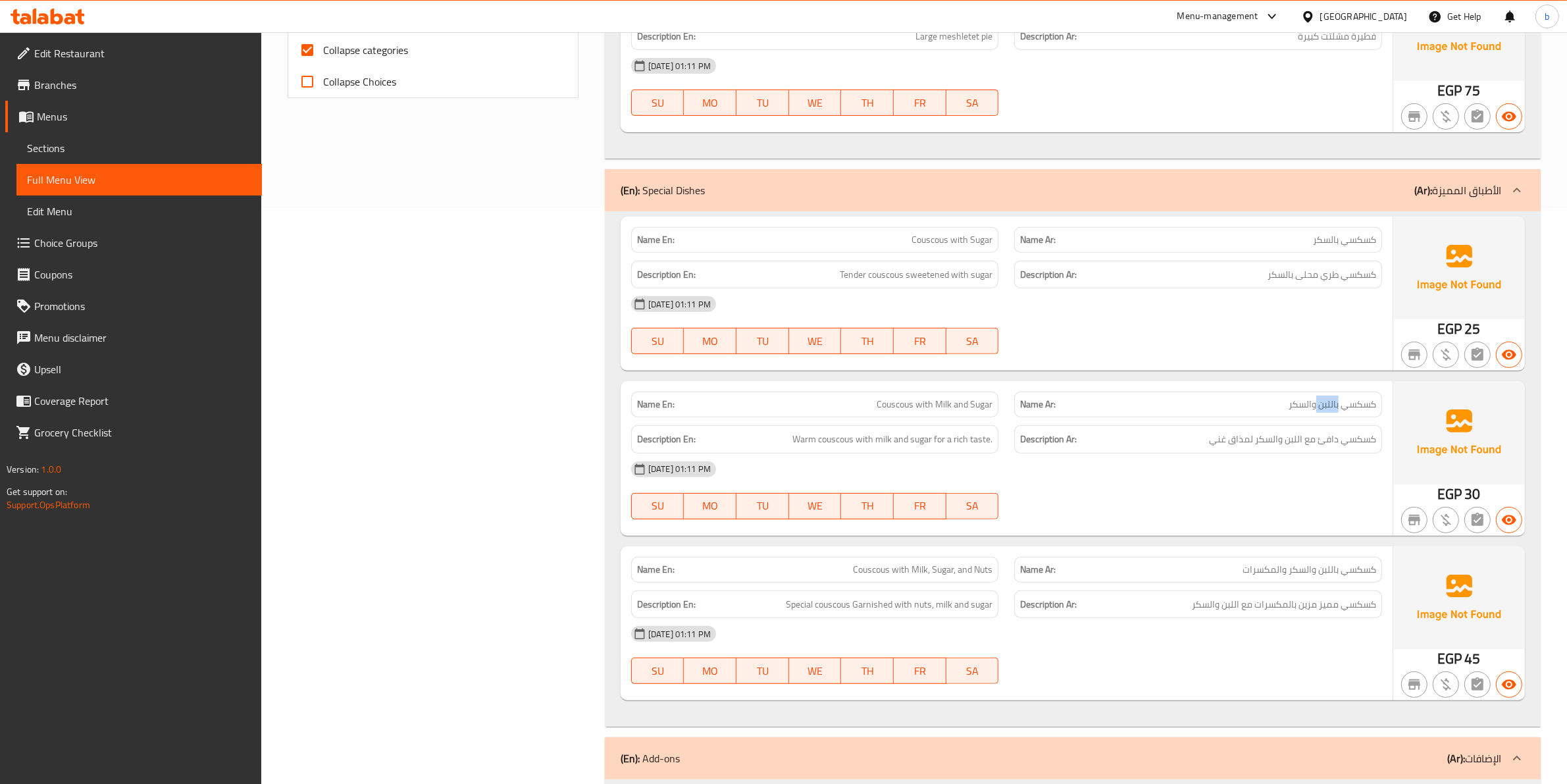
click at [1334, 405] on span "كسكسي باللبن والسكر" at bounding box center [1333, 404] width 87 height 13
click at [938, 405] on span "Couscous with Milk and Sugar" at bounding box center [935, 404] width 116 height 13
click at [1300, 402] on span "كسكسي باللبن والسكر" at bounding box center [1333, 404] width 87 height 13
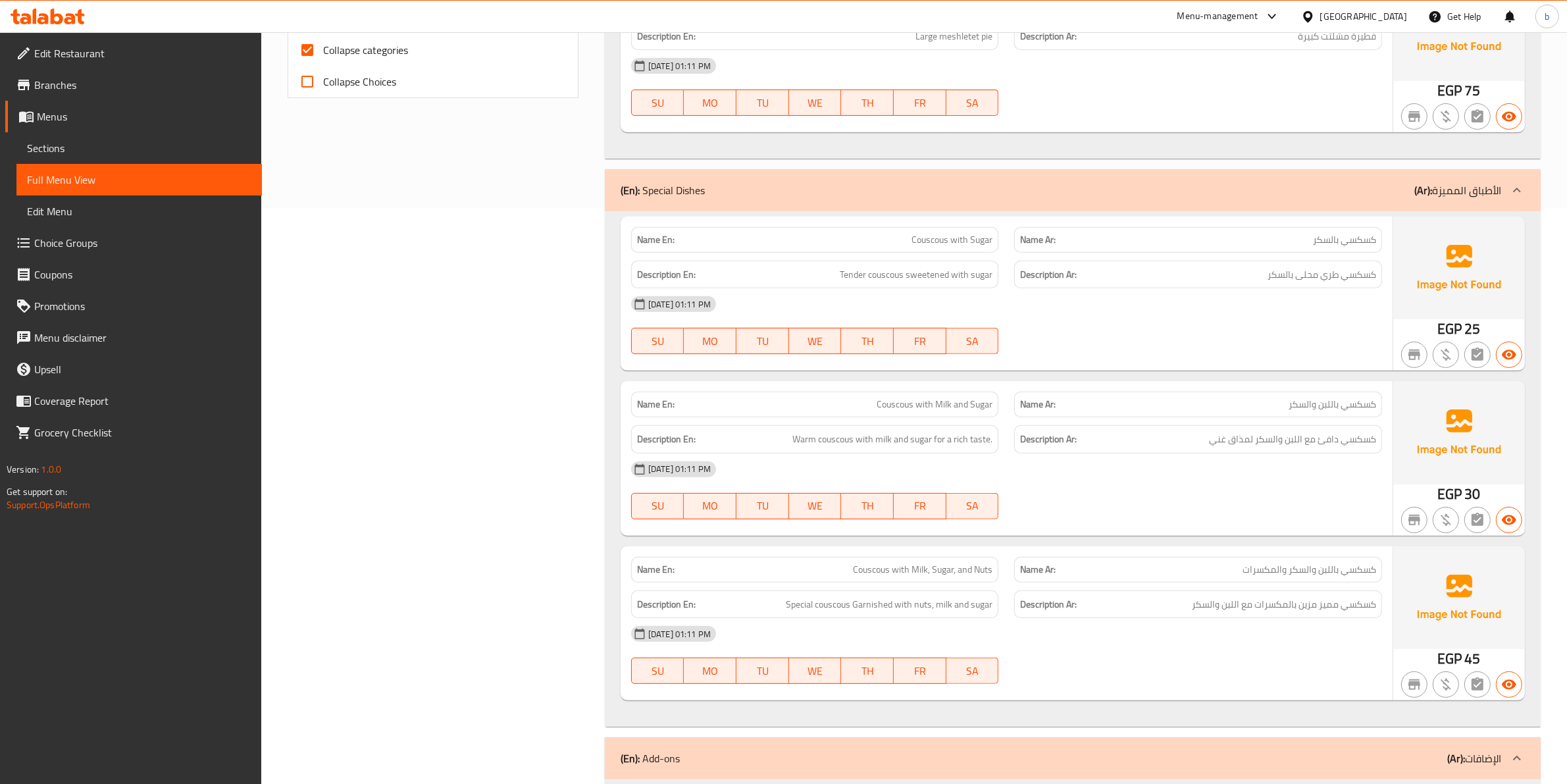
click at [985, 402] on span "Couscous with Milk and Sugar" at bounding box center [935, 404] width 116 height 13
click at [984, 405] on span "Couscous with Milk and Sugar" at bounding box center [935, 404] width 116 height 13
click at [1359, 448] on span "كسكسي دافئ مع اللبن والسكر لمذاق غني" at bounding box center [1292, 439] width 167 height 17
click at [834, 448] on span "Warm couscous with milk and sugar for a rich taste." at bounding box center [892, 439] width 200 height 17
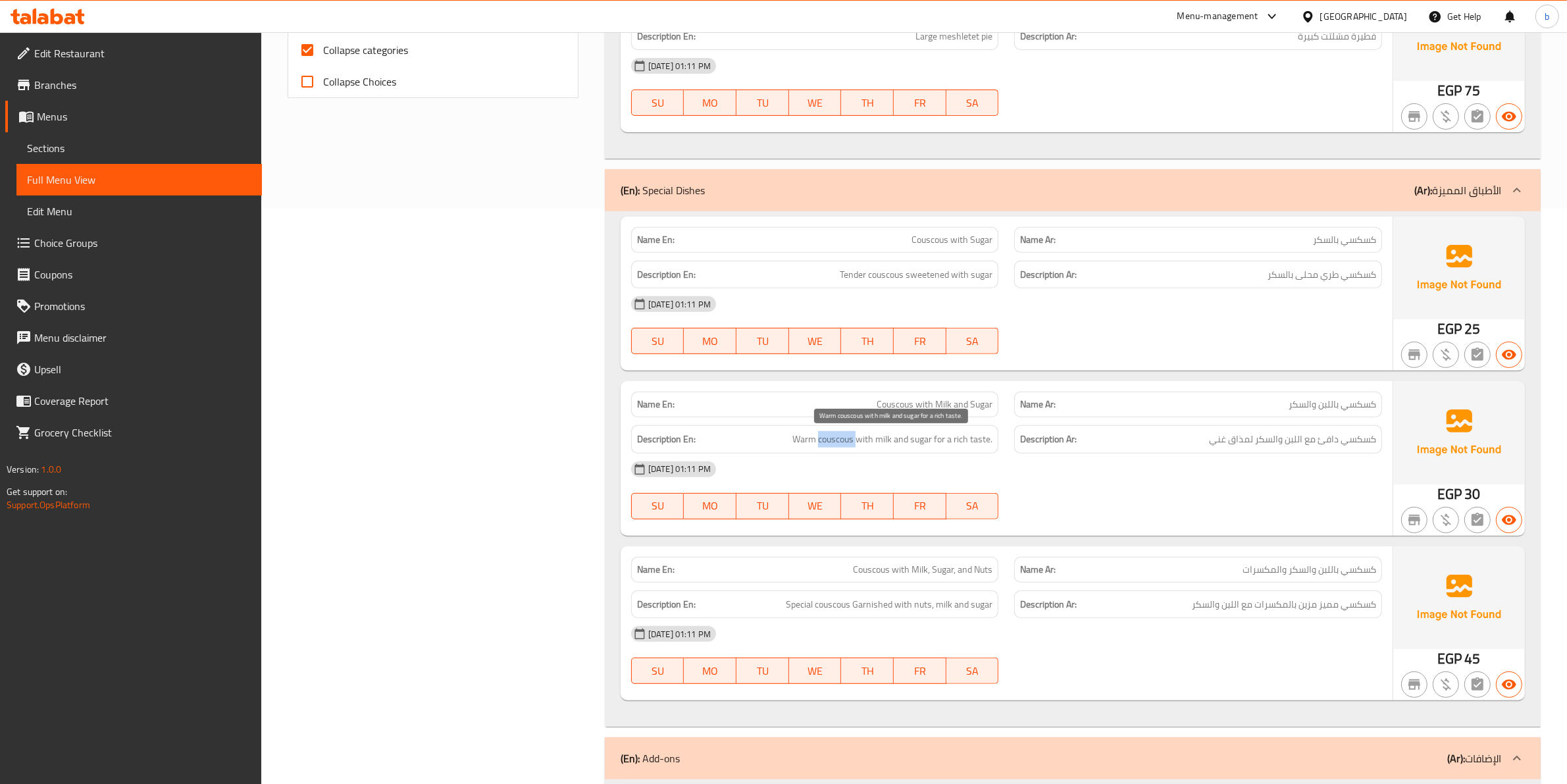
click at [834, 448] on span "Warm couscous with milk and sugar for a rich taste." at bounding box center [892, 439] width 200 height 17
click at [1335, 445] on span "كسكسي دافئ مع اللبن والسكر لمذاق غني" at bounding box center [1292, 439] width 167 height 17
click at [807, 443] on span "Warm couscous with milk and sugar for a rich taste." at bounding box center [892, 439] width 200 height 17
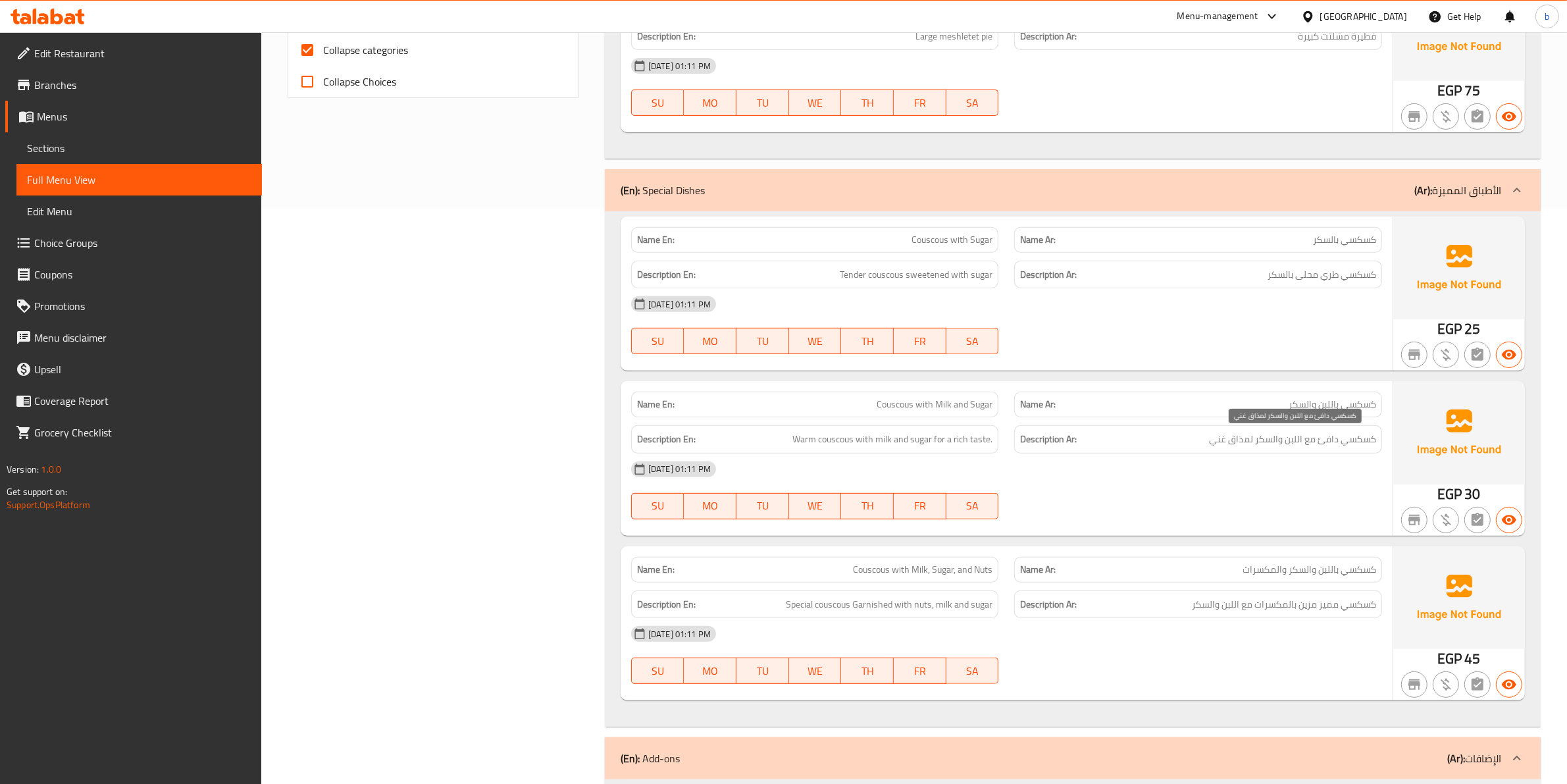
click at [1311, 448] on span "كسكسي دافئ مع اللبن والسكر لمذاق غني" at bounding box center [1292, 439] width 167 height 17
click at [862, 436] on span "Warm couscous with milk and sugar for a rich taste." at bounding box center [892, 439] width 200 height 17
click at [1292, 437] on span "كسكسي دافئ مع اللبن والسكر لمذاق غني" at bounding box center [1292, 439] width 167 height 17
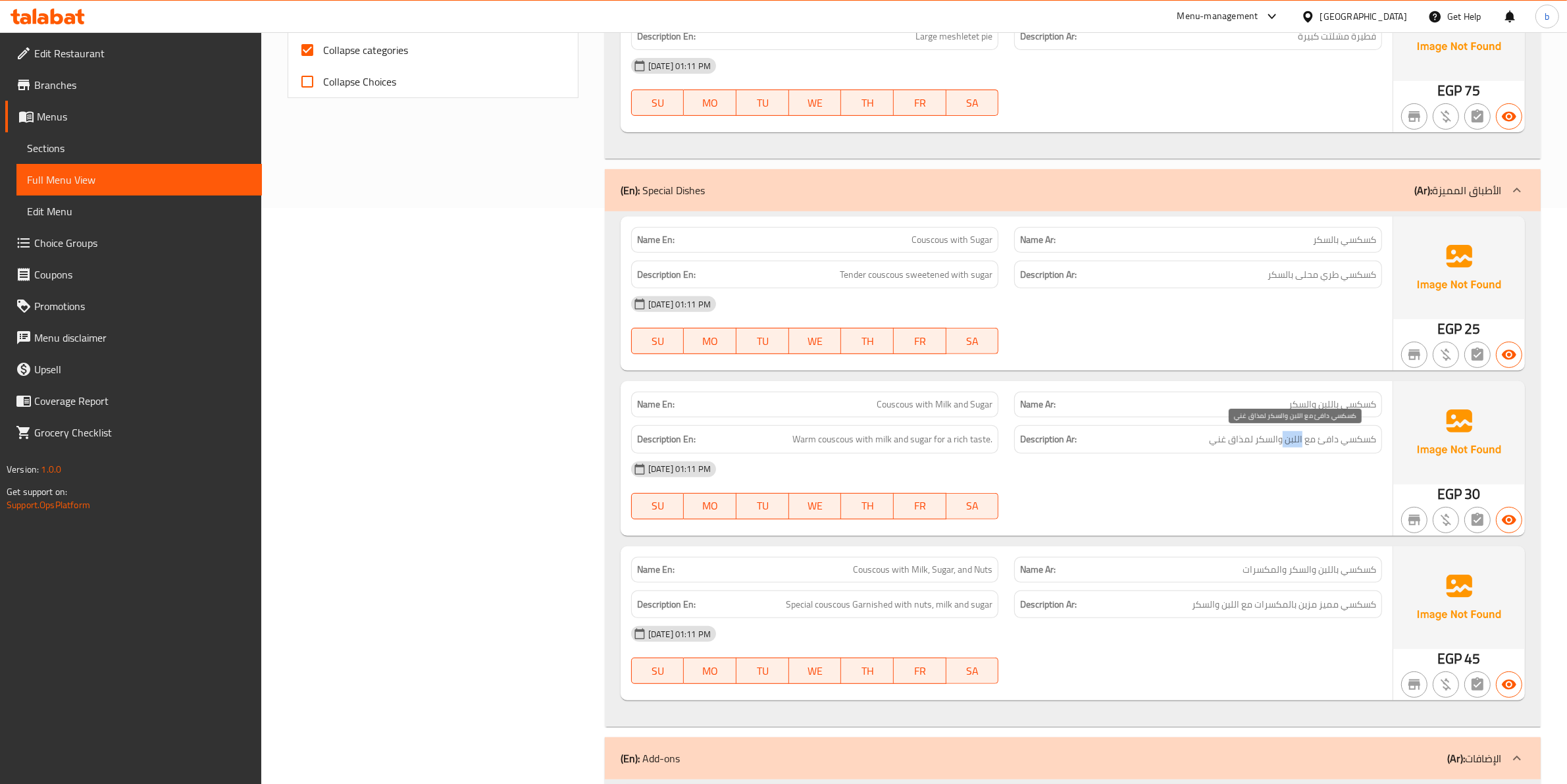
click at [1292, 437] on span "كسكسي دافئ مع اللبن والسكر لمذاق غني" at bounding box center [1292, 439] width 167 height 17
click at [884, 443] on span "Warm couscous with milk and sugar for a rich taste." at bounding box center [892, 439] width 200 height 17
click at [1292, 439] on span "كسكسي دافئ مع اللبن والسكر لمذاق غني" at bounding box center [1292, 439] width 167 height 17
click at [1268, 440] on span "كسكسي دافئ مع اللبن والسكر لمذاق غني" at bounding box center [1292, 439] width 167 height 17
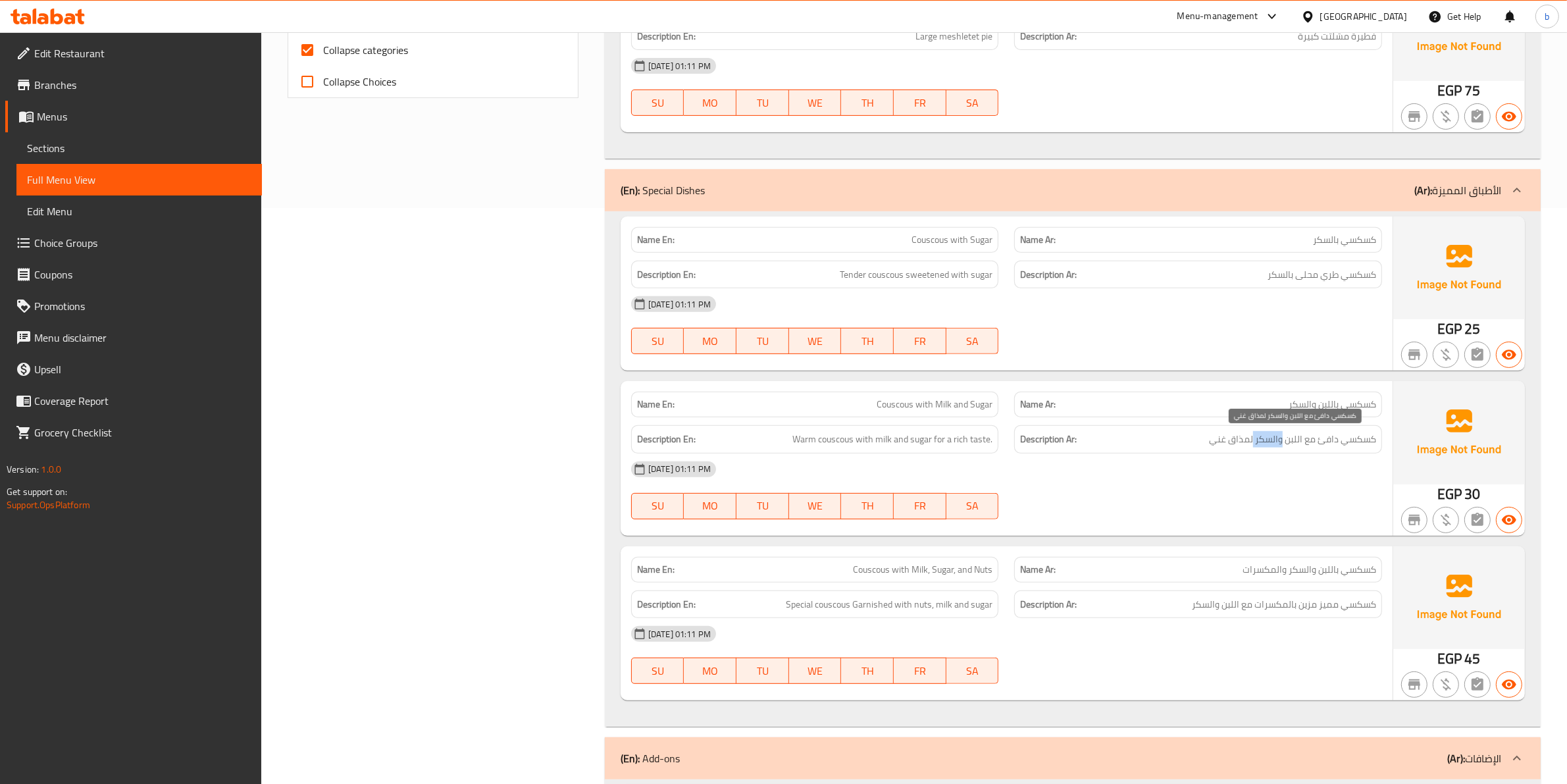
click at [1268, 440] on span "كسكسي دافئ مع اللبن والسكر لمذاق غني" at bounding box center [1292, 439] width 167 height 17
click at [914, 435] on span "Warm couscous with milk and sugar for a rich taste." at bounding box center [892, 439] width 200 height 17
click at [1244, 440] on span "كسكسي دافئ مع اللبن والسكر لمذاق غني" at bounding box center [1292, 439] width 167 height 17
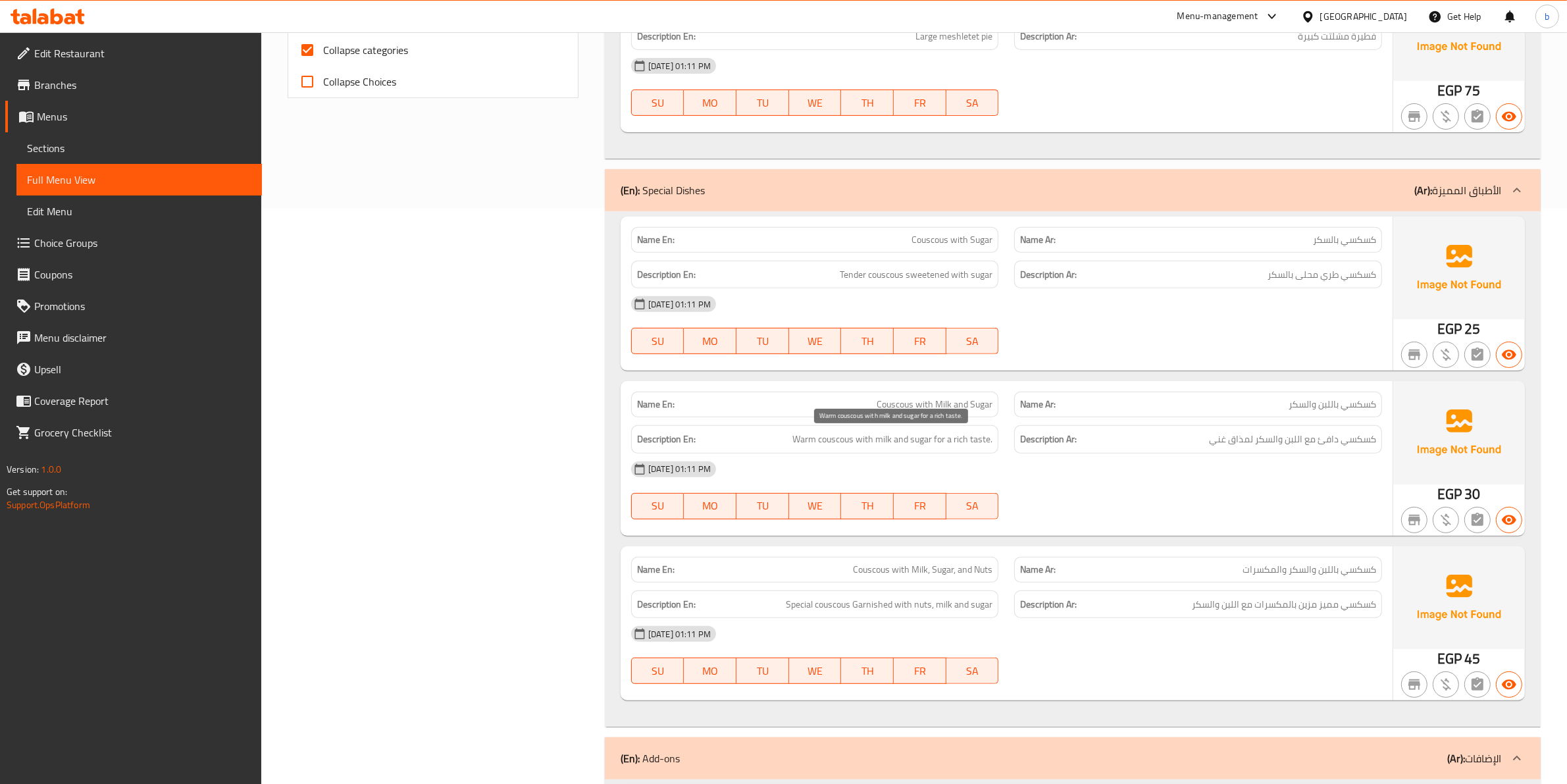
click at [956, 438] on span "Warm couscous with milk and sugar for a rich taste." at bounding box center [892, 439] width 200 height 17
click at [988, 438] on span "Warm couscous with milk and sugar for a rich taste." at bounding box center [892, 439] width 200 height 17
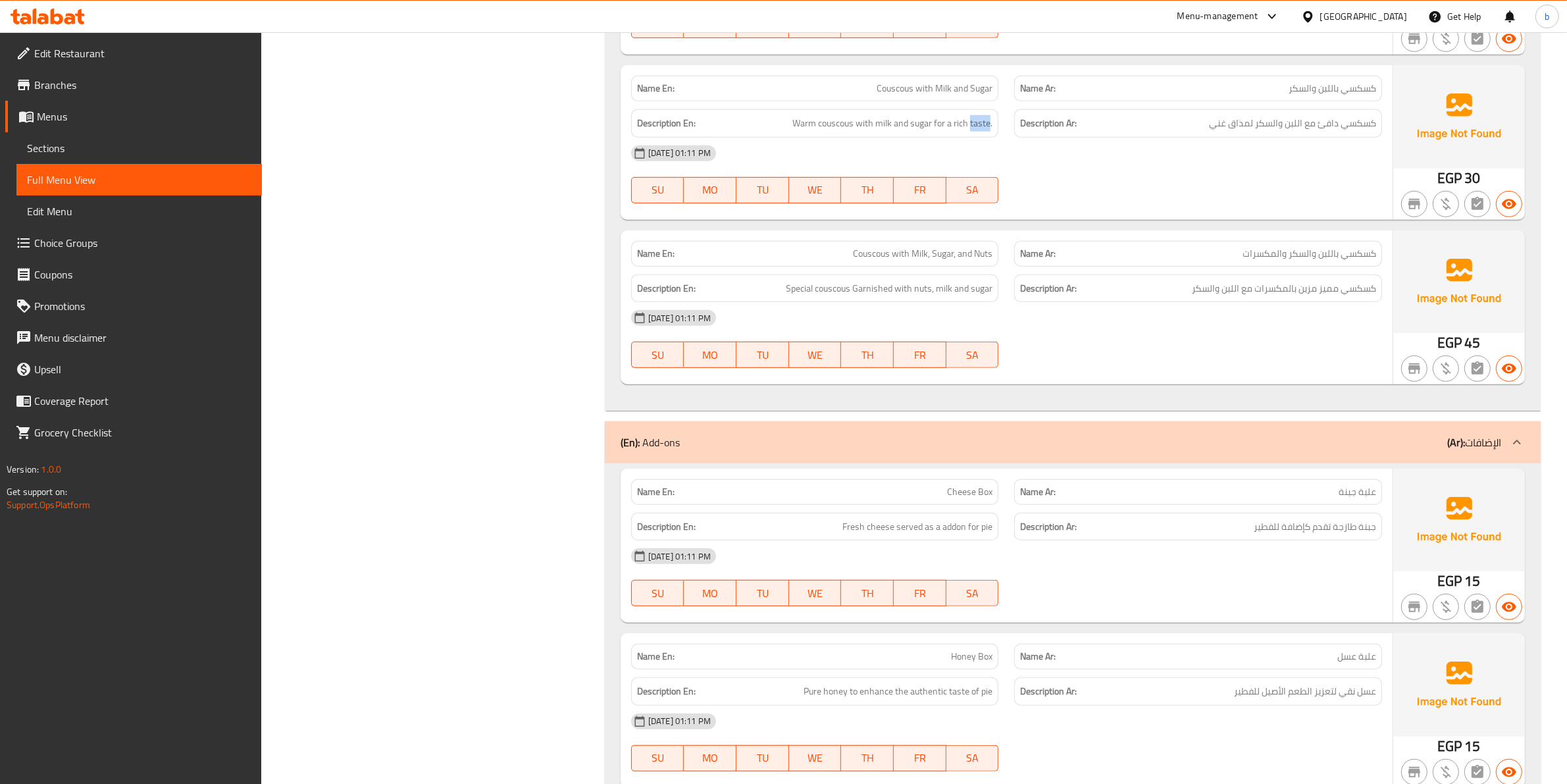
scroll to position [905, 0]
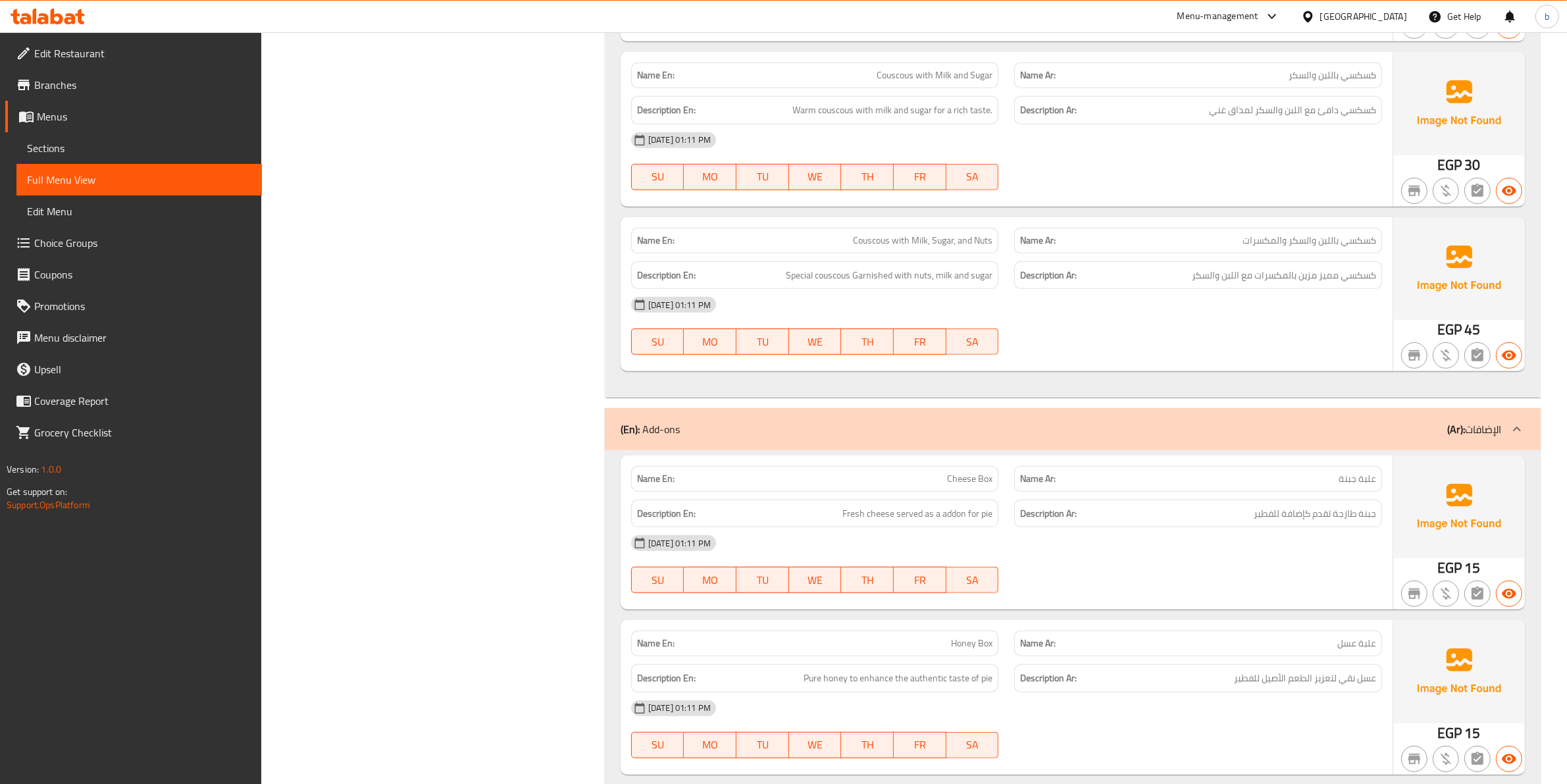
click at [1351, 244] on span "كسكسي باللبن والسكر والمكسرات" at bounding box center [1310, 240] width 133 height 13
click at [859, 236] on span "Couscous with Milk, Sugar, and Nuts" at bounding box center [923, 240] width 140 height 13
click at [1333, 233] on span "كسكسي باللبن والسكر والمكسرات" at bounding box center [1310, 240] width 133 height 13
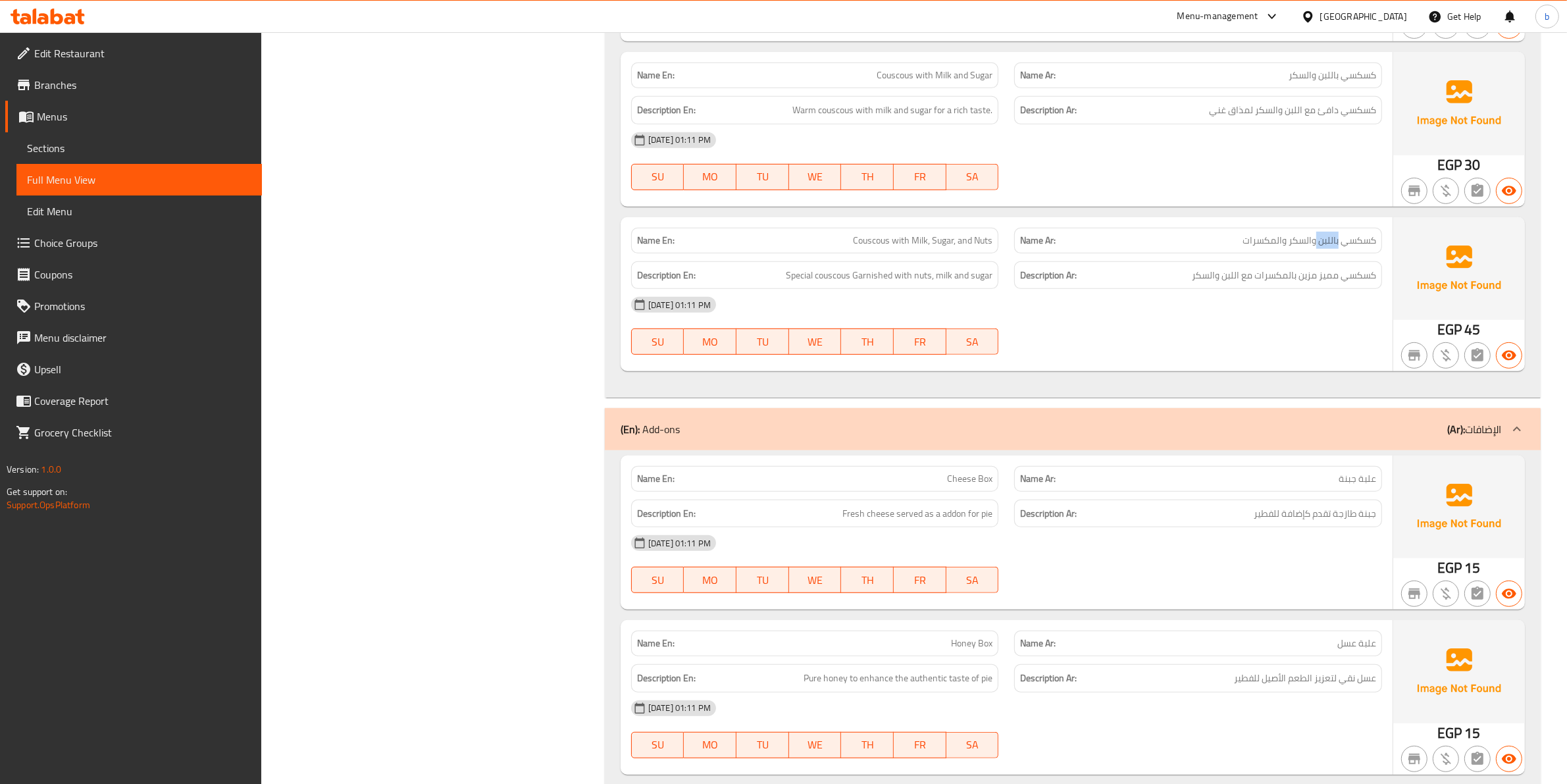
click at [1333, 233] on span "كسكسي باللبن والسكر والمكسرات" at bounding box center [1310, 240] width 133 height 13
click at [922, 242] on span "Couscous with Milk, Sugar, and Nuts" at bounding box center [923, 240] width 140 height 13
click at [1298, 240] on span "كسكسي باللبن والسكر والمكسرات" at bounding box center [1310, 240] width 133 height 13
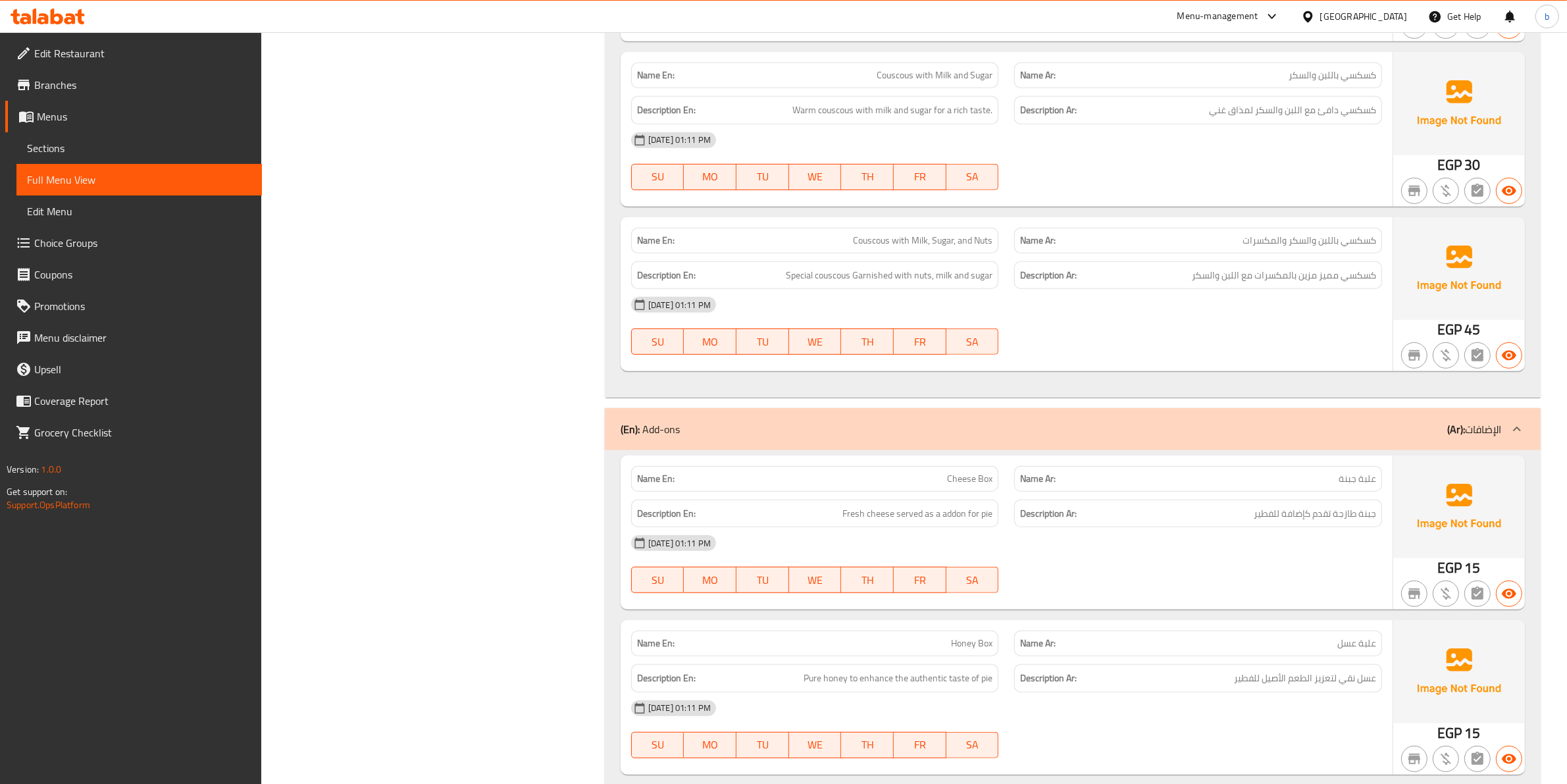
click at [1290, 241] on span "كسكسي باللبن والسكر والمكسرات" at bounding box center [1310, 240] width 133 height 13
click at [1293, 241] on span "كسكسي باللبن والسكر والمكسرات" at bounding box center [1310, 240] width 133 height 13
click at [1289, 242] on span "كسكسي باللبن والسكر والمكسرات" at bounding box center [1310, 240] width 133 height 13
click at [1304, 237] on span "كسكسي باللبن والسكر والمكسرات" at bounding box center [1310, 240] width 133 height 13
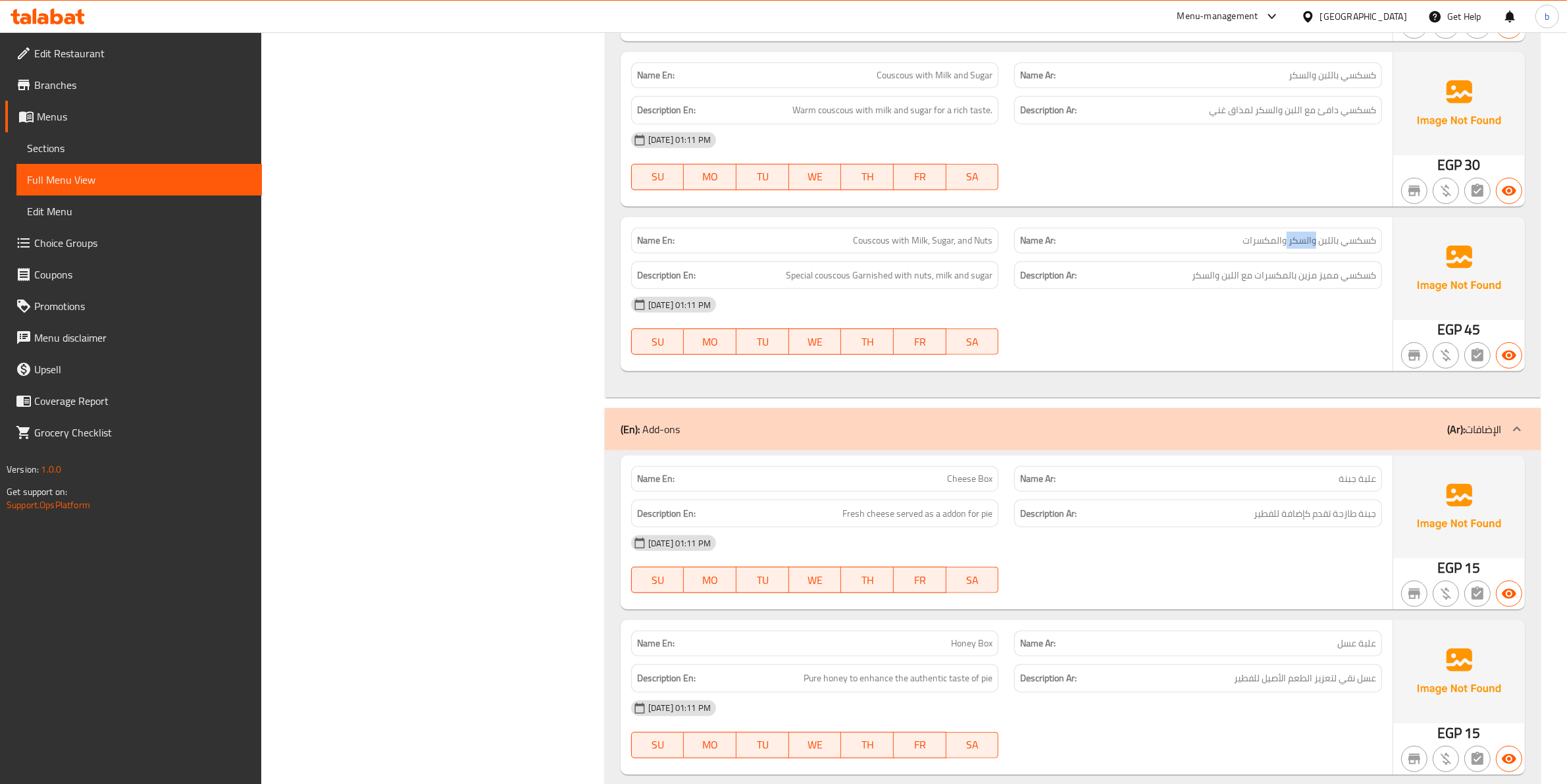
click at [1304, 237] on span "كسكسي باللبن والسكر والمكسرات" at bounding box center [1310, 240] width 133 height 13
click at [946, 241] on span "Couscous with Milk, Sugar, and Nuts" at bounding box center [923, 240] width 140 height 13
click at [1270, 229] on div "Name Ar: كسكسي باللبن والسكر والمكسرات" at bounding box center [1199, 240] width 368 height 25
click at [1267, 232] on div "Name Ar: كسكسي باللبن والسكر والمكسرات" at bounding box center [1199, 240] width 368 height 25
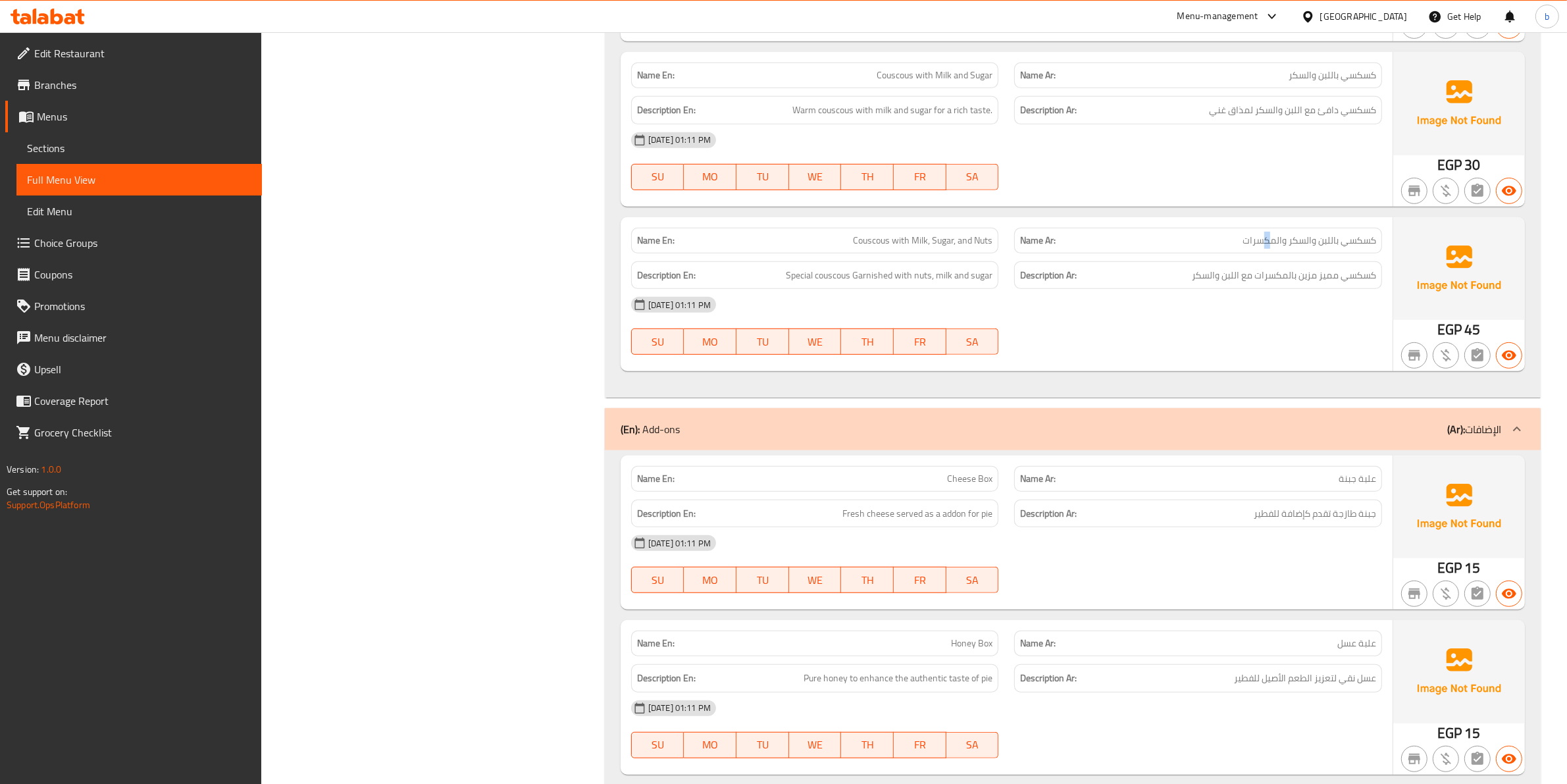
click at [1265, 237] on span "كسكسي باللبن والسكر والمكسرات" at bounding box center [1310, 240] width 133 height 13
click at [1351, 282] on span "كسكسي مميز مزين بالمكسرات مع اللبن والسكر" at bounding box center [1284, 275] width 184 height 17
click at [1353, 282] on span "كسكسي مميز مزين بالمكسرات مع اللبن والسكر" at bounding box center [1284, 275] width 184 height 17
click at [834, 271] on span "Special couscous Garnished with nuts, milk and sugar" at bounding box center [889, 275] width 206 height 17
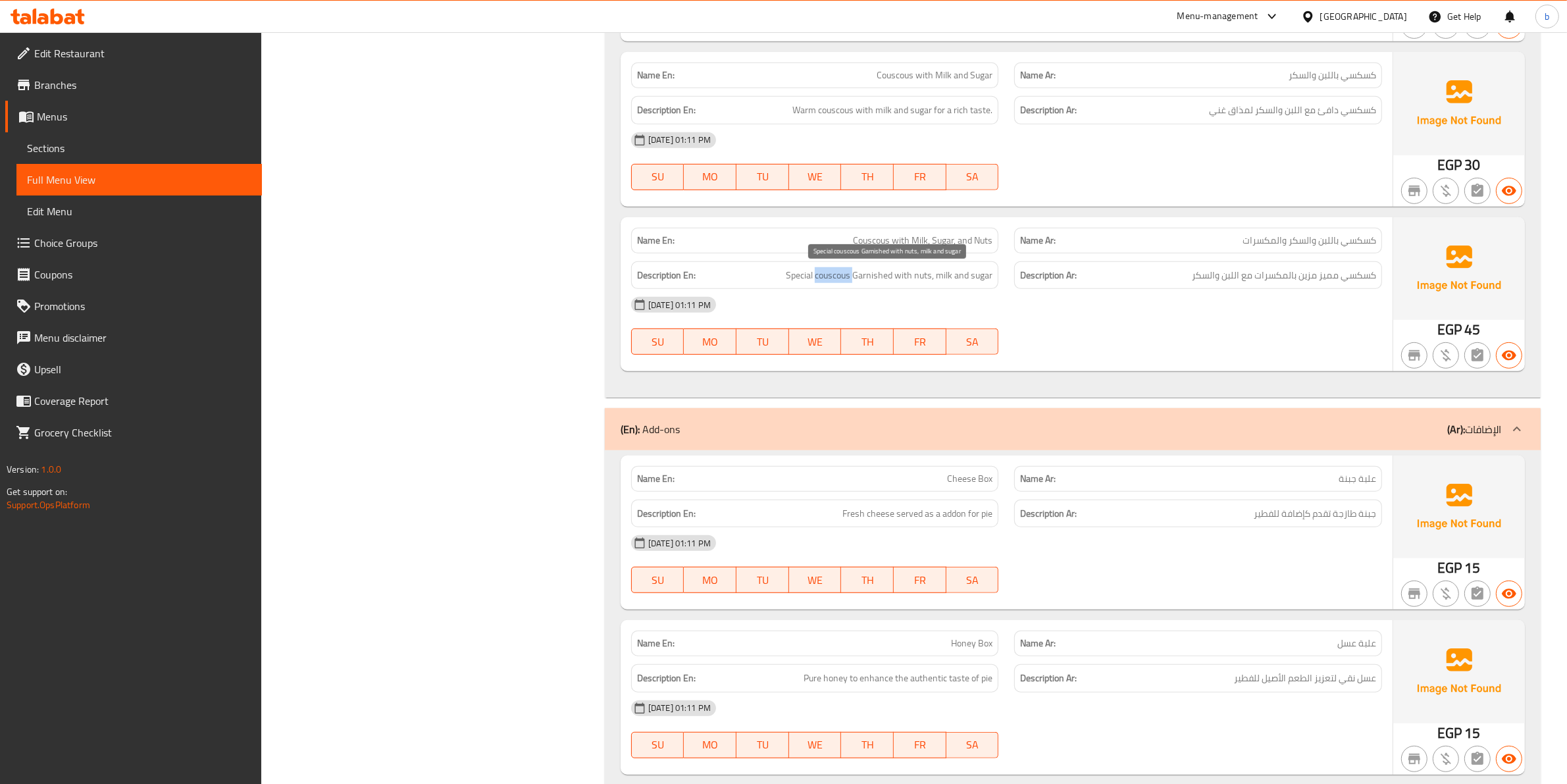
click at [834, 271] on span "Special couscous Garnished with nuts, milk and sugar" at bounding box center [889, 275] width 206 height 17
click at [1326, 275] on span "كسكسي مميز مزين بالمكسرات مع اللبن والسكر" at bounding box center [1284, 275] width 184 height 17
click at [799, 276] on span "Special couscous Garnished with nuts, milk and sugar" at bounding box center [889, 275] width 206 height 17
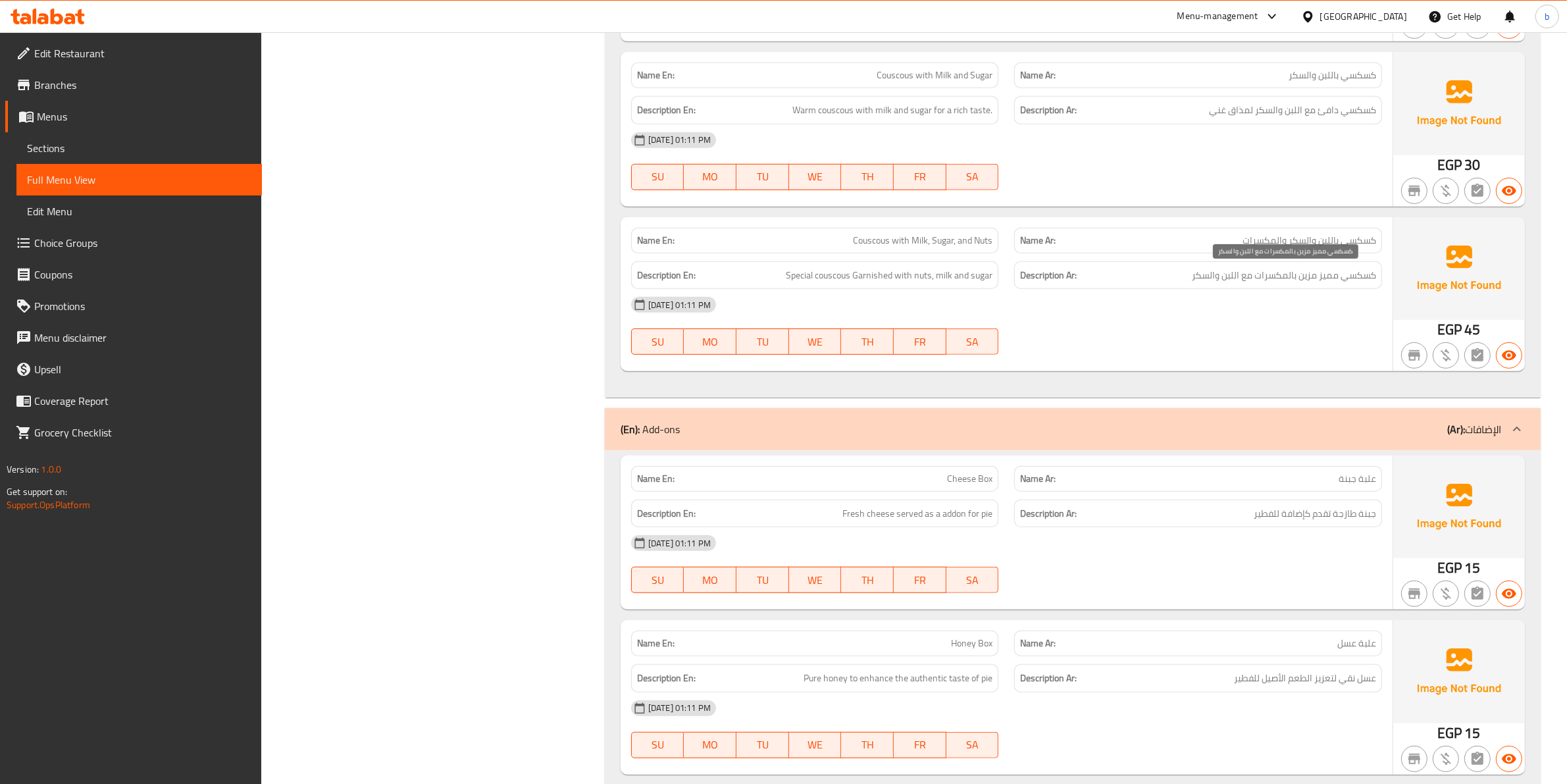
click at [1301, 276] on span "كسكسي مميز مزين بالمكسرات مع اللبن والسكر" at bounding box center [1284, 275] width 184 height 17
click at [1308, 275] on span "كسكسي مميز مزين بالمكسرات مع اللبن والسكر" at bounding box center [1284, 275] width 184 height 17
click at [880, 279] on span "Special couscous Garnished with nuts, milk and sugar" at bounding box center [889, 275] width 206 height 17
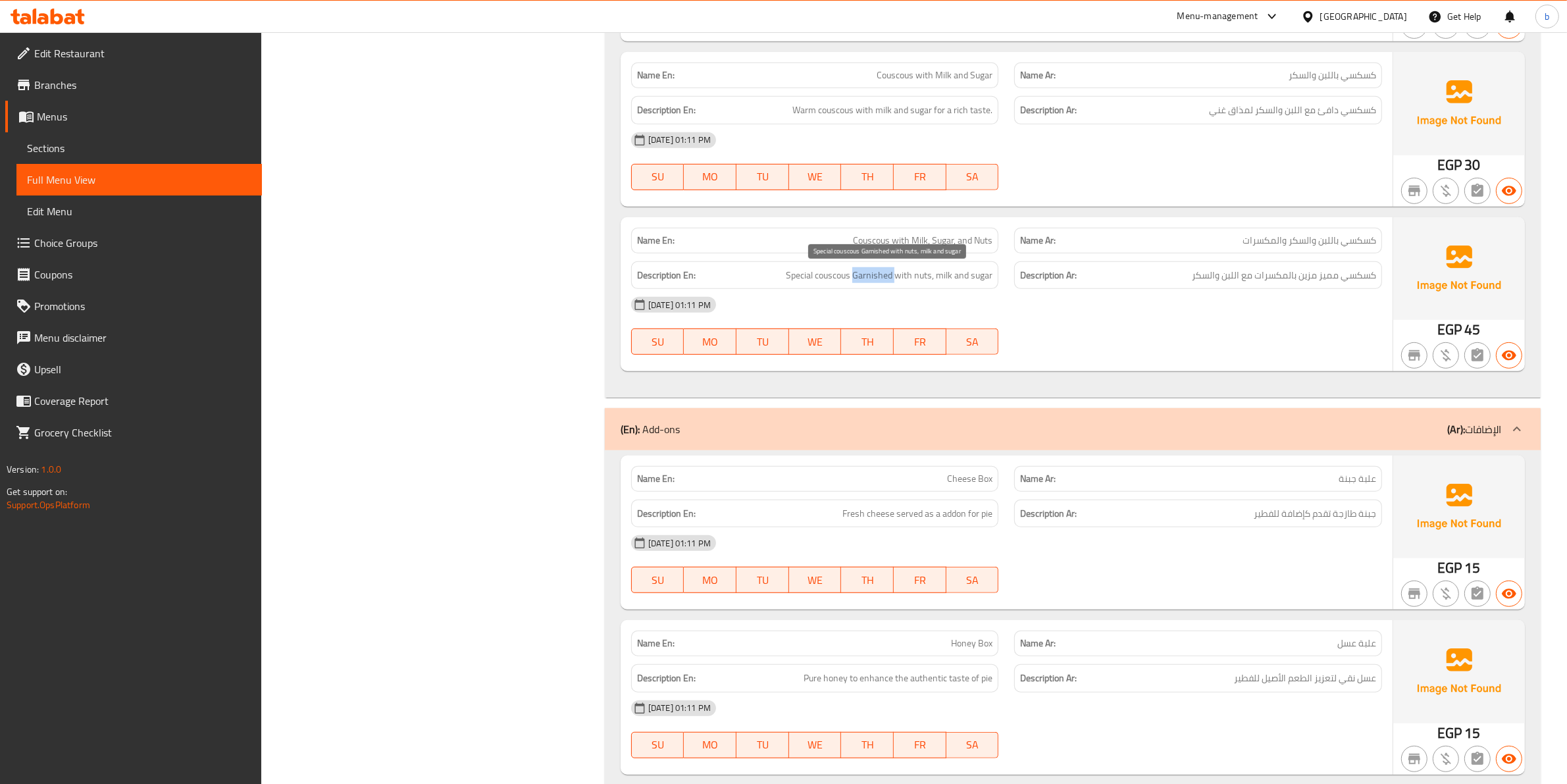
click at [880, 279] on span "Special couscous Garnished with nuts, milk and sugar" at bounding box center [889, 275] width 206 height 17
click at [1261, 274] on span "كسكسي مميز مزين بالمكسرات مع اللبن والسكر" at bounding box center [1284, 275] width 184 height 17
click at [910, 278] on span "Special couscous Garnished with nuts, milk and sugar" at bounding box center [889, 275] width 206 height 17
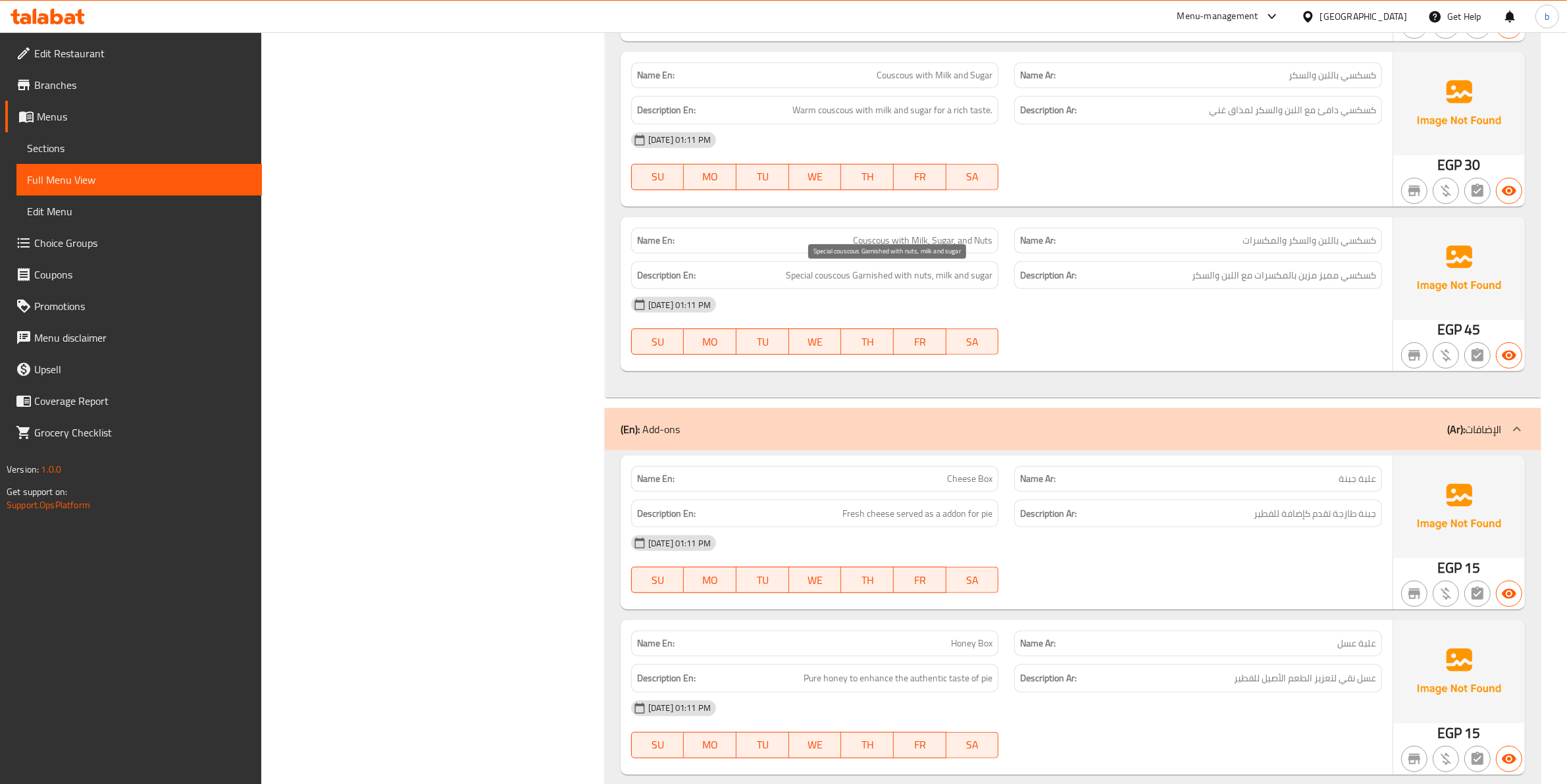
click at [918, 280] on span "Special couscous Garnished with nuts, milk and sugar" at bounding box center [889, 275] width 206 height 17
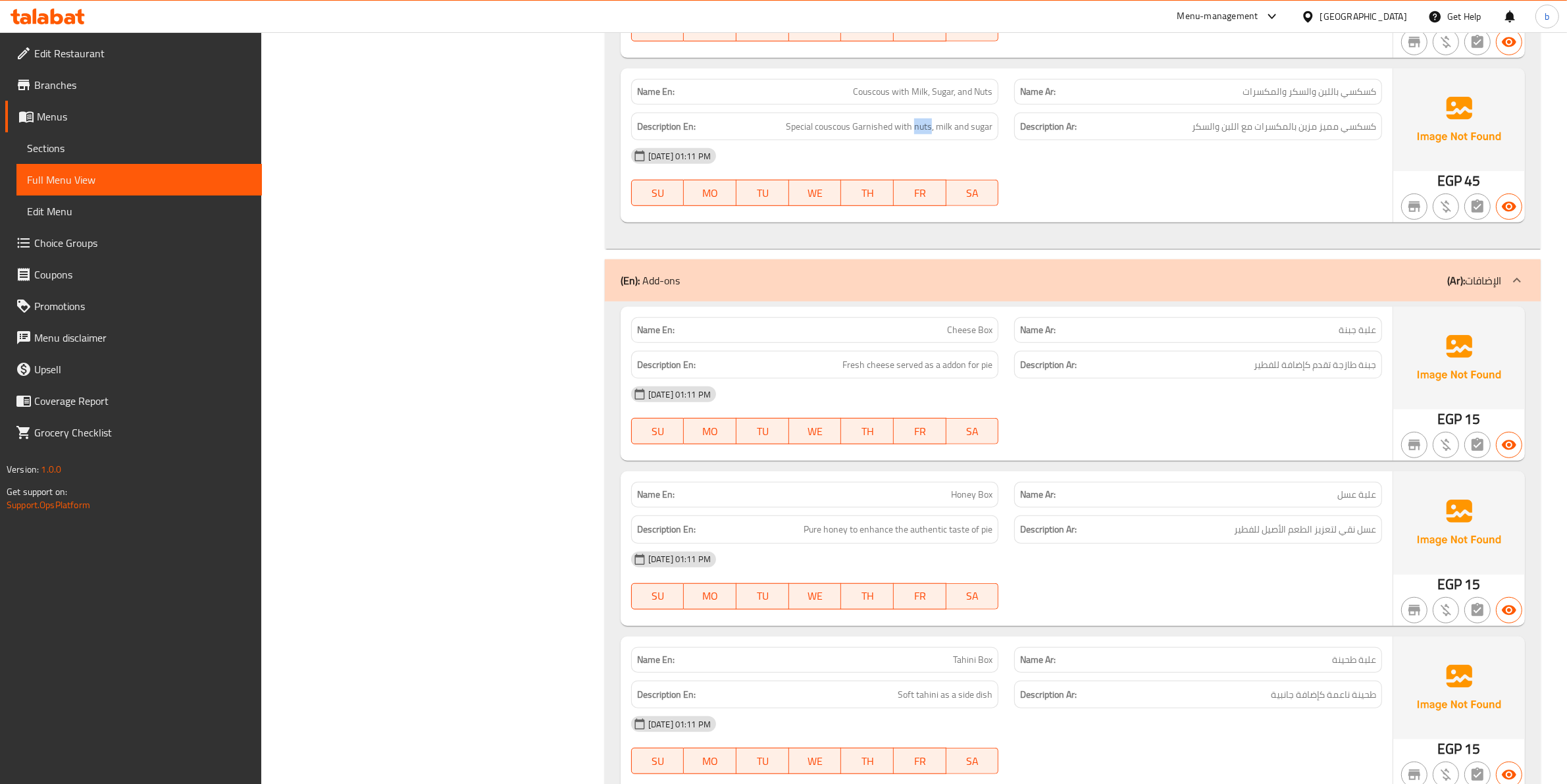
scroll to position [1151, 0]
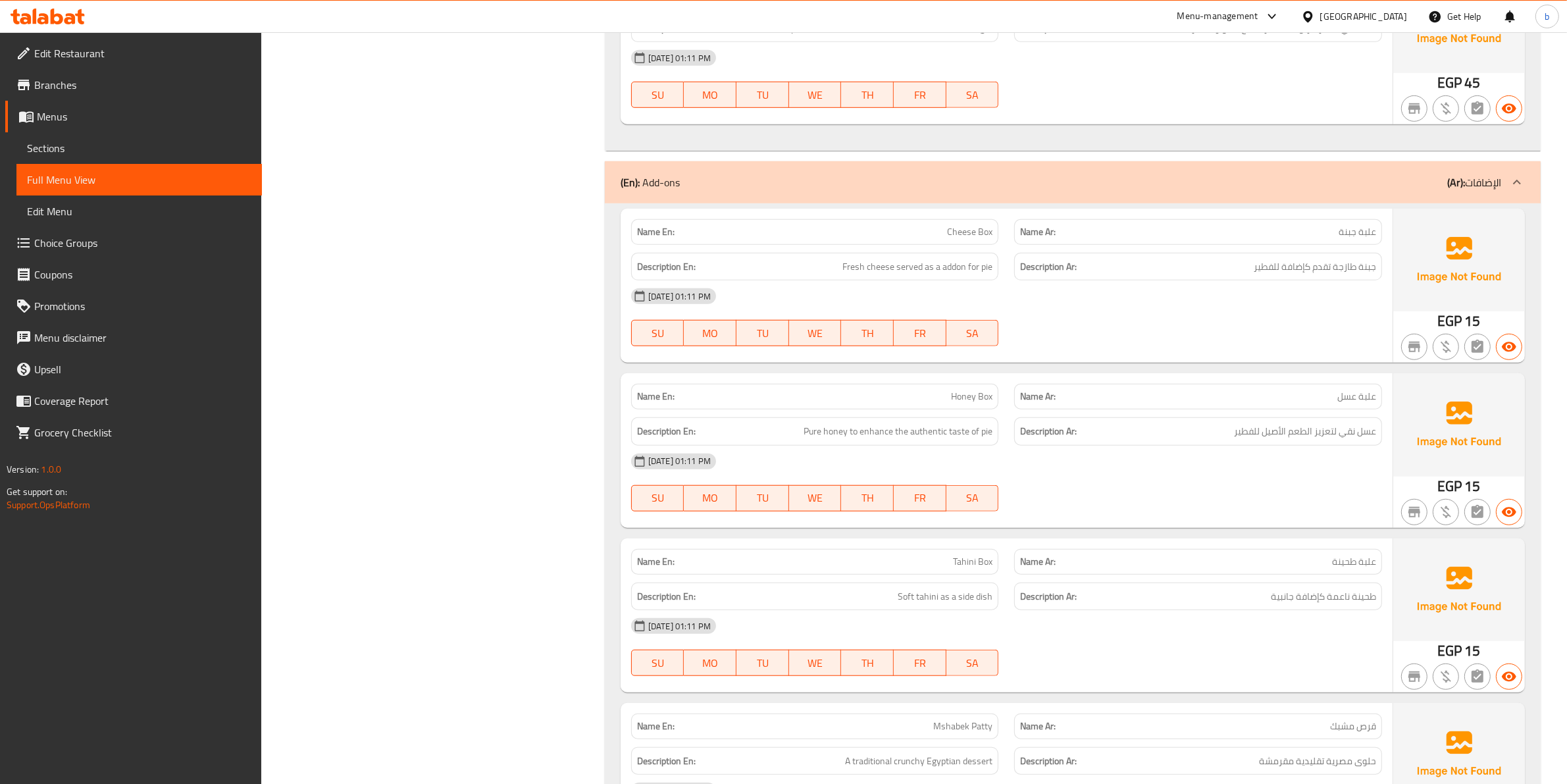
click at [1364, 225] on span "علبة جبنة" at bounding box center [1357, 232] width 37 height 13
click at [952, 225] on span "Cheese Box" at bounding box center [969, 232] width 45 height 13
click at [1361, 265] on span "جبنة طازجة تقدم كإضافة للفطير" at bounding box center [1315, 267] width 122 height 17
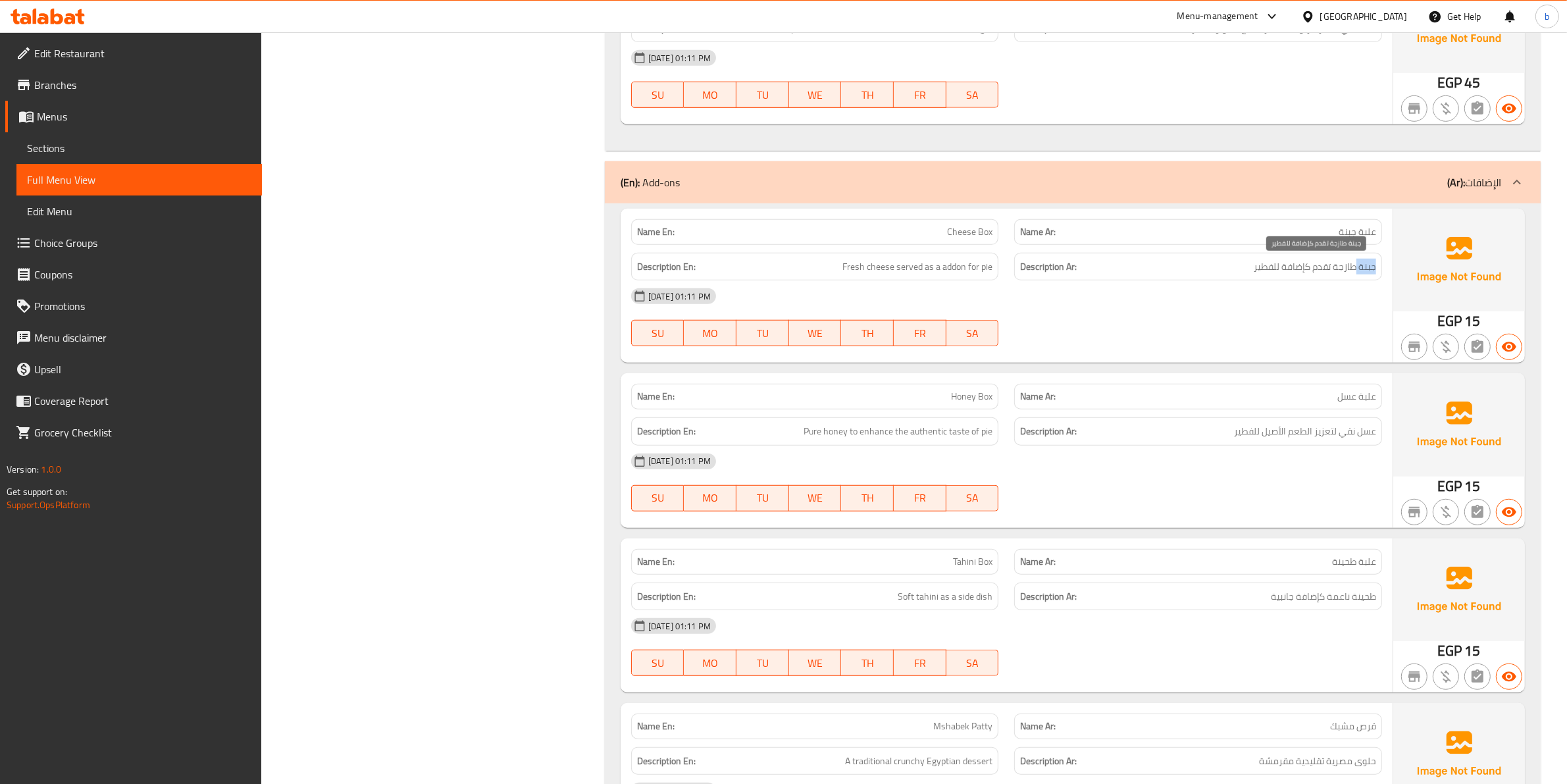
click at [1361, 265] on span "جبنة طازجة تقدم كإضافة للفطير" at bounding box center [1315, 267] width 122 height 17
click at [885, 271] on span "Fresh cheese served as a addon for pie" at bounding box center [917, 267] width 150 height 17
click at [1335, 267] on span "جبنة طازجة تقدم كإضافة للفطير" at bounding box center [1315, 267] width 122 height 17
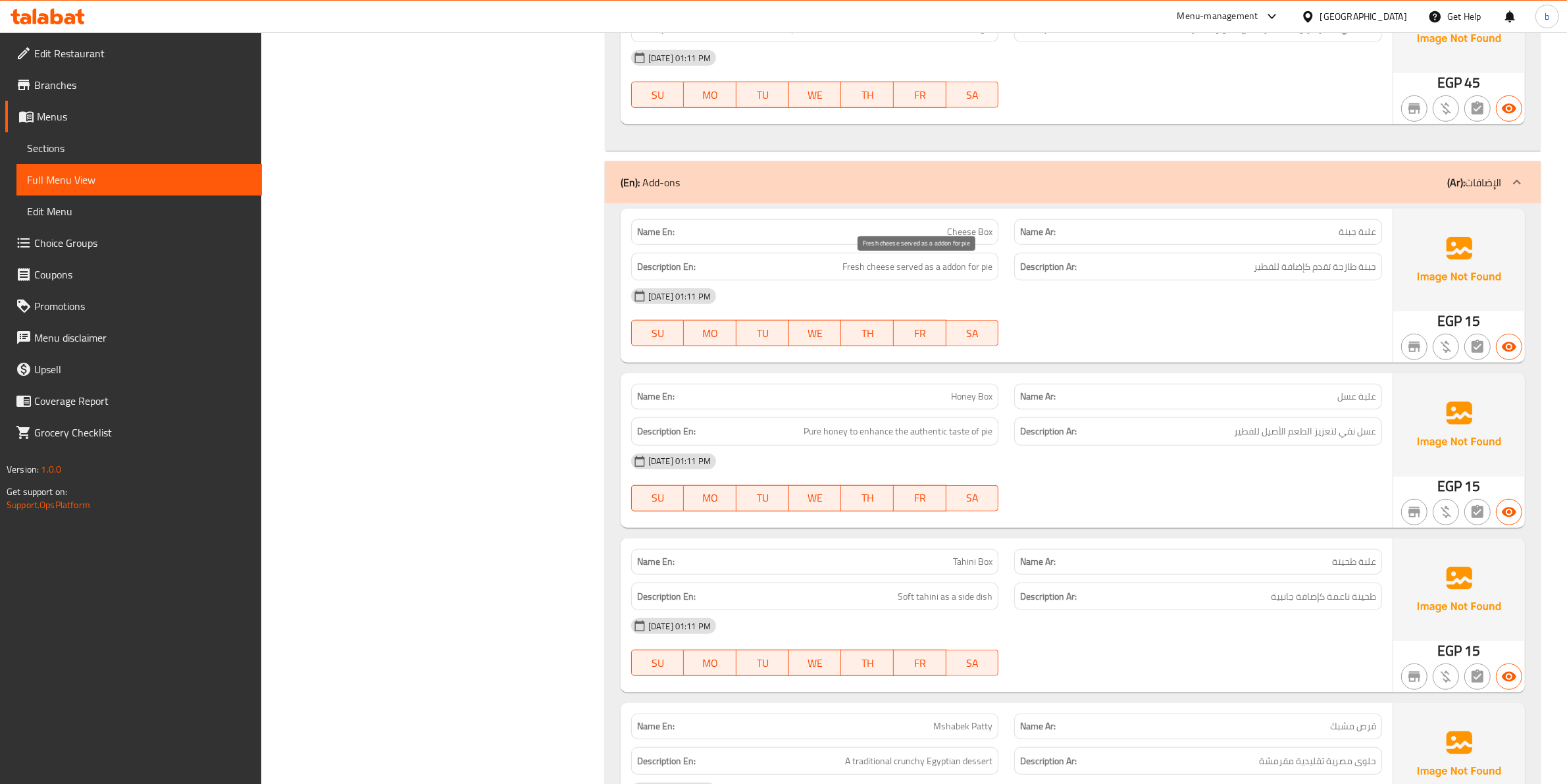
click at [853, 267] on span "Fresh cheese served as a addon for pie" at bounding box center [917, 267] width 150 height 17
click at [1319, 267] on span "جبنة طازجة تقدم كإضافة للفطير" at bounding box center [1315, 267] width 122 height 17
click at [914, 271] on span "Fresh cheese served as a addon for pie" at bounding box center [917, 267] width 150 height 17
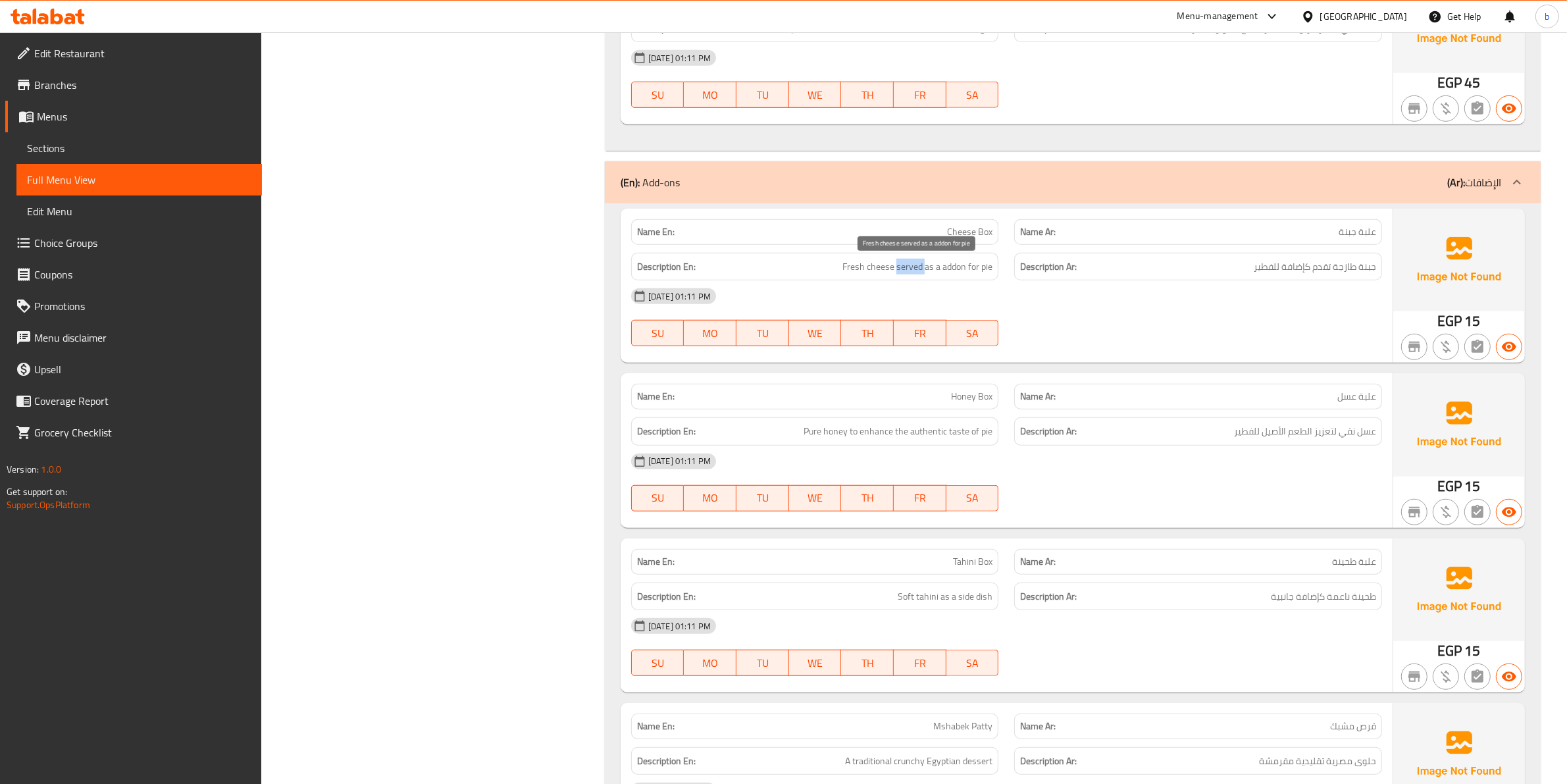
click at [914, 271] on span "Fresh cheese served as a addon for pie" at bounding box center [917, 267] width 150 height 17
click at [1316, 268] on span "جبنة طازجة تقدم كإضافة للفطير" at bounding box center [1315, 267] width 122 height 17
click at [948, 265] on span "Fresh cheese served as a addon for pie" at bounding box center [917, 267] width 150 height 17
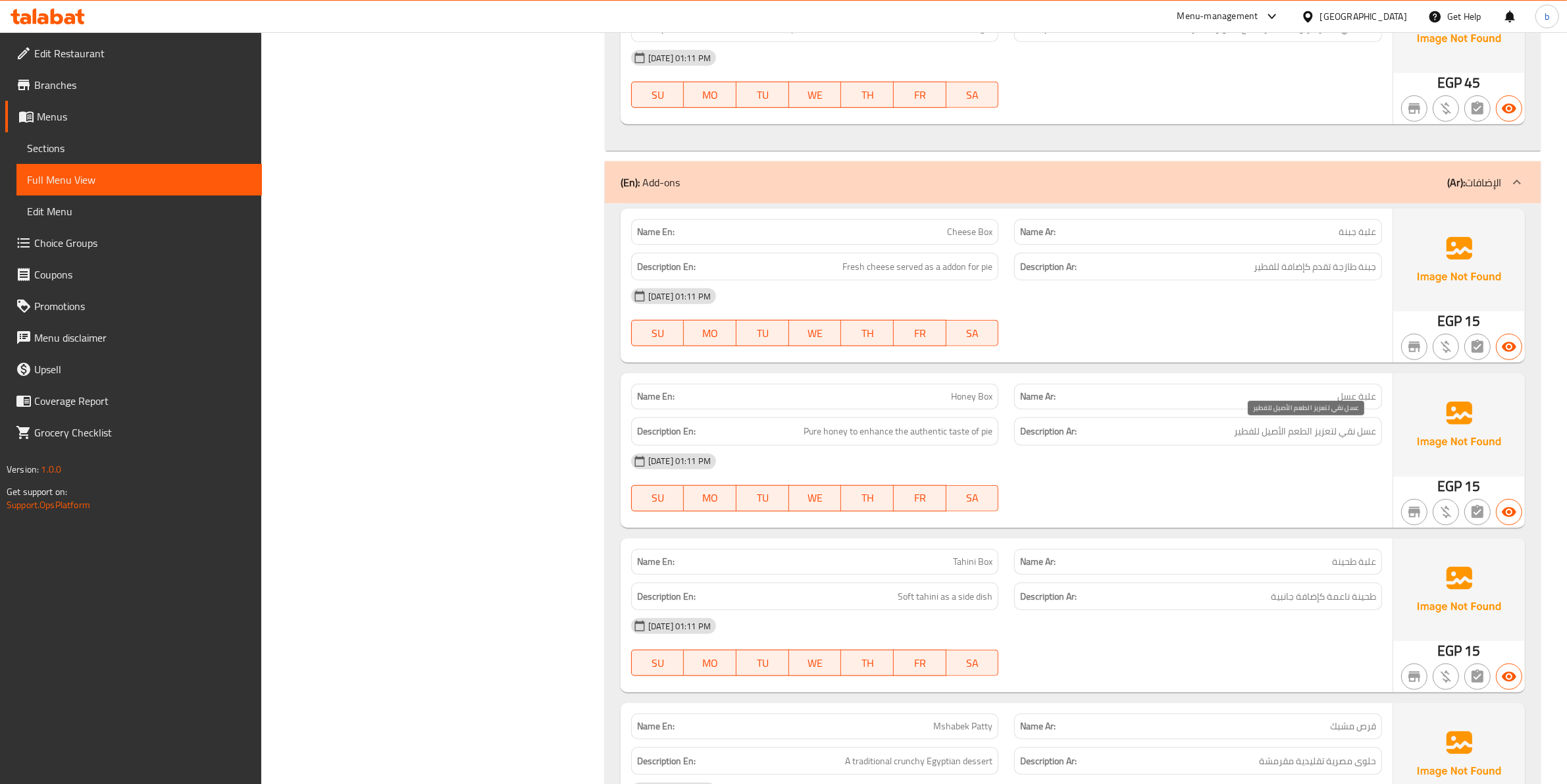
click at [1301, 433] on span "عسل نقي لتعزيز الطعم الأصيل للفطير" at bounding box center [1305, 431] width 142 height 17
copy span "الطعم"
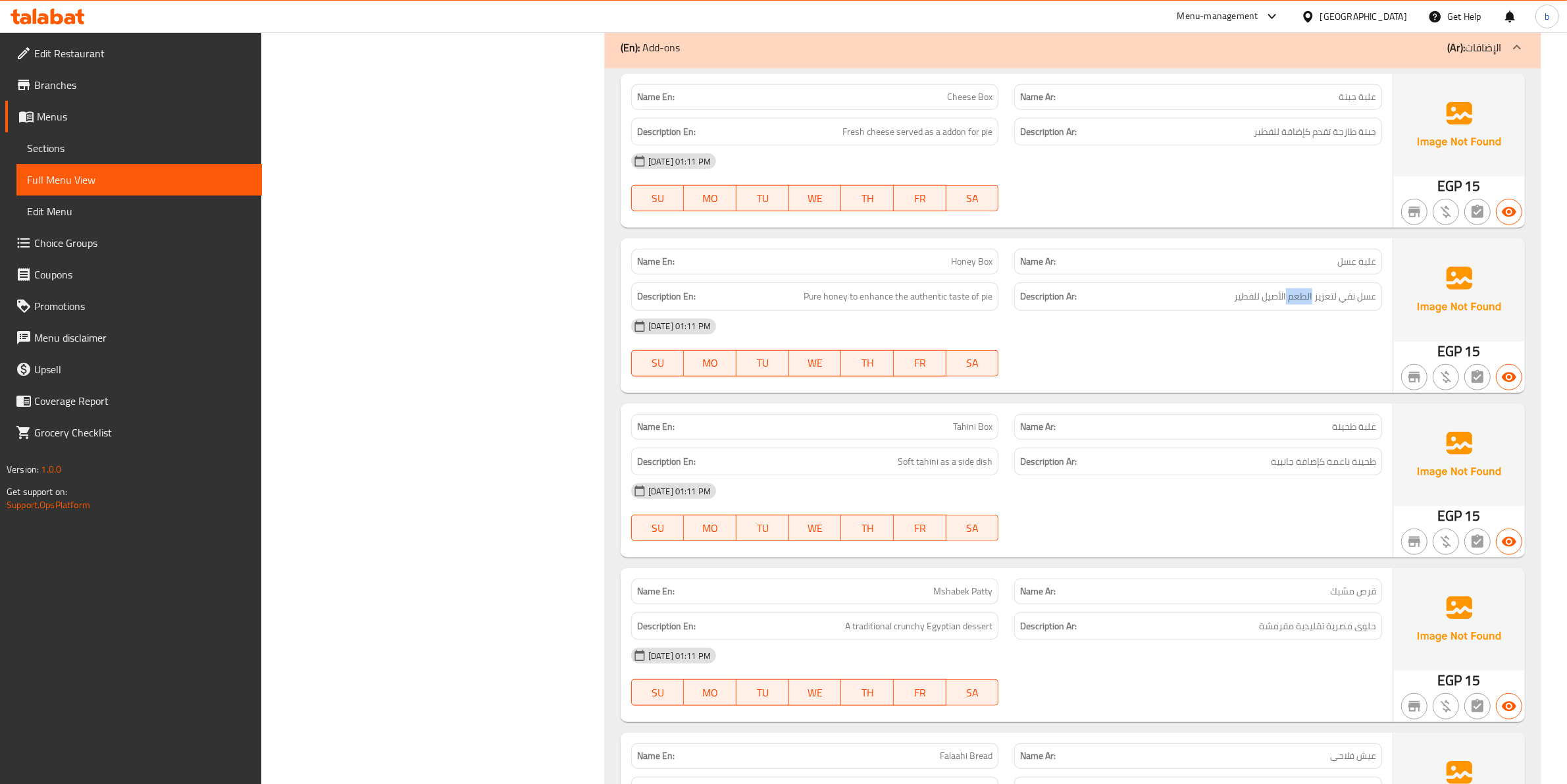
scroll to position [1316, 0]
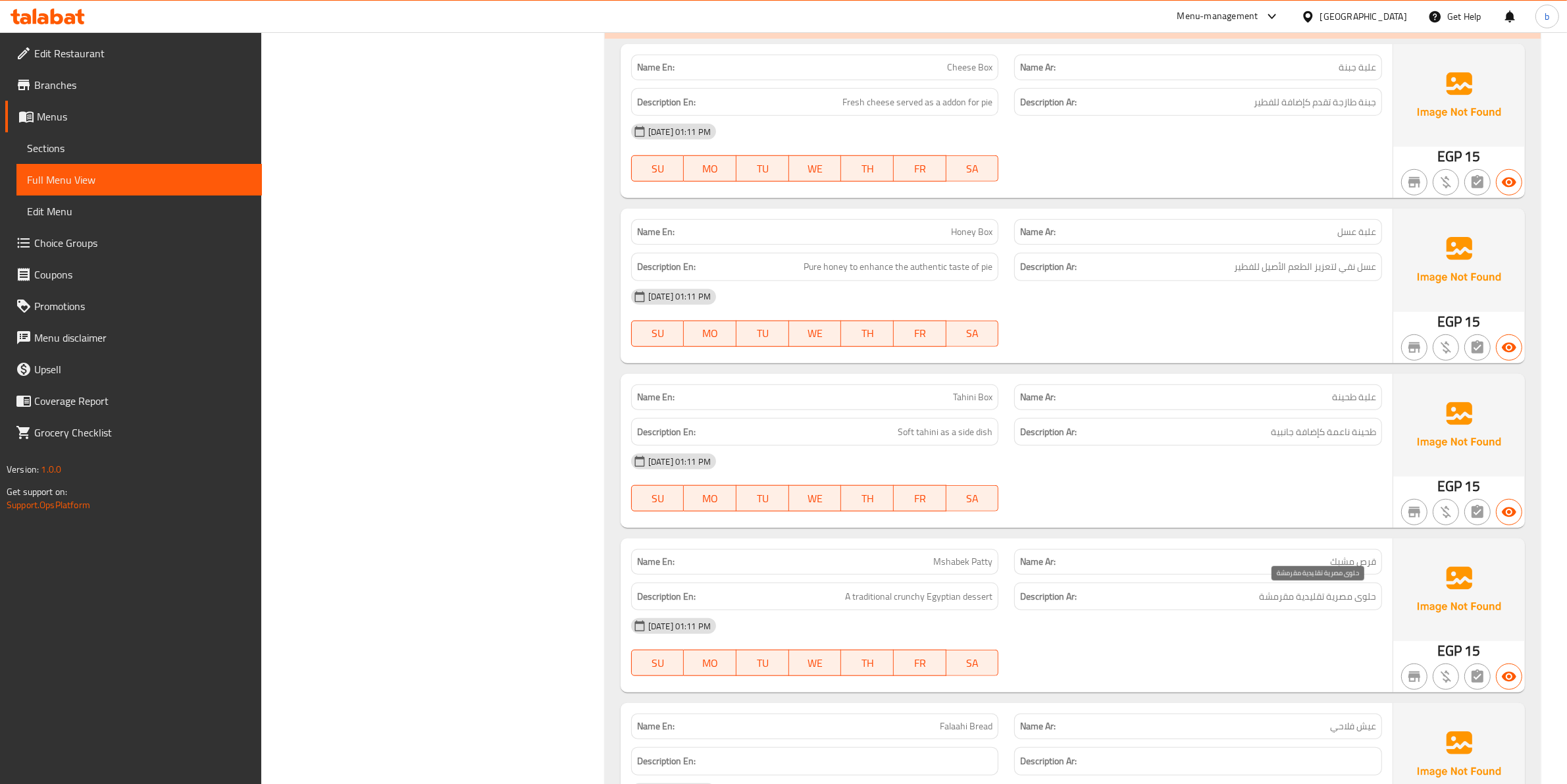
click at [1360, 591] on span "حلوى مصرية تقليدية مقرمشة" at bounding box center [1318, 596] width 117 height 17
click at [1361, 596] on span "حلوى مصرية تقليدية مقرمشة" at bounding box center [1318, 596] width 117 height 17
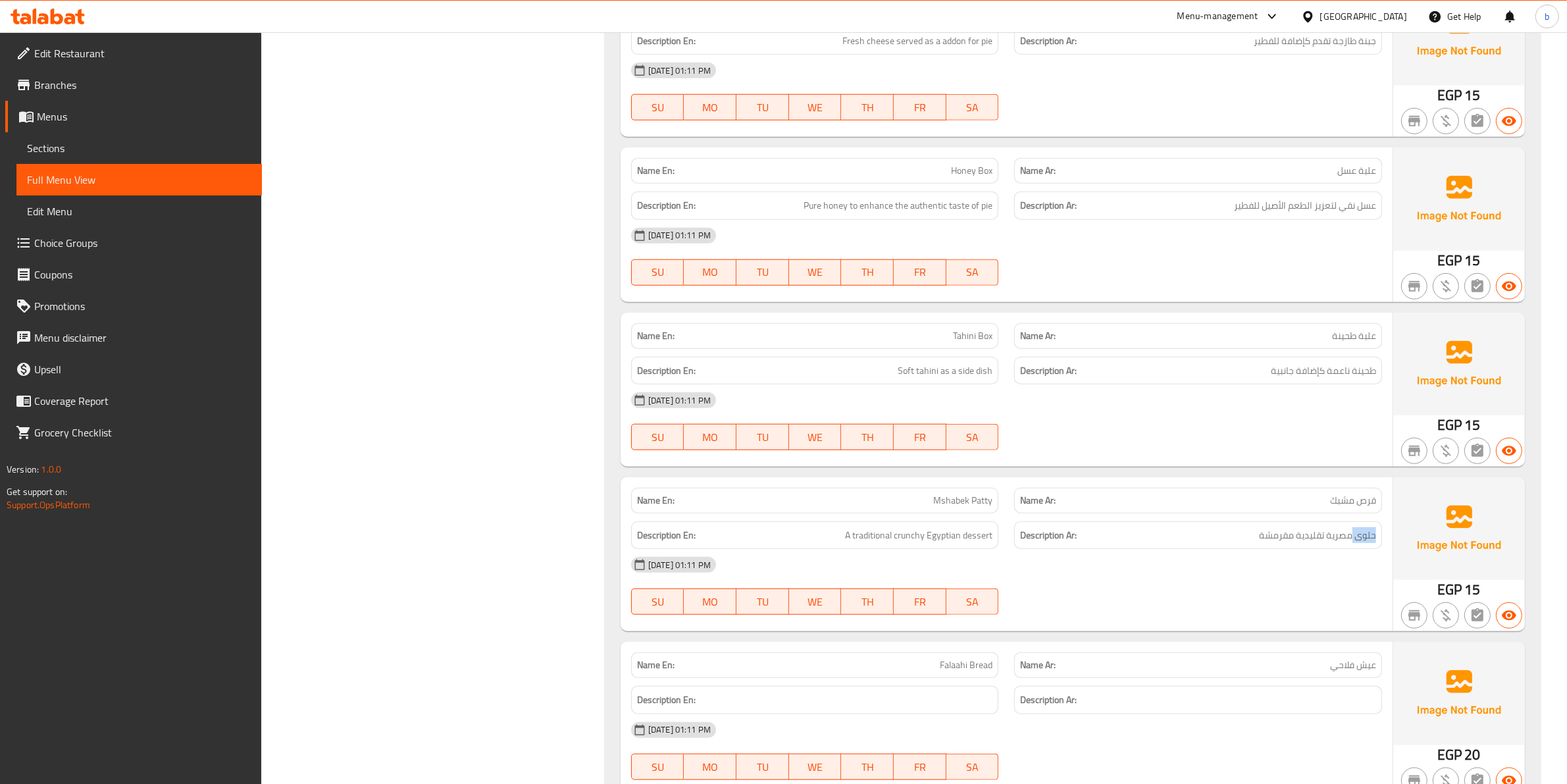
scroll to position [1443, 0]
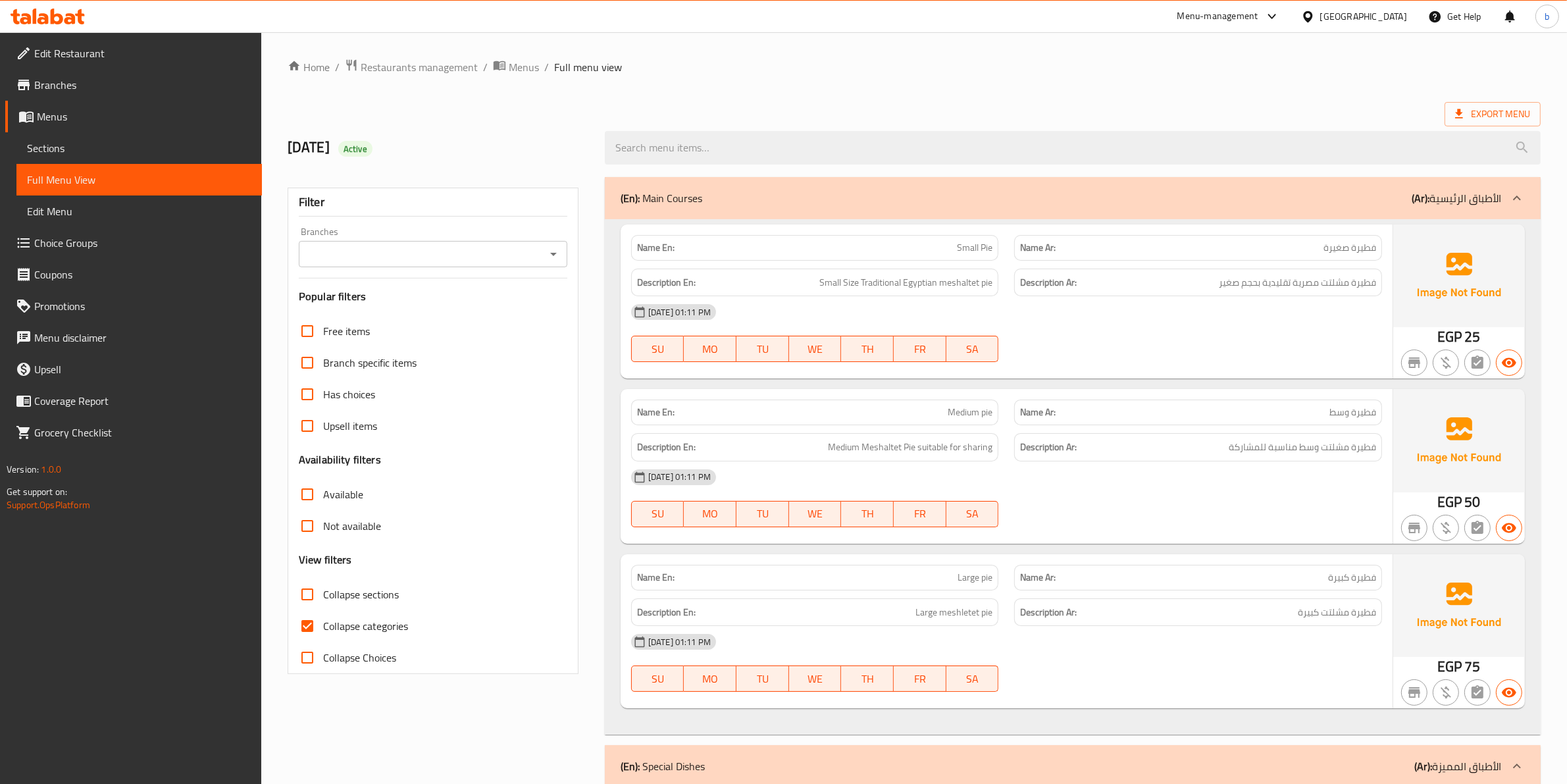
click at [215, 53] on span "Edit Restaurant" at bounding box center [143, 53] width 218 height 16
